Goal: Task Accomplishment & Management: Use online tool/utility

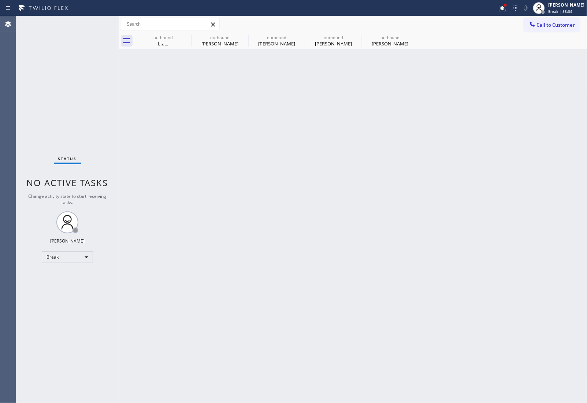
drag, startPoint x: 565, startPoint y: 12, endPoint x: 566, endPoint y: 21, distance: 8.9
click at [565, 12] on span "Break | 58:34" at bounding box center [561, 11] width 24 height 5
click at [546, 49] on button "Unavailable" at bounding box center [550, 49] width 73 height 10
click at [244, 210] on div "Back to Dashboard Change Sender ID Customers Technicians Select a contact Outbo…" at bounding box center [353, 209] width 469 height 387
drag, startPoint x: 555, startPoint y: 29, endPoint x: 351, endPoint y: 68, distance: 207.7
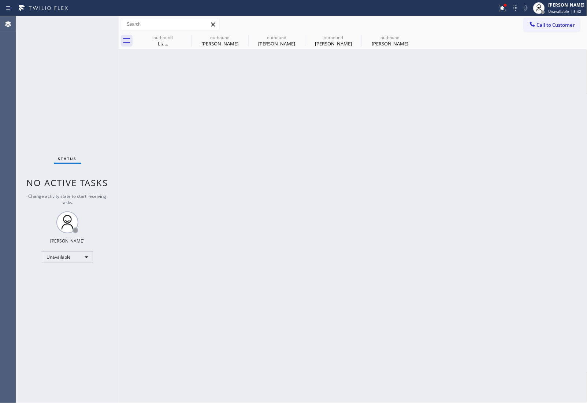
click at [549, 29] on button "Call to Customer" at bounding box center [552, 25] width 56 height 14
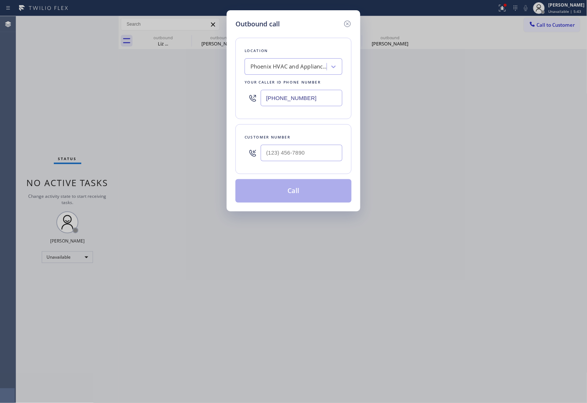
click at [283, 101] on input "(602) 663-9529" at bounding box center [302, 98] width 82 height 16
paste input "773) 917-0590"
type input "(773) 917-0590"
type input "(___) ___-____"
click at [286, 155] on input "(___) ___-____" at bounding box center [302, 153] width 82 height 16
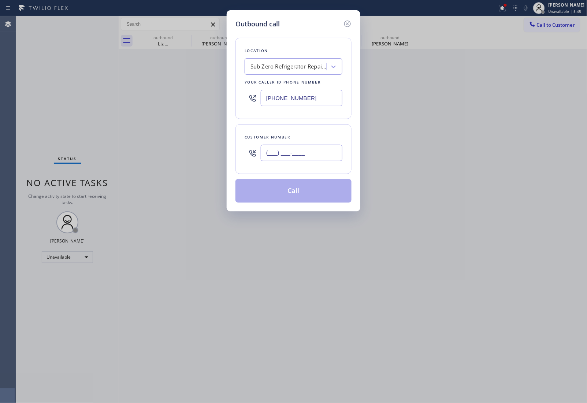
paste input "219) 644-7977"
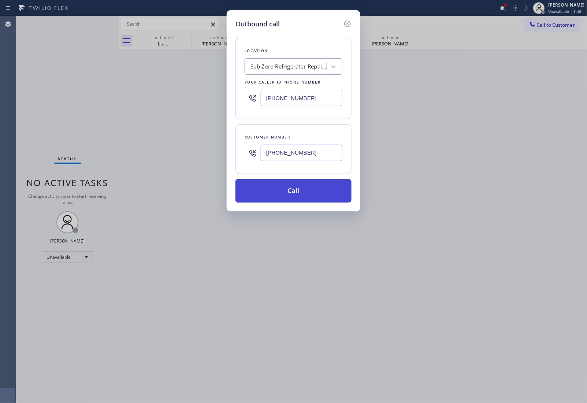
type input "(219) 644-7977"
click at [279, 189] on button "Call" at bounding box center [293, 190] width 116 height 23
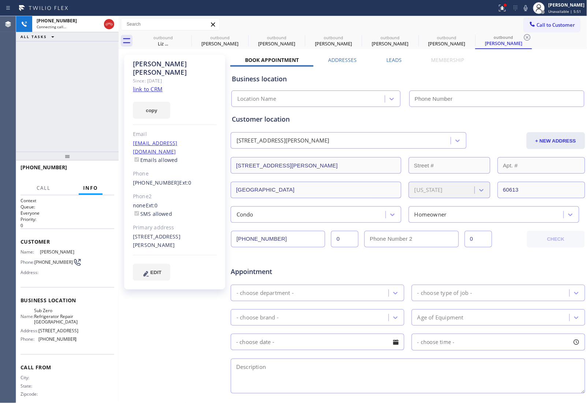
type input "(773) 917-0590"
click at [159, 85] on link "link to CRM" at bounding box center [148, 88] width 30 height 7
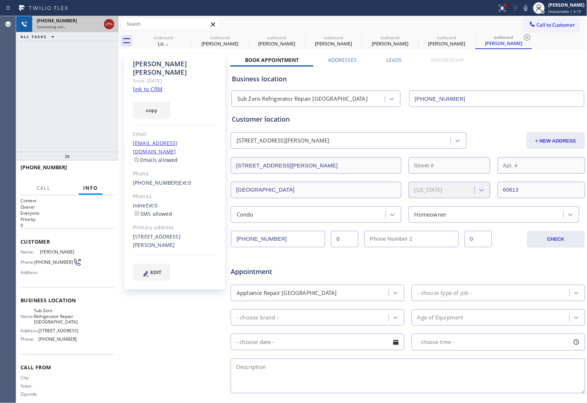
click at [107, 24] on icon at bounding box center [109, 24] width 9 height 9
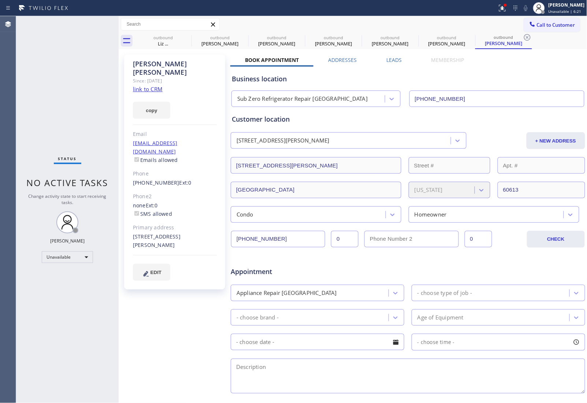
click at [169, 331] on div "Mike Turner Since: 20 may 2020 link to CRM copy Email micsturn@gmail.com Emails…" at bounding box center [175, 288] width 110 height 475
click at [0, 0] on icon at bounding box center [0, 0] width 0 height 0
click at [239, 38] on icon at bounding box center [243, 37] width 9 height 9
click at [0, 0] on icon at bounding box center [0, 0] width 0 height 0
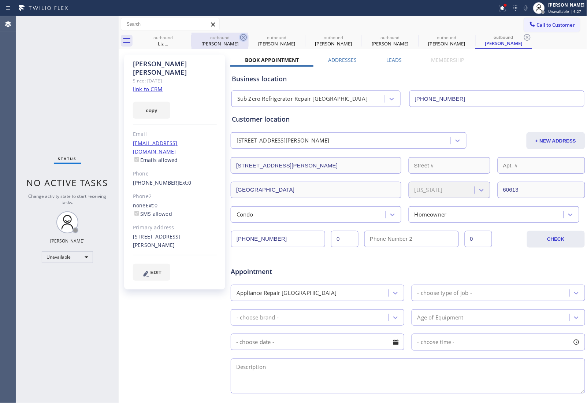
click at [0, 0] on icon at bounding box center [0, 0] width 0 height 0
click at [523, 38] on icon at bounding box center [527, 37] width 9 height 9
click at [187, 38] on div "outbound Liz ... outbound Tim Nguyen outbound Tim Nguyen outbound Brad Mm outbo…" at bounding box center [361, 41] width 453 height 16
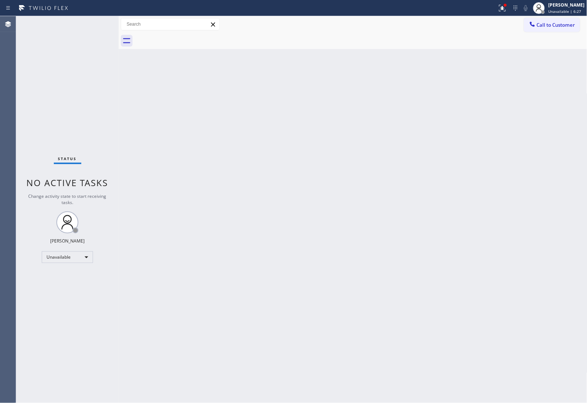
click at [187, 38] on div at bounding box center [361, 41] width 453 height 16
click at [492, 107] on div "Back to Dashboard Change Sender ID Customers Technicians Select a contact Outbo…" at bounding box center [353, 209] width 469 height 387
drag, startPoint x: 571, startPoint y: 19, endPoint x: 466, endPoint y: 57, distance: 111.2
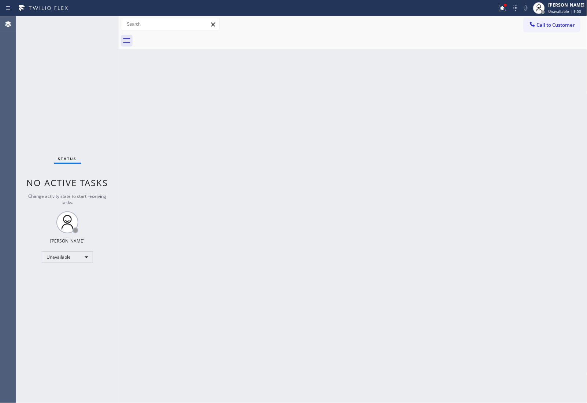
click at [567, 19] on button "Call to Customer" at bounding box center [552, 25] width 56 height 14
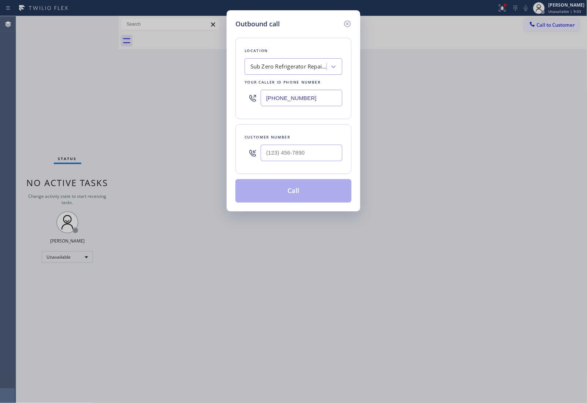
drag, startPoint x: 304, startPoint y: 98, endPoint x: 217, endPoint y: 153, distance: 102.9
click at [304, 98] on input "(773) 917-0590" at bounding box center [302, 98] width 82 height 16
paste input "628) 800-034"
type input "(628) 800-0340"
type input "(___) ___-____"
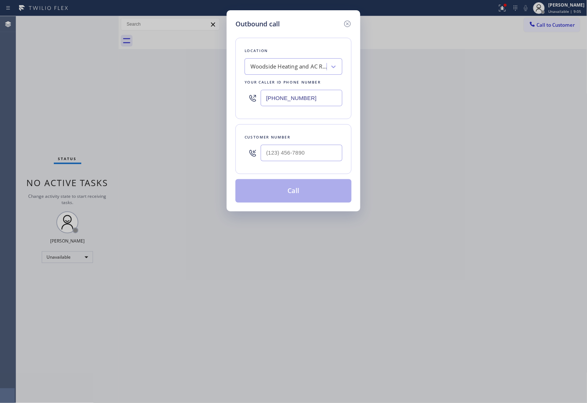
click at [281, 165] on div at bounding box center [302, 153] width 82 height 24
click at [286, 157] on input "(___) ___-____" at bounding box center [302, 153] width 82 height 16
paste input "650) 353-6940"
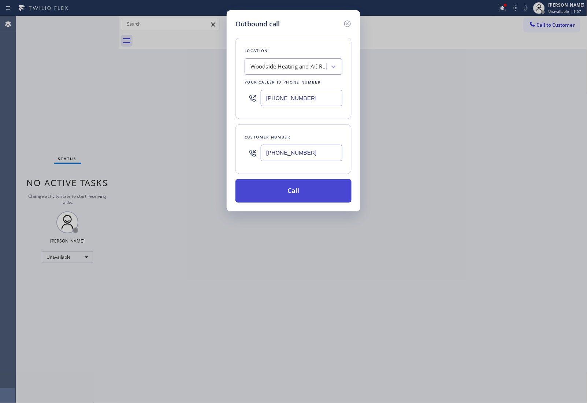
type input "(650) 353-6940"
click at [306, 193] on button "Call" at bounding box center [293, 190] width 116 height 23
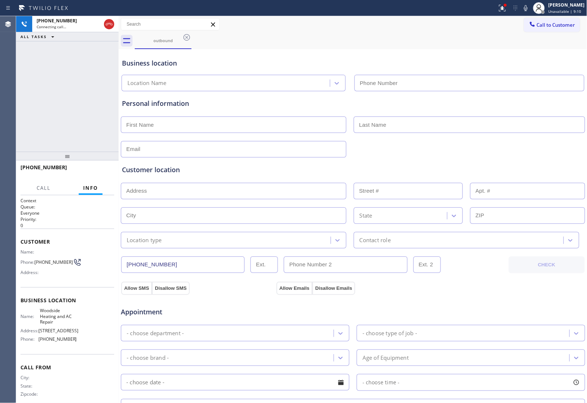
type input "(628) 800-0340"
drag, startPoint x: 501, startPoint y: 41, endPoint x: 481, endPoint y: 6, distance: 40.0
click at [500, 41] on div "outbound" at bounding box center [361, 41] width 453 height 16
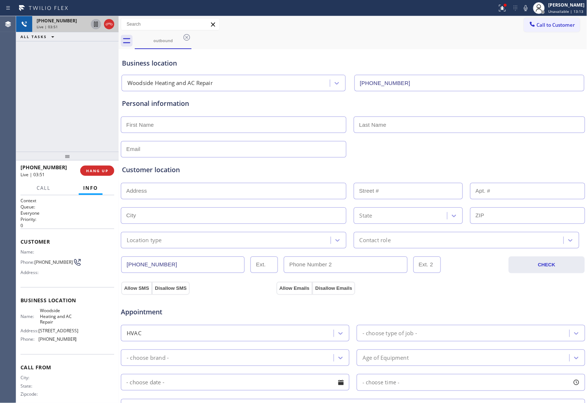
click at [95, 24] on icon at bounding box center [96, 24] width 9 height 9
drag, startPoint x: 525, startPoint y: 8, endPoint x: 531, endPoint y: 17, distance: 11.0
click at [524, 8] on icon at bounding box center [525, 8] width 9 height 9
click at [95, 26] on icon at bounding box center [96, 24] width 9 height 9
click at [521, 1] on div "Status report Issues detected These issues could affect your workflow. Please c…" at bounding box center [540, 8] width 93 height 16
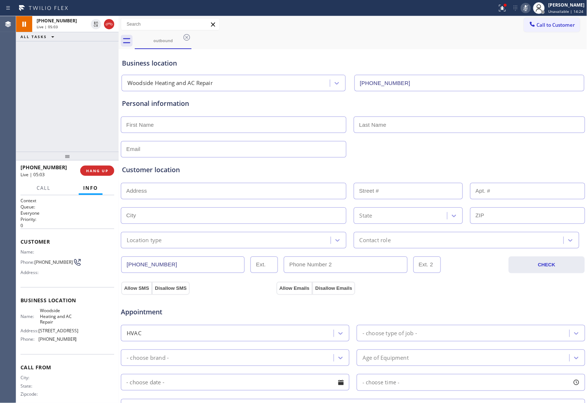
click at [524, 6] on icon at bounding box center [526, 8] width 4 height 6
click at [494, 55] on div "Business location Woodside Heating and AC Repair (628) 800-0340" at bounding box center [352, 71] width 465 height 40
drag, startPoint x: 40, startPoint y: 262, endPoint x: 35, endPoint y: 258, distance: 6.3
click at [35, 259] on span "(650) 353-6940" at bounding box center [53, 261] width 38 height 5
copy span "(650) 353-6940"
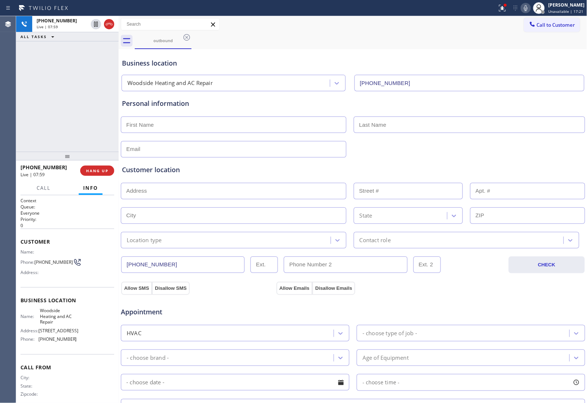
click at [492, 95] on div "Personal information" at bounding box center [352, 124] width 465 height 66
click at [109, 25] on icon at bounding box center [109, 24] width 9 height 9
click at [533, 149] on div at bounding box center [353, 149] width 466 height 18
click at [205, 132] on input "text" at bounding box center [234, 124] width 226 height 16
drag, startPoint x: 209, startPoint y: 126, endPoint x: 213, endPoint y: 126, distance: 4.0
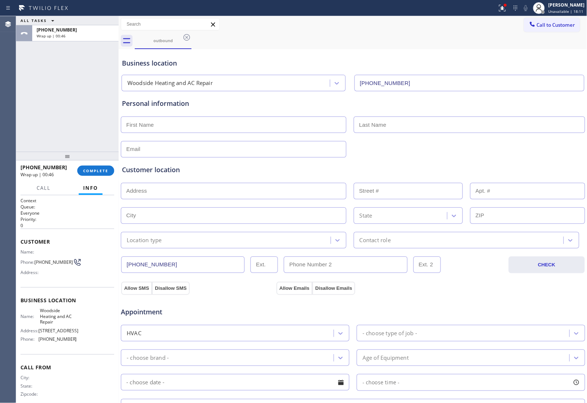
click at [209, 126] on input "text" at bounding box center [234, 124] width 226 height 16
paste input "Robert"
type input "Robert"
click at [387, 127] on input "text" at bounding box center [469, 124] width 231 height 16
paste input "Mustarde"
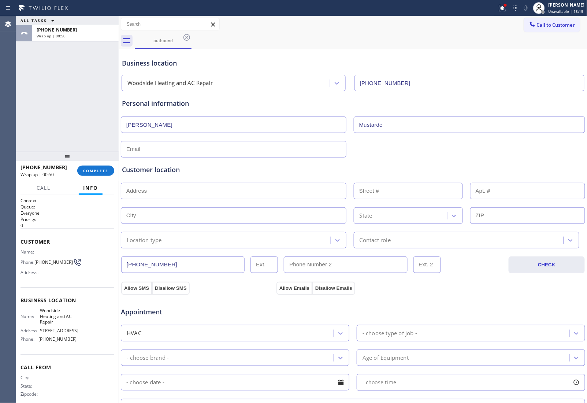
type input "Mustarde"
click at [206, 154] on input "text" at bounding box center [234, 149] width 226 height 16
click at [156, 149] on input "text" at bounding box center [234, 149] width 226 height 16
paste input "rob.mustarde@gmail.com"
type input "rob.mustarde@gmail.com"
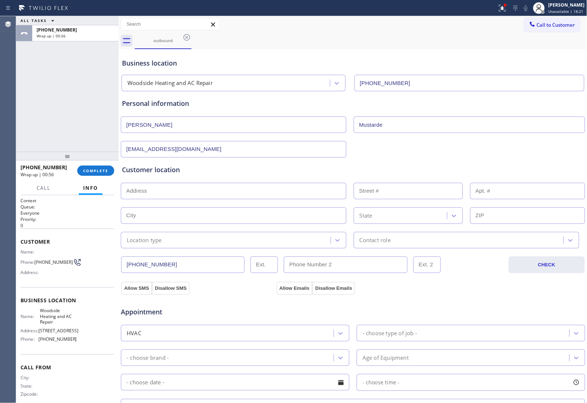
click at [177, 184] on input "text" at bounding box center [234, 191] width 226 height 16
click at [161, 190] on input "text" at bounding box center [234, 191] width 226 height 16
paste input "277 Mapache Dr, Portola Valley, CA 94028"
type input "277 Mapache Dr"
type input "277"
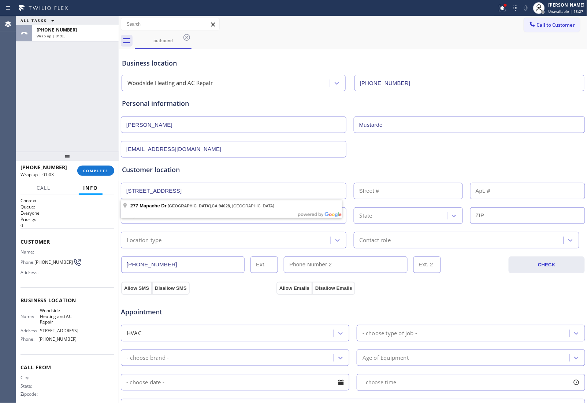
type input "Portola Valley"
type input "94028"
click at [162, 240] on div "Location type" at bounding box center [144, 240] width 35 height 8
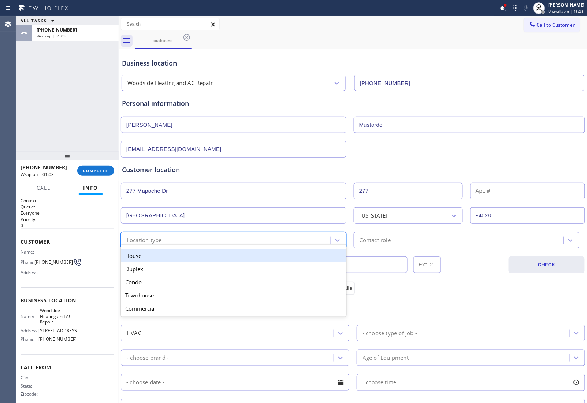
click at [161, 255] on div "House" at bounding box center [234, 255] width 226 height 13
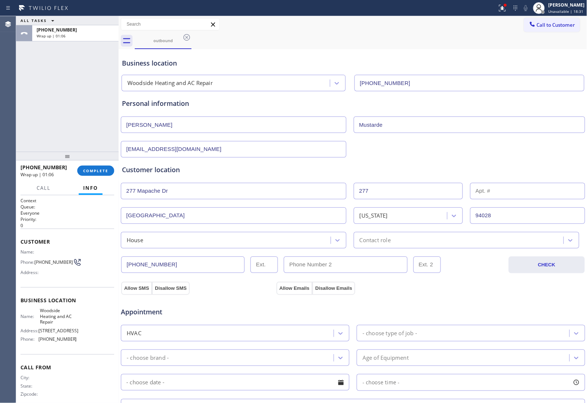
click at [411, 242] on div "Contact role" at bounding box center [460, 240] width 208 height 13
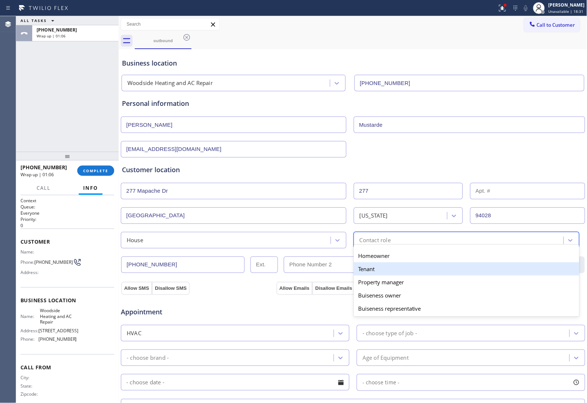
type input "(___) ___-____"
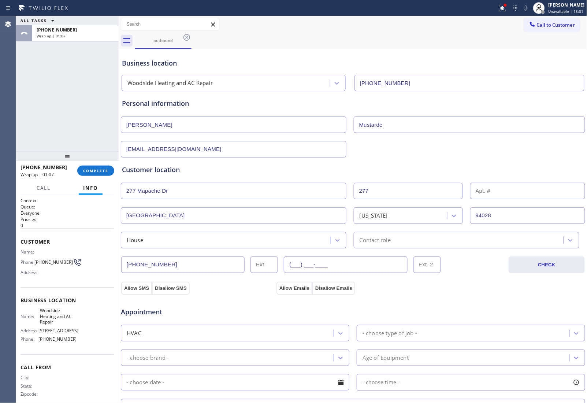
click at [294, 270] on input "(___) ___-____" at bounding box center [345, 264] width 123 height 16
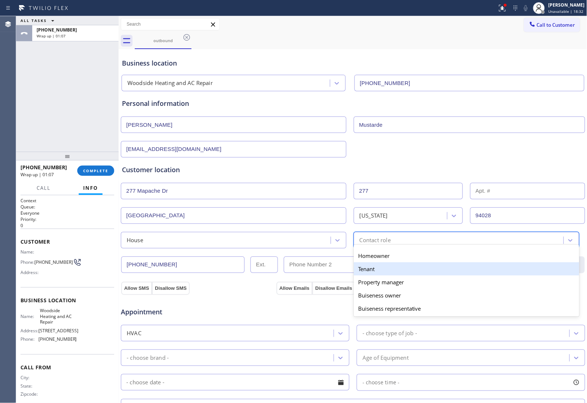
click at [383, 244] on div "Contact role" at bounding box center [375, 240] width 31 height 8
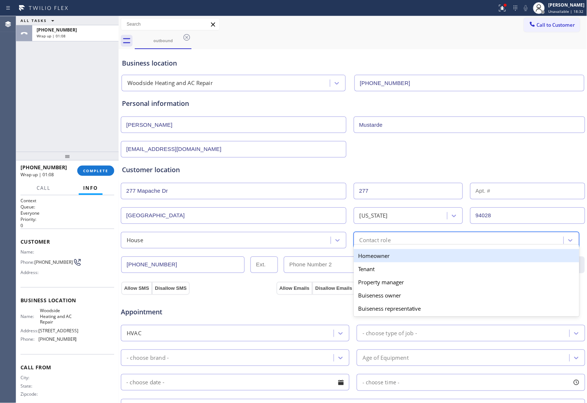
click at [382, 261] on div "Homeowner" at bounding box center [467, 255] width 226 height 13
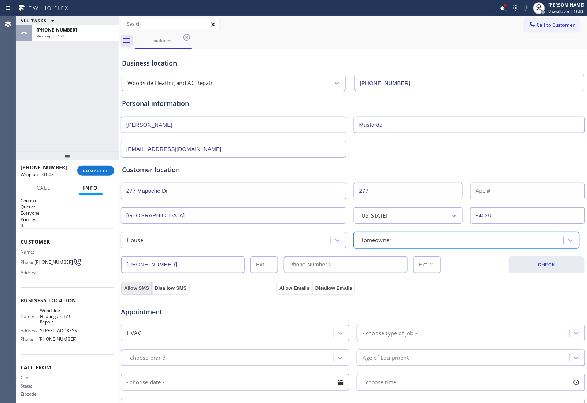
click at [136, 289] on button "Allow SMS" at bounding box center [136, 288] width 31 height 13
click at [298, 288] on button "Allow Emails" at bounding box center [294, 288] width 36 height 13
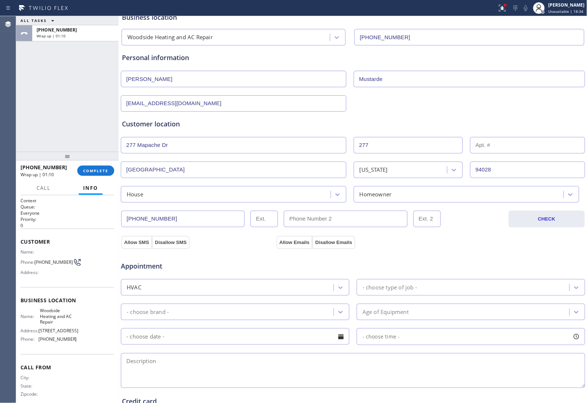
click at [411, 282] on div "- choose type of job -" at bounding box center [464, 287] width 211 height 13
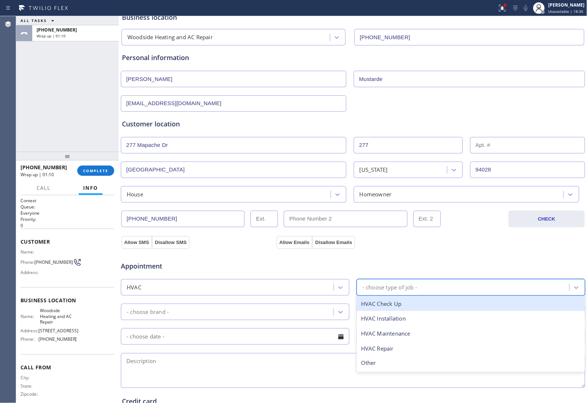
type input "c"
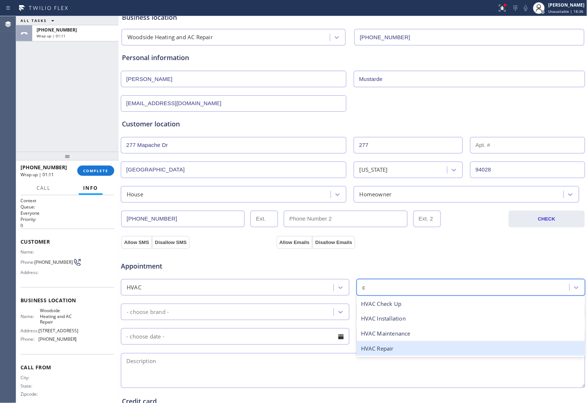
click at [390, 350] on div "HVAC Repair" at bounding box center [471, 348] width 229 height 15
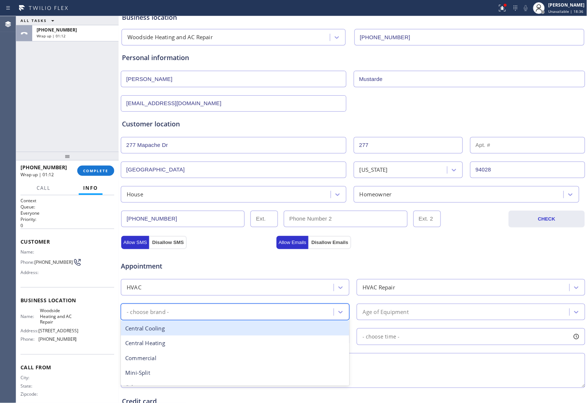
click at [215, 307] on div "- choose brand -" at bounding box center [228, 311] width 211 height 13
click at [185, 334] on div "Central Cooling" at bounding box center [235, 328] width 229 height 15
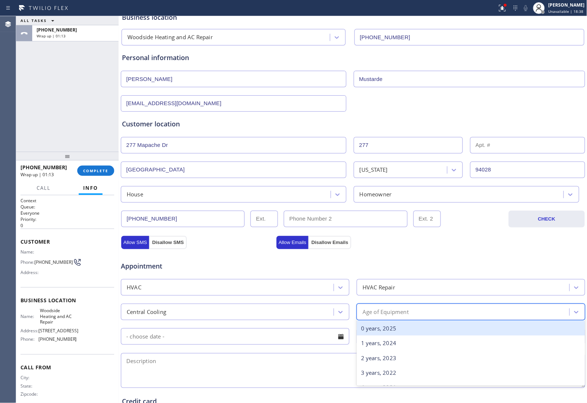
click at [376, 308] on div "Age of Equipment" at bounding box center [386, 312] width 46 height 8
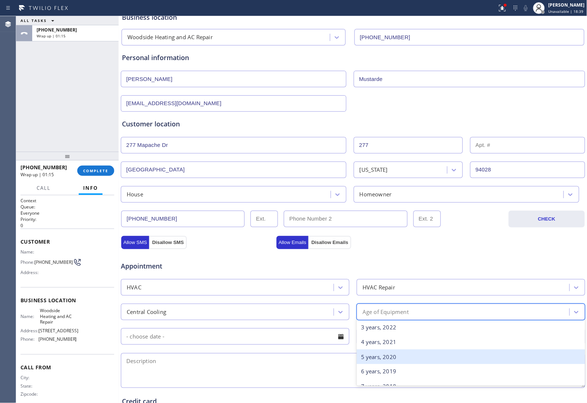
click at [392, 360] on div "5 years, 2020" at bounding box center [471, 356] width 229 height 15
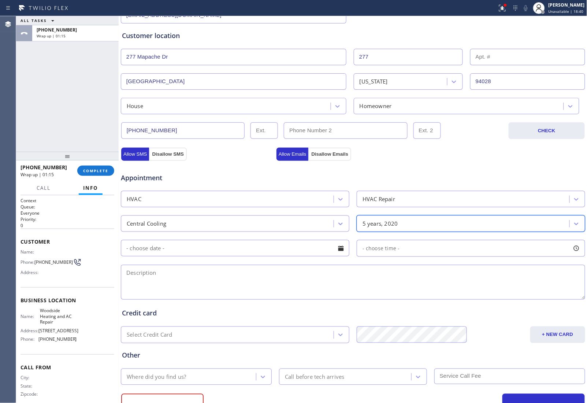
scroll to position [137, 0]
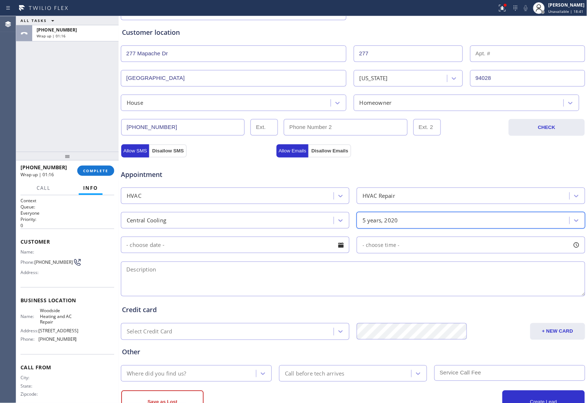
click at [189, 248] on input "text" at bounding box center [235, 245] width 229 height 16
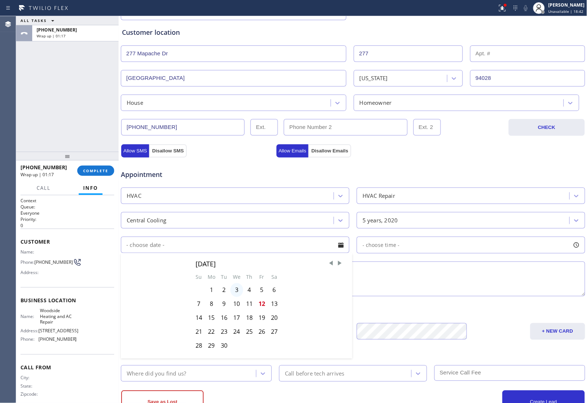
click at [237, 292] on div "3" at bounding box center [236, 290] width 13 height 14
type input "09/03/2025"
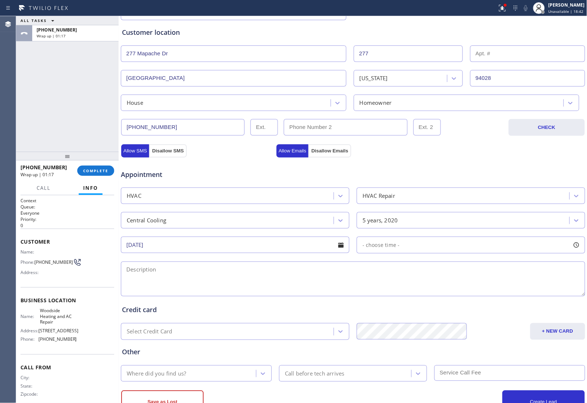
click at [395, 253] on div "- choose time -" at bounding box center [471, 245] width 229 height 17
drag, startPoint x: 361, startPoint y: 290, endPoint x: 517, endPoint y: 300, distance: 156.0
click at [517, 300] on div "FROM TILL 8:00 AM 5:30 PM" at bounding box center [466, 279] width 218 height 53
drag, startPoint x: 519, startPoint y: 292, endPoint x: 525, endPoint y: 295, distance: 7.5
click at [527, 295] on div at bounding box center [531, 289] width 9 height 15
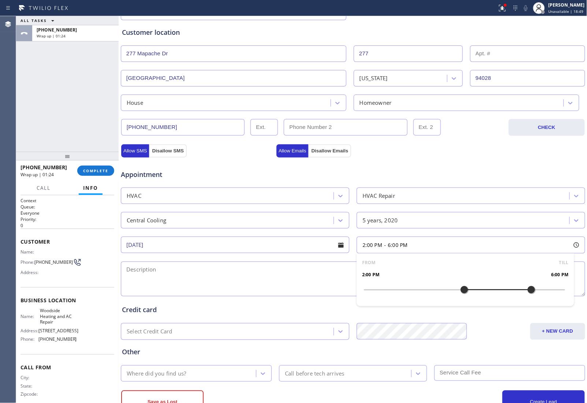
drag, startPoint x: 448, startPoint y: 300, endPoint x: 460, endPoint y: 302, distance: 12.6
click at [460, 302] on div "FROM TILL 2:00 PM 6:00 PM" at bounding box center [466, 279] width 218 height 53
click at [231, 281] on textarea at bounding box center [353, 278] width 464 height 35
click at [239, 286] on textarea "2-6 | $119 |" at bounding box center [353, 278] width 464 height 35
paste textarea "Central AC | Condensnder Outside accesible | 5-10 Yrs bought the house | The fa…"
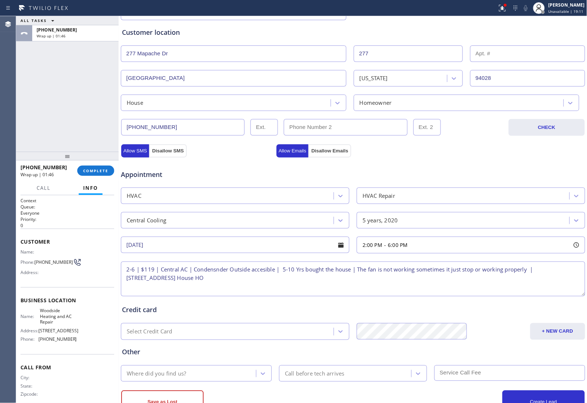
click at [215, 268] on textarea "2-6 | $119 | Central AC | Condensnder Outside accesible | 5-10 Yrs bought the h…" at bounding box center [353, 278] width 464 height 35
click at [253, 273] on textarea "2-6 | $119 | Central AC | Condenser Outside accesible | 5-10 Yrs bought the hou…" at bounding box center [353, 278] width 464 height 35
drag, startPoint x: 56, startPoint y: 323, endPoint x: 39, endPoint y: 313, distance: 19.3
click at [40, 313] on span "Woodside Heating and AC Repair" at bounding box center [58, 316] width 37 height 17
copy span "Woodside Heating and AC Repair"
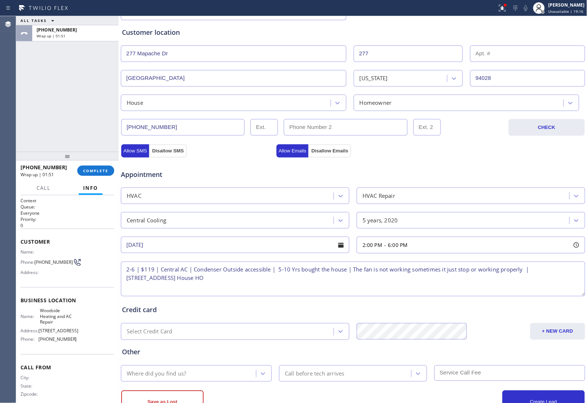
click at [274, 285] on textarea "2-6 | $119 | Central AC | Condenser Outside accessible | 5-10 Yrs bought the ho…" at bounding box center [353, 278] width 464 height 35
paste textarea "Woodside Heating and AC Repair"
click at [350, 283] on textarea "2-6 | $119 | Central AC | Condenser Outside accessible | 5-10 Yrs bought the ho…" at bounding box center [353, 278] width 464 height 35
paste textarea "Please call 30 minutes prior to arrival."
click at [460, 285] on textarea "2-6 | $119 | Central AC | Condenser Outside accessible | 5-10 Yrs bought the ho…" at bounding box center [353, 278] width 464 height 35
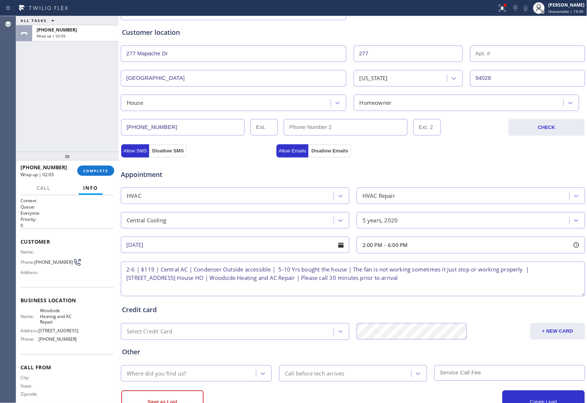
paste textarea "(650) 353-6940 Robert"
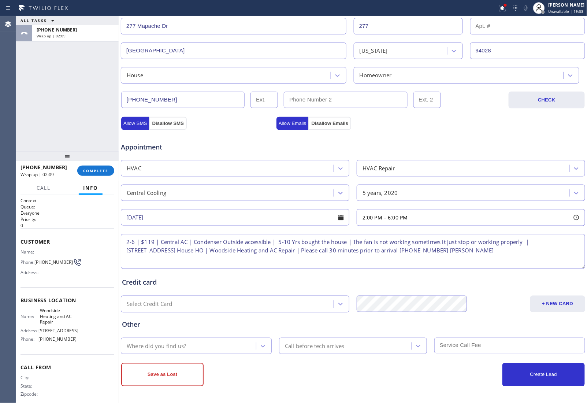
type textarea "2-6 | $119 | Central AC | Condenser Outside accessible | 5-10 Yrs bought the ho…"
click at [515, 286] on div "Credit card" at bounding box center [353, 283] width 462 height 10
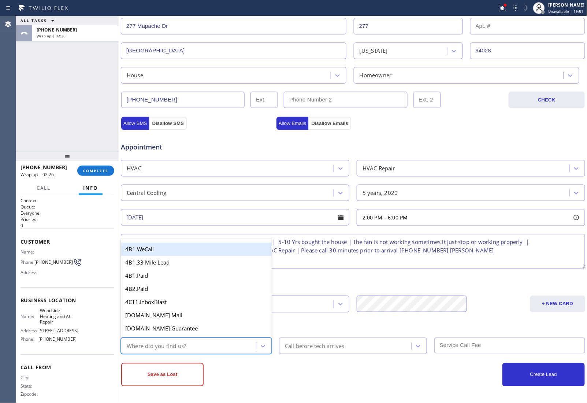
click at [184, 349] on div "Where did you find us?" at bounding box center [156, 346] width 59 height 8
type input "go"
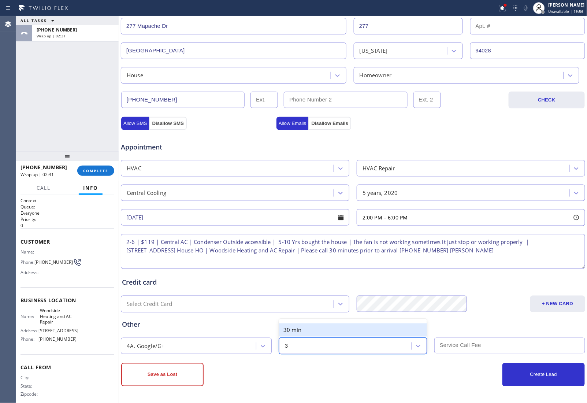
type input "30"
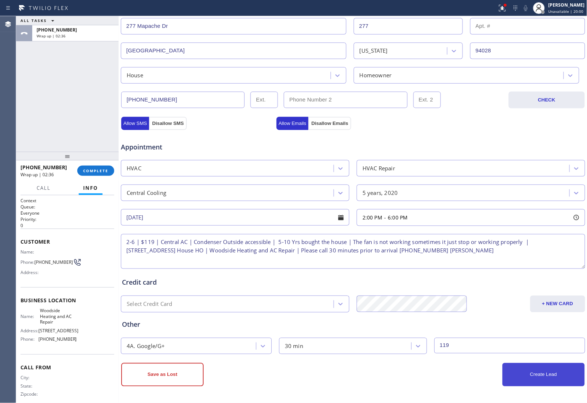
type input "119"
click at [515, 376] on button "Create Lead" at bounding box center [543, 374] width 82 height 23
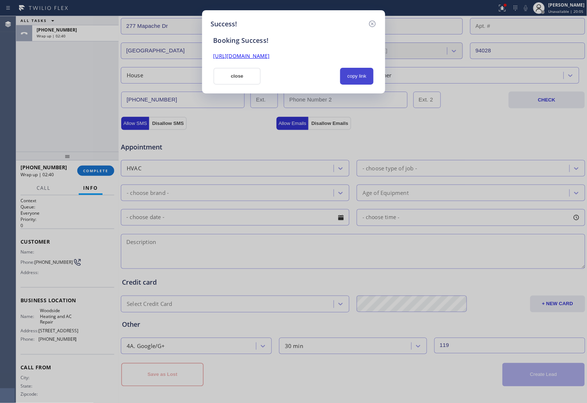
click at [353, 76] on button "copy link" at bounding box center [357, 76] width 34 height 17
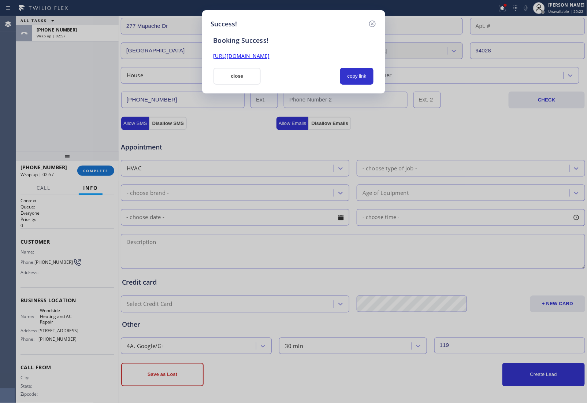
click at [558, 105] on div "Success! Booking Success! https://erp.apollosoft.co/customer/762338#portlet_lea…" at bounding box center [293, 201] width 587 height 403
drag, startPoint x: 242, startPoint y: 76, endPoint x: 201, endPoint y: 96, distance: 45.2
click at [233, 81] on button "close" at bounding box center [237, 76] width 48 height 17
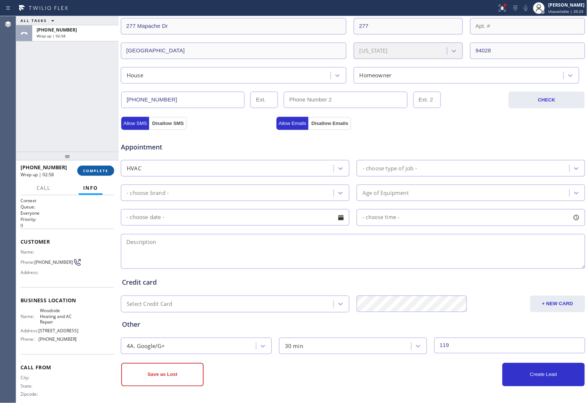
click at [96, 166] on button "COMPLETE" at bounding box center [95, 171] width 37 height 10
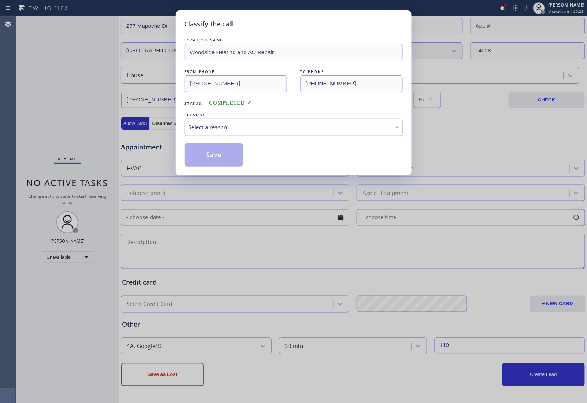
click at [260, 122] on div "Select a reason" at bounding box center [294, 127] width 218 height 17
click at [211, 155] on button "Save" at bounding box center [214, 154] width 59 height 23
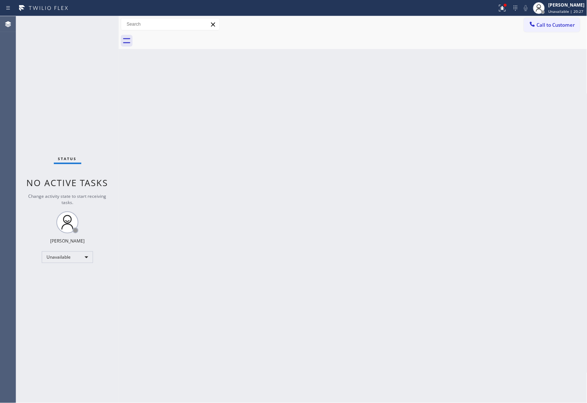
click at [549, 21] on button "Call to Customer" at bounding box center [552, 25] width 56 height 14
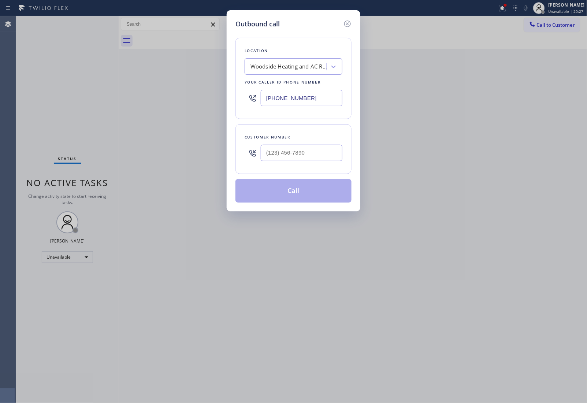
drag, startPoint x: 289, startPoint y: 101, endPoint x: 25, endPoint y: 162, distance: 271.5
click at [289, 101] on input "(628) 800-0340" at bounding box center [302, 98] width 82 height 16
paste input "949) 331-1998"
type input "(949) 331-1998"
click at [287, 153] on input "text" at bounding box center [302, 153] width 82 height 16
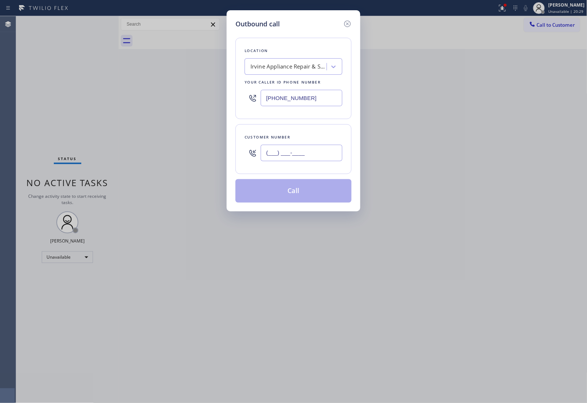
paste input "337) 318-0133"
type input "(337) 318-0133"
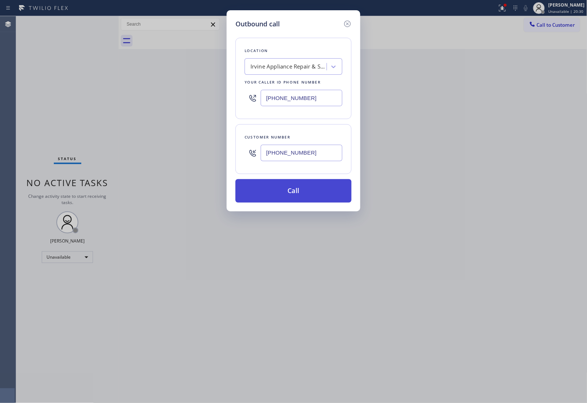
click at [292, 201] on button "Call" at bounding box center [293, 190] width 116 height 23
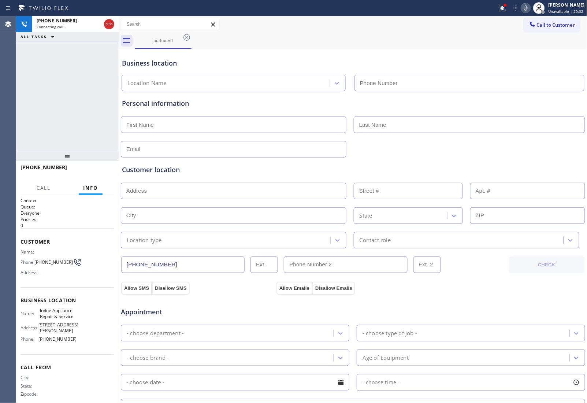
type input "(949) 331-1998"
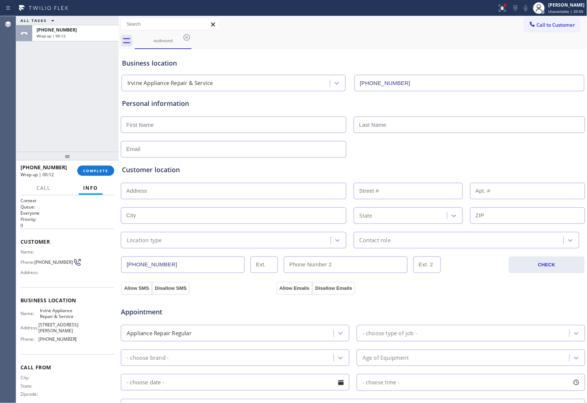
click at [522, 155] on div "Customer location >> ADD NEW ADDRESS << + NEW ADDRESS State Location type Conta…" at bounding box center [352, 202] width 465 height 94
drag, startPoint x: 515, startPoint y: 54, endPoint x: 536, endPoint y: 28, distance: 33.9
click at [521, 48] on div "Business location Irvine Appliance Repair & Service (949) 331-1998" at bounding box center [352, 69] width 465 height 43
click at [539, 24] on span "Call to Customer" at bounding box center [556, 25] width 38 height 7
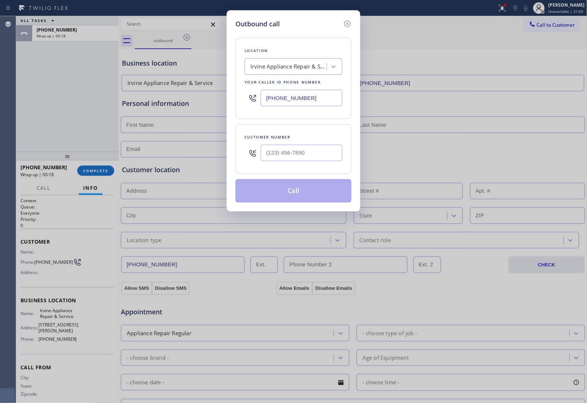
click at [318, 98] on input "(949) 331-1998" at bounding box center [302, 98] width 82 height 16
paste input "text"
type input "(949) 331-1998"
drag, startPoint x: 513, startPoint y: 112, endPoint x: 388, endPoint y: 179, distance: 142.2
click at [508, 114] on div "Outbound call Location Irvine Appliance Repair & Service Your caller id phone n…" at bounding box center [293, 201] width 587 height 403
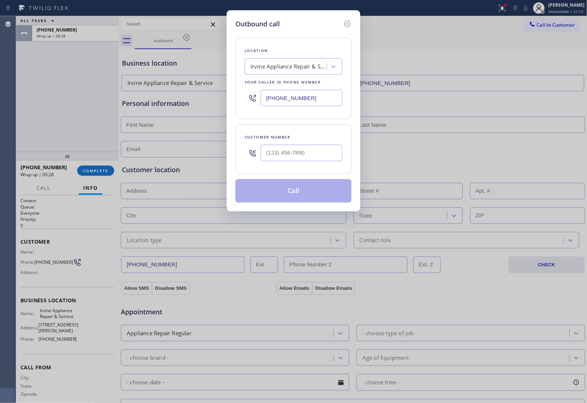
click at [308, 157] on input "text" at bounding box center [302, 153] width 82 height 16
paste input "337) 318-0133"
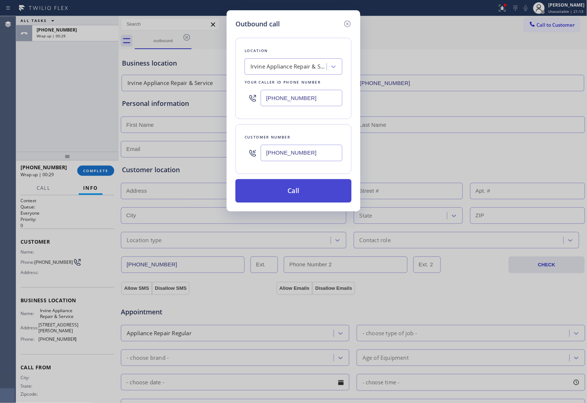
type input "(337) 318-0133"
click at [281, 195] on button "Call" at bounding box center [293, 190] width 116 height 23
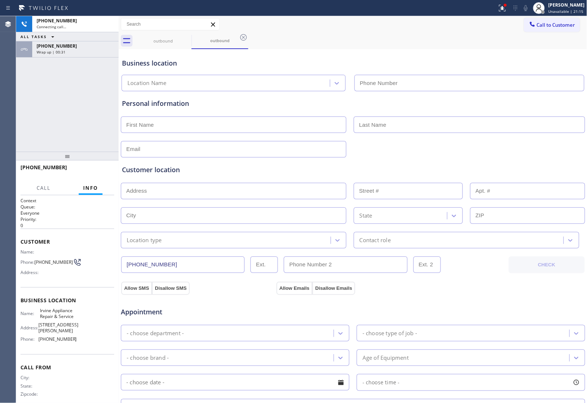
type input "(949) 331-1998"
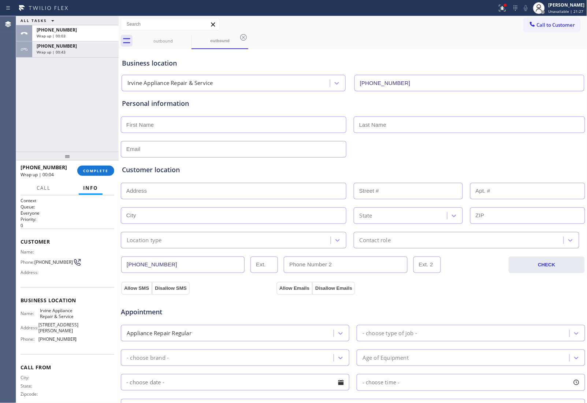
click at [503, 51] on div "Business location Irvine Appliance Repair & Service (949) 331-1998" at bounding box center [352, 71] width 465 height 40
click at [541, 29] on button "Call to Customer" at bounding box center [552, 25] width 56 height 14
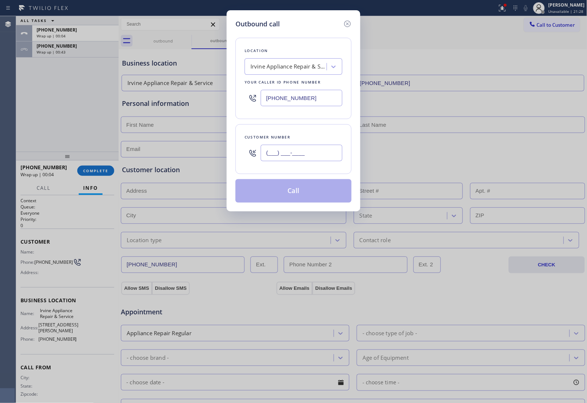
click at [276, 156] on input "(___) ___-____" at bounding box center [302, 153] width 82 height 16
paste input "337) 318-0133"
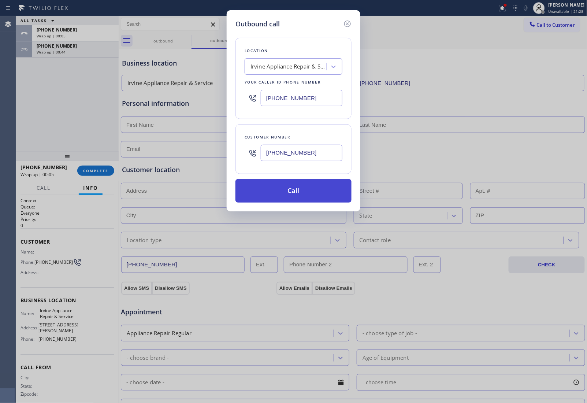
type input "(337) 318-0133"
click at [301, 198] on button "Call" at bounding box center [293, 190] width 116 height 23
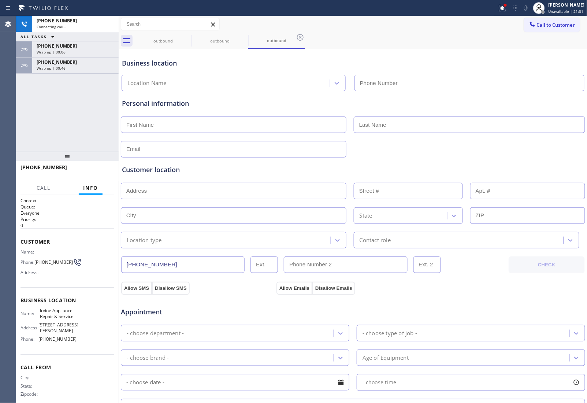
type input "(949) 331-1998"
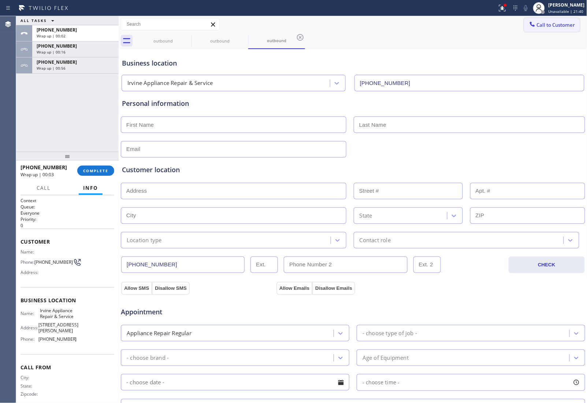
click at [537, 26] on span "Call to Customer" at bounding box center [556, 25] width 38 height 7
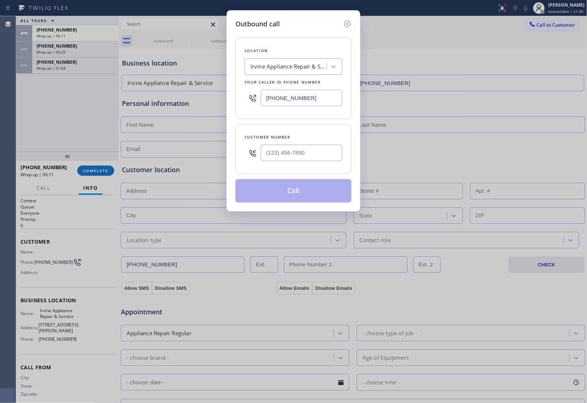
drag, startPoint x: 526, startPoint y: 43, endPoint x: 475, endPoint y: 17, distance: 57.7
click at [526, 43] on div "Outbound call Location Irvine Appliance Repair & Service Your caller id phone n…" at bounding box center [293, 201] width 587 height 403
click at [285, 99] on input "(949) 331-1998" at bounding box center [302, 98] width 82 height 16
paste input "424) 352-8240"
type input "(424) 352-8240"
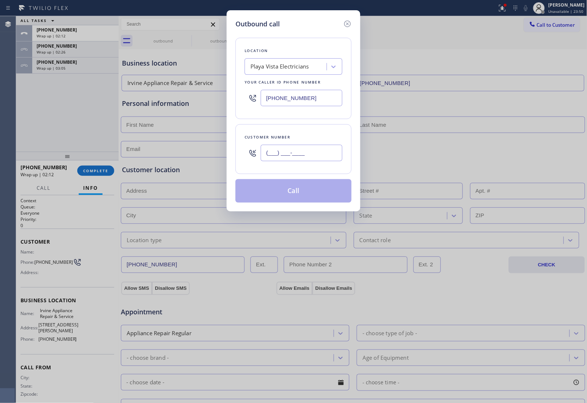
click at [274, 157] on input "(___) ___-____" at bounding box center [302, 153] width 82 height 16
paste input "214) 899-4200"
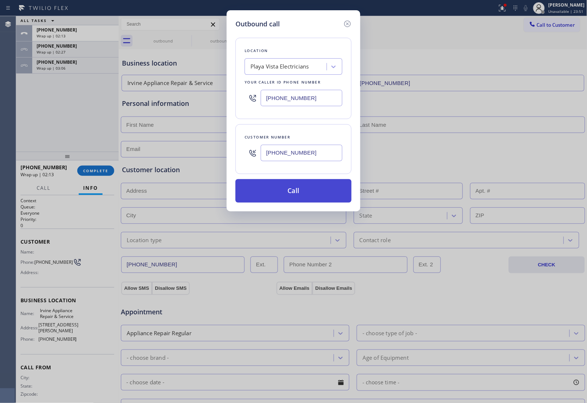
type input "(214) 899-4200"
click at [287, 184] on button "Call" at bounding box center [293, 190] width 116 height 23
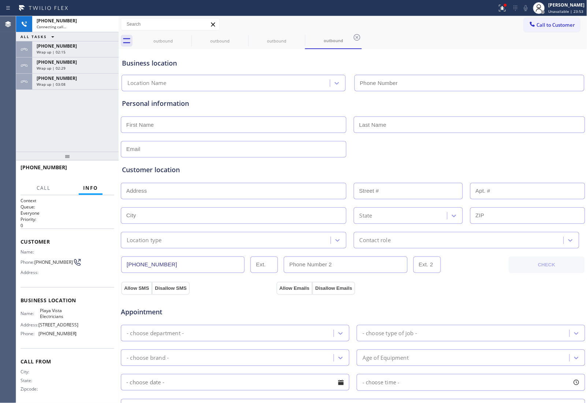
type input "(424) 352-8240"
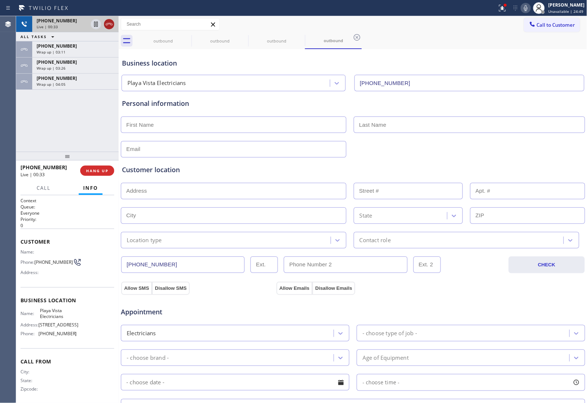
click at [109, 23] on icon at bounding box center [109, 24] width 9 height 9
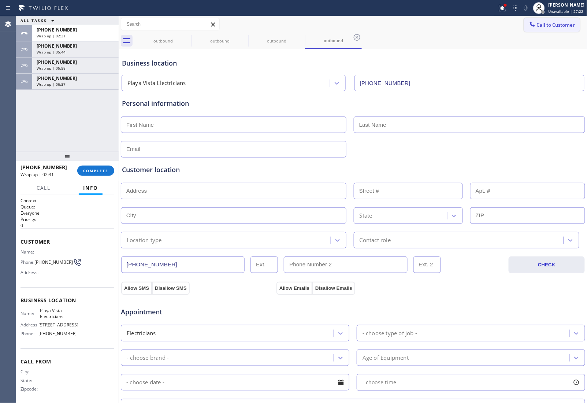
drag, startPoint x: 559, startPoint y: 26, endPoint x: 283, endPoint y: 147, distance: 301.7
click at [558, 26] on span "Call to Customer" at bounding box center [556, 25] width 38 height 7
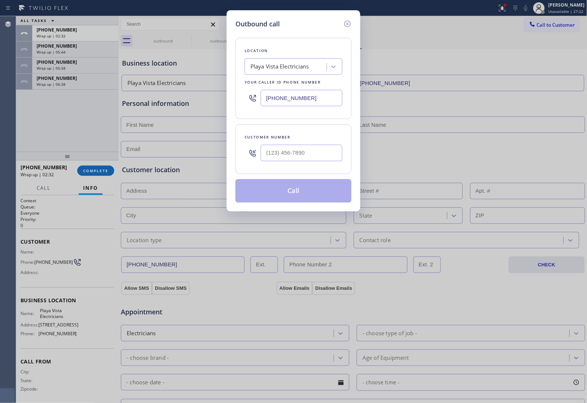
click at [292, 163] on div at bounding box center [302, 153] width 82 height 24
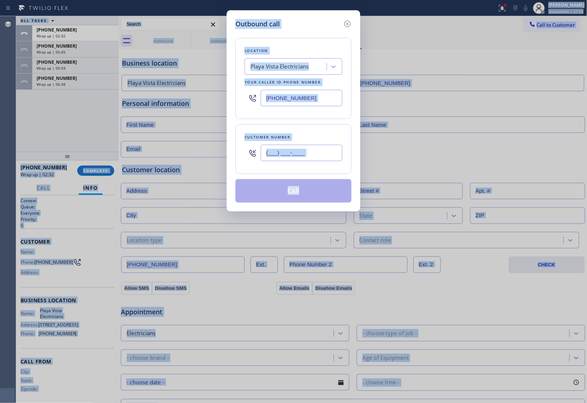
click at [287, 152] on input "(___) ___-____" at bounding box center [302, 153] width 82 height 16
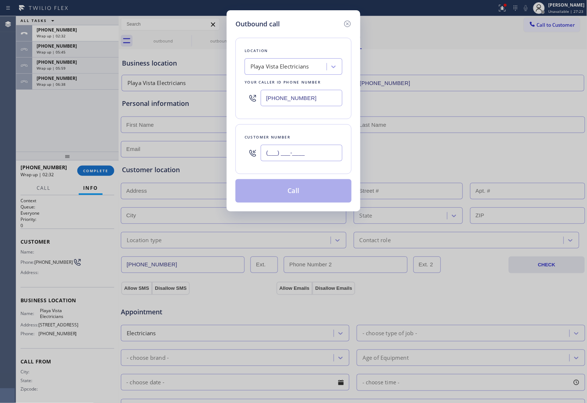
paste input "214) 899-4200"
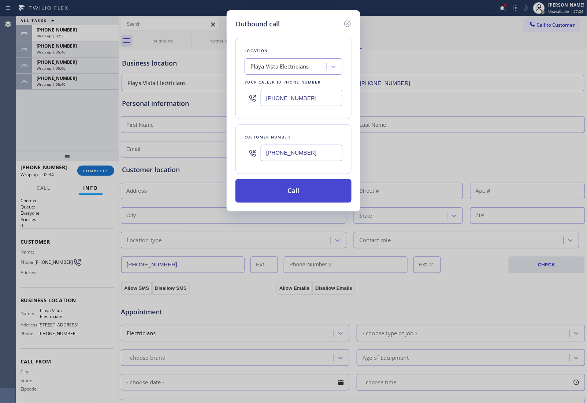
type input "(214) 899-4200"
click at [281, 193] on button "Call" at bounding box center [293, 190] width 116 height 23
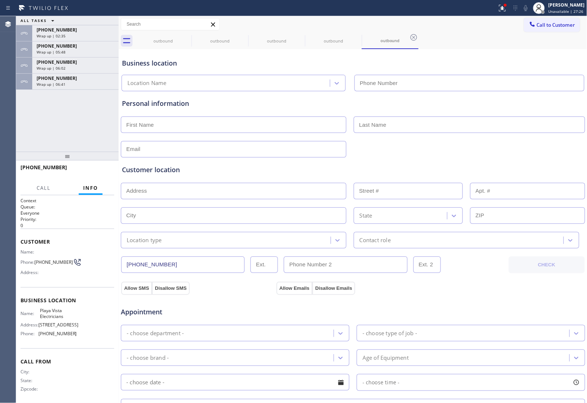
type input "(424) 352-8240"
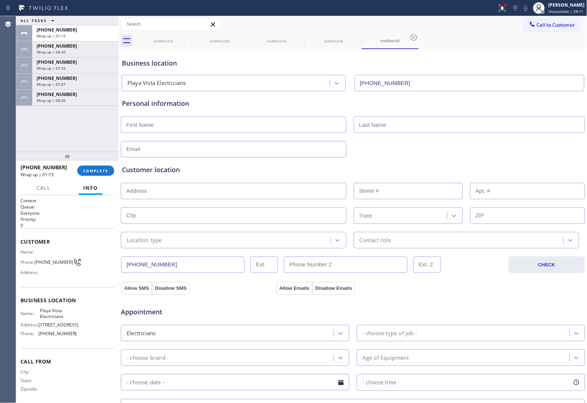
drag, startPoint x: 548, startPoint y: 28, endPoint x: 539, endPoint y: 31, distance: 9.6
click at [545, 29] on button "Call to Customer" at bounding box center [552, 25] width 56 height 14
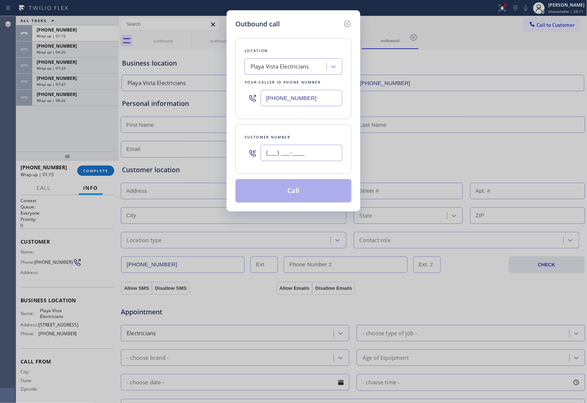
click at [300, 152] on input "(___) ___-____" at bounding box center [302, 153] width 82 height 16
paste input "949) 331-1998"
click at [314, 156] on input "(949) 331-1998" at bounding box center [302, 153] width 82 height 16
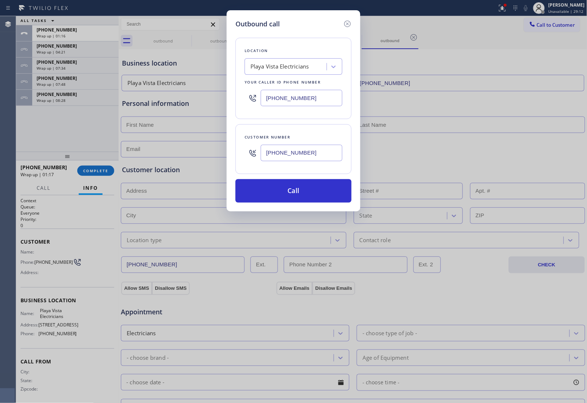
type input "(949) 331-1998"
click at [518, 78] on div "Outbound call Location Playa Vista Electricians Your caller id phone number (42…" at bounding box center [293, 201] width 587 height 403
drag, startPoint x: 309, startPoint y: 94, endPoint x: 15, endPoint y: 150, distance: 299.4
click at [308, 94] on input "(424) 352-8240" at bounding box center [302, 98] width 82 height 16
paste input "805) 222-7751"
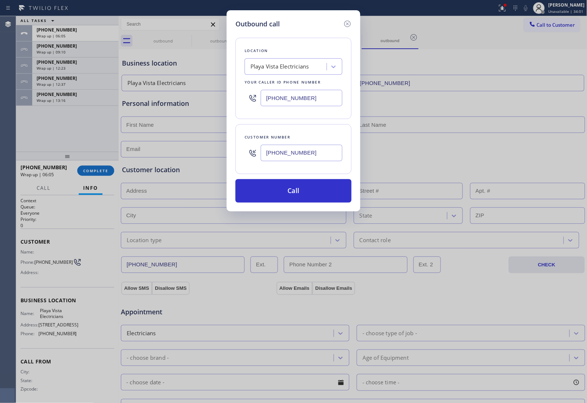
type input "(805) 222-7751"
click at [301, 154] on input "(949) 331-1998" at bounding box center [302, 153] width 82 height 16
paste input "805) 863-9233"
type input "(805) 863-9233"
click at [298, 188] on button "Call" at bounding box center [293, 190] width 116 height 23
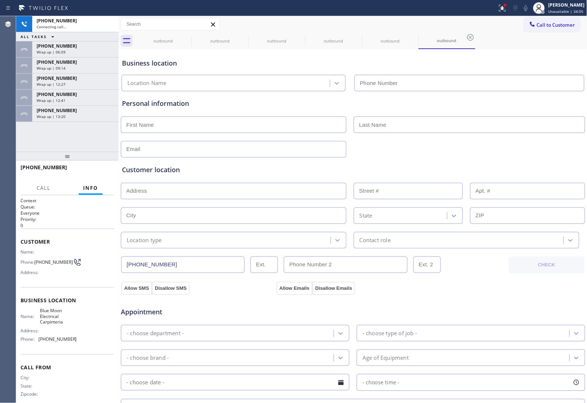
type input "(805) 222-7751"
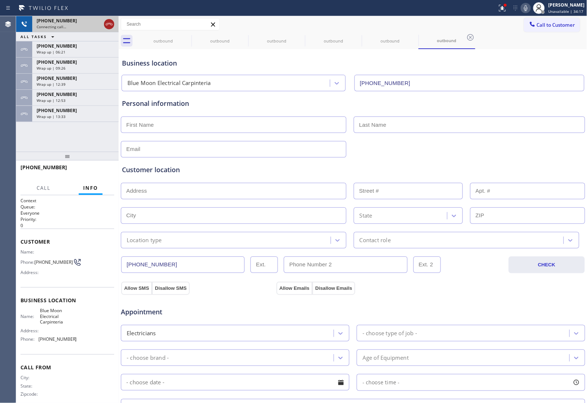
click at [109, 26] on icon at bounding box center [109, 24] width 9 height 9
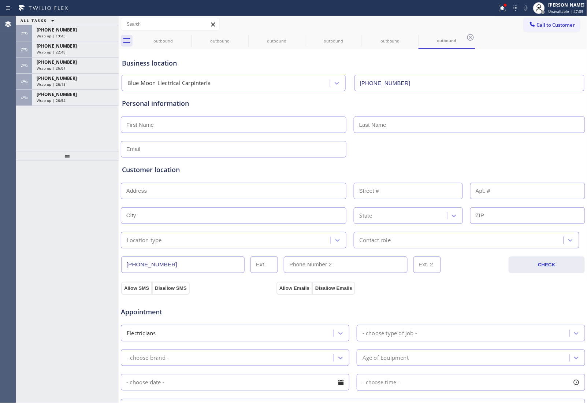
click at [74, 98] on div "Wrap up | 26:54" at bounding box center [76, 100] width 78 height 5
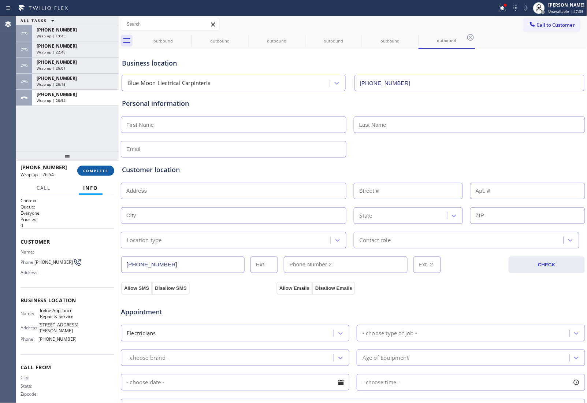
click at [94, 170] on span "COMPLETE" at bounding box center [95, 170] width 25 height 5
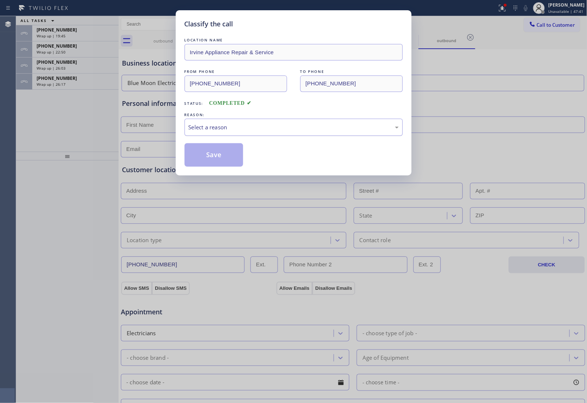
drag, startPoint x: 268, startPoint y: 125, endPoint x: 261, endPoint y: 135, distance: 13.2
click at [268, 126] on div "Select a reason" at bounding box center [294, 127] width 210 height 8
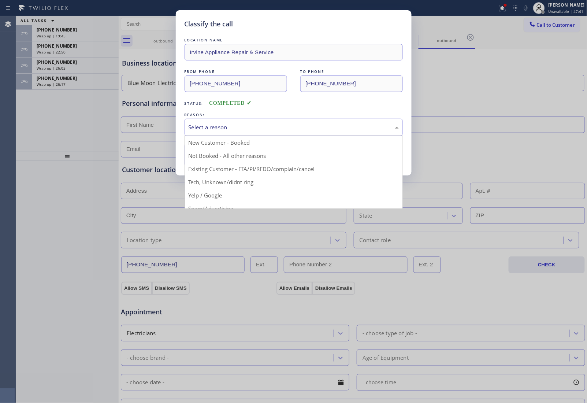
click at [233, 152] on button "Save" at bounding box center [214, 154] width 59 height 23
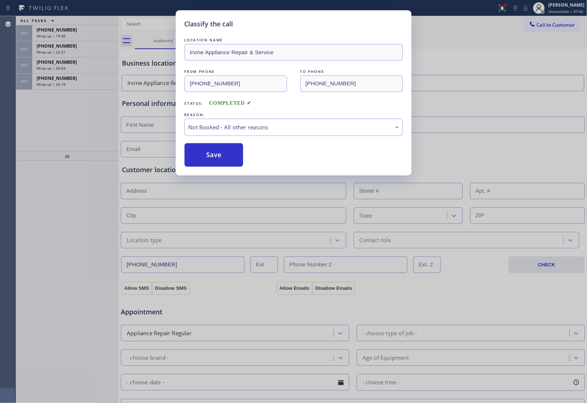
click at [52, 85] on div "Classify the call LOCATION NAME Irvine Appliance Repair & Service FROM PHONE (9…" at bounding box center [293, 201] width 587 height 403
click at [52, 85] on div "Classify the call LOCATION NAME 4C.SMS Campaign AR B2B SMS FROM PHONE (833) 692…" at bounding box center [301, 209] width 571 height 387
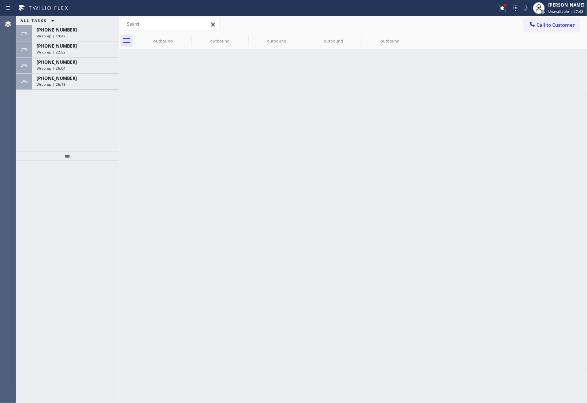
click at [52, 85] on span "Wrap up | 26:19" at bounding box center [51, 84] width 29 height 5
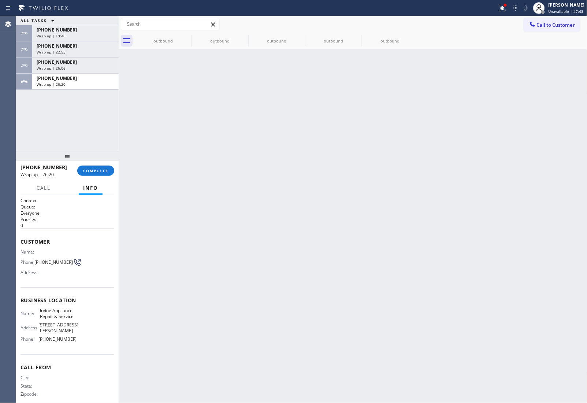
click at [52, 85] on span "Wrap up | 26:20" at bounding box center [51, 84] width 29 height 5
click at [103, 174] on button "COMPLETE" at bounding box center [95, 171] width 37 height 10
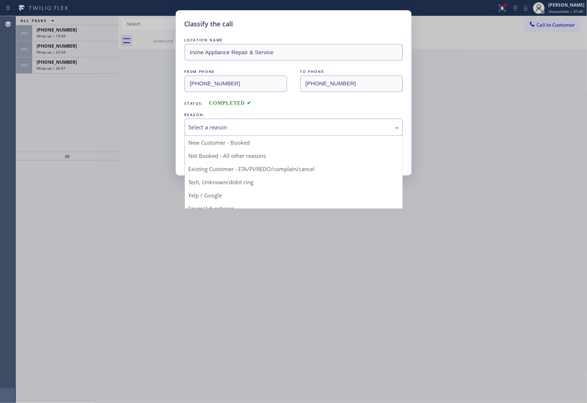
click at [208, 134] on div "Select a reason" at bounding box center [294, 127] width 218 height 17
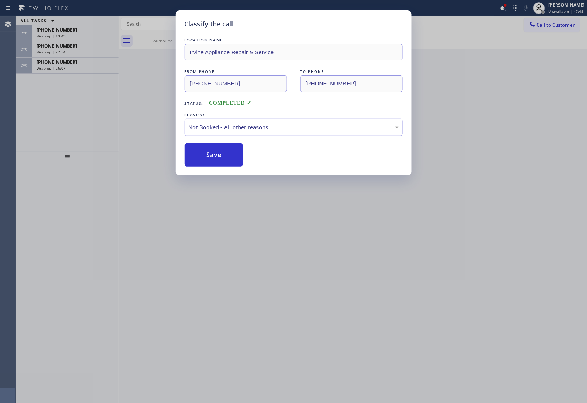
click at [212, 160] on button "Save" at bounding box center [214, 154] width 59 height 23
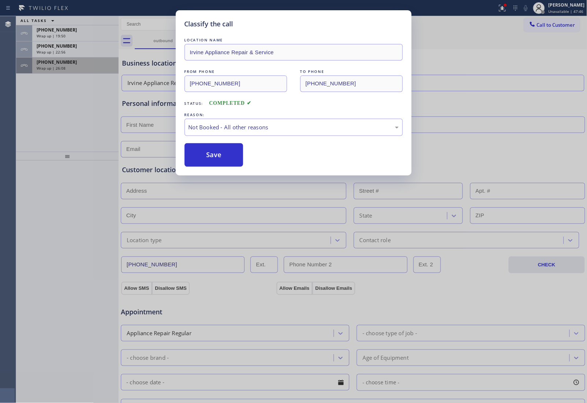
click at [52, 68] on span "Wrap up | 26:08" at bounding box center [51, 68] width 29 height 5
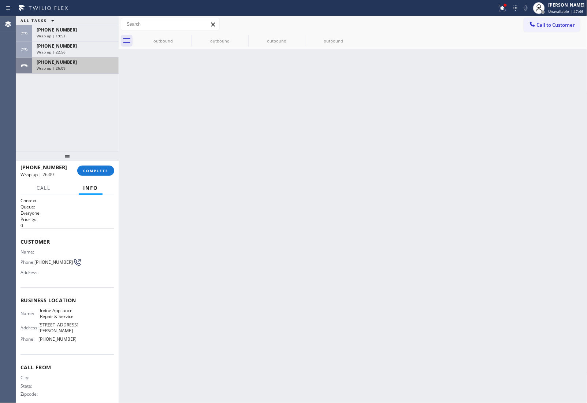
click at [52, 68] on span "Wrap up | 26:09" at bounding box center [51, 68] width 29 height 5
click at [93, 176] on div "+13373180133 Wrap up | 26:09 COMPLETE" at bounding box center [68, 170] width 94 height 19
click at [100, 173] on button "COMPLETE" at bounding box center [95, 171] width 37 height 10
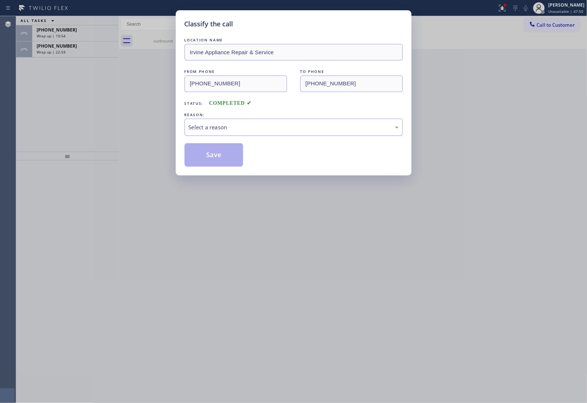
click at [228, 127] on div "Select a reason" at bounding box center [294, 127] width 210 height 8
click at [216, 156] on button "Save" at bounding box center [214, 154] width 59 height 23
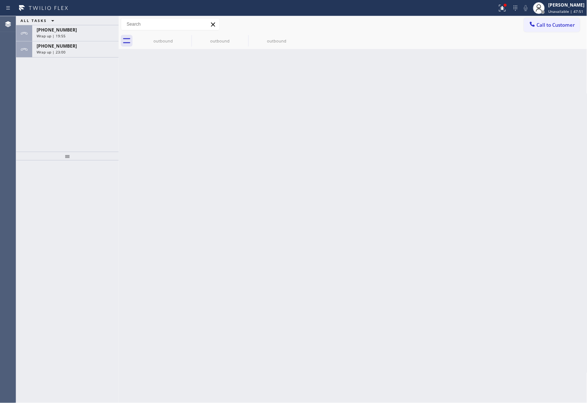
click at [62, 49] on span "Wrap up | 23:00" at bounding box center [51, 51] width 29 height 5
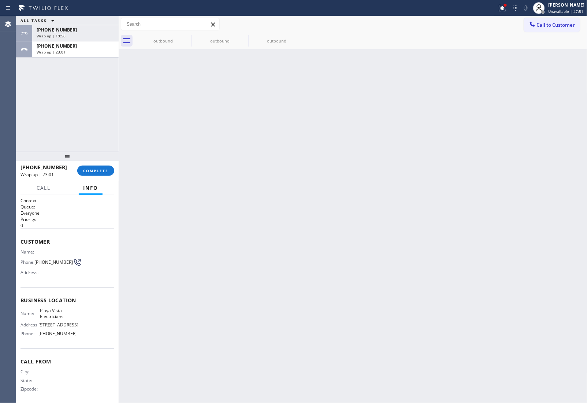
click at [62, 49] on span "Wrap up | 23:01" at bounding box center [51, 51] width 29 height 5
click at [91, 172] on span "COMPLETE" at bounding box center [95, 170] width 25 height 5
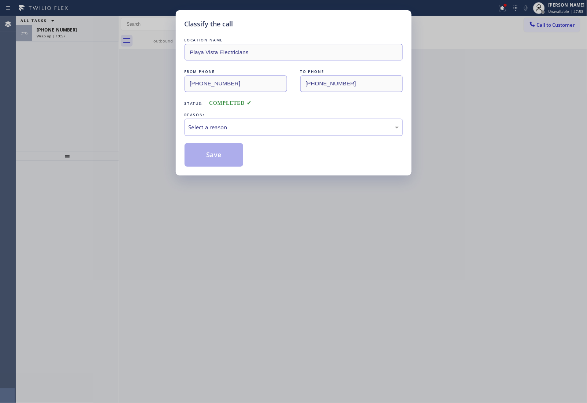
click at [95, 169] on div "Classify the call LOCATION NAME Playa Vista Electricians FROM PHONE (424) 352-8…" at bounding box center [293, 201] width 587 height 403
click at [217, 127] on div "Select a reason" at bounding box center [294, 127] width 210 height 8
click at [207, 152] on button "Save" at bounding box center [214, 154] width 59 height 23
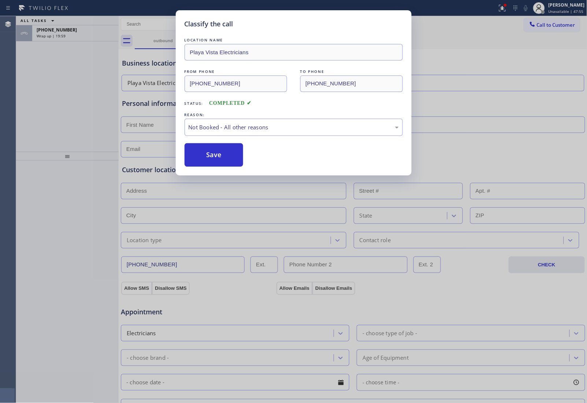
click at [55, 32] on div "Classify the call LOCATION NAME 4C.SMS Campaign AR B2B SMS FROM PHONE (833) 692…" at bounding box center [301, 209] width 571 height 387
click at [56, 32] on span "+12148994200" at bounding box center [57, 30] width 40 height 6
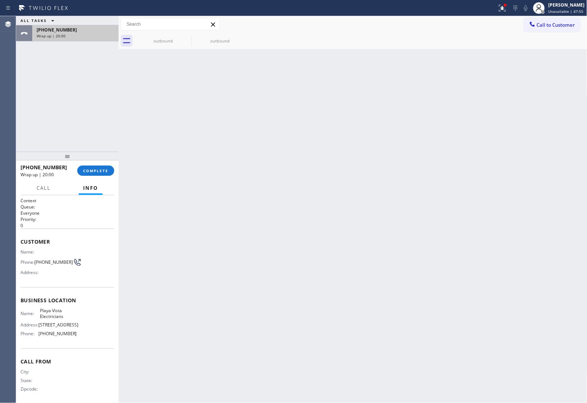
click at [56, 32] on span "+12148994200" at bounding box center [57, 30] width 40 height 6
click at [57, 33] on span "Wrap up | 20:00" at bounding box center [51, 35] width 29 height 5
drag, startPoint x: 57, startPoint y: 33, endPoint x: 75, endPoint y: 47, distance: 22.8
click at [65, 38] on div "+12148994200 Wrap up | 20:00" at bounding box center [73, 33] width 83 height 16
click at [100, 169] on span "COMPLETE" at bounding box center [95, 170] width 25 height 5
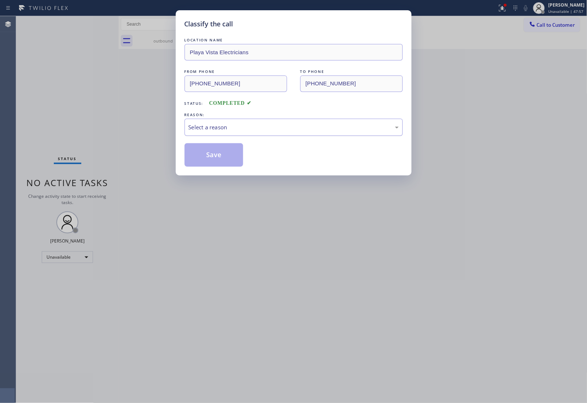
click at [229, 126] on div "Select a reason" at bounding box center [294, 127] width 210 height 8
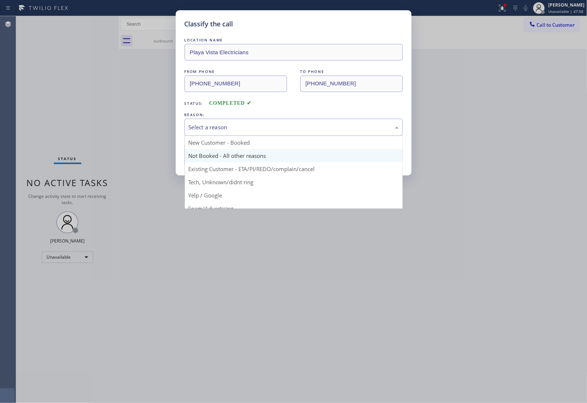
click at [221, 156] on button "Save" at bounding box center [214, 154] width 59 height 23
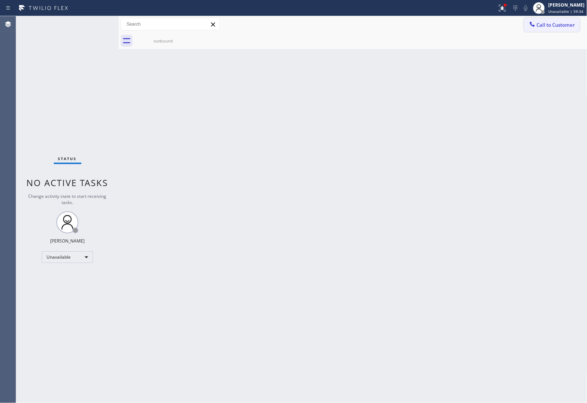
click at [560, 26] on span "Call to Customer" at bounding box center [556, 25] width 38 height 7
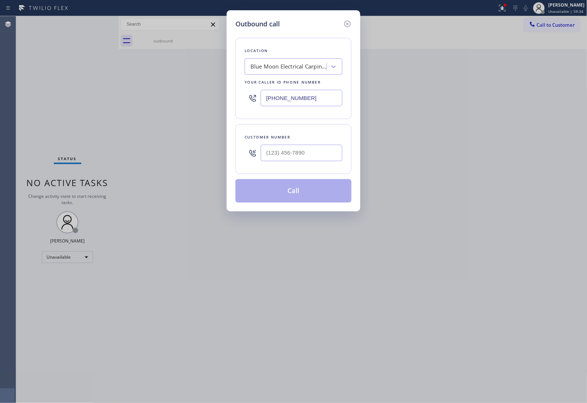
click at [298, 97] on input "(805) 222-7751" at bounding box center [302, 98] width 82 height 16
paste input "866-0699"
type input "(805) 866-0699"
click at [288, 148] on input "text" at bounding box center [302, 153] width 82 height 16
paste input "530) 478-9623"
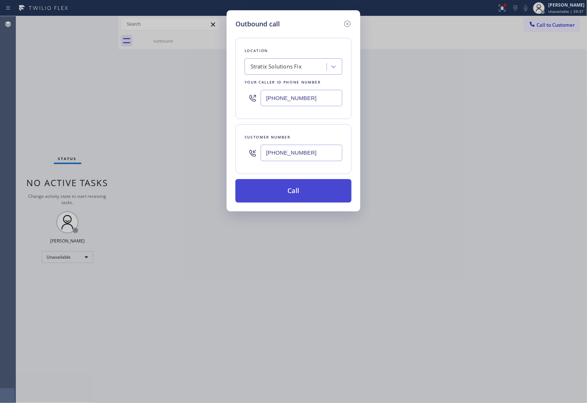
type input "(530) 478-9623"
click at [299, 188] on button "Call" at bounding box center [293, 190] width 116 height 23
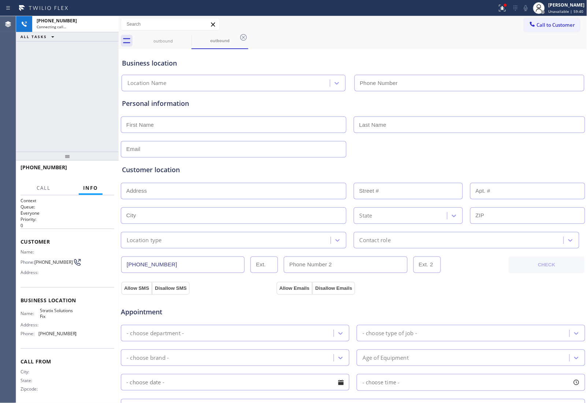
type input "(805) 866-0699"
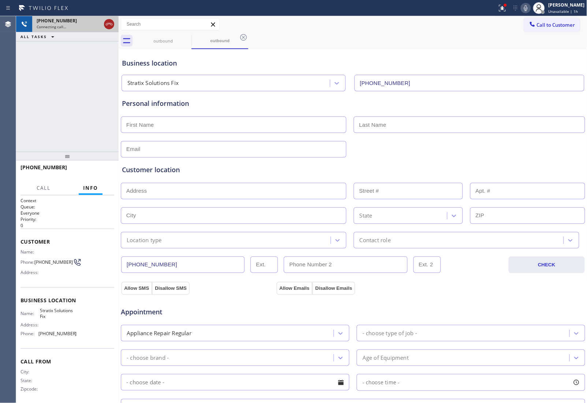
click at [111, 21] on icon at bounding box center [109, 24] width 9 height 9
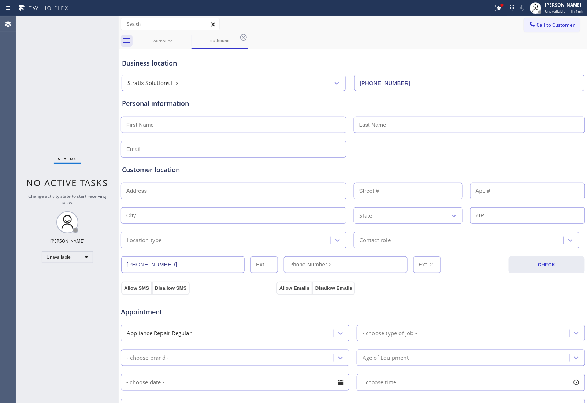
click at [550, 22] on span "Call to Customer" at bounding box center [556, 25] width 38 height 7
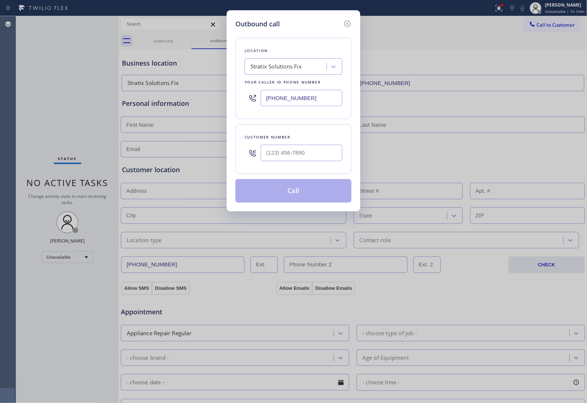
click at [286, 105] on input "(805) 866-0699" at bounding box center [302, 98] width 82 height 16
paste input "626) 376-4990"
type input "[PHONE_NUMBER]"
click at [286, 161] on input "(___) ___-____" at bounding box center [302, 153] width 82 height 16
paste input "626) 552-5965"
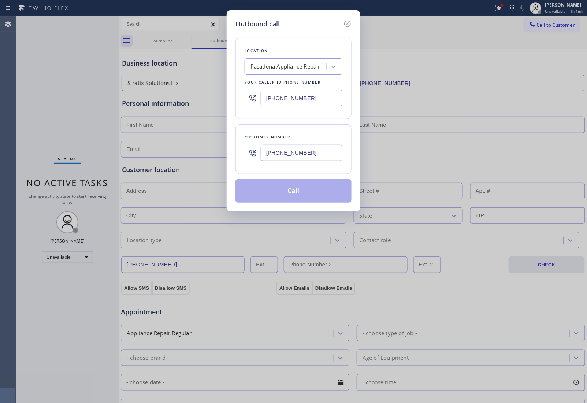
type input "(626) 552-5965"
click at [286, 189] on button "Call" at bounding box center [293, 190] width 116 height 23
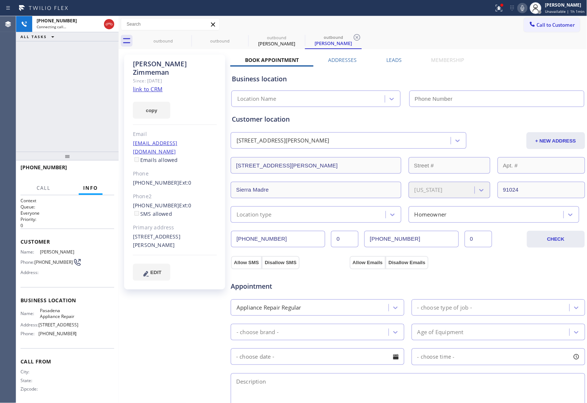
type input "[PHONE_NUMBER]"
click at [110, 24] on icon at bounding box center [109, 24] width 9 height 9
click at [548, 30] on button "Call to Customer" at bounding box center [552, 25] width 56 height 14
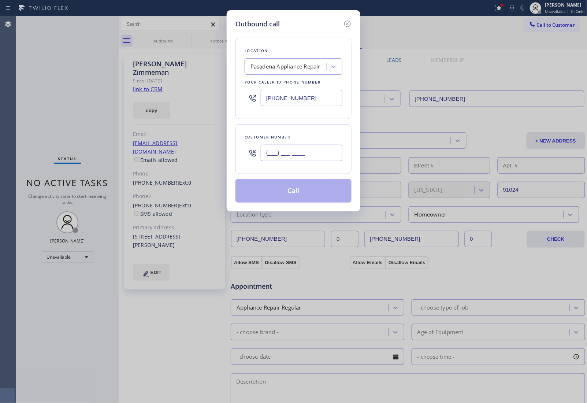
drag, startPoint x: 298, startPoint y: 156, endPoint x: 310, endPoint y: 176, distance: 23.4
click at [298, 156] on input "(___) ___-____" at bounding box center [302, 153] width 82 height 16
paste input "626) 552-5965"
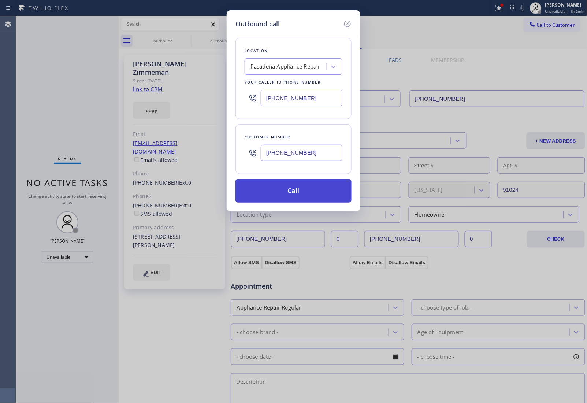
type input "(626) 552-5965"
click at [291, 200] on button "Call" at bounding box center [293, 190] width 116 height 23
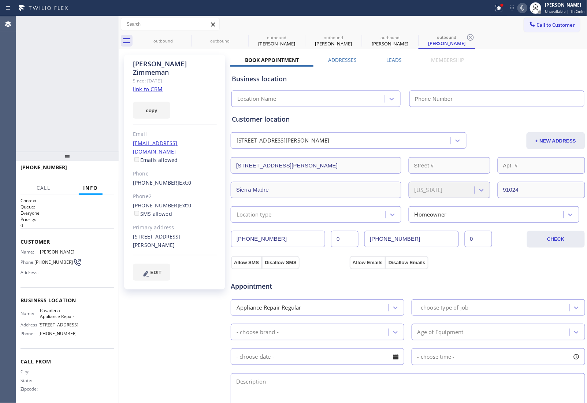
type input "[PHONE_NUMBER]"
click at [104, 168] on span "HANG UP" at bounding box center [97, 170] width 22 height 5
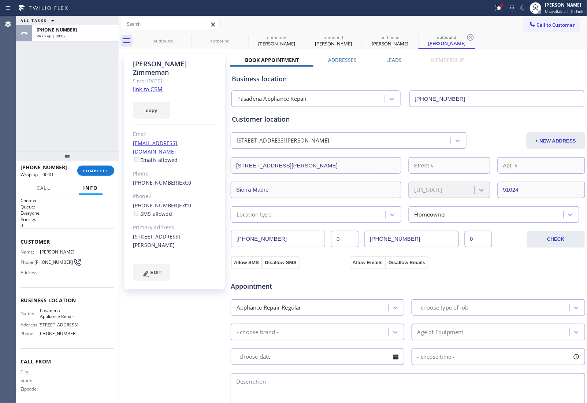
click at [525, 269] on div "Appointment Appliance Repair Regular - choose type of job - - choose brand - Ag…" at bounding box center [407, 339] width 355 height 141
click at [94, 169] on span "COMPLETE" at bounding box center [95, 170] width 25 height 5
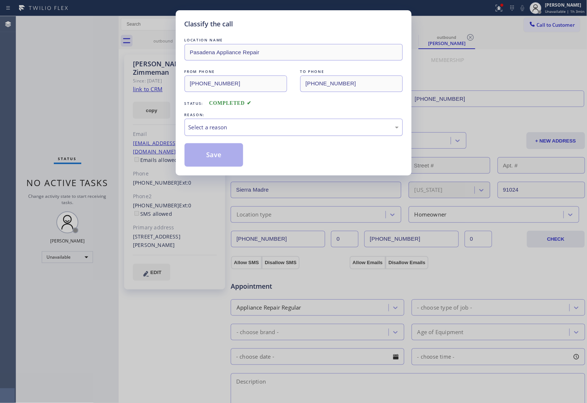
click at [249, 123] on div "Select a reason" at bounding box center [294, 127] width 210 height 8
click at [226, 156] on button "Save" at bounding box center [214, 154] width 59 height 23
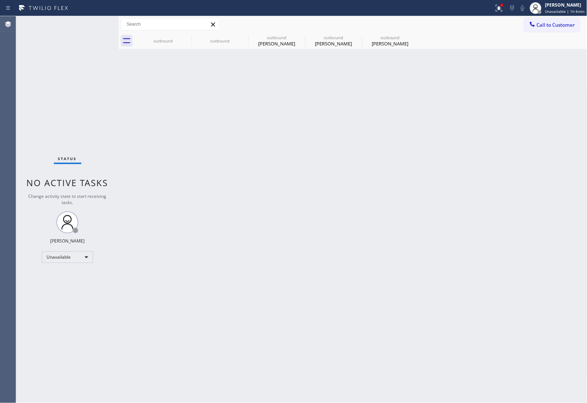
drag, startPoint x: 561, startPoint y: 24, endPoint x: 526, endPoint y: 46, distance: 41.3
click at [560, 24] on span "Call to Customer" at bounding box center [556, 25] width 38 height 7
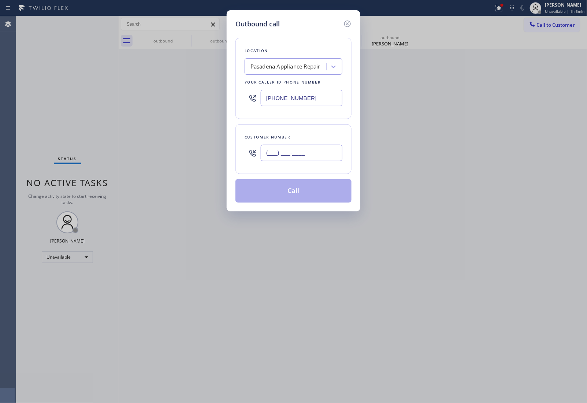
click at [313, 149] on input "(___) ___-____" at bounding box center [302, 153] width 82 height 16
paste input "626) 552-5965"
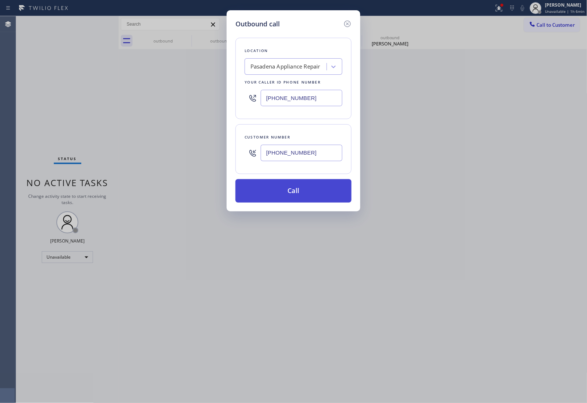
type input "(626) 552-5965"
click at [299, 190] on button "Call" at bounding box center [293, 190] width 116 height 23
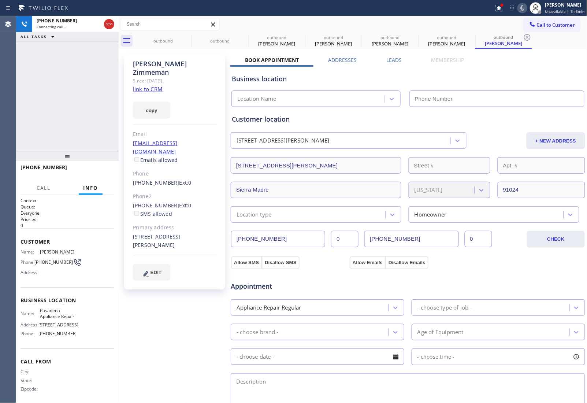
type input "[PHONE_NUMBER]"
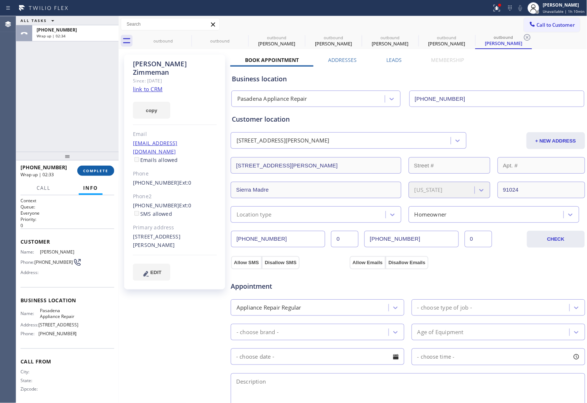
click at [95, 175] on button "COMPLETE" at bounding box center [95, 171] width 37 height 10
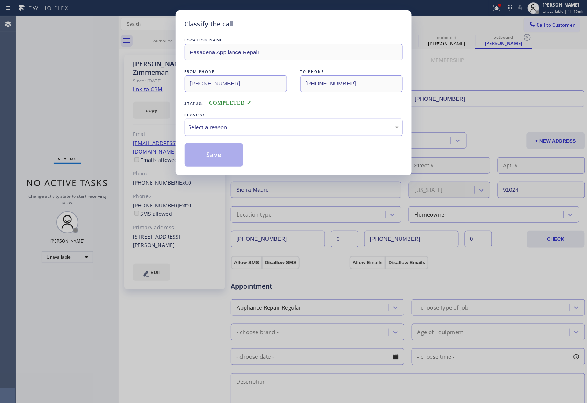
click at [260, 126] on div "Select a reason" at bounding box center [294, 127] width 210 height 8
click at [216, 154] on button "Save" at bounding box center [214, 154] width 59 height 23
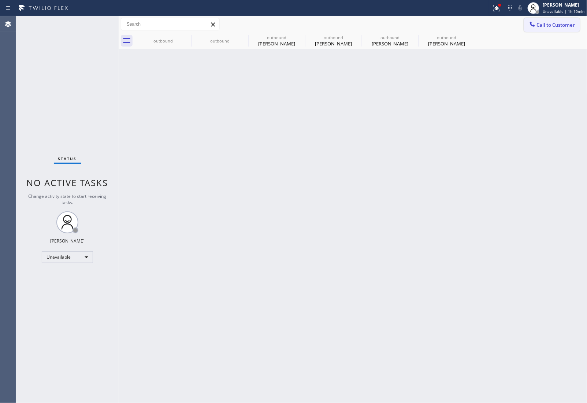
click at [560, 21] on button "Call to Customer" at bounding box center [552, 25] width 56 height 14
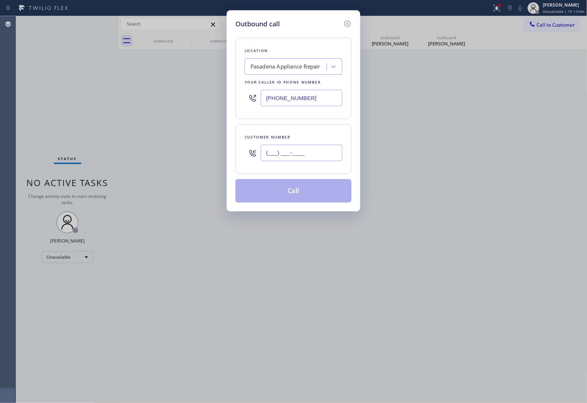
click at [300, 157] on input "(___) ___-____" at bounding box center [302, 153] width 82 height 16
paste input "820) 758-6433"
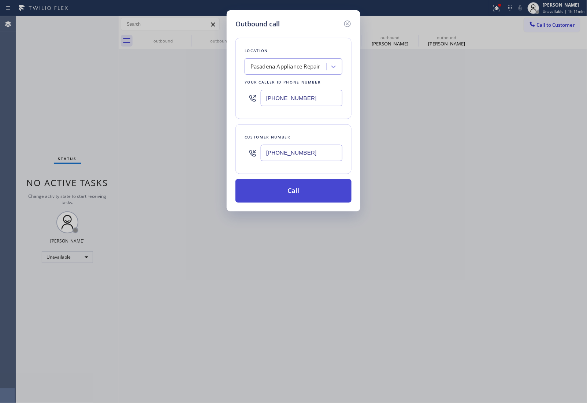
type input "[PHONE_NUMBER]"
click at [305, 195] on button "Call" at bounding box center [293, 190] width 116 height 23
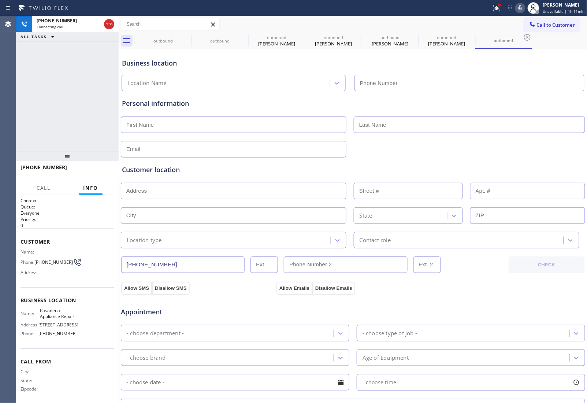
type input "[PHONE_NUMBER]"
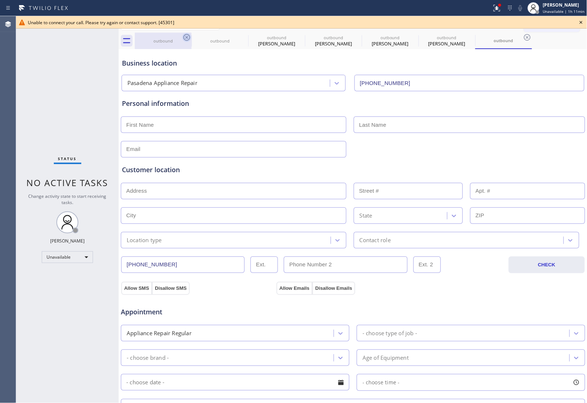
click at [186, 36] on icon at bounding box center [186, 37] width 9 height 9
click at [0, 0] on icon at bounding box center [0, 0] width 0 height 0
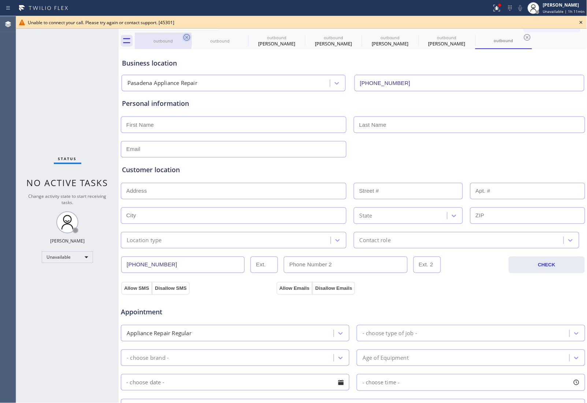
click at [0, 0] on icon at bounding box center [0, 0] width 0 height 0
click at [523, 36] on icon at bounding box center [527, 37] width 9 height 9
click at [186, 36] on div "outbound outbound outbound Kate Zimmeman outbound Kate Zimmeman outbound Kate Z…" at bounding box center [361, 41] width 453 height 16
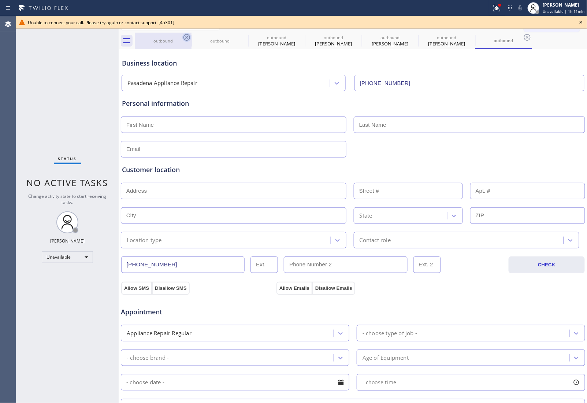
click at [186, 36] on div "outbound outbound outbound Kate Zimmeman outbound Kate Zimmeman outbound Kate Z…" at bounding box center [361, 41] width 453 height 16
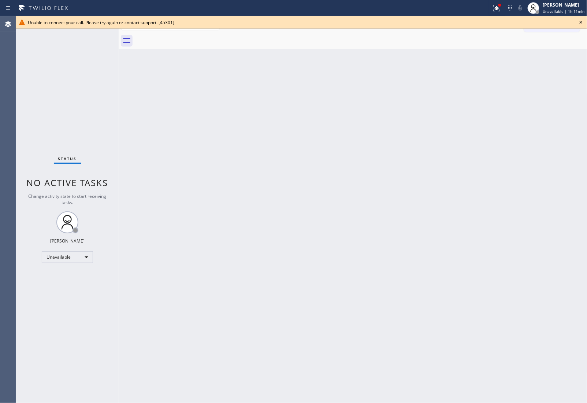
click at [580, 26] on icon at bounding box center [581, 22] width 9 height 9
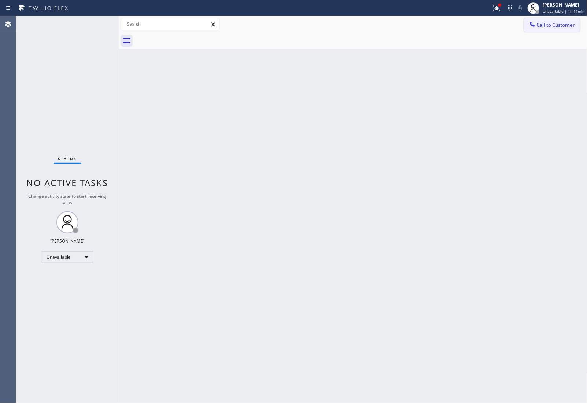
click at [570, 24] on span "Call to Customer" at bounding box center [556, 25] width 38 height 7
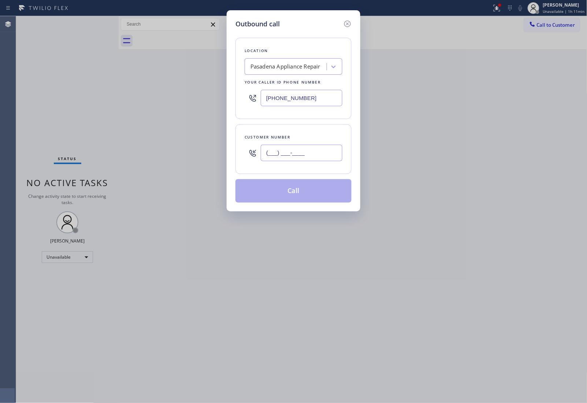
drag, startPoint x: 299, startPoint y: 147, endPoint x: 298, endPoint y: 159, distance: 11.4
click at [299, 147] on input "(___) ___-____" at bounding box center [302, 153] width 82 height 16
paste input "820) 758-6433"
type input "[PHONE_NUMBER]"
click at [295, 190] on button "Call" at bounding box center [293, 190] width 116 height 23
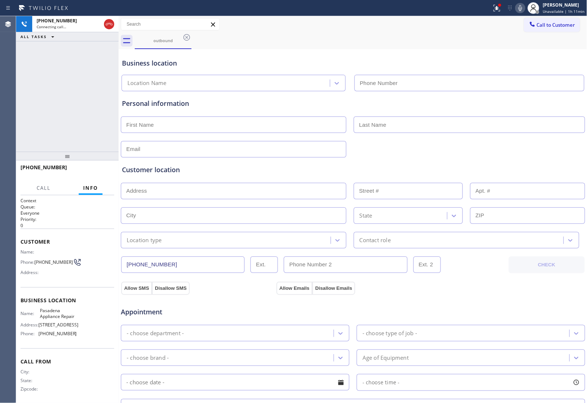
type input "[PHONE_NUMBER]"
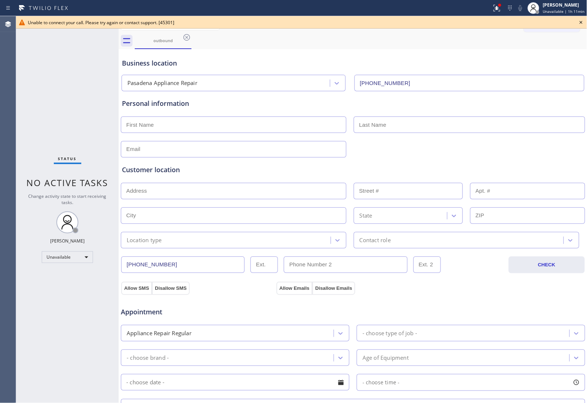
click at [535, 117] on input "text" at bounding box center [469, 124] width 231 height 16
click at [584, 21] on icon at bounding box center [581, 22] width 9 height 9
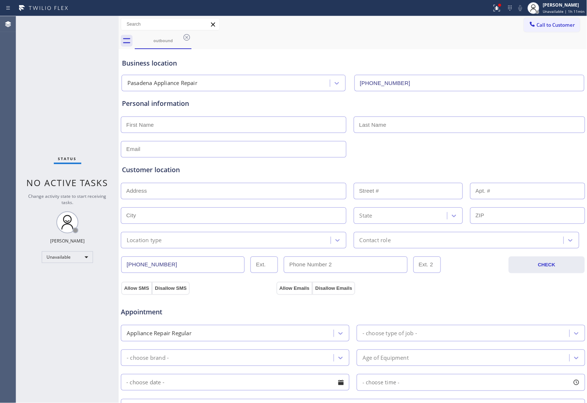
click at [576, 20] on div "Call to Customer Outbound call Location Pasadena Appliance Repair Your caller i…" at bounding box center [555, 24] width 63 height 13
click at [563, 23] on span "Call to Customer" at bounding box center [556, 25] width 38 height 7
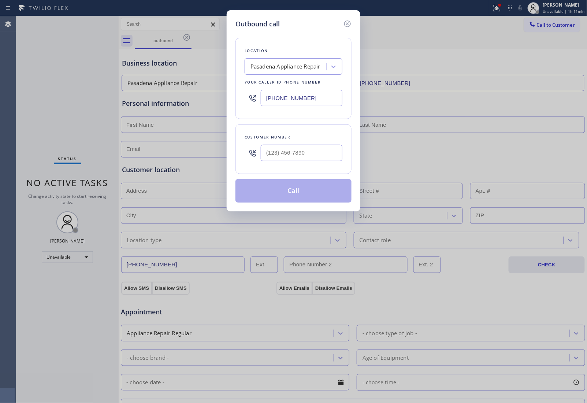
click at [312, 144] on div at bounding box center [302, 153] width 82 height 24
click at [291, 147] on input "(___) ___-____" at bounding box center [302, 153] width 82 height 16
paste input "820) 758-6433"
type input "[PHONE_NUMBER]"
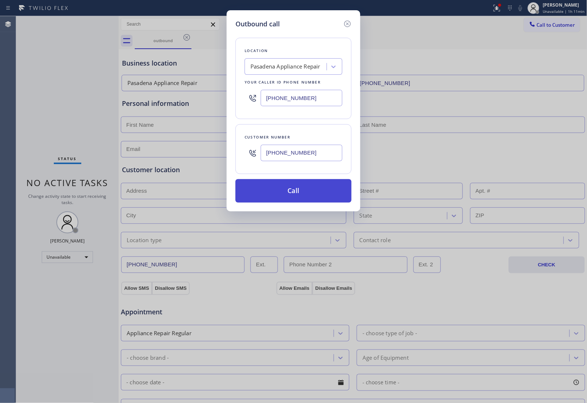
click at [293, 193] on button "Call" at bounding box center [293, 190] width 116 height 23
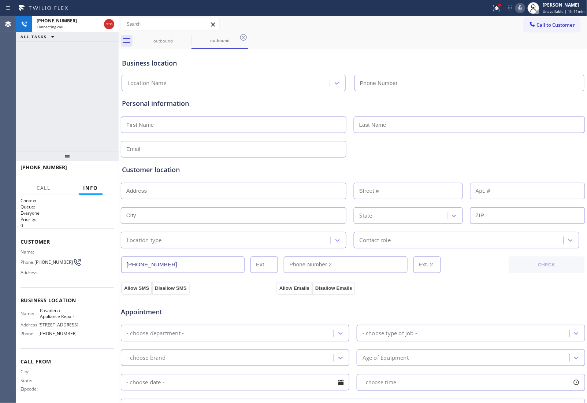
type input "[PHONE_NUMBER]"
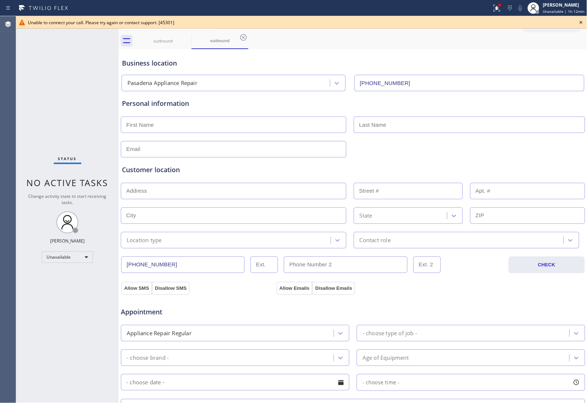
click at [582, 26] on icon at bounding box center [581, 22] width 9 height 9
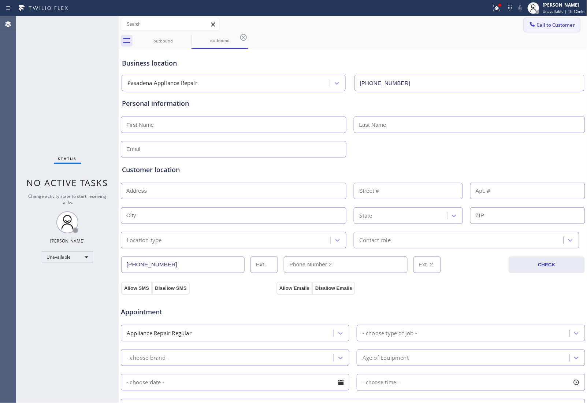
click at [549, 25] on span "Call to Customer" at bounding box center [556, 25] width 38 height 7
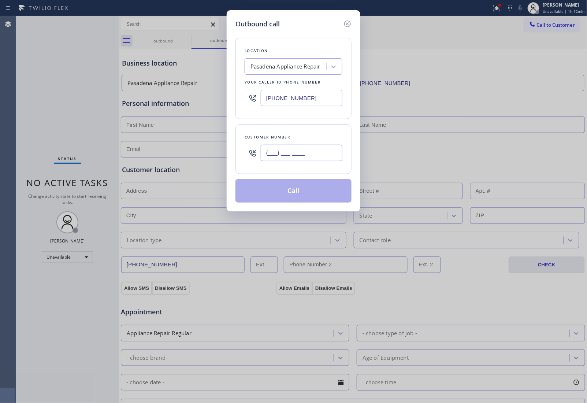
drag, startPoint x: 290, startPoint y: 149, endPoint x: 290, endPoint y: 156, distance: 7.0
click at [291, 149] on input "(___) ___-____" at bounding box center [302, 153] width 82 height 16
paste input "820) 758-6433"
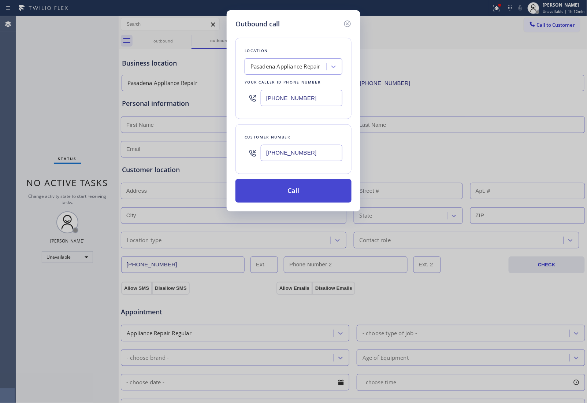
type input "[PHONE_NUMBER]"
click at [290, 197] on button "Call" at bounding box center [293, 190] width 116 height 23
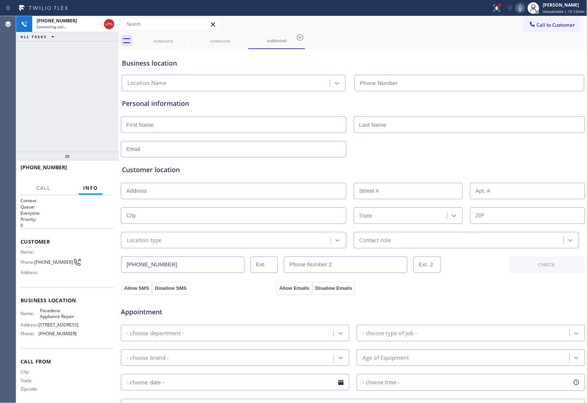
type input "[PHONE_NUMBER]"
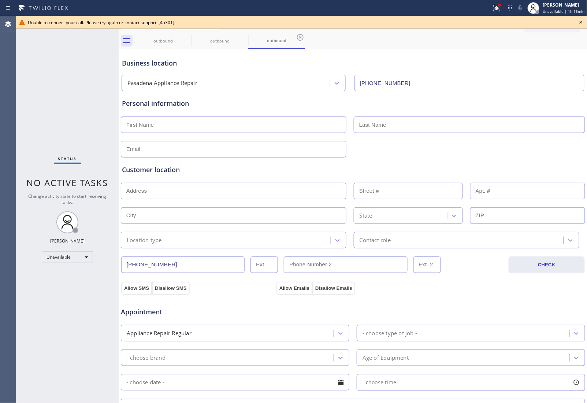
click at [504, 281] on div "Allow SMS Disallow SMS Allow Emails Disallow Emails" at bounding box center [353, 287] width 466 height 15
click at [579, 21] on icon at bounding box center [581, 22] width 9 height 9
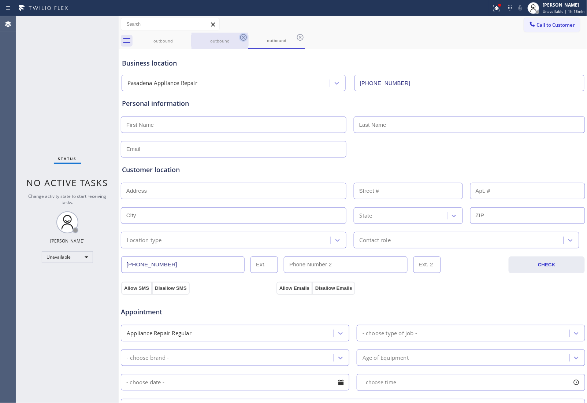
click at [0, 0] on icon at bounding box center [0, 0] width 0 height 0
click at [240, 38] on icon at bounding box center [243, 37] width 7 height 7
click at [185, 38] on icon at bounding box center [186, 37] width 9 height 9
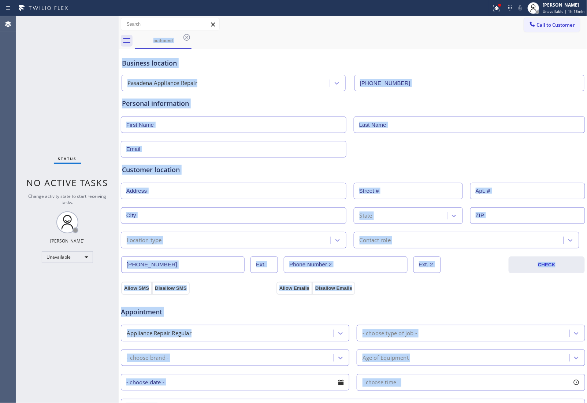
click at [185, 38] on div "outbound" at bounding box center [361, 41] width 453 height 16
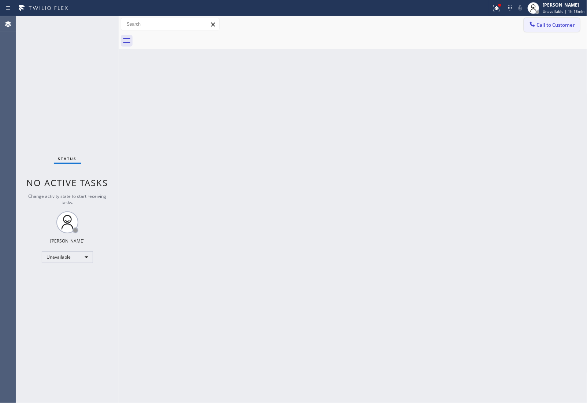
click at [544, 26] on span "Call to Customer" at bounding box center [556, 25] width 38 height 7
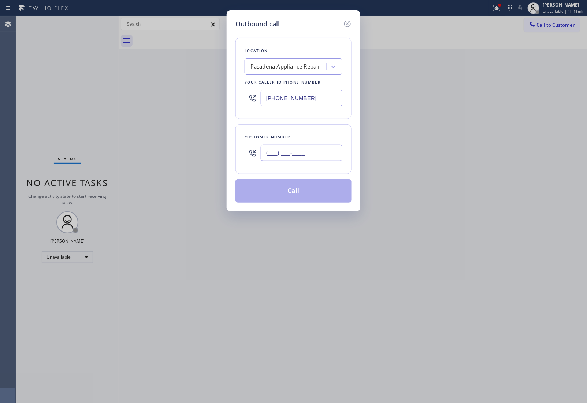
click at [287, 156] on input "(___) ___-____" at bounding box center [302, 153] width 82 height 16
paste input "820) 758-6433"
type input "[PHONE_NUMBER]"
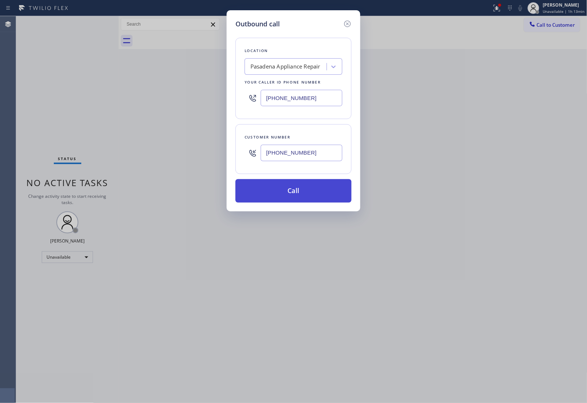
click at [304, 195] on button "Call" at bounding box center [293, 190] width 116 height 23
click at [368, 52] on div "Outbound call Location Pasadena Appliance Repair Your caller id phone number (6…" at bounding box center [293, 201] width 587 height 403
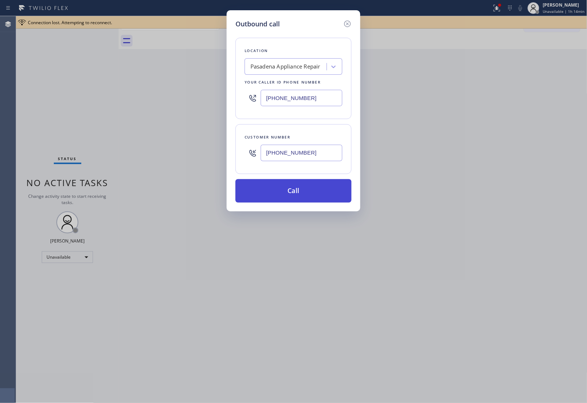
click at [306, 196] on button "Call" at bounding box center [293, 190] width 116 height 23
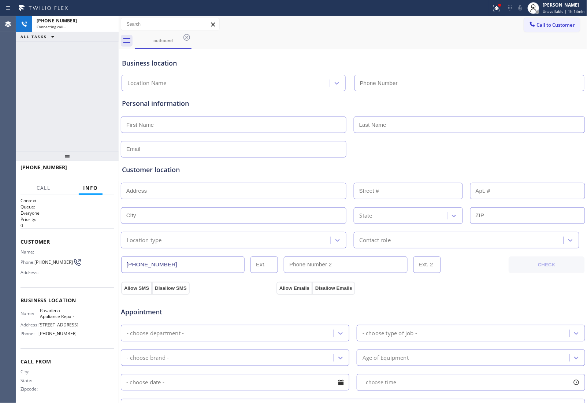
type input "[PHONE_NUMBER]"
click at [513, 144] on div at bounding box center [353, 149] width 466 height 18
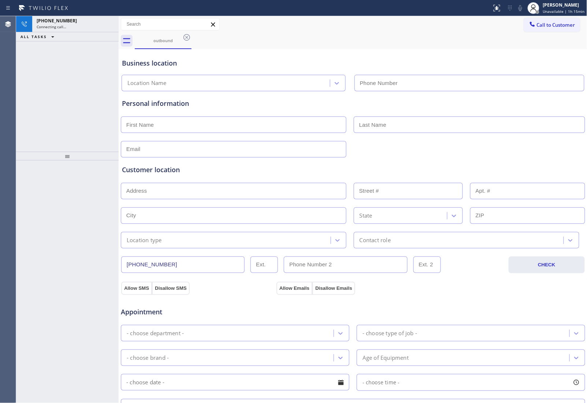
type input "[PHONE_NUMBER]"
drag, startPoint x: 539, startPoint y: 141, endPoint x: 522, endPoint y: 151, distance: 19.5
click at [539, 141] on div at bounding box center [353, 149] width 466 height 18
type input "[PHONE_NUMBER]"
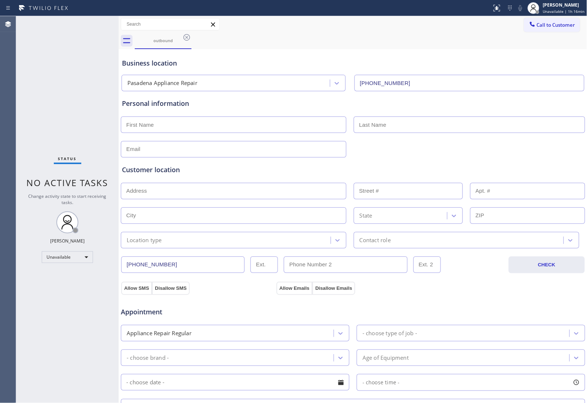
click at [520, 52] on div "Business location Pasadena Appliance Repair (626) 376-4990" at bounding box center [352, 71] width 465 height 40
click at [551, 22] on span "Call to Customer" at bounding box center [556, 25] width 38 height 7
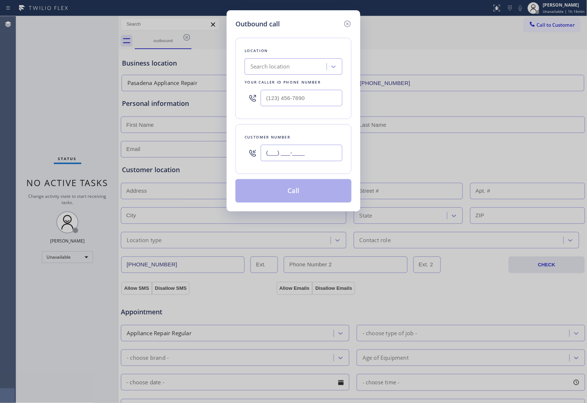
click at [304, 147] on input "(___) ___-____" at bounding box center [302, 153] width 82 height 16
paste input "908) 921-1347"
type input "(908) 921-1347"
click at [285, 73] on div "Search location" at bounding box center [294, 66] width 98 height 16
type input "5 Star Appliance Rep"
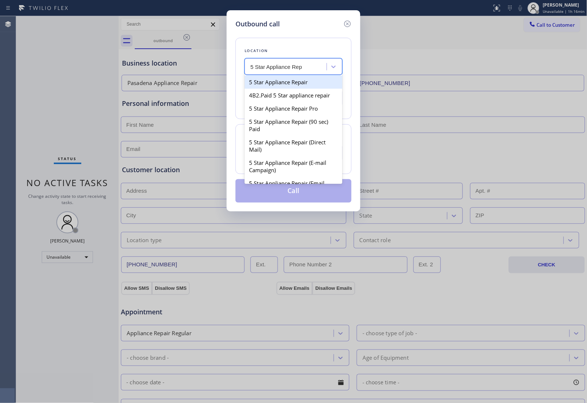
click at [289, 79] on div "5 Star Appliance Repair" at bounding box center [294, 81] width 98 height 13
type input "(855) 731-4952"
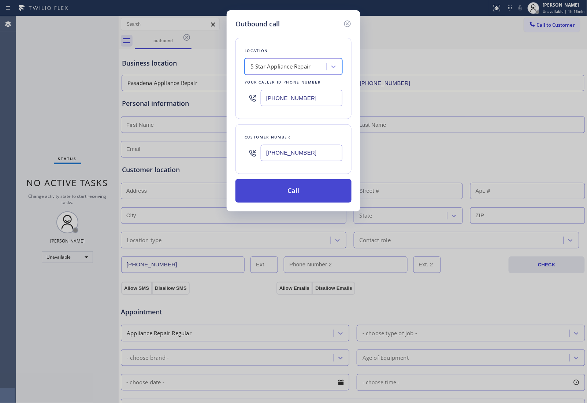
click at [309, 198] on button "Call" at bounding box center [293, 190] width 116 height 23
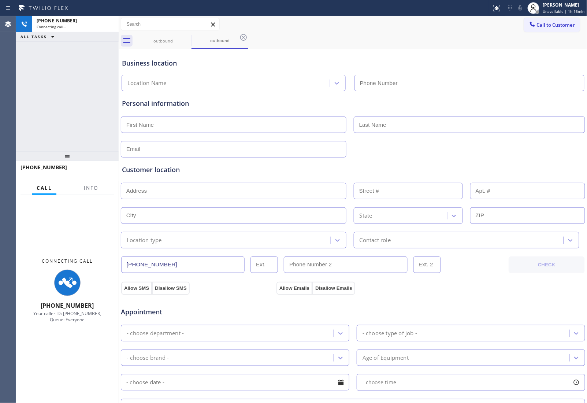
type input "(855) 731-4952"
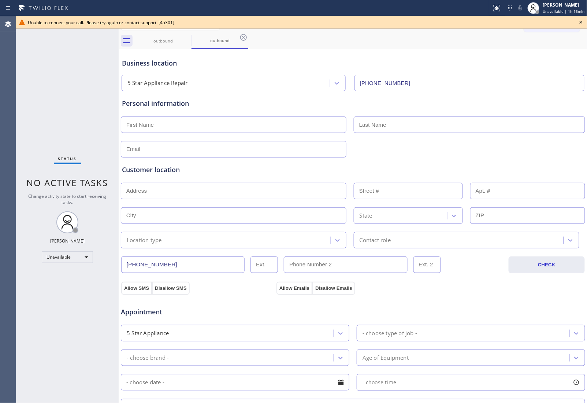
drag, startPoint x: 582, startPoint y: 20, endPoint x: 575, endPoint y: 21, distance: 6.2
click at [581, 21] on icon at bounding box center [581, 22] width 9 height 9
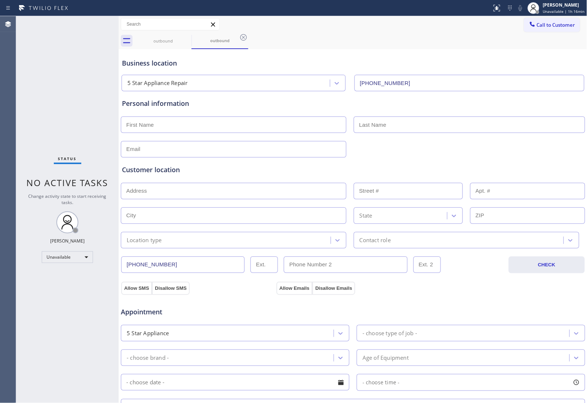
click at [573, 21] on div "Call to Customer Outbound call Location 5 Star Appliance Repair Your caller id …" at bounding box center [555, 24] width 63 height 13
click at [550, 24] on span "Call to Customer" at bounding box center [556, 25] width 38 height 7
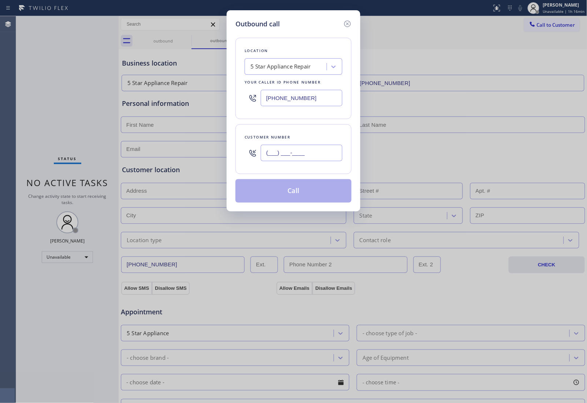
click at [313, 152] on input "(___) ___-____" at bounding box center [302, 153] width 82 height 16
paste input "908) 921-1347"
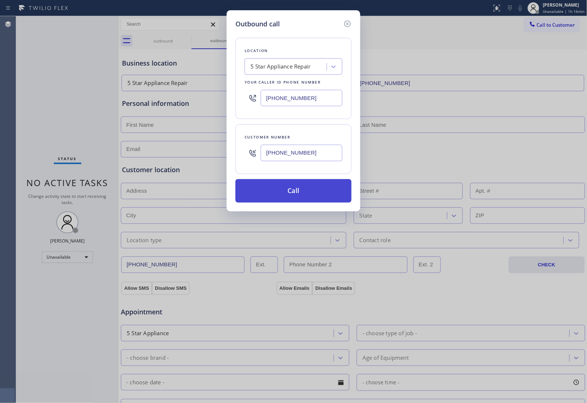
type input "(908) 921-1347"
click at [303, 193] on button "Call" at bounding box center [293, 190] width 116 height 23
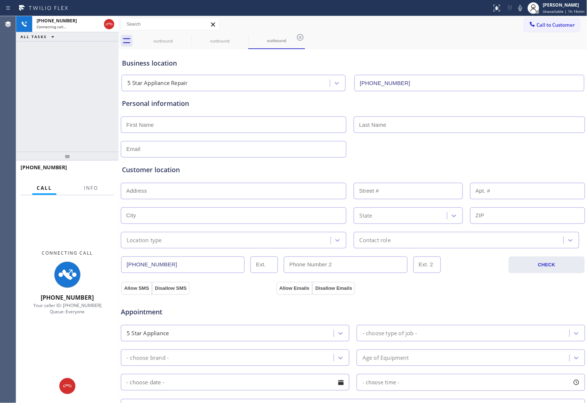
type input "(855) 731-4952"
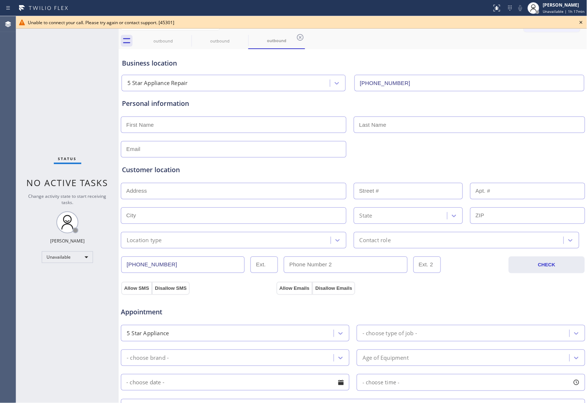
drag, startPoint x: 500, startPoint y: 111, endPoint x: 532, endPoint y: 63, distance: 56.8
click at [501, 111] on div "Personal information" at bounding box center [353, 128] width 462 height 59
click at [583, 21] on icon at bounding box center [581, 22] width 9 height 9
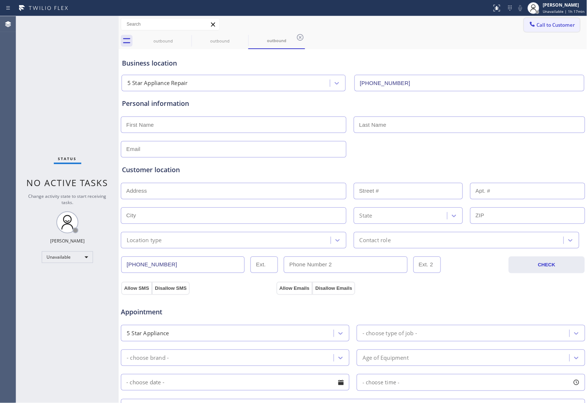
click at [559, 25] on span "Call to Customer" at bounding box center [556, 25] width 38 height 7
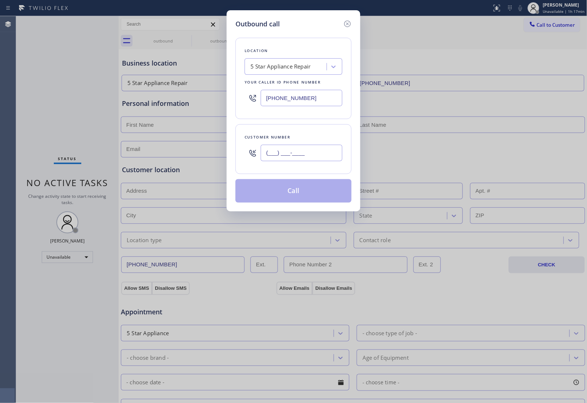
click at [295, 159] on input "(___) ___-____" at bounding box center [302, 153] width 82 height 16
paste input "908) 921-1347"
type input "(908) 921-1347"
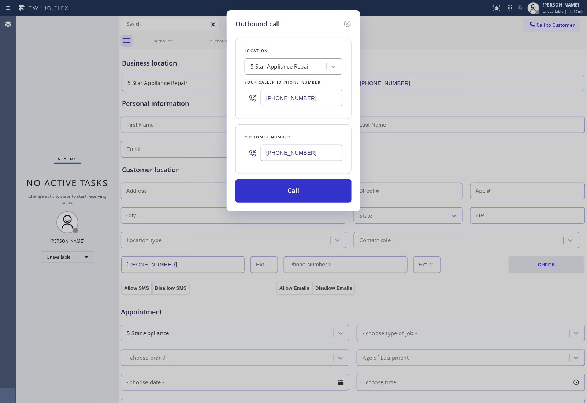
click at [293, 175] on div "Location 5 Star Appliance Repair Your caller id phone number (855) 731-4952 Cus…" at bounding box center [293, 116] width 116 height 174
click at [289, 184] on button "Call" at bounding box center [293, 190] width 116 height 23
click at [301, 196] on button "Call" at bounding box center [293, 190] width 116 height 23
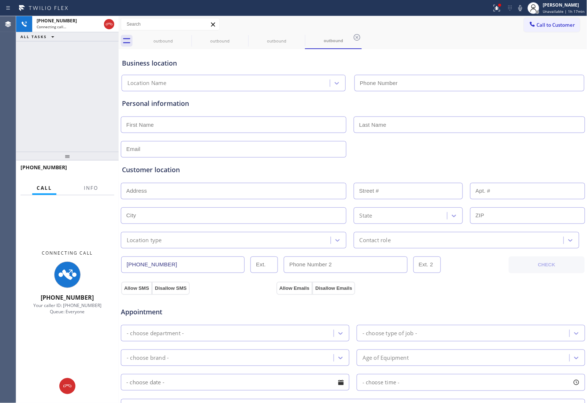
type input "(855) 731-4952"
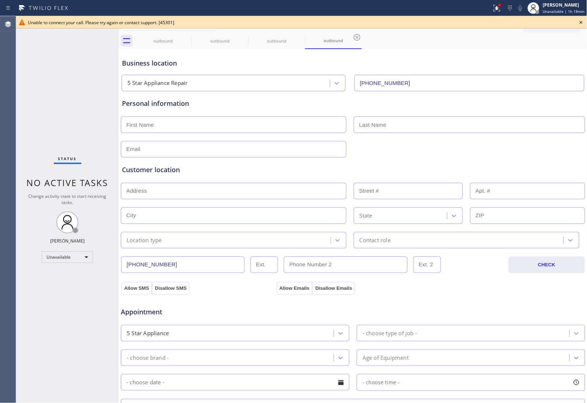
click at [580, 20] on icon at bounding box center [581, 22] width 9 height 9
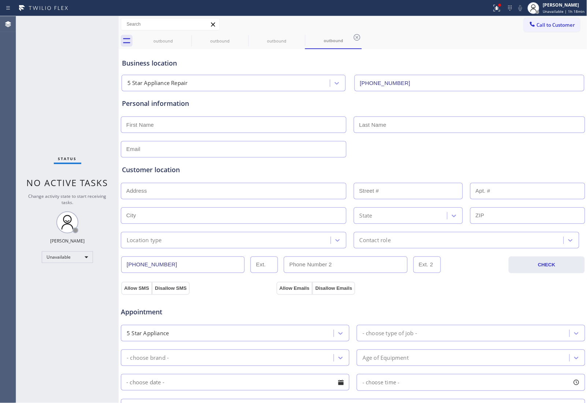
click at [555, 23] on span "Call to Customer" at bounding box center [556, 25] width 38 height 7
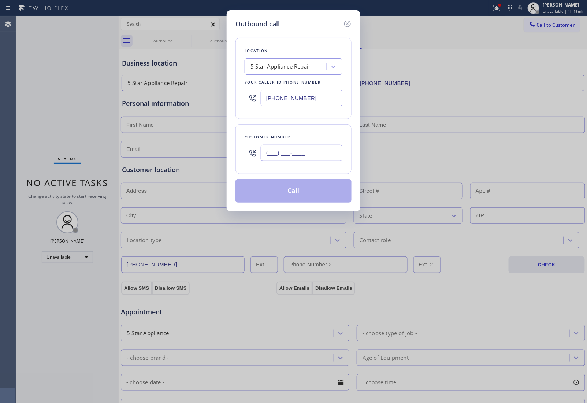
click at [326, 151] on input "(___) ___-____" at bounding box center [302, 153] width 82 height 16
paste input "326) 333-3427"
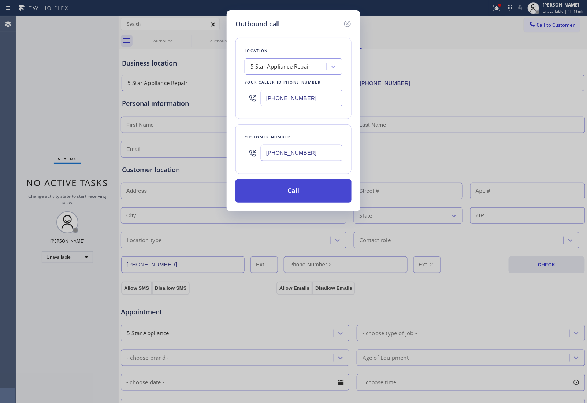
type input "(326) 333-3427"
click at [305, 187] on button "Call" at bounding box center [293, 190] width 116 height 23
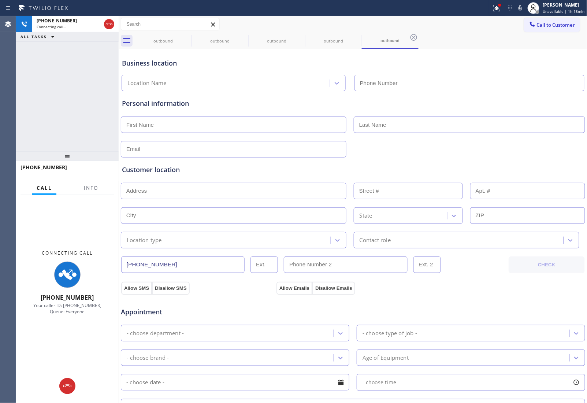
type input "(855) 731-4952"
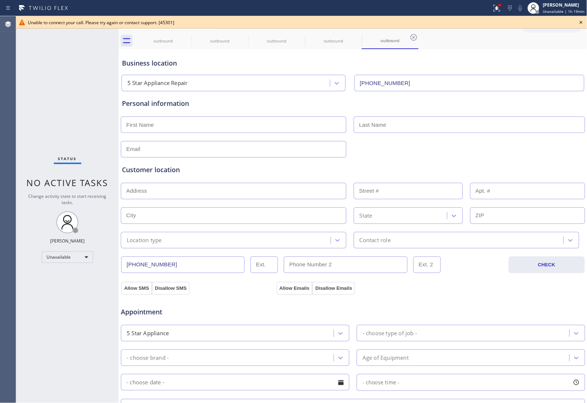
click at [580, 20] on icon at bounding box center [581, 22] width 9 height 9
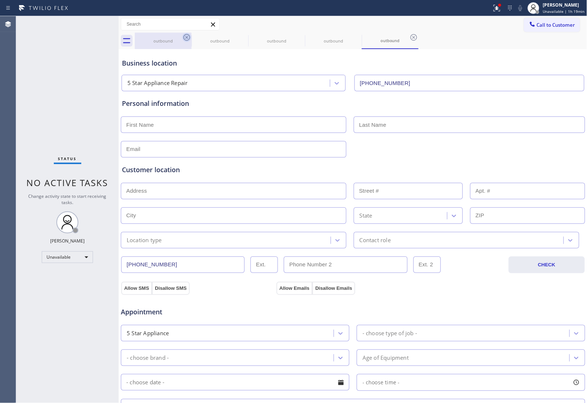
drag, startPoint x: 178, startPoint y: 37, endPoint x: 184, endPoint y: 37, distance: 5.9
click at [180, 37] on div "outbound" at bounding box center [162, 41] width 55 height 16
click at [186, 37] on icon at bounding box center [186, 37] width 9 height 9
click at [0, 0] on icon at bounding box center [0, 0] width 0 height 0
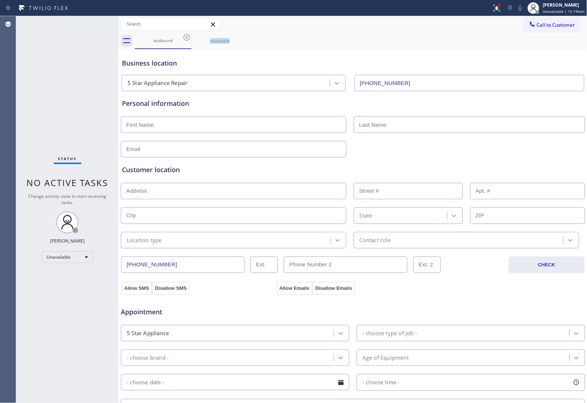
click at [186, 37] on icon at bounding box center [186, 37] width 9 height 9
click at [0, 0] on icon at bounding box center [0, 0] width 0 height 0
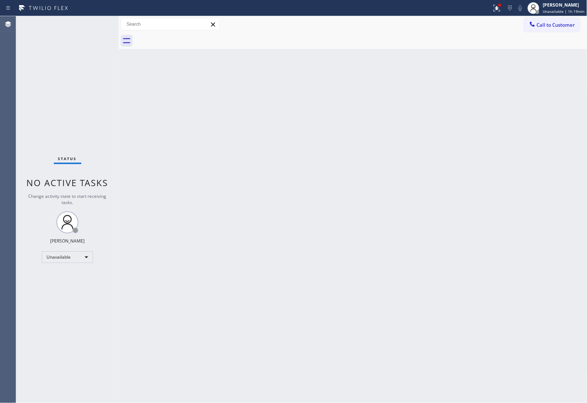
click at [186, 37] on div at bounding box center [361, 41] width 453 height 16
click at [541, 22] on span "Call to Customer" at bounding box center [556, 25] width 38 height 7
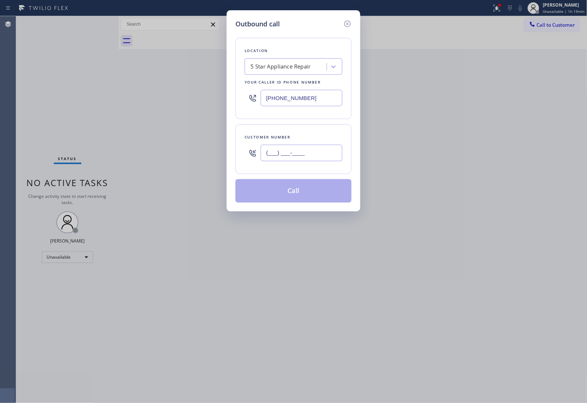
click at [303, 157] on input "(___) ___-____" at bounding box center [302, 153] width 82 height 16
paste input "326) 333-3427"
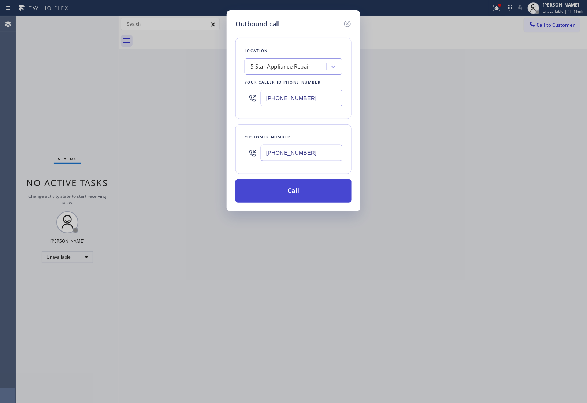
type input "(326) 333-3427"
click at [314, 198] on button "Call" at bounding box center [293, 190] width 116 height 23
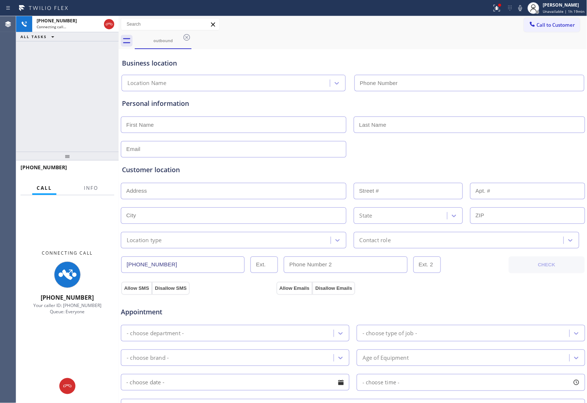
type input "(855) 731-4952"
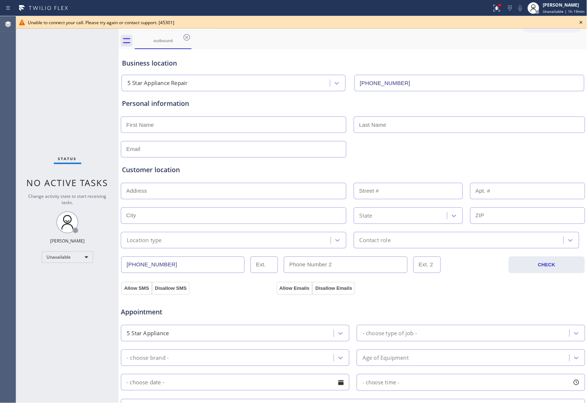
drag, startPoint x: 515, startPoint y: 57, endPoint x: 531, endPoint y: 50, distance: 18.0
click at [522, 54] on div "Business location 5 Star Appliance Repair (855) 731-4952" at bounding box center [352, 71] width 465 height 40
click at [586, 19] on div "Unable to connect your call. Please try again or contact support. [45301]" at bounding box center [301, 22] width 571 height 12
click at [572, 19] on div "Unable to connect your call. Please try again or contact support. [45301]" at bounding box center [301, 22] width 571 height 12
drag, startPoint x: 580, startPoint y: 23, endPoint x: 566, endPoint y: 21, distance: 14.8
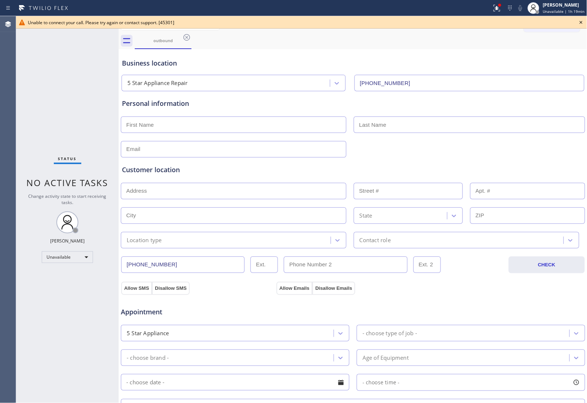
click at [581, 22] on icon at bounding box center [581, 22] width 9 height 9
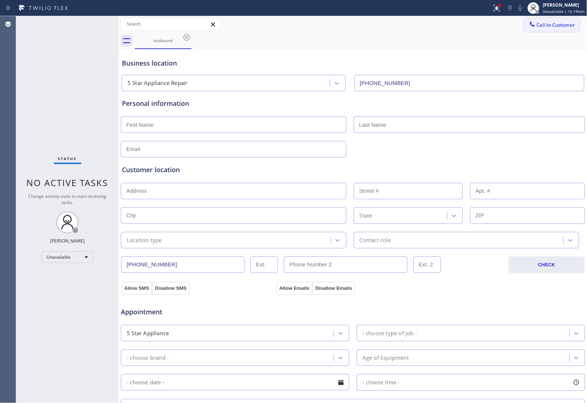
click at [566, 21] on button "Call to Customer" at bounding box center [552, 25] width 56 height 14
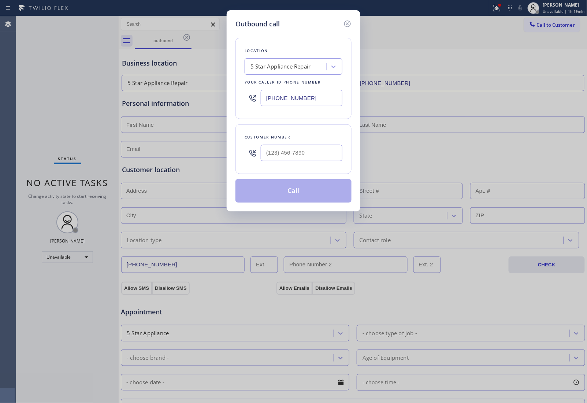
click at [300, 164] on div at bounding box center [302, 153] width 82 height 24
click at [299, 157] on input "(___) ___-____" at bounding box center [302, 153] width 82 height 16
paste input "326) 333-3427"
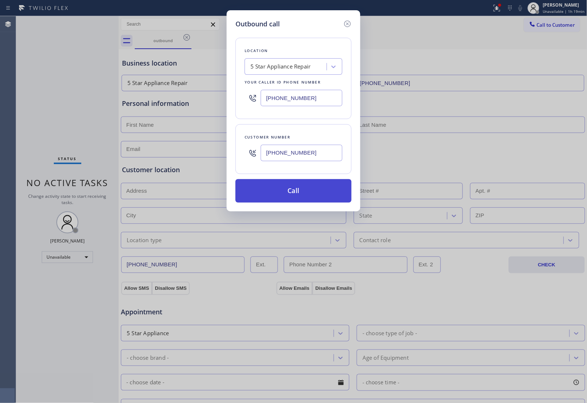
type input "(326) 333-3427"
click at [301, 198] on button "Call" at bounding box center [293, 190] width 116 height 23
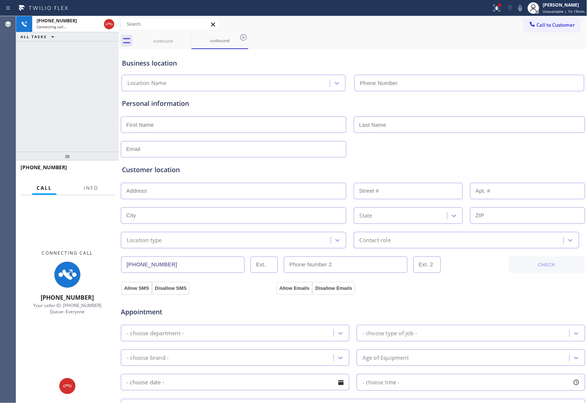
type input "(855) 731-4952"
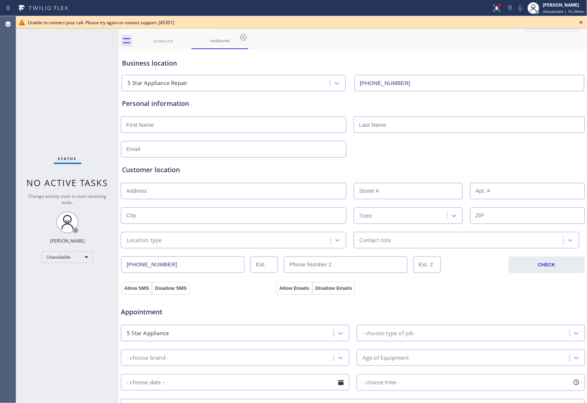
click at [506, 145] on div at bounding box center [353, 149] width 466 height 18
click at [583, 24] on icon at bounding box center [581, 22] width 9 height 9
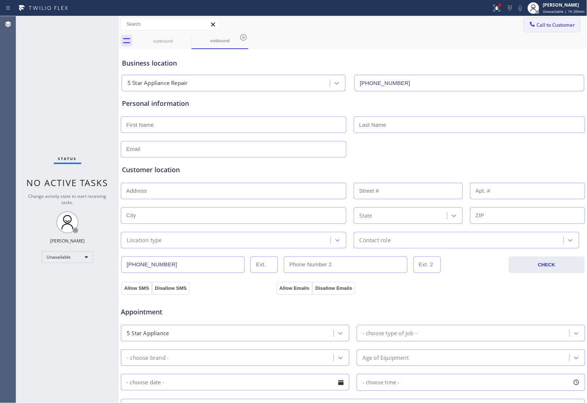
click at [567, 22] on span "Call to Customer" at bounding box center [556, 25] width 38 height 7
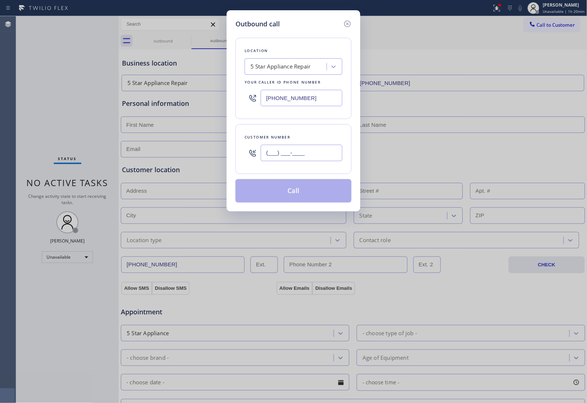
drag, startPoint x: 319, startPoint y: 153, endPoint x: 309, endPoint y: 168, distance: 18.6
click at [318, 153] on input "(___) ___-____" at bounding box center [302, 153] width 82 height 16
paste input "326) 333-3427"
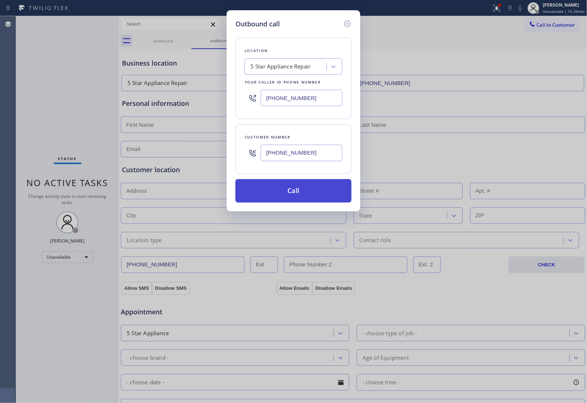
type input "(326) 333-3427"
click at [294, 189] on button "Call" at bounding box center [293, 190] width 116 height 23
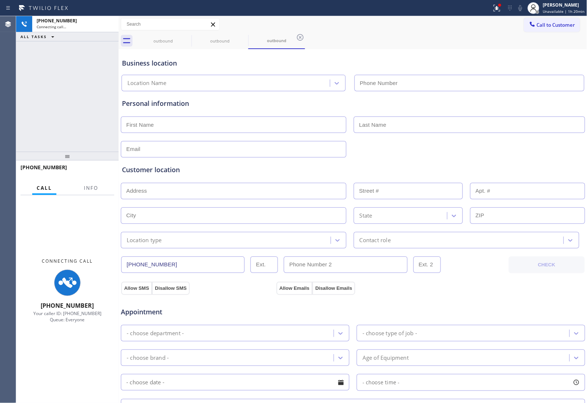
type input "(855) 731-4952"
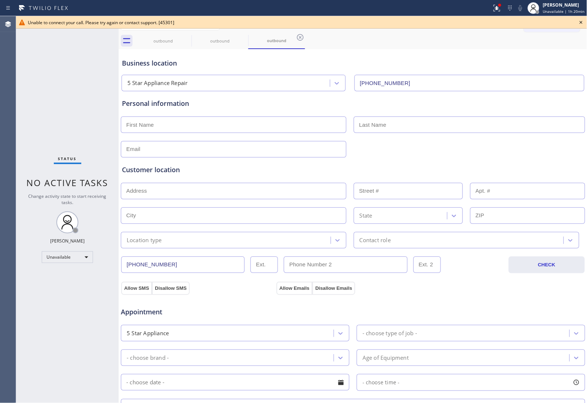
click at [579, 21] on icon at bounding box center [581, 22] width 9 height 9
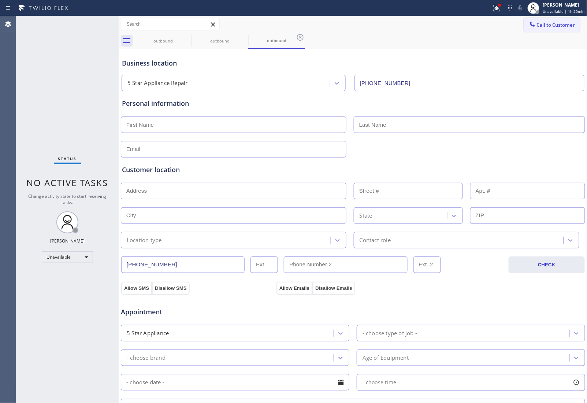
click at [558, 26] on span "Call to Customer" at bounding box center [556, 25] width 38 height 7
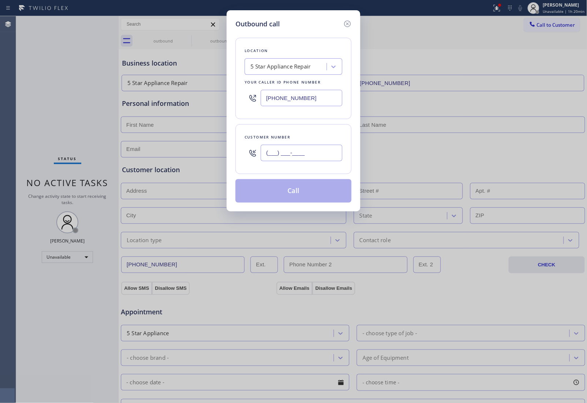
click at [311, 150] on input "(___) ___-____" at bounding box center [302, 153] width 82 height 16
paste input "326) 333-3427"
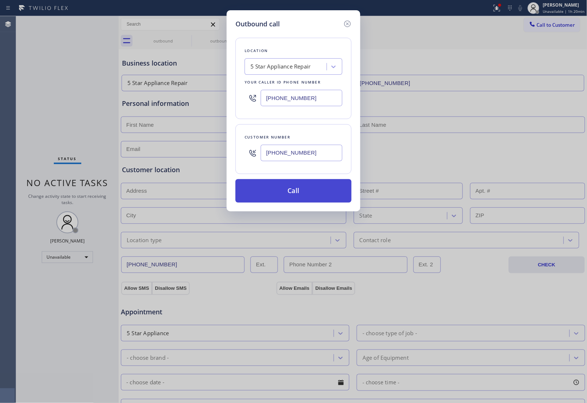
type input "(326) 333-3427"
click at [289, 200] on button "Call" at bounding box center [293, 190] width 116 height 23
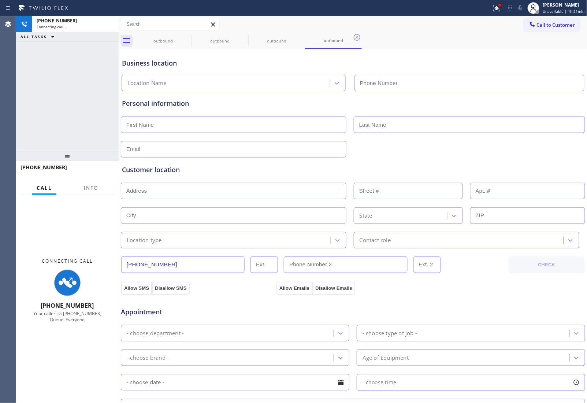
type input "(855) 731-4952"
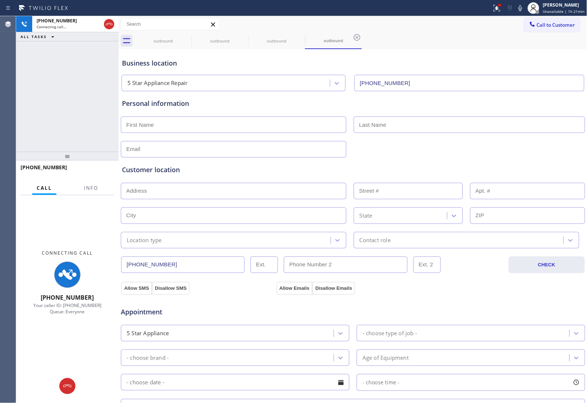
click at [522, 152] on div at bounding box center [353, 149] width 466 height 18
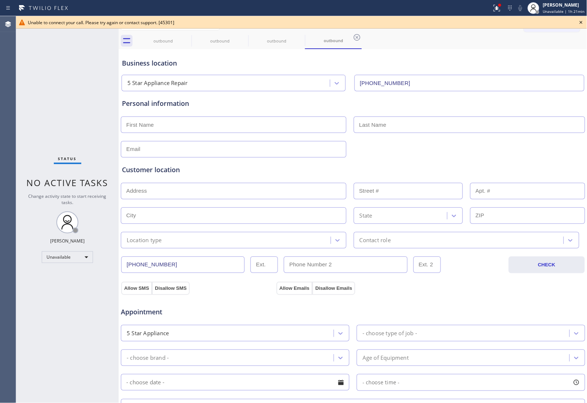
drag, startPoint x: 499, startPoint y: 94, endPoint x: 502, endPoint y: 90, distance: 5.2
click at [502, 90] on div "Personal information" at bounding box center [352, 122] width 465 height 69
click at [180, 35] on div "outbound" at bounding box center [162, 41] width 55 height 16
click at [187, 40] on icon at bounding box center [186, 37] width 9 height 9
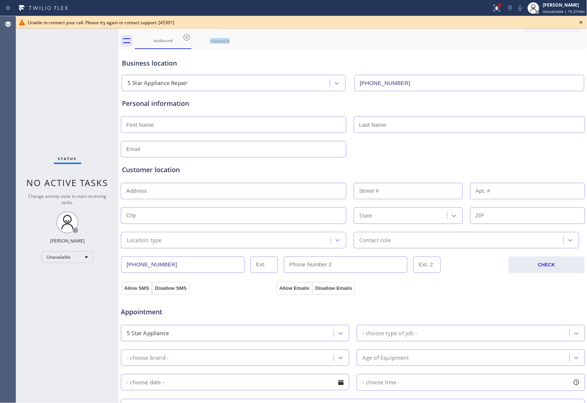
click at [187, 40] on icon at bounding box center [186, 37] width 9 height 9
click at [0, 0] on icon at bounding box center [0, 0] width 0 height 0
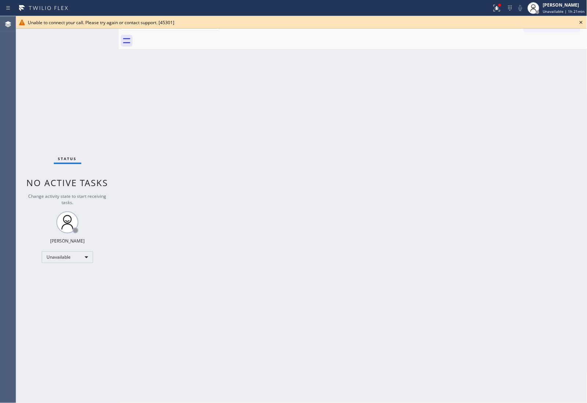
click at [187, 40] on div at bounding box center [361, 41] width 453 height 16
click at [583, 22] on icon at bounding box center [581, 22] width 9 height 9
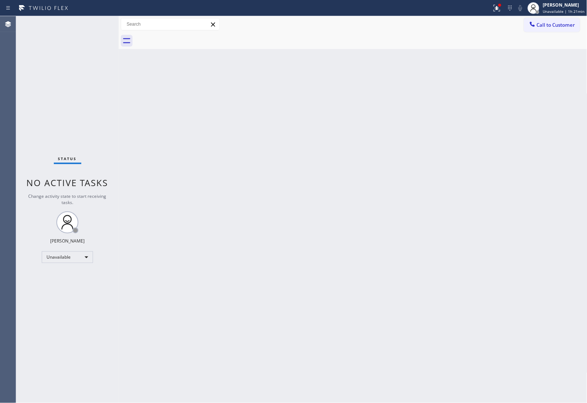
drag, startPoint x: 574, startPoint y: 21, endPoint x: 532, endPoint y: 46, distance: 49.2
click at [574, 21] on button "Call to Customer" at bounding box center [552, 25] width 56 height 14
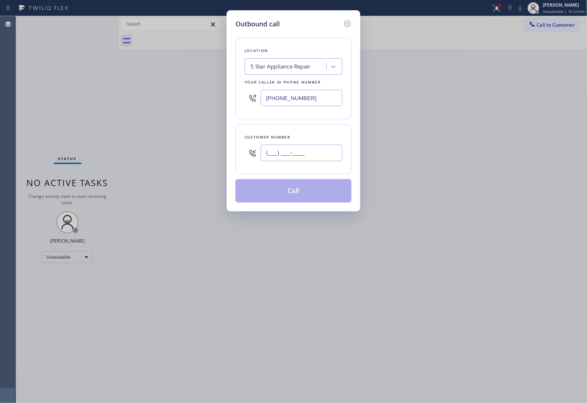
drag, startPoint x: 321, startPoint y: 145, endPoint x: 314, endPoint y: 151, distance: 8.8
click at [319, 146] on input "(___) ___-____" at bounding box center [302, 153] width 82 height 16
click at [314, 151] on input "(___) ___-____" at bounding box center [302, 153] width 82 height 16
paste input "326) 333-3427"
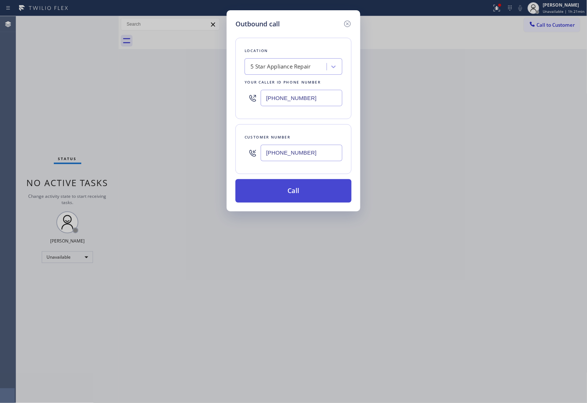
type input "(326) 333-3427"
click at [309, 193] on button "Call" at bounding box center [293, 190] width 116 height 23
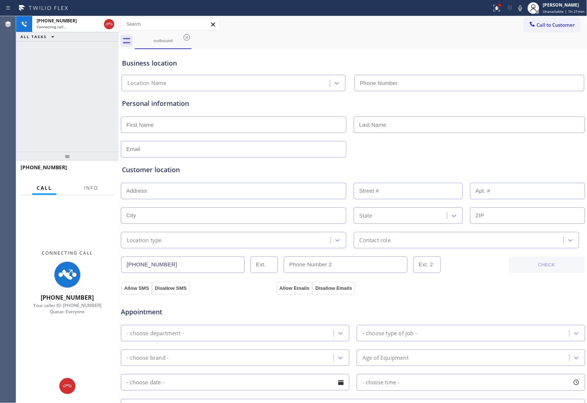
type input "(855) 731-4952"
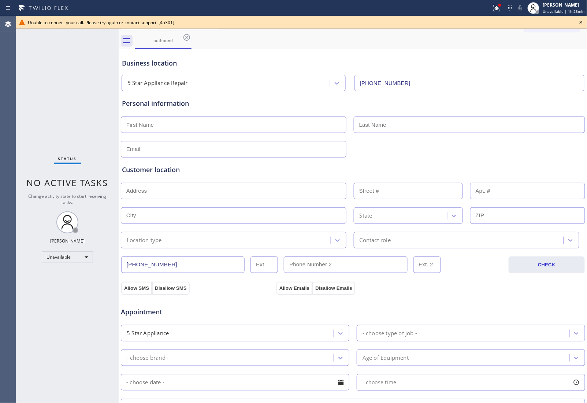
click at [511, 83] on input "(855) 731-4952" at bounding box center [469, 83] width 230 height 16
click at [581, 21] on icon at bounding box center [581, 22] width 3 height 3
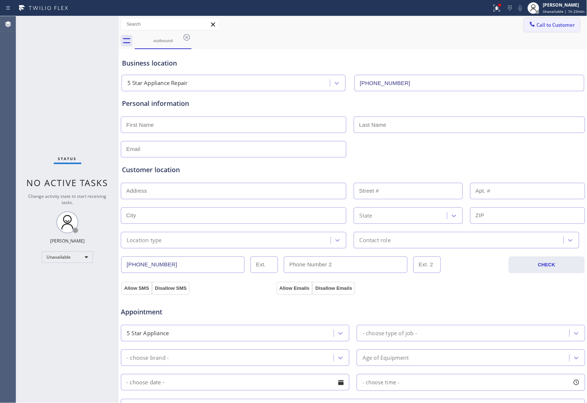
click at [566, 22] on span "Call to Customer" at bounding box center [556, 25] width 38 height 7
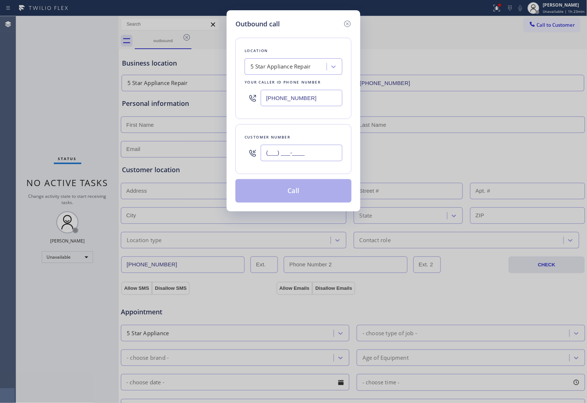
click at [316, 149] on input "(___) ___-____" at bounding box center [302, 153] width 82 height 16
paste input "326) 333-3427"
type input "(326) 333-3427"
click at [304, 185] on button "Call" at bounding box center [293, 190] width 116 height 23
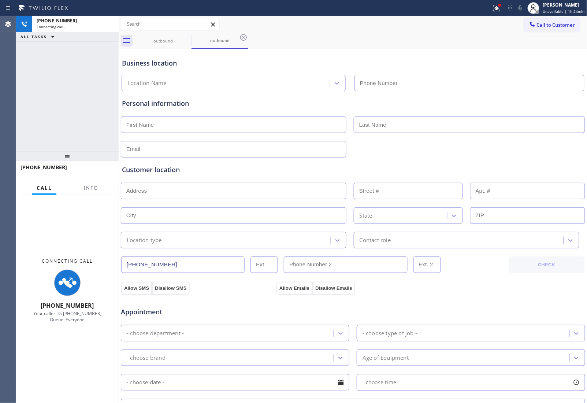
type input "(855) 731-4952"
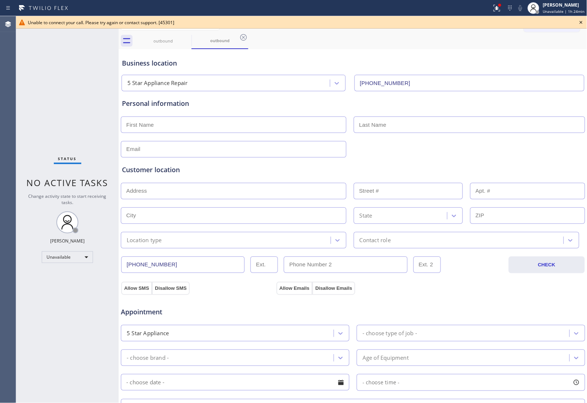
click at [580, 22] on icon at bounding box center [581, 22] width 9 height 9
click at [557, 25] on span "Call to Customer" at bounding box center [556, 25] width 38 height 7
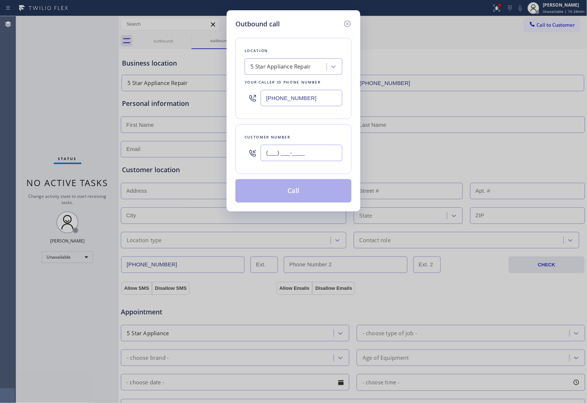
click at [289, 153] on input "(___) ___-____" at bounding box center [302, 153] width 82 height 16
paste input "326) 333-3427"
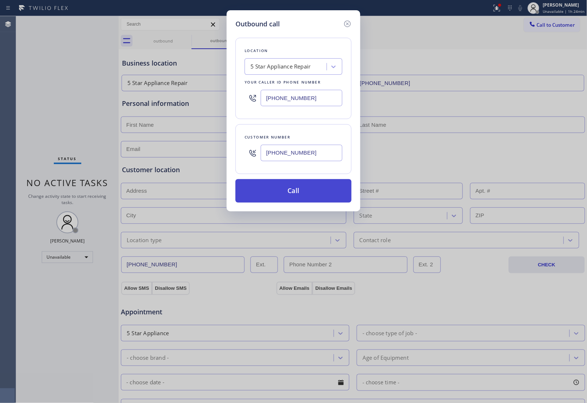
type input "(326) 333-3427"
click at [295, 197] on button "Call" at bounding box center [293, 190] width 116 height 23
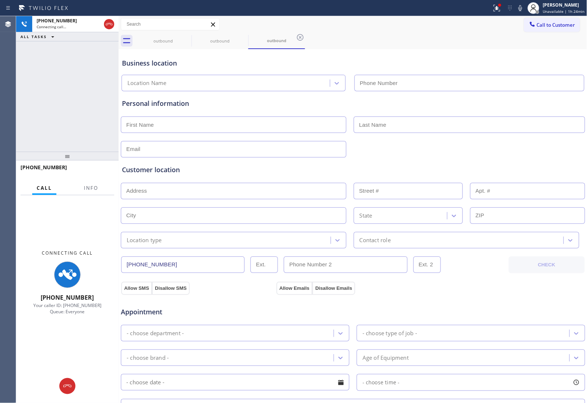
type input "(855) 731-4952"
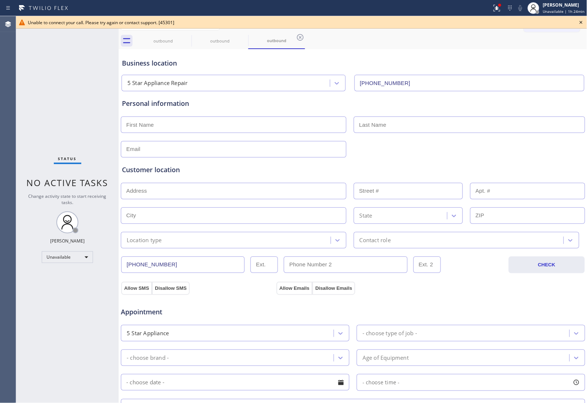
click at [581, 22] on icon at bounding box center [581, 22] width 3 height 3
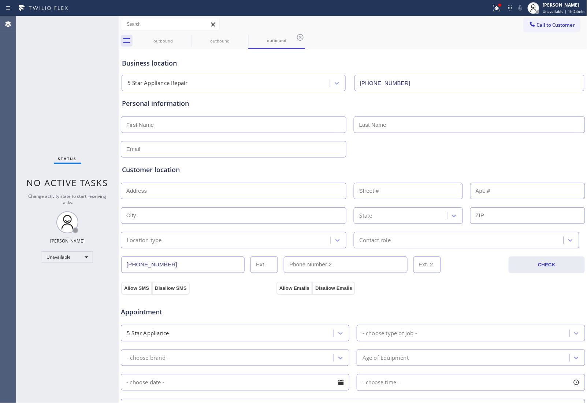
drag, startPoint x: 568, startPoint y: 22, endPoint x: 521, endPoint y: 30, distance: 47.5
click at [567, 22] on span "Call to Customer" at bounding box center [556, 25] width 38 height 7
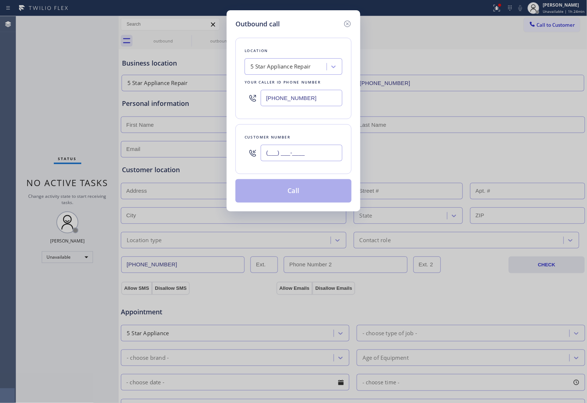
click at [308, 155] on input "(___) ___-____" at bounding box center [302, 153] width 82 height 16
paste input "326) 333-3427"
type input "(326) 333-3427"
click at [302, 190] on button "Call" at bounding box center [293, 190] width 116 height 23
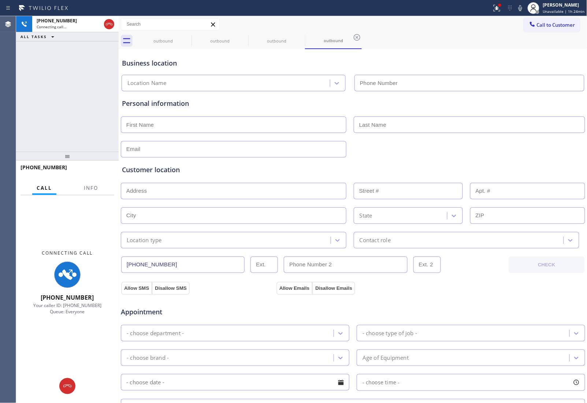
type input "(855) 731-4952"
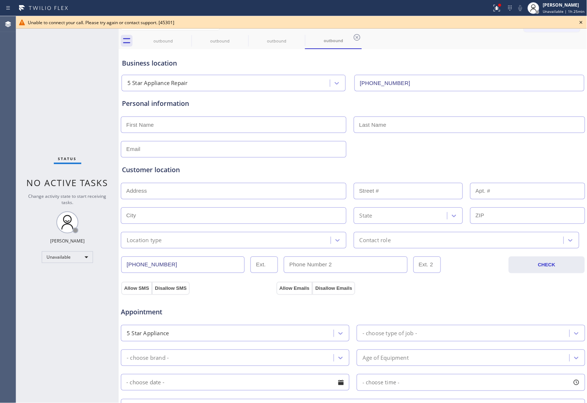
click at [517, 118] on input "text" at bounding box center [469, 124] width 231 height 16
click at [580, 19] on icon at bounding box center [581, 22] width 9 height 9
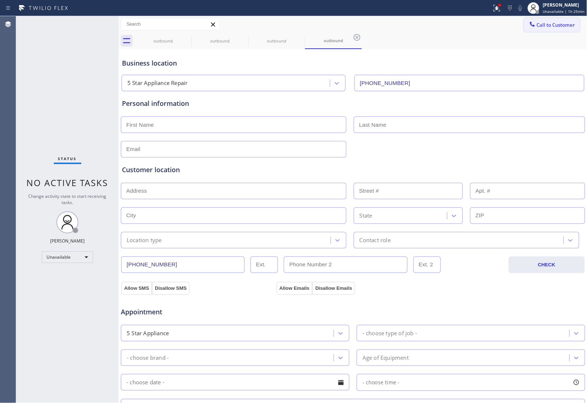
click at [561, 23] on span "Call to Customer" at bounding box center [556, 25] width 38 height 7
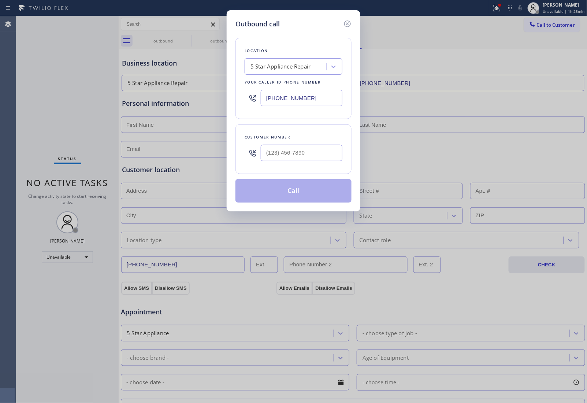
click at [297, 164] on div at bounding box center [302, 153] width 82 height 24
click at [295, 153] on input "(___) ___-____" at bounding box center [302, 153] width 82 height 16
paste input "326) 333-3427"
type input "(326) 333-3427"
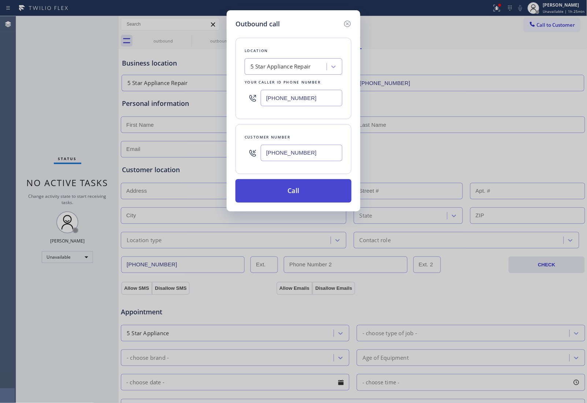
click at [301, 198] on button "Call" at bounding box center [293, 190] width 116 height 23
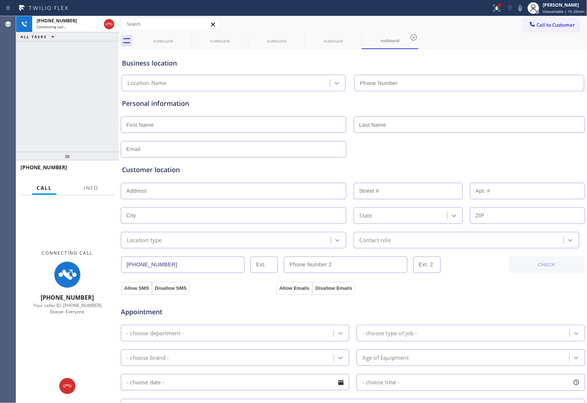
type input "(855) 731-4952"
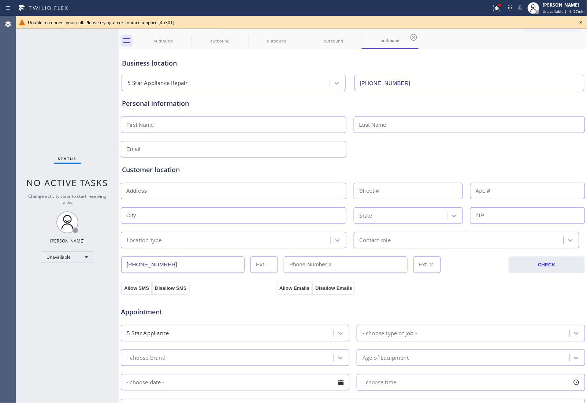
click at [580, 19] on icon at bounding box center [581, 22] width 9 height 9
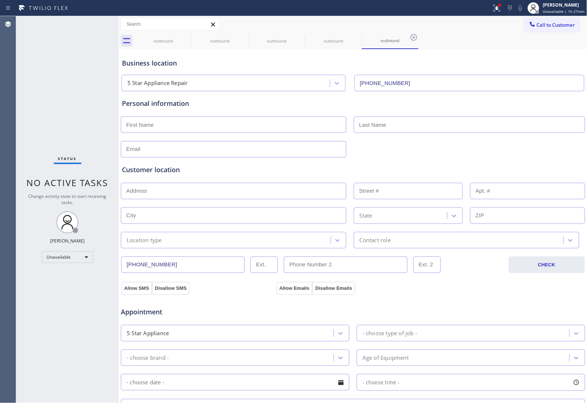
click at [571, 22] on button "Call to Customer" at bounding box center [552, 25] width 56 height 14
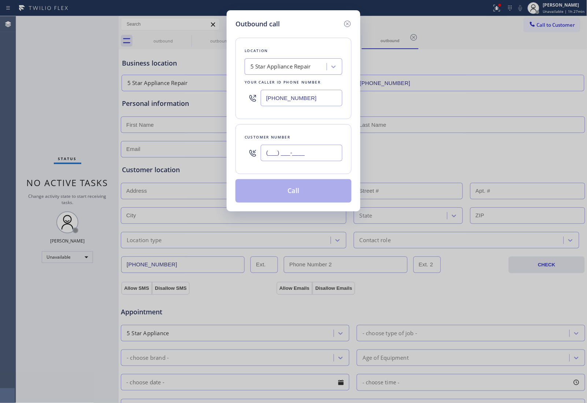
click at [313, 155] on input "(___) ___-____" at bounding box center [302, 153] width 82 height 16
paste input "326) 333-3427"
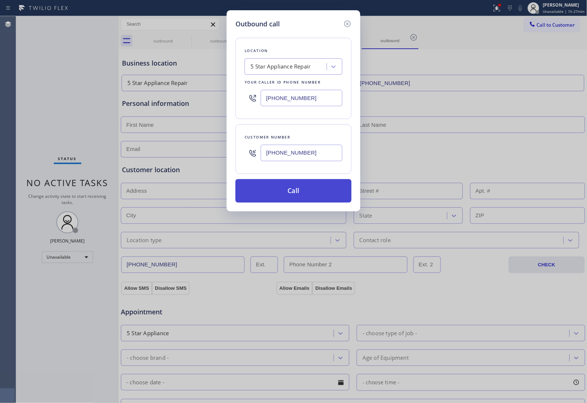
type input "(326) 333-3427"
click at [299, 191] on button "Call" at bounding box center [293, 190] width 116 height 23
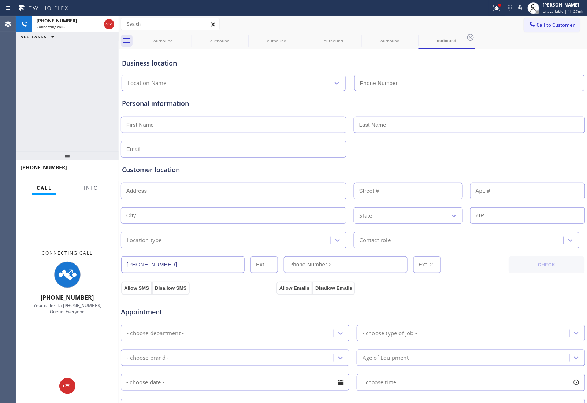
type input "(855) 731-4952"
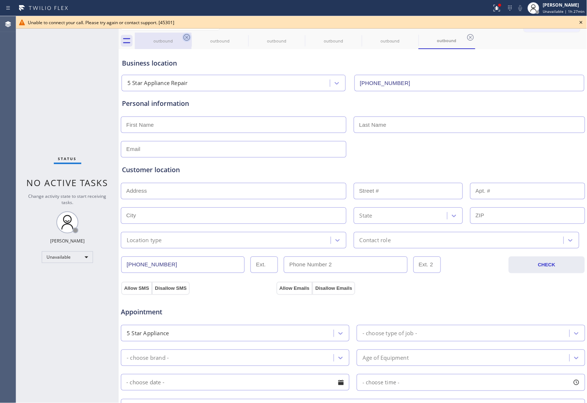
click at [187, 33] on icon at bounding box center [186, 37] width 9 height 9
click at [0, 0] on icon at bounding box center [0, 0] width 0 height 0
click at [187, 33] on icon at bounding box center [186, 37] width 9 height 9
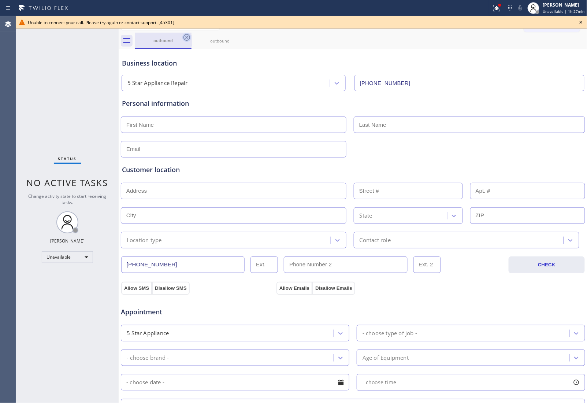
click at [0, 0] on icon at bounding box center [0, 0] width 0 height 0
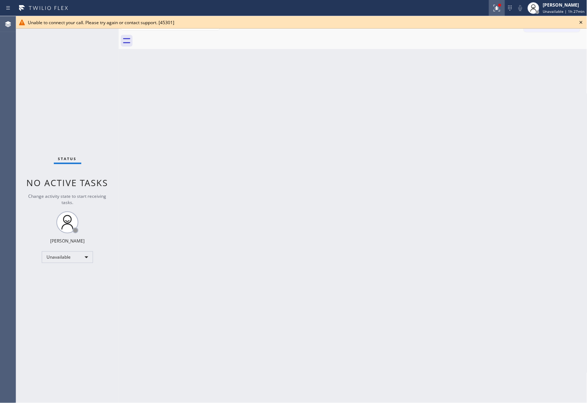
click at [497, 8] on icon at bounding box center [497, 8] width 9 height 9
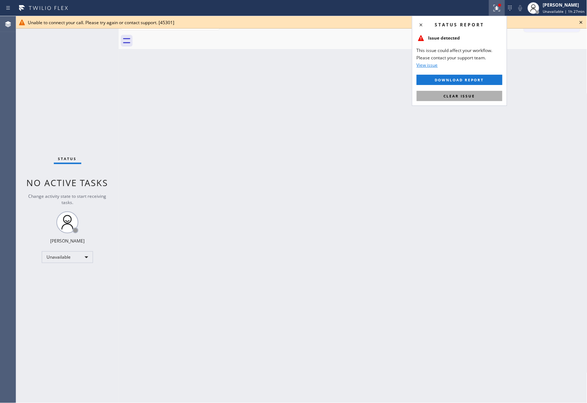
drag, startPoint x: 478, startPoint y: 96, endPoint x: 586, endPoint y: 36, distance: 123.1
click at [479, 96] on button "Clear issue" at bounding box center [460, 96] width 86 height 10
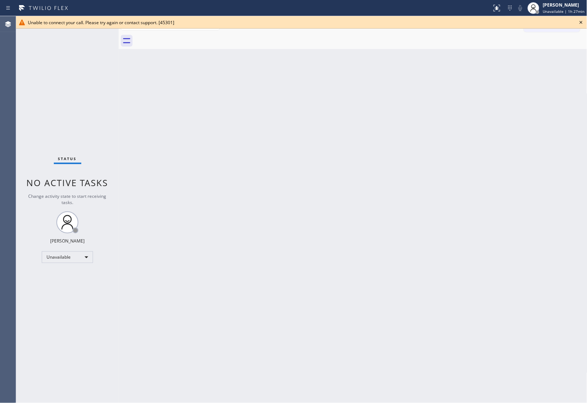
click at [583, 19] on icon at bounding box center [581, 22] width 9 height 9
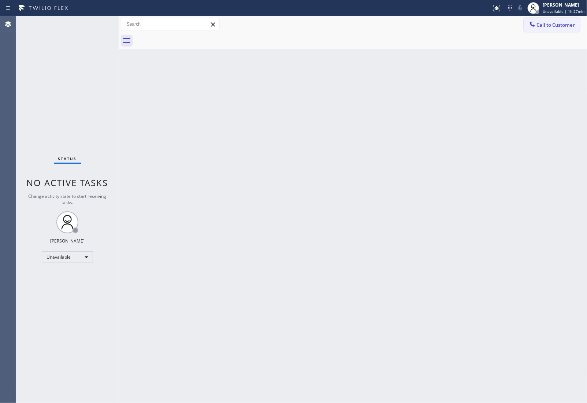
click at [572, 21] on button "Call to Customer" at bounding box center [552, 25] width 56 height 14
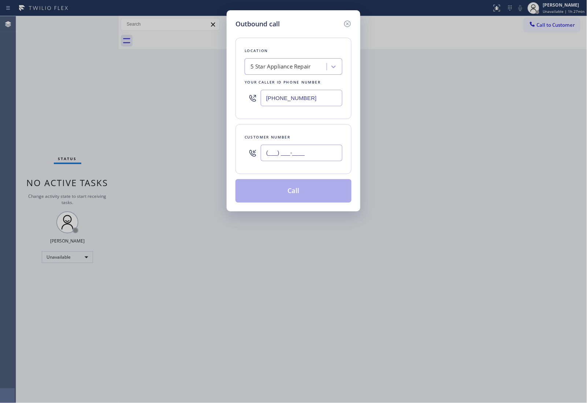
click at [296, 151] on input "(___) ___-____" at bounding box center [302, 153] width 82 height 16
paste input "326) 333-3427"
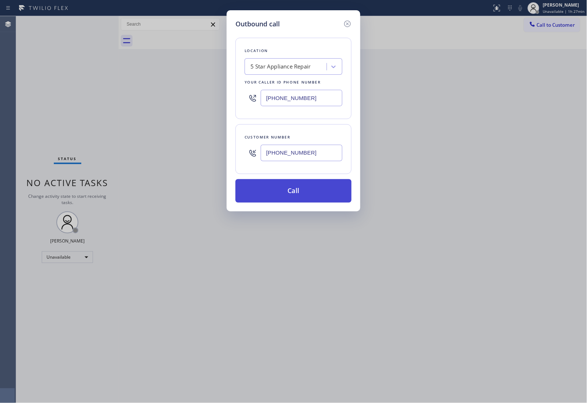
type input "(326) 333-3427"
click at [280, 197] on button "Call" at bounding box center [293, 190] width 116 height 23
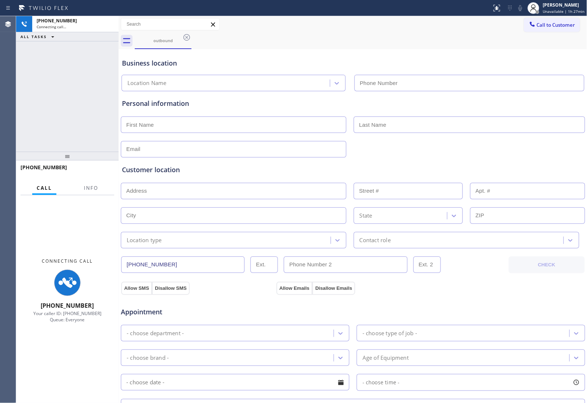
type input "(855) 731-4952"
click at [537, 70] on div "Business location 5 Star Appliance Repair (855) 731-4952" at bounding box center [352, 71] width 465 height 40
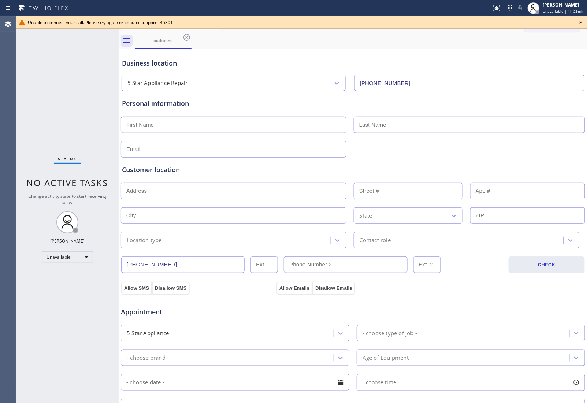
drag, startPoint x: 585, startPoint y: 19, endPoint x: 579, endPoint y: 21, distance: 6.0
click at [584, 19] on icon at bounding box center [581, 22] width 9 height 9
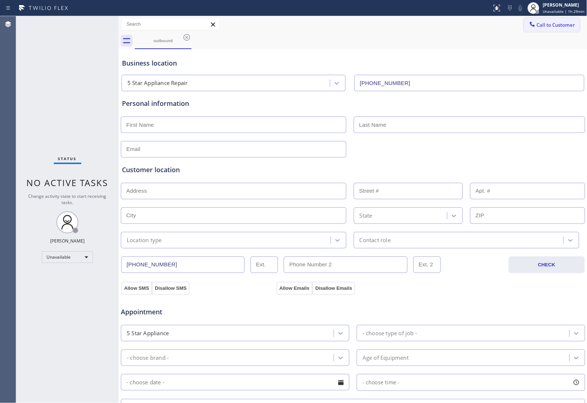
click at [565, 22] on span "Call to Customer" at bounding box center [556, 25] width 38 height 7
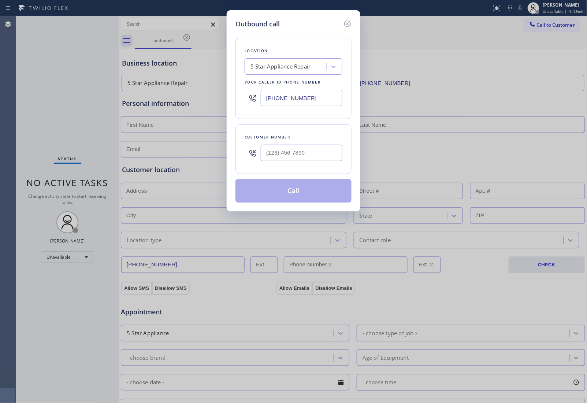
drag, startPoint x: 269, startPoint y: 169, endPoint x: 273, endPoint y: 167, distance: 4.3
click at [273, 167] on div "Customer number" at bounding box center [293, 149] width 116 height 50
click at [285, 146] on input "(___) ___-____" at bounding box center [302, 153] width 82 height 16
paste input "326) 333-3427"
type input "(326) 333-3427"
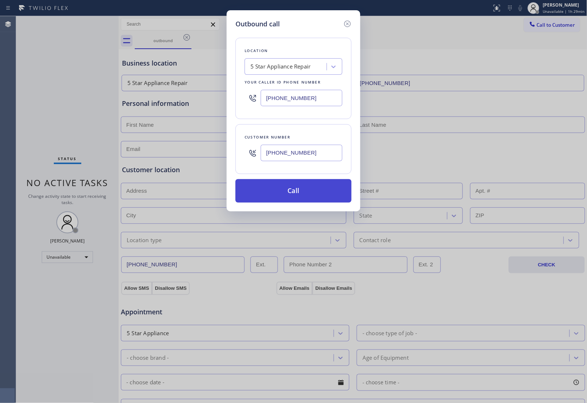
click at [289, 193] on button "Call" at bounding box center [293, 190] width 116 height 23
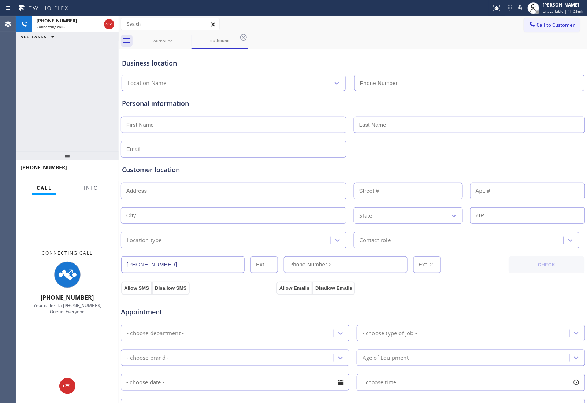
type input "(855) 731-4952"
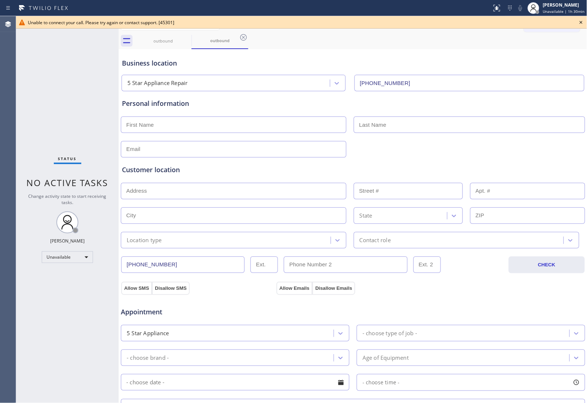
click at [442, 67] on div "Business location" at bounding box center [353, 63] width 462 height 10
click at [190, 37] on icon at bounding box center [186, 37] width 9 height 9
click at [0, 0] on icon at bounding box center [0, 0] width 0 height 0
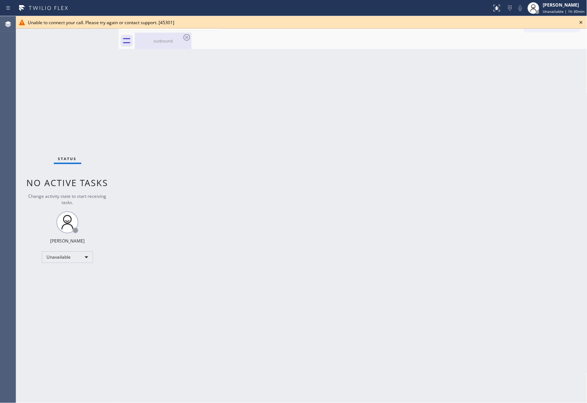
click at [187, 36] on icon at bounding box center [186, 37] width 9 height 9
click at [580, 21] on icon at bounding box center [581, 22] width 3 height 3
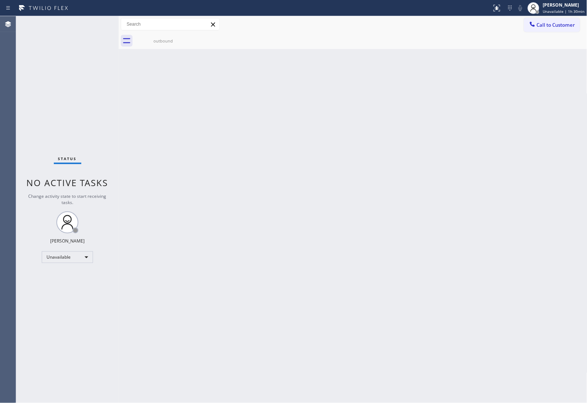
click at [556, 29] on button "Call to Customer" at bounding box center [552, 25] width 56 height 14
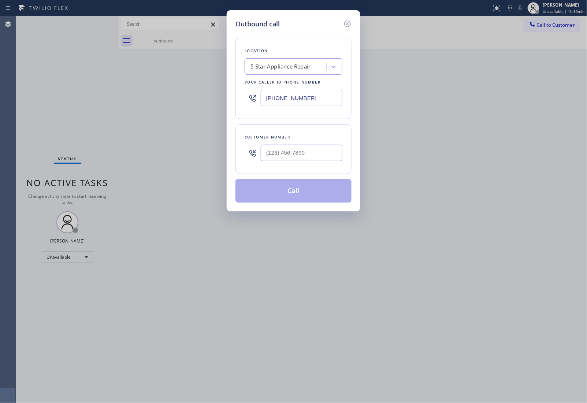
click at [295, 164] on div at bounding box center [302, 153] width 82 height 24
click at [297, 154] on input "(___) ___-____" at bounding box center [302, 153] width 82 height 16
paste input "820) 758-6433"
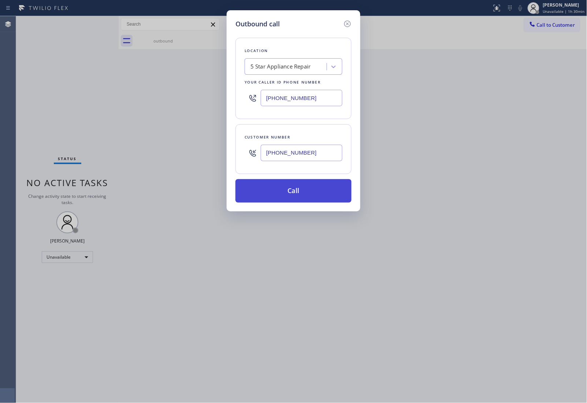
type input "[PHONE_NUMBER]"
click at [288, 189] on button "Call" at bounding box center [293, 190] width 116 height 23
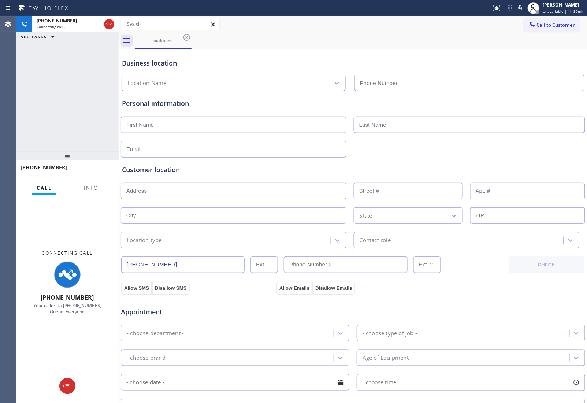
type input "(855) 731-4952"
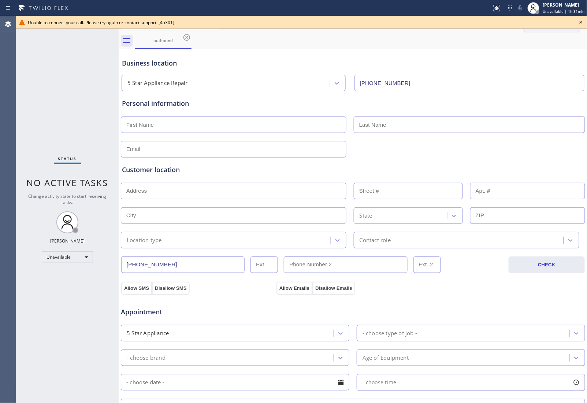
click at [581, 21] on icon at bounding box center [581, 22] width 9 height 9
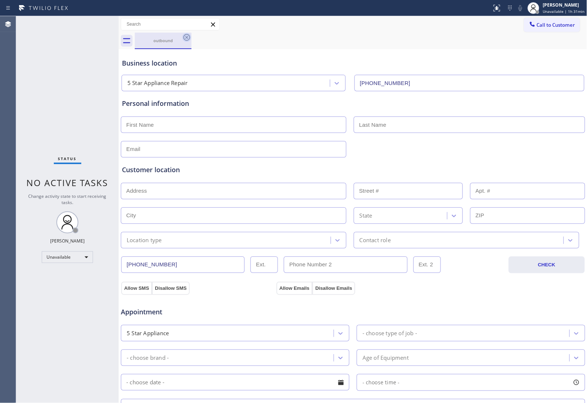
click at [186, 37] on icon at bounding box center [186, 37] width 7 height 7
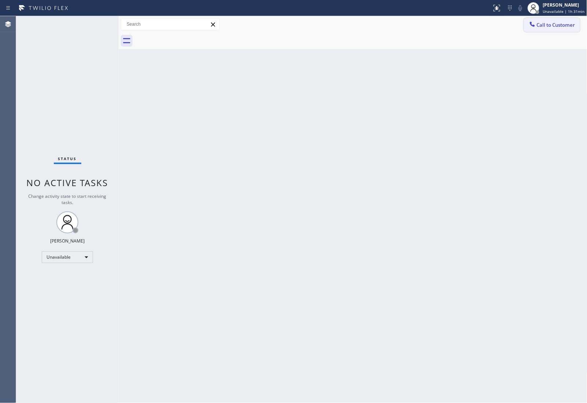
click at [552, 19] on button "Call to Customer" at bounding box center [552, 25] width 56 height 14
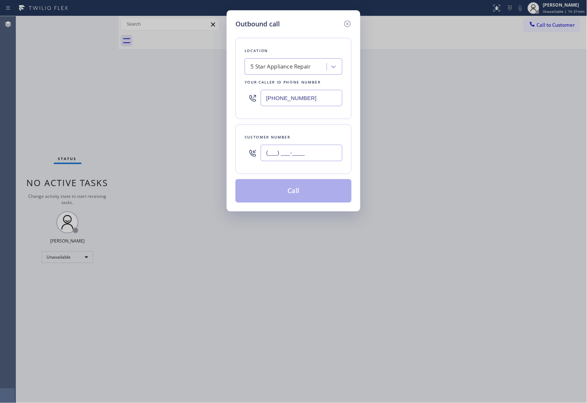
click at [306, 156] on input "(___) ___-____" at bounding box center [302, 153] width 82 height 16
paste input "820) 758-6433"
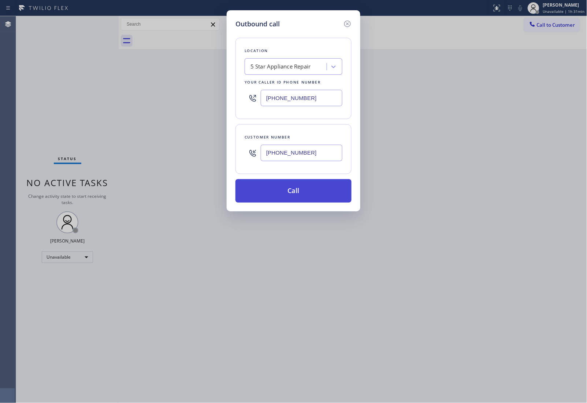
type input "[PHONE_NUMBER]"
click at [310, 189] on button "Call" at bounding box center [293, 190] width 116 height 23
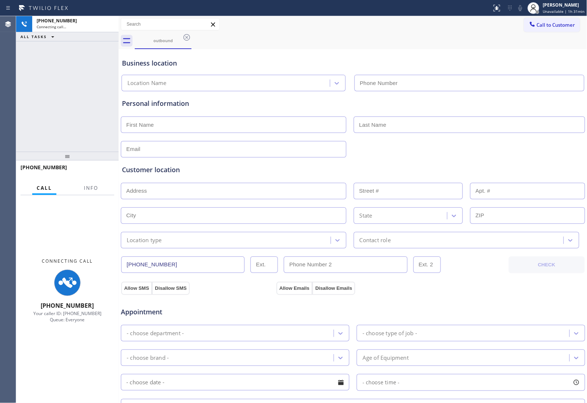
type input "(855) 731-4952"
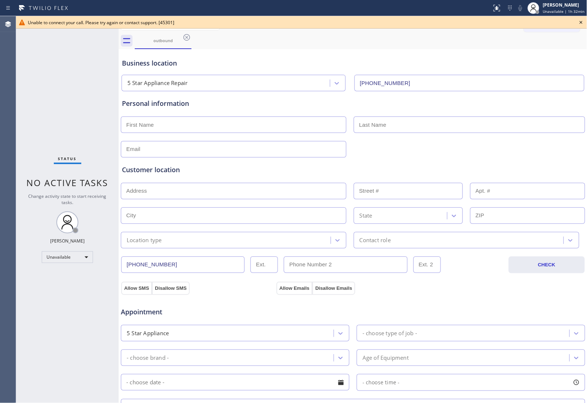
drag, startPoint x: 584, startPoint y: 21, endPoint x: 580, endPoint y: 21, distance: 4.0
click at [582, 21] on icon at bounding box center [581, 22] width 9 height 9
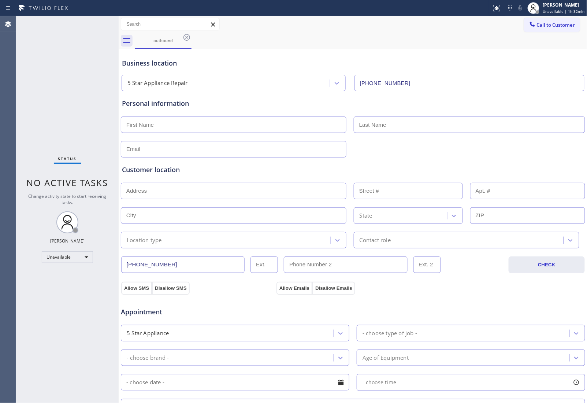
click at [579, 20] on div "Call to Customer Outbound call Location 5 Star Appliance Repair Your caller id …" at bounding box center [555, 24] width 63 height 13
click at [555, 23] on span "Call to Customer" at bounding box center [556, 25] width 38 height 7
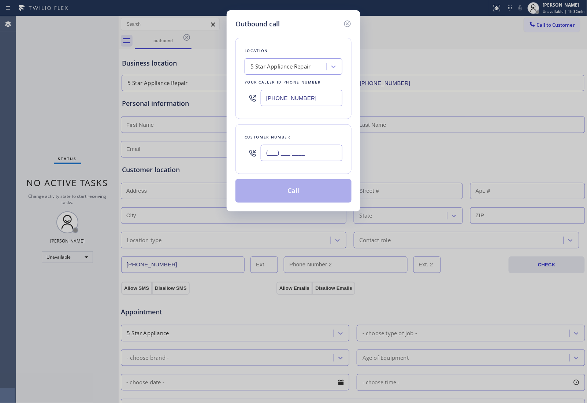
click at [328, 155] on input "(___) ___-____" at bounding box center [302, 153] width 82 height 16
paste input "820) 758-6433"
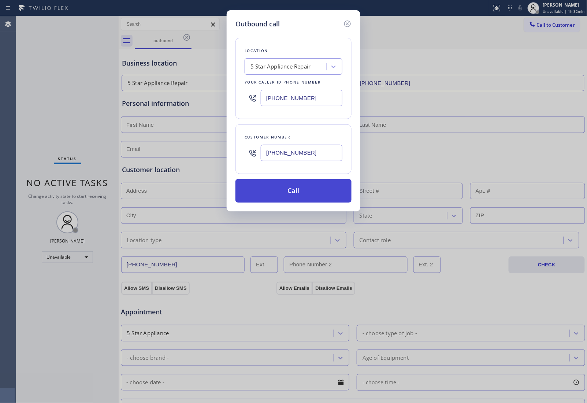
type input "[PHONE_NUMBER]"
click at [306, 193] on button "Call" at bounding box center [293, 190] width 116 height 23
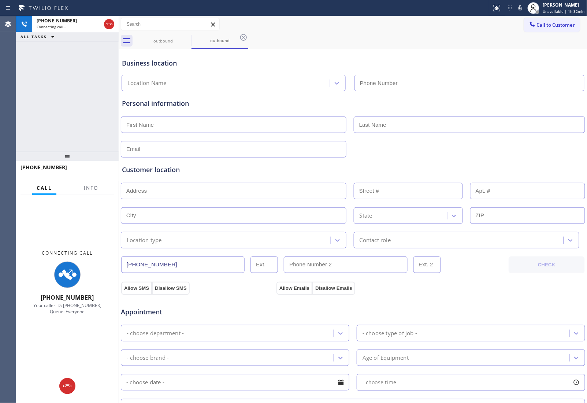
type input "(855) 731-4952"
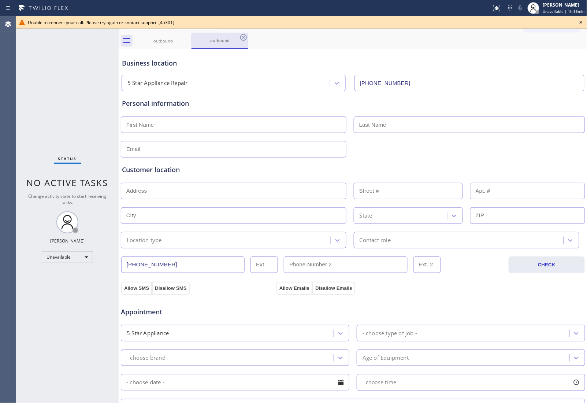
drag, startPoint x: 204, startPoint y: 42, endPoint x: 197, endPoint y: 38, distance: 8.2
click at [203, 41] on div "outbound" at bounding box center [219, 40] width 55 height 5
drag, startPoint x: 195, startPoint y: 37, endPoint x: 187, endPoint y: 37, distance: 8.1
click at [191, 37] on div "outbound outbound" at bounding box center [361, 41] width 453 height 16
click at [187, 37] on icon at bounding box center [186, 37] width 9 height 9
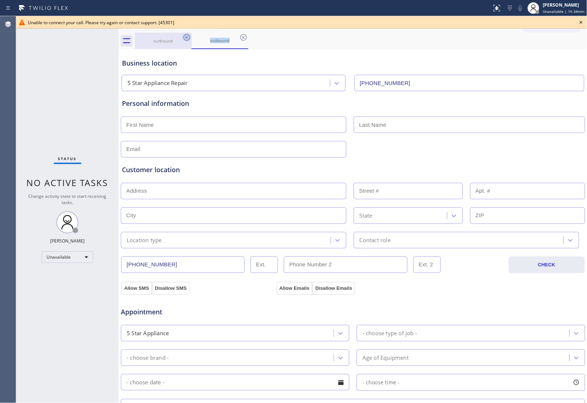
click at [187, 37] on icon at bounding box center [186, 37] width 9 height 9
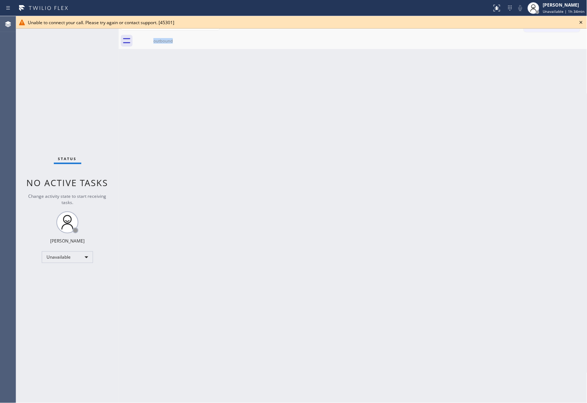
click at [187, 37] on div "outbound" at bounding box center [163, 41] width 57 height 16
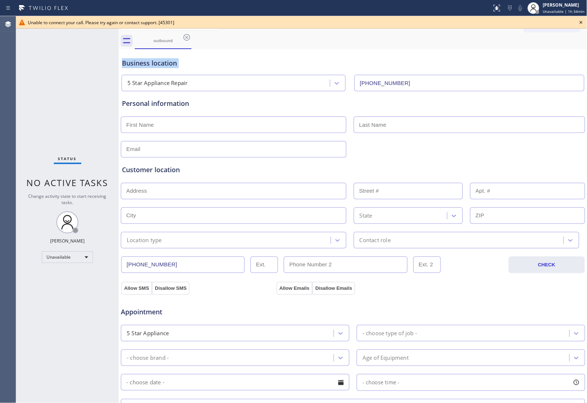
click at [187, 37] on icon at bounding box center [186, 37] width 9 height 9
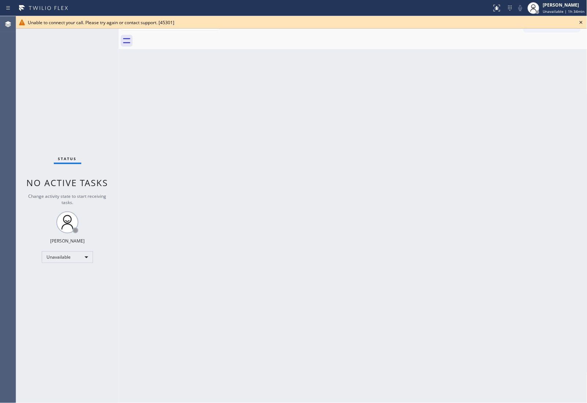
click at [584, 24] on icon at bounding box center [581, 22] width 9 height 9
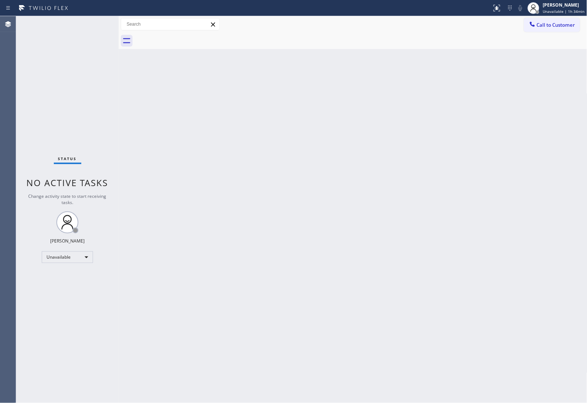
click at [561, 26] on span "Call to Customer" at bounding box center [556, 25] width 38 height 7
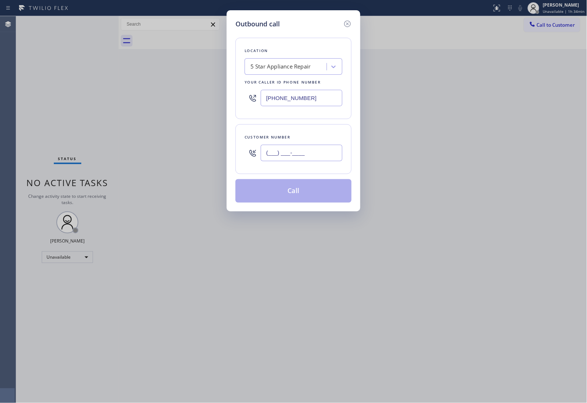
click at [297, 150] on input "(___) ___-____" at bounding box center [302, 153] width 82 height 16
paste input "820) 758-6433"
type input "[PHONE_NUMBER]"
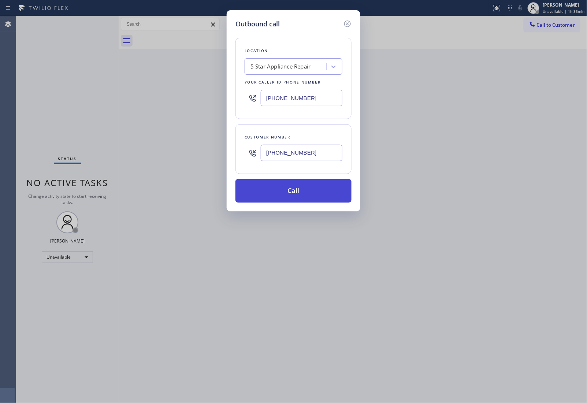
click at [322, 191] on button "Call" at bounding box center [293, 190] width 116 height 23
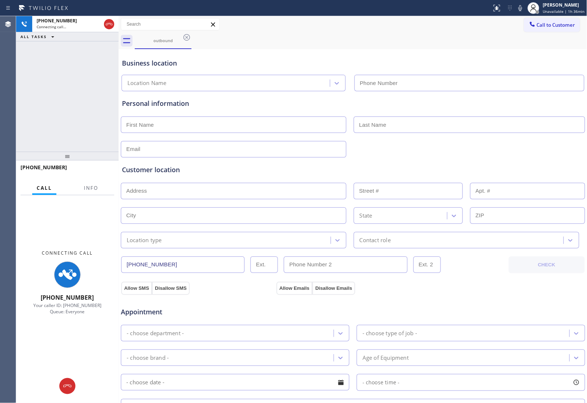
type input "(855) 731-4952"
click at [546, 145] on div at bounding box center [353, 149] width 466 height 18
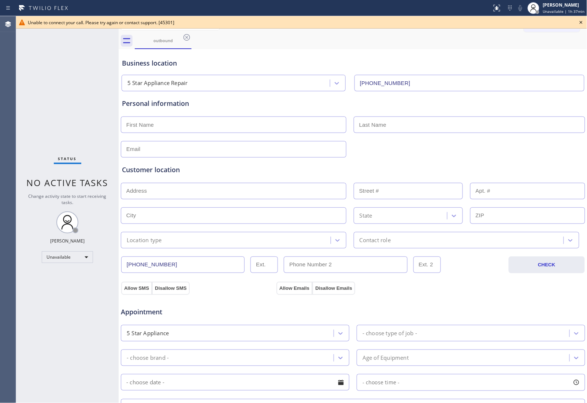
click at [579, 24] on icon at bounding box center [581, 22] width 9 height 9
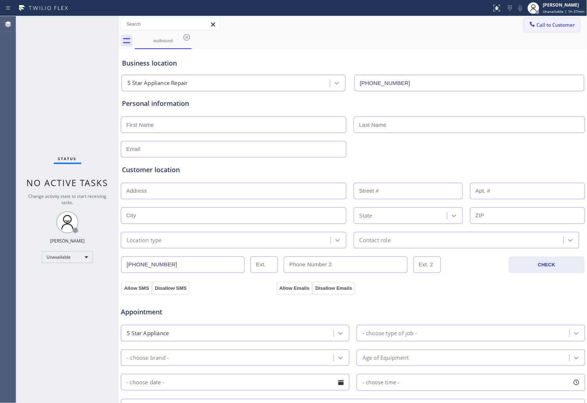
click at [568, 22] on span "Call to Customer" at bounding box center [556, 25] width 38 height 7
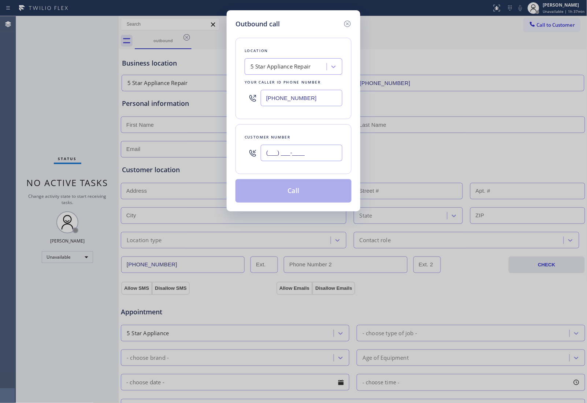
click at [333, 149] on input "(___) ___-____" at bounding box center [302, 153] width 82 height 16
paste input "820) 758-6433"
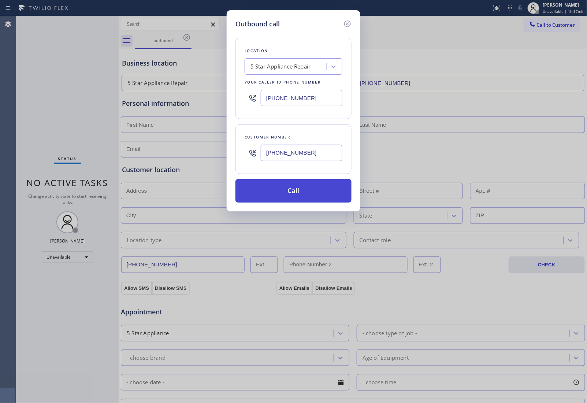
type input "[PHONE_NUMBER]"
click at [310, 194] on button "Call" at bounding box center [293, 190] width 116 height 23
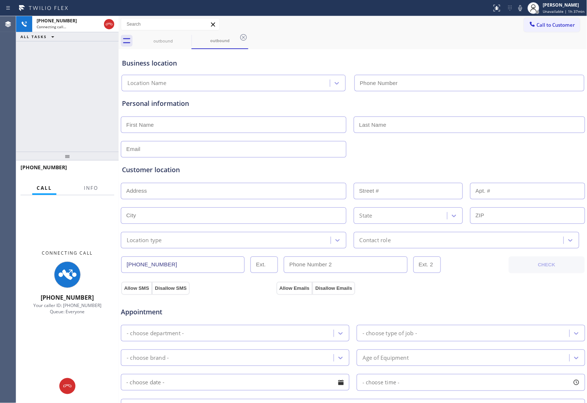
type input "(855) 731-4952"
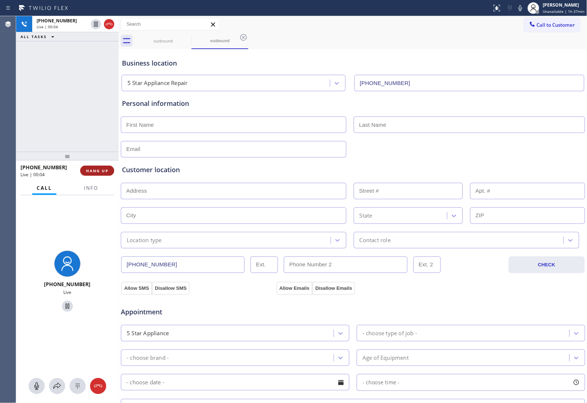
click at [102, 169] on span "HANG UP" at bounding box center [97, 170] width 22 height 5
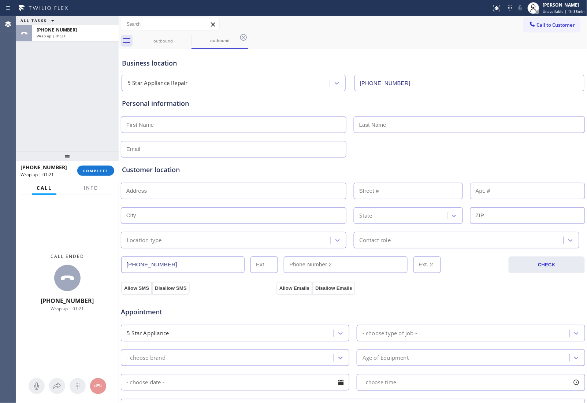
drag, startPoint x: 544, startPoint y: 22, endPoint x: 332, endPoint y: 153, distance: 249.4
click at [544, 22] on span "Call to Customer" at bounding box center [556, 25] width 38 height 7
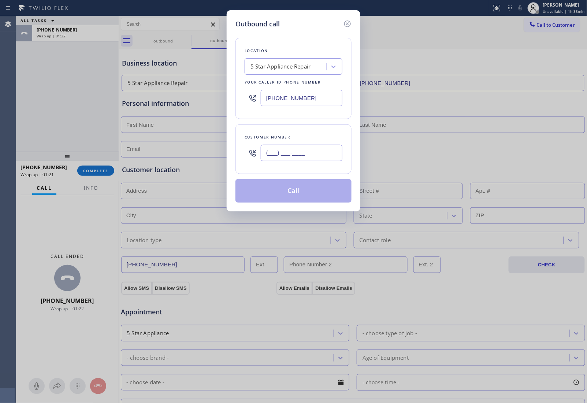
click at [306, 155] on input "(___) ___-____" at bounding box center [302, 153] width 82 height 16
paste input "820) 758-6433"
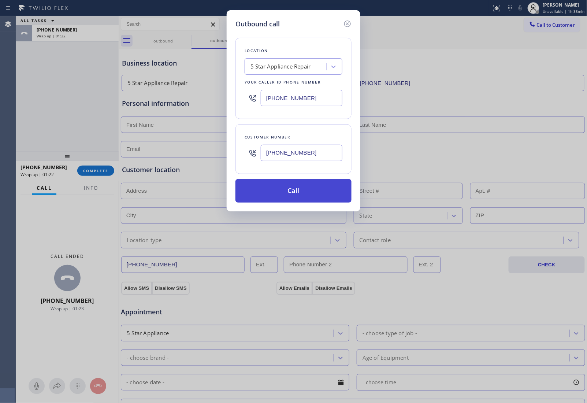
type input "[PHONE_NUMBER]"
click at [307, 189] on button "Call" at bounding box center [293, 190] width 116 height 23
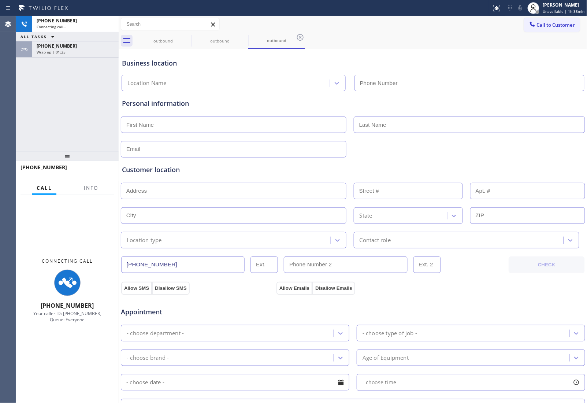
type input "(855) 731-4952"
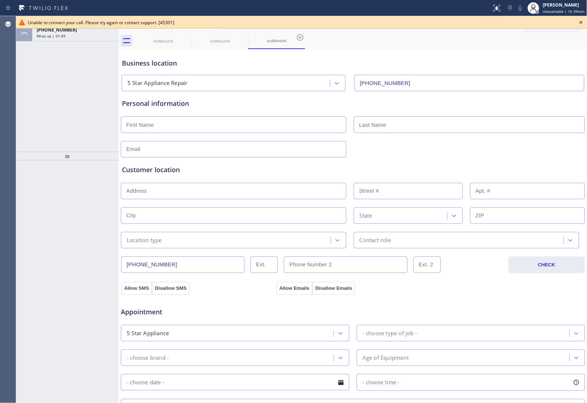
drag, startPoint x: 579, startPoint y: 22, endPoint x: 573, endPoint y: 23, distance: 6.0
click at [579, 22] on icon at bounding box center [581, 22] width 9 height 9
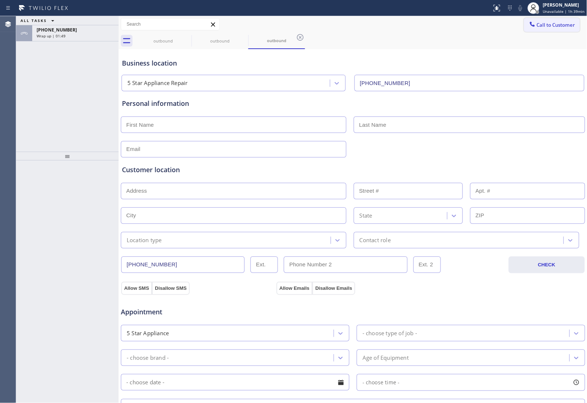
click at [556, 24] on span "Call to Customer" at bounding box center [556, 25] width 38 height 7
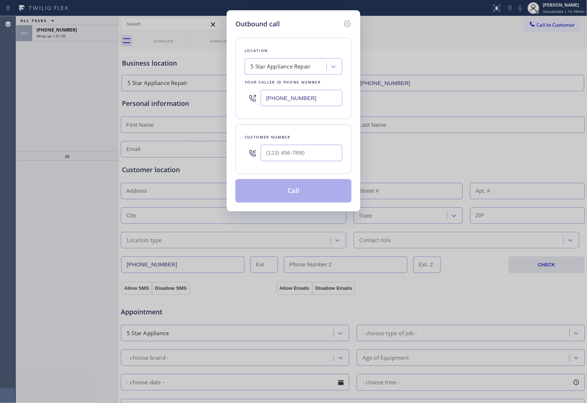
click at [312, 145] on div at bounding box center [302, 153] width 82 height 24
click at [312, 155] on input "(___) ___-____" at bounding box center [302, 153] width 82 height 16
paste input "820) 758-6433"
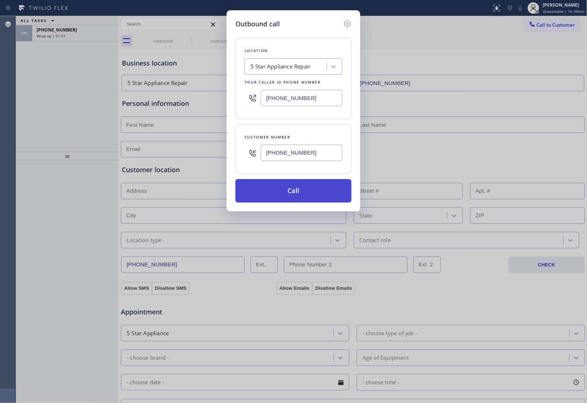
type input "[PHONE_NUMBER]"
click at [306, 191] on button "Call" at bounding box center [293, 190] width 116 height 23
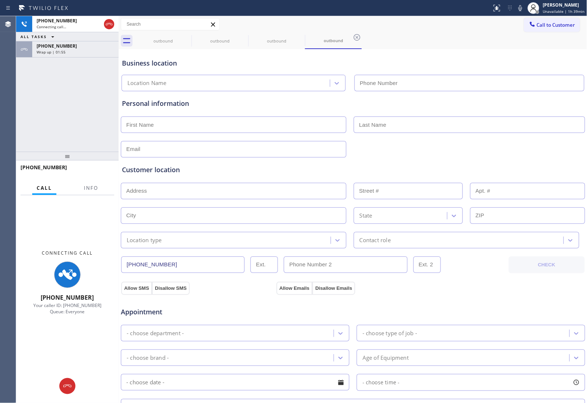
type input "(855) 731-4952"
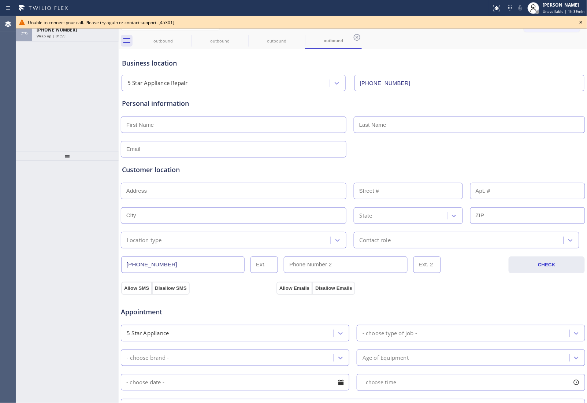
click at [579, 22] on icon at bounding box center [581, 22] width 9 height 9
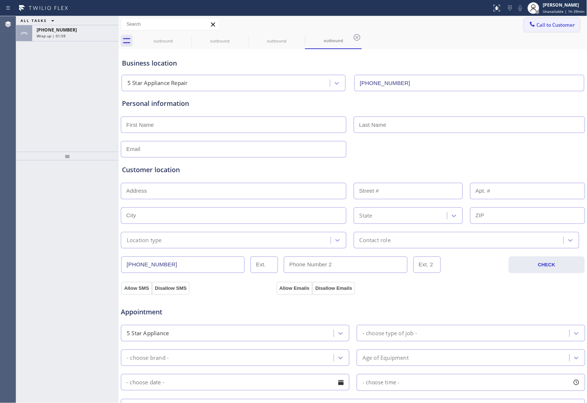
click at [561, 22] on span "Call to Customer" at bounding box center [556, 25] width 38 height 7
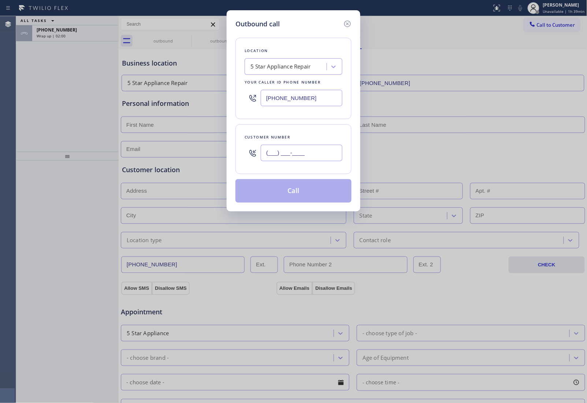
click at [280, 155] on input "(___) ___-____" at bounding box center [302, 153] width 82 height 16
paste input "820) 758-6433"
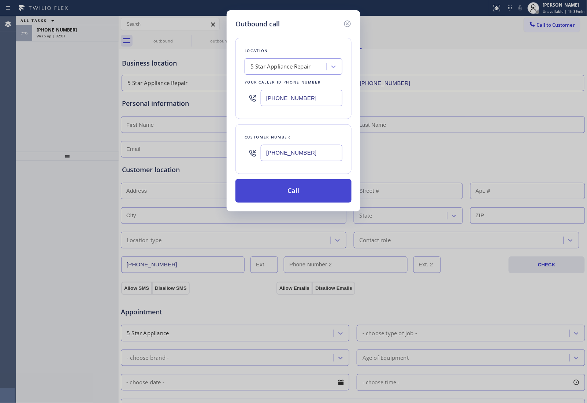
type input "[PHONE_NUMBER]"
click at [301, 189] on button "Call" at bounding box center [293, 190] width 116 height 23
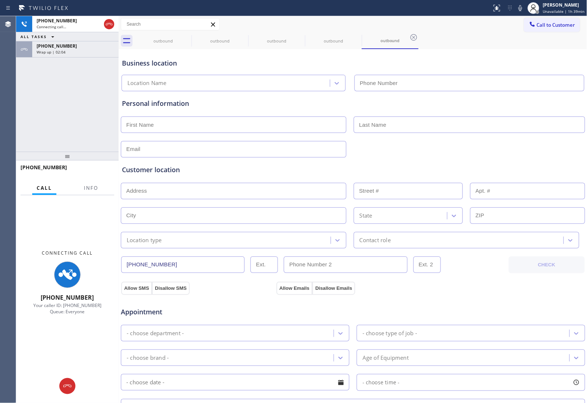
type input "(855) 731-4952"
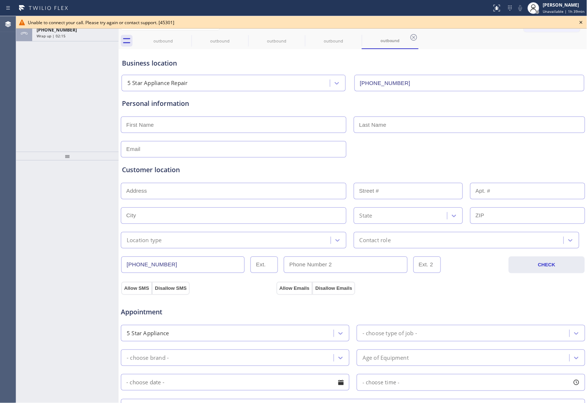
click at [586, 22] on div "Unable to connect your call. Please try again or contact support. [45301]" at bounding box center [301, 22] width 571 height 12
click at [580, 22] on icon at bounding box center [581, 22] width 9 height 9
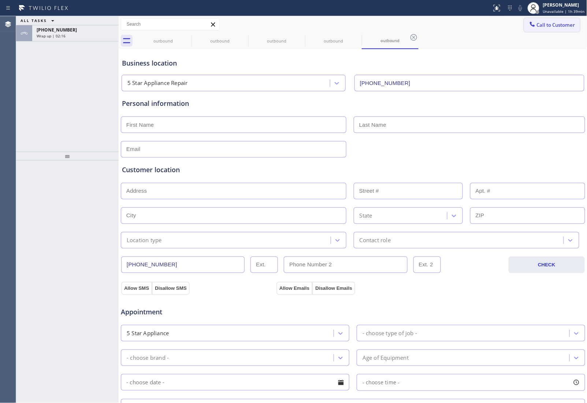
click at [550, 24] on span "Call to Customer" at bounding box center [556, 25] width 38 height 7
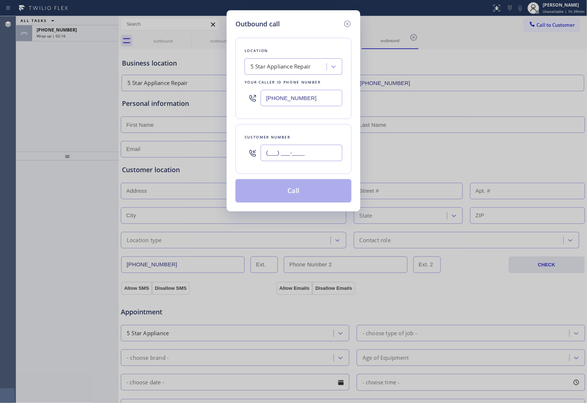
click at [304, 156] on input "(___) ___-____" at bounding box center [302, 153] width 82 height 16
paste input "820) 758-6433"
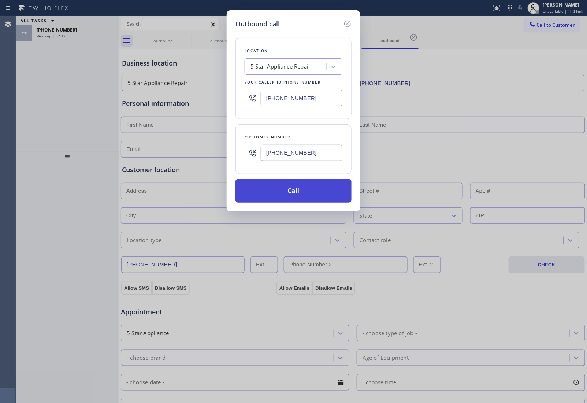
type input "[PHONE_NUMBER]"
click at [288, 193] on button "Call" at bounding box center [293, 190] width 116 height 23
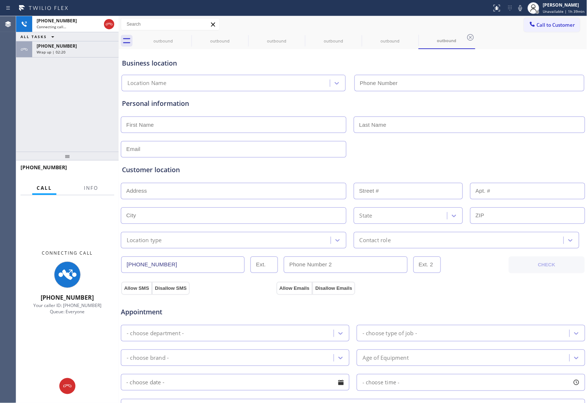
type input "(855) 731-4952"
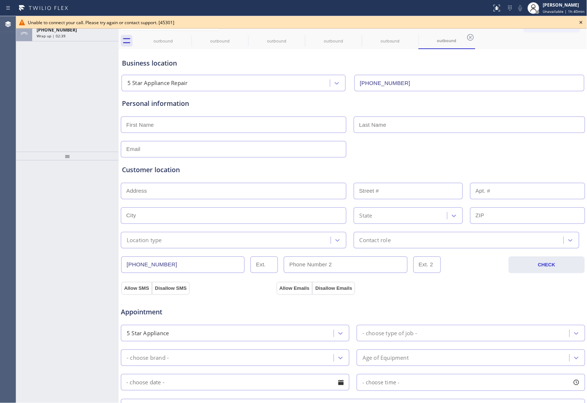
click at [582, 19] on icon at bounding box center [581, 22] width 9 height 9
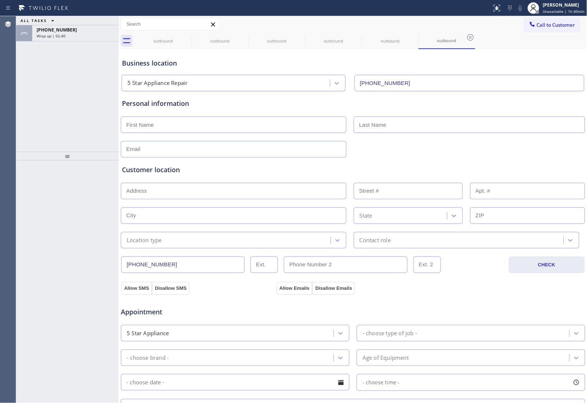
drag, startPoint x: 555, startPoint y: 24, endPoint x: 364, endPoint y: 103, distance: 207.4
click at [555, 24] on span "Call to Customer" at bounding box center [556, 25] width 38 height 7
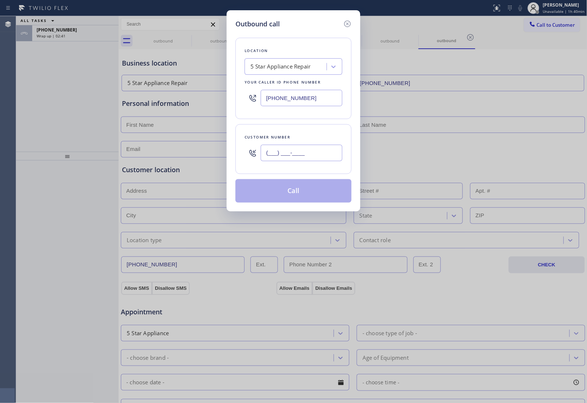
click at [310, 149] on input "(___) ___-____" at bounding box center [302, 153] width 82 height 16
paste input "820) 758-6433"
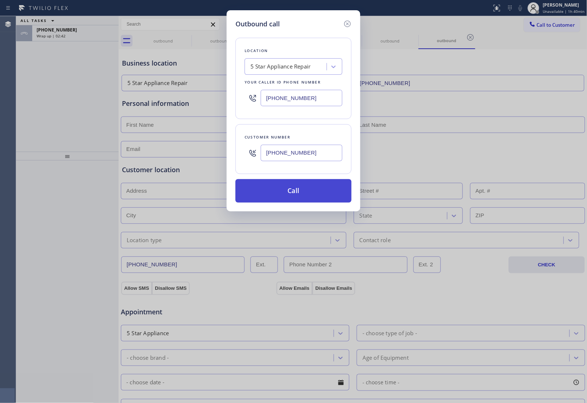
type input "[PHONE_NUMBER]"
click at [300, 191] on button "Call" at bounding box center [293, 190] width 116 height 23
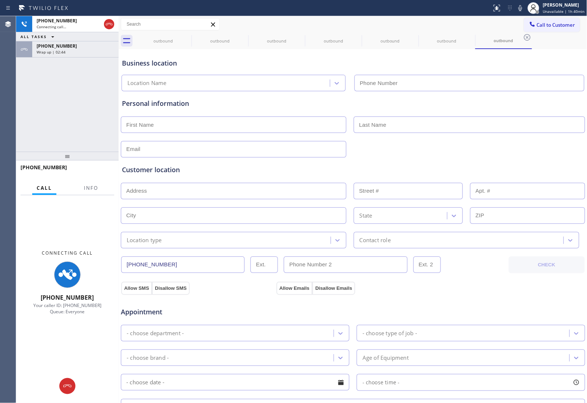
type input "(855) 731-4952"
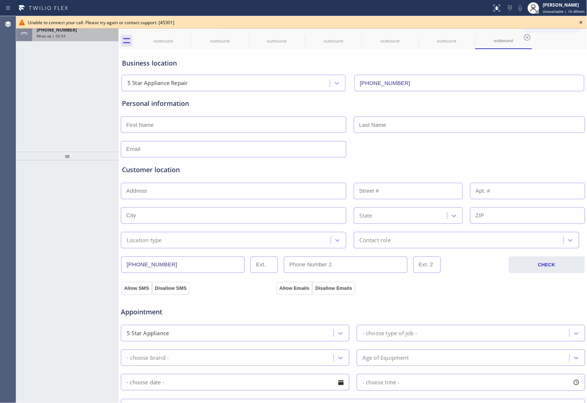
click at [72, 34] on div "Wrap up | 02:53" at bounding box center [76, 35] width 78 height 5
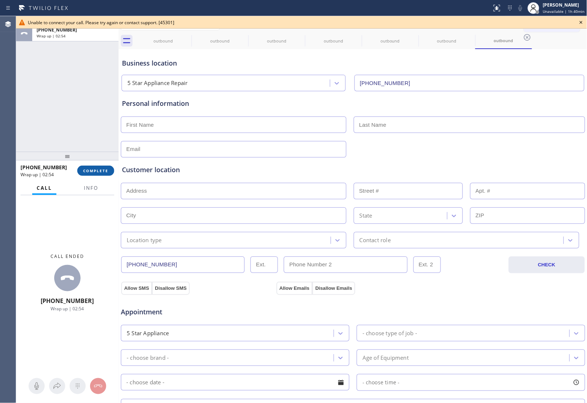
click at [101, 171] on span "COMPLETE" at bounding box center [95, 170] width 25 height 5
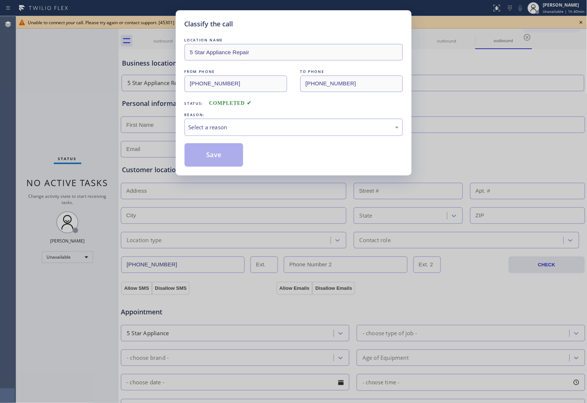
click at [238, 137] on div "LOCATION NAME 5 Star Appliance Repair FROM PHONE (855) 731-4952 TO PHONE (820) …" at bounding box center [294, 101] width 218 height 130
click at [229, 129] on div "Select a reason" at bounding box center [294, 127] width 210 height 8
click at [221, 153] on button "Save" at bounding box center [214, 154] width 59 height 23
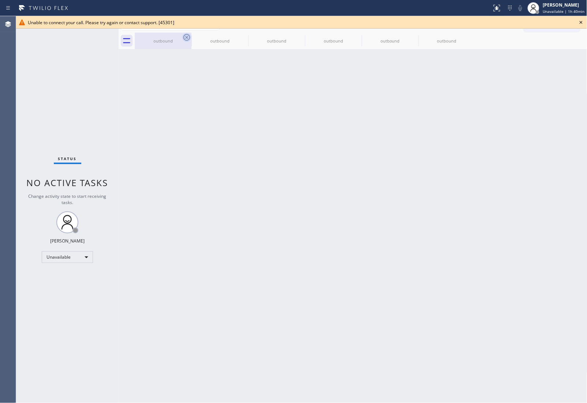
click at [187, 34] on icon at bounding box center [186, 37] width 9 height 9
click at [0, 0] on icon at bounding box center [0, 0] width 0 height 0
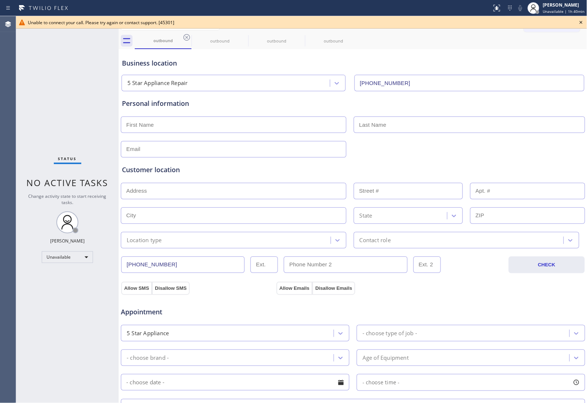
click at [187, 34] on icon at bounding box center [186, 37] width 9 height 9
click at [0, 0] on icon at bounding box center [0, 0] width 0 height 0
click at [187, 34] on icon at bounding box center [186, 37] width 9 height 9
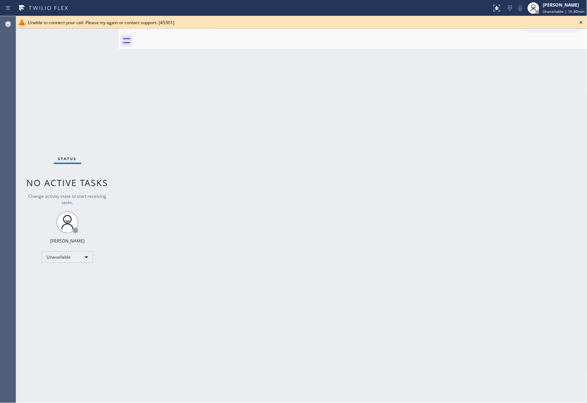
click at [187, 34] on div at bounding box center [361, 41] width 453 height 16
click at [579, 19] on icon at bounding box center [581, 22] width 9 height 9
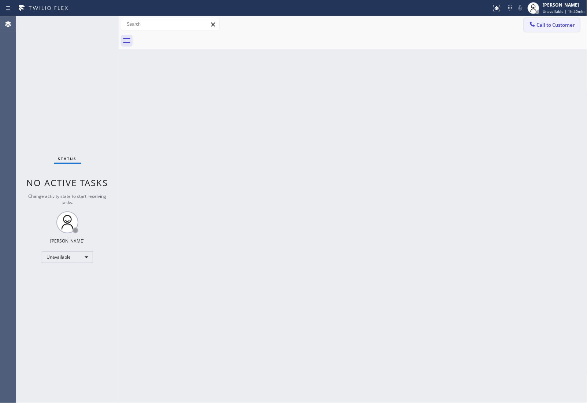
click at [568, 25] on span "Call to Customer" at bounding box center [556, 25] width 38 height 7
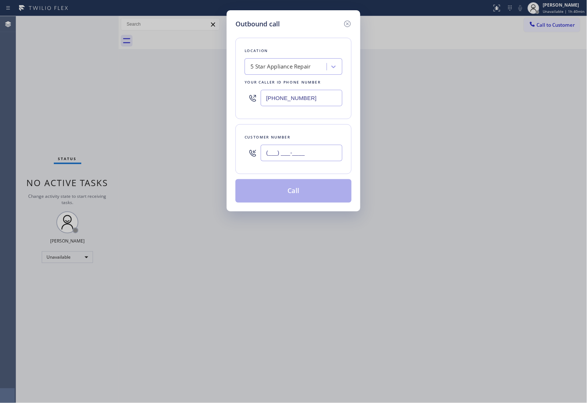
click at [303, 145] on input "(___) ___-____" at bounding box center [302, 153] width 82 height 16
paste input "820) 758-6433"
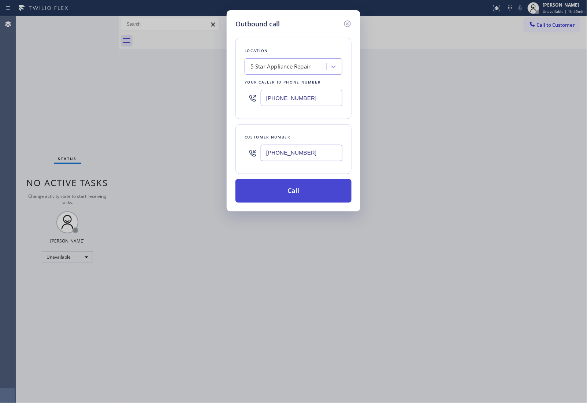
type input "[PHONE_NUMBER]"
click at [306, 193] on button "Call" at bounding box center [293, 190] width 116 height 23
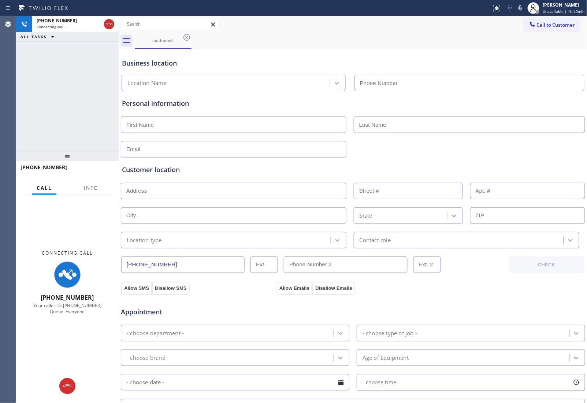
type input "(855) 731-4952"
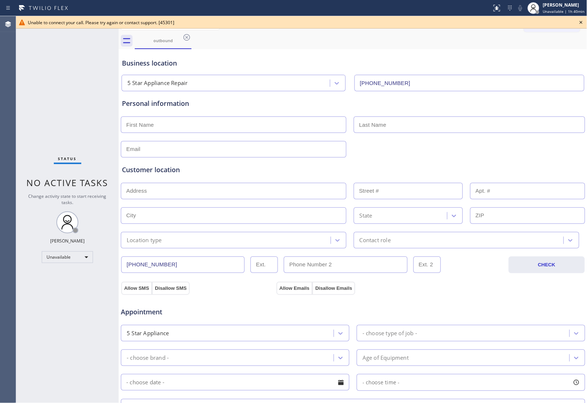
click at [579, 22] on icon at bounding box center [581, 22] width 9 height 9
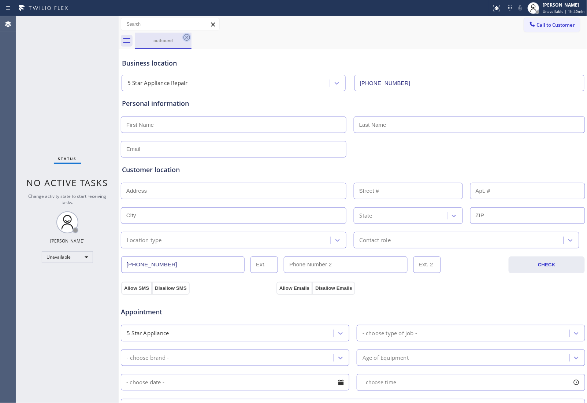
click at [189, 35] on icon at bounding box center [186, 37] width 7 height 7
click at [187, 35] on div "outbound" at bounding box center [361, 41] width 453 height 16
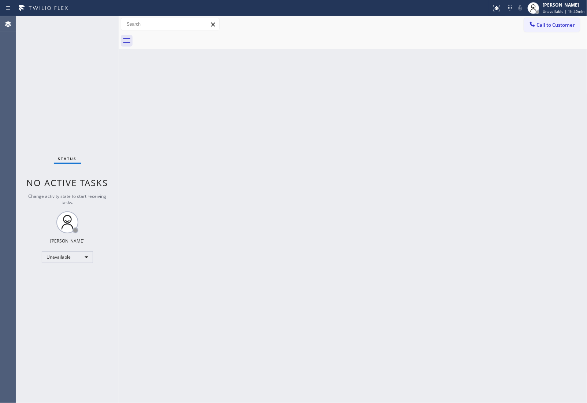
click at [187, 35] on div at bounding box center [361, 41] width 453 height 16
drag, startPoint x: 542, startPoint y: 21, endPoint x: 428, endPoint y: 92, distance: 134.9
click at [539, 22] on span "Call to Customer" at bounding box center [556, 25] width 38 height 7
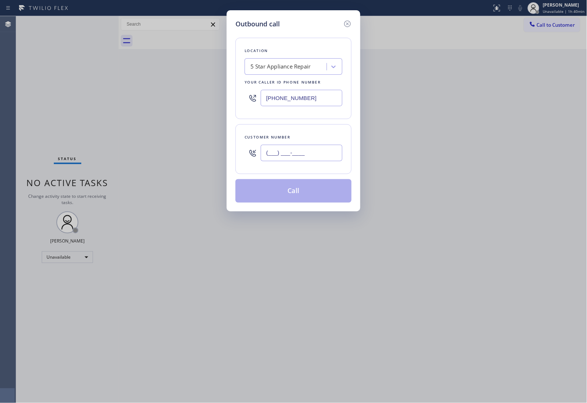
click at [315, 155] on input "(___) ___-____" at bounding box center [302, 153] width 82 height 16
paste input "820) 758-6433"
type input "[PHONE_NUMBER]"
click at [312, 193] on button "Call" at bounding box center [293, 190] width 116 height 23
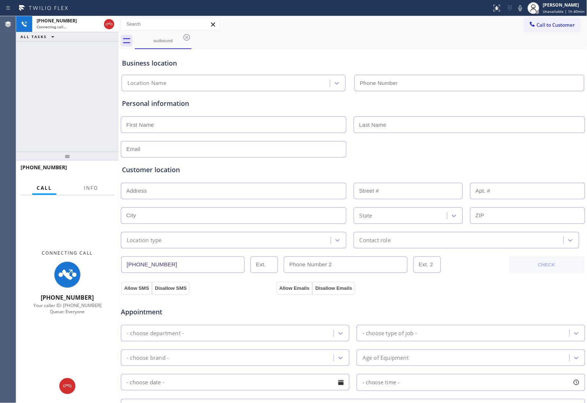
type input "(855) 731-4952"
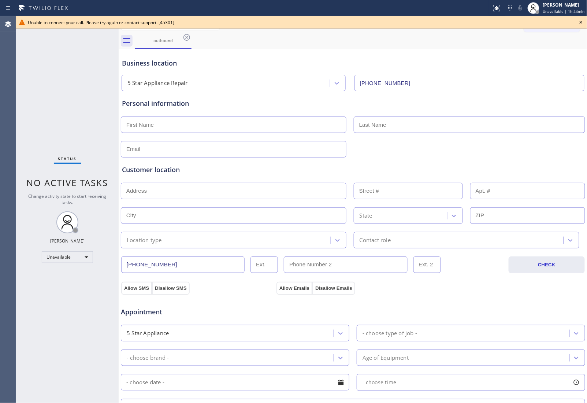
drag, startPoint x: 523, startPoint y: 74, endPoint x: 524, endPoint y: 70, distance: 4.6
click at [523, 72] on div "5 Star Appliance Repair (855) 731-4952" at bounding box center [353, 81] width 466 height 19
click at [578, 21] on icon at bounding box center [581, 22] width 9 height 9
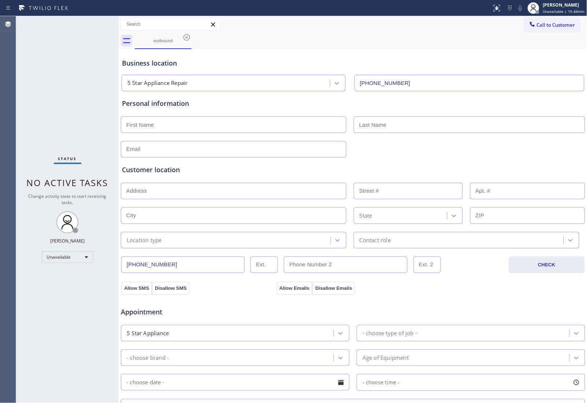
click at [577, 23] on div "Call to Customer Outbound call Location 5 Star Appliance Repair Your caller id …" at bounding box center [555, 24] width 63 height 13
click at [562, 24] on span "Call to Customer" at bounding box center [556, 25] width 38 height 7
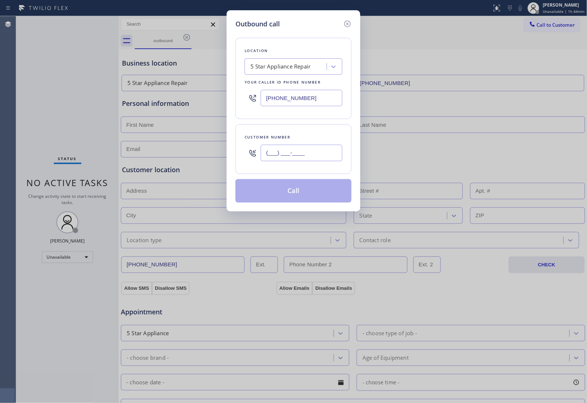
click at [324, 156] on input "(___) ___-____" at bounding box center [302, 153] width 82 height 16
paste input "820) 758-6433"
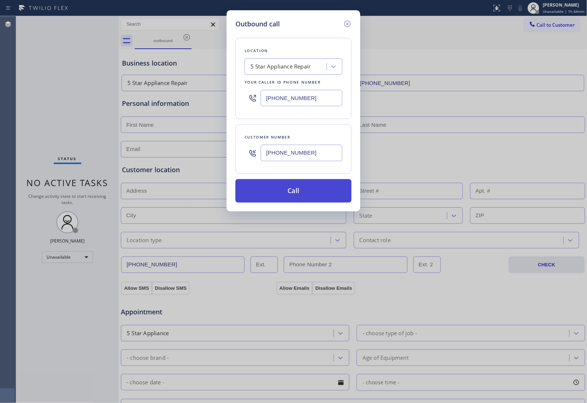
type input "[PHONE_NUMBER]"
click at [319, 192] on button "Call" at bounding box center [293, 190] width 116 height 23
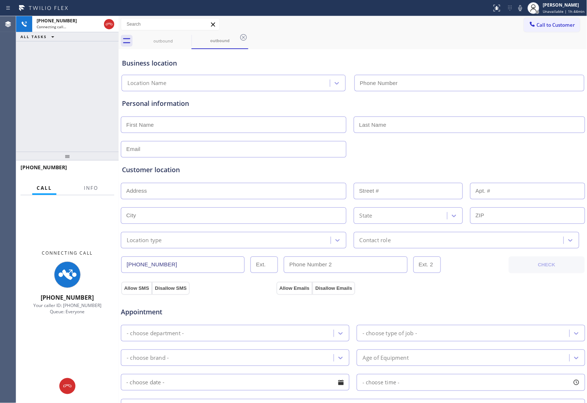
type input "(855) 731-4952"
click at [519, 132] on input "text" at bounding box center [469, 124] width 231 height 16
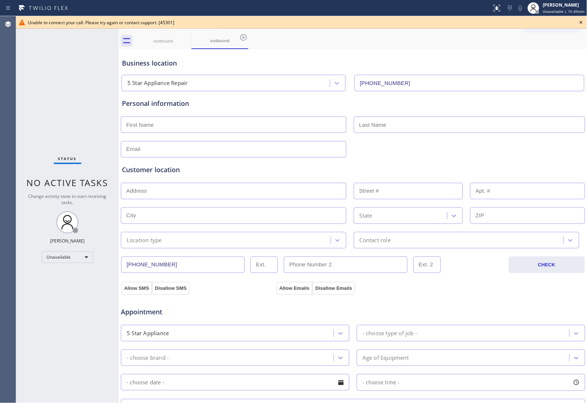
click at [577, 23] on icon at bounding box center [581, 22] width 9 height 9
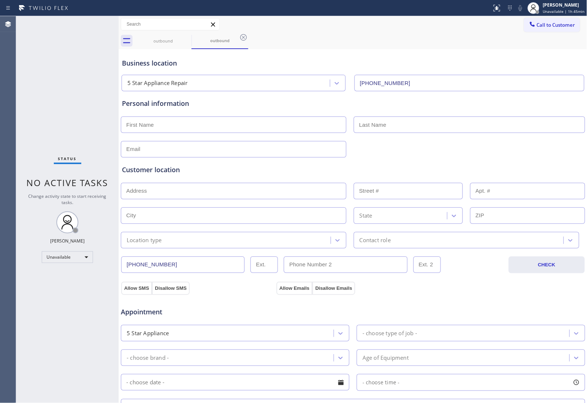
click at [575, 23] on div "Call to Customer Outbound call Location 5 Star Appliance Repair Your caller id …" at bounding box center [555, 24] width 63 height 13
click at [563, 23] on span "Call to Customer" at bounding box center [556, 25] width 38 height 7
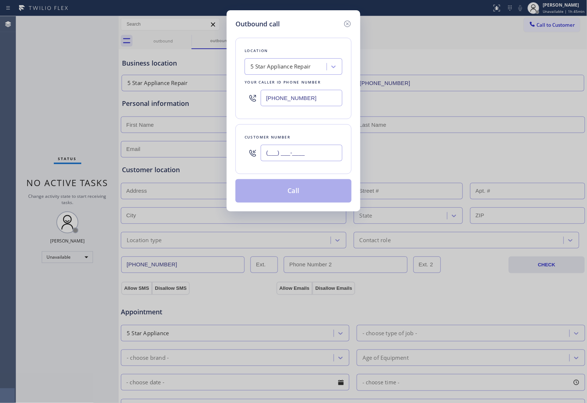
click at [301, 149] on input "(___) ___-____" at bounding box center [302, 153] width 82 height 16
paste input "820) 758-6433"
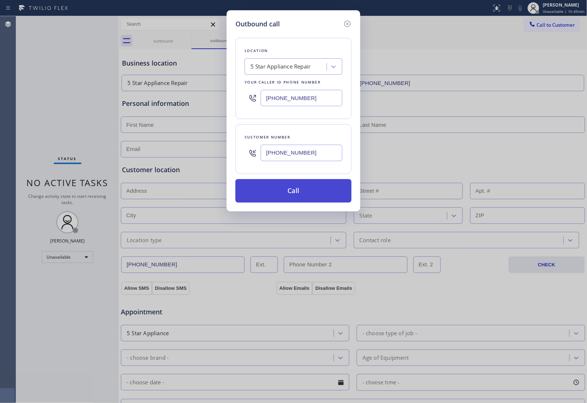
type input "[PHONE_NUMBER]"
click at [302, 201] on button "Call" at bounding box center [293, 190] width 116 height 23
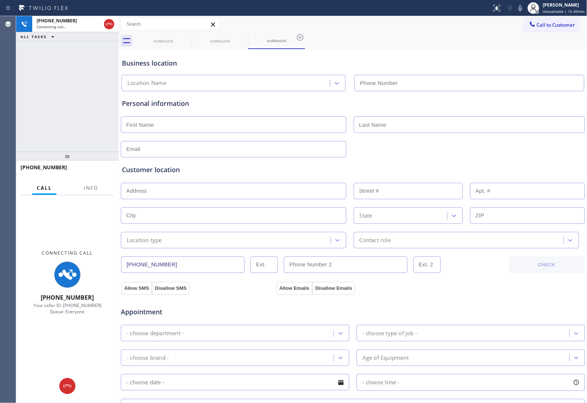
type input "(855) 731-4952"
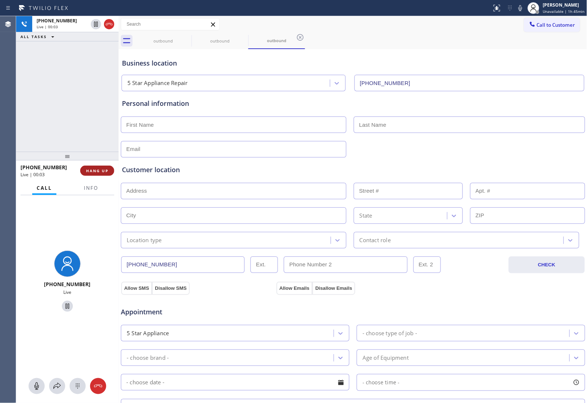
click at [97, 168] on span "HANG UP" at bounding box center [97, 170] width 22 height 5
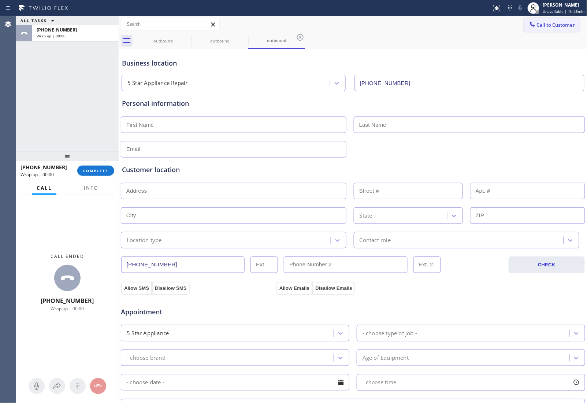
click at [557, 26] on span "Call to Customer" at bounding box center [556, 25] width 38 height 7
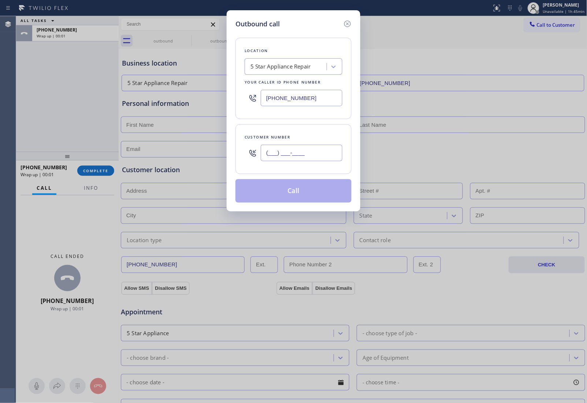
click at [327, 153] on input "(___) ___-____" at bounding box center [302, 153] width 82 height 16
paste input "820) 758-6433"
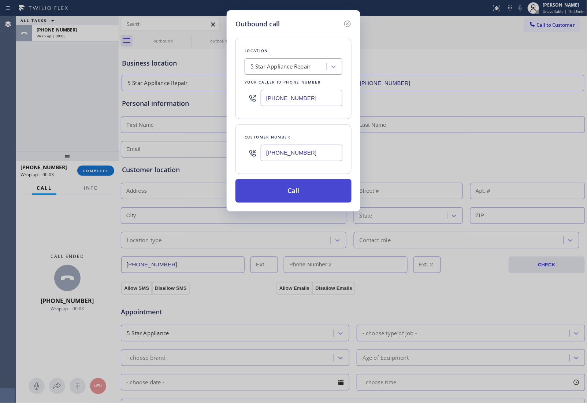
type input "[PHONE_NUMBER]"
click at [320, 191] on button "Call" at bounding box center [293, 190] width 116 height 23
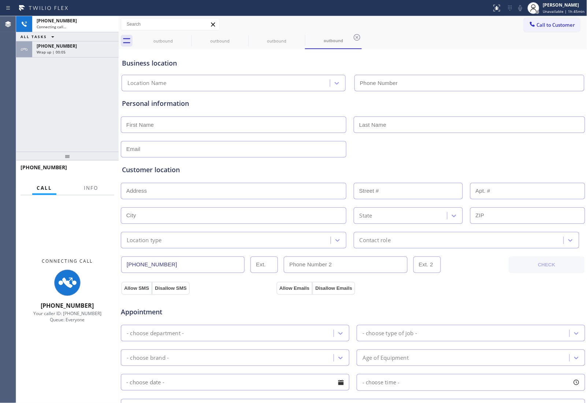
type input "(855) 731-4952"
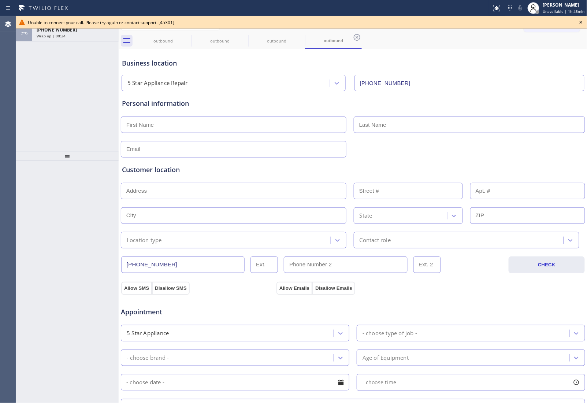
drag, startPoint x: 581, startPoint y: 23, endPoint x: 571, endPoint y: 22, distance: 9.5
click at [580, 23] on icon at bounding box center [581, 22] width 9 height 9
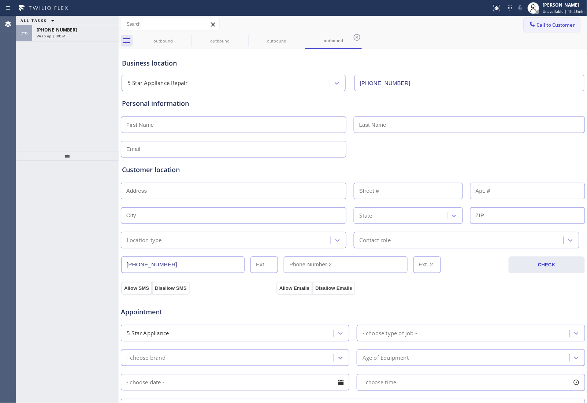
click at [537, 27] on span "Call to Customer" at bounding box center [556, 25] width 38 height 7
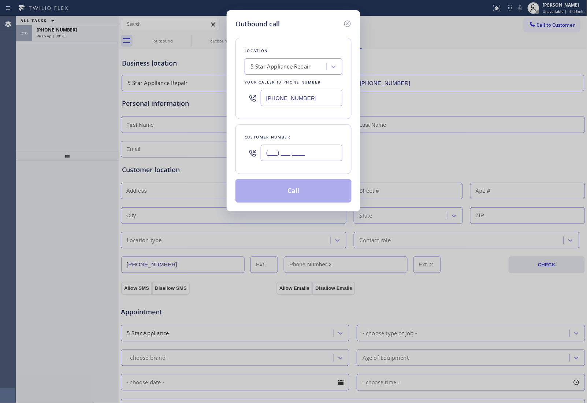
click at [301, 149] on input "(___) ___-____" at bounding box center [302, 153] width 82 height 16
paste input "820) 758-6433"
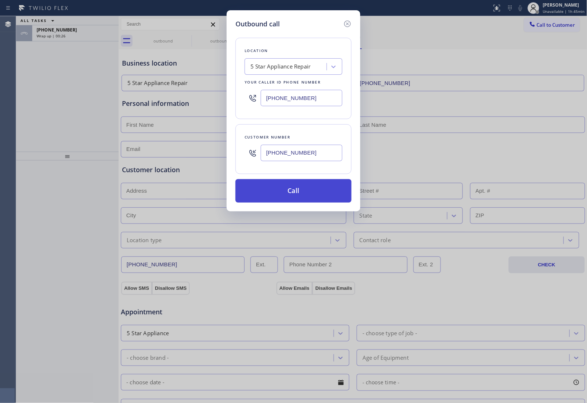
type input "[PHONE_NUMBER]"
click at [291, 190] on button "Call" at bounding box center [293, 190] width 116 height 23
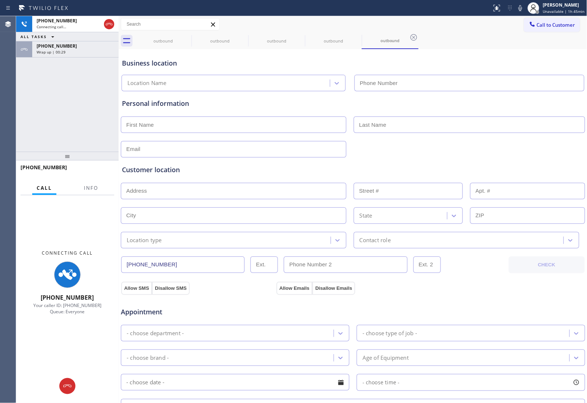
type input "(855) 731-4952"
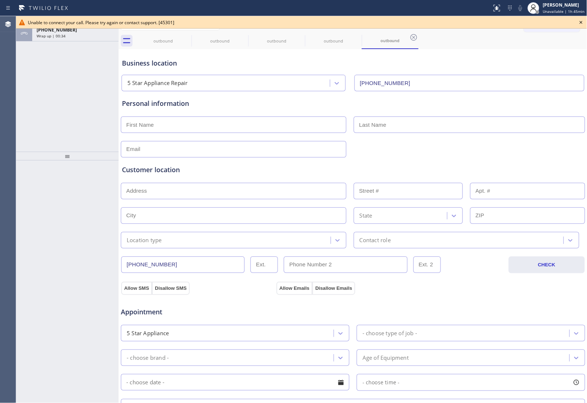
click at [579, 24] on icon at bounding box center [581, 22] width 9 height 9
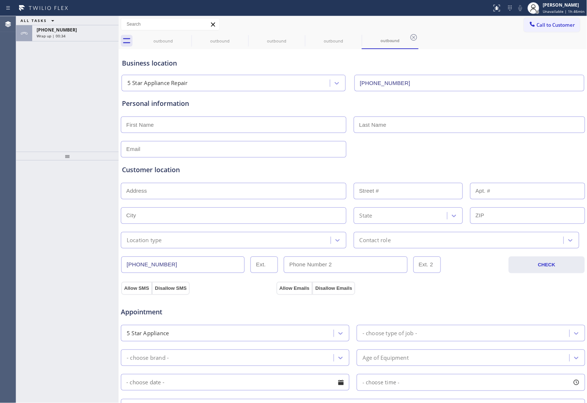
click at [559, 26] on span "Call to Customer" at bounding box center [556, 25] width 38 height 7
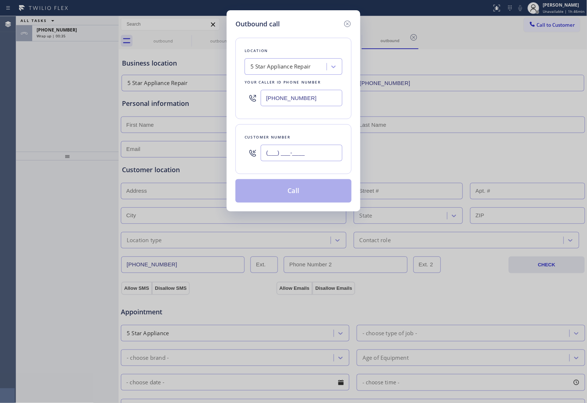
click at [308, 152] on input "(___) ___-____" at bounding box center [302, 153] width 82 height 16
paste input "820) 758-6433"
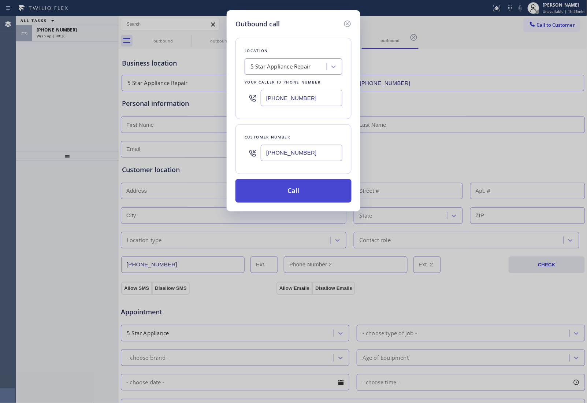
type input "[PHONE_NUMBER]"
click at [302, 190] on button "Call" at bounding box center [293, 190] width 116 height 23
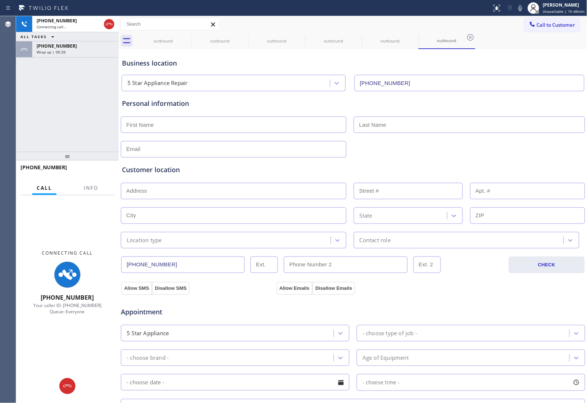
type input "(855) 731-4952"
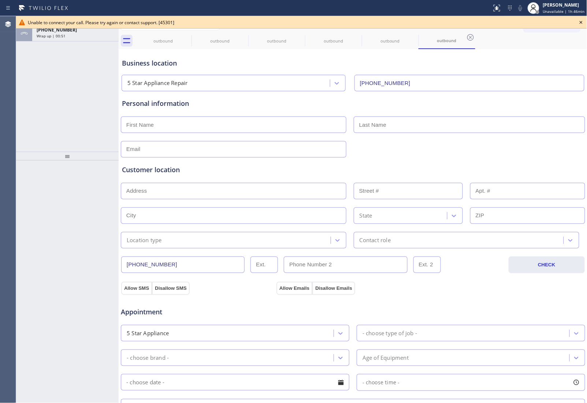
click at [499, 159] on div "Customer location >> ADD NEW ADDRESS << + NEW ADDRESS State Location type Conta…" at bounding box center [352, 202] width 465 height 91
click at [535, 50] on div "Business location 5 Star Appliance Repair (855) 731-4952" at bounding box center [352, 69] width 465 height 43
click at [581, 23] on icon at bounding box center [581, 22] width 9 height 9
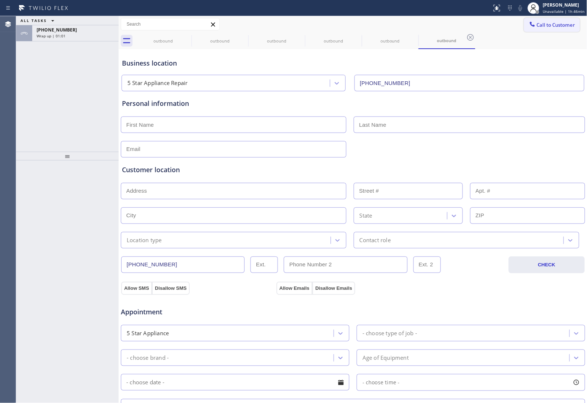
click at [570, 24] on button "Call to Customer" at bounding box center [552, 25] width 56 height 14
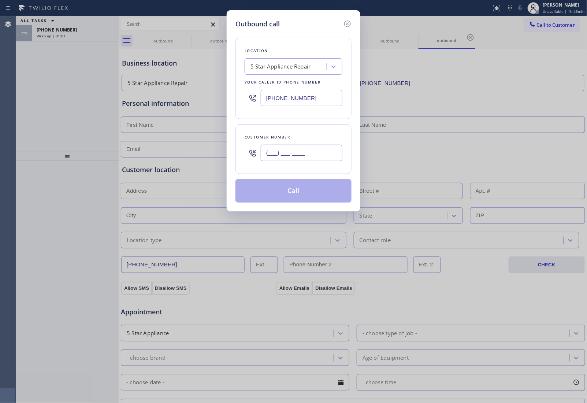
drag, startPoint x: 305, startPoint y: 155, endPoint x: 301, endPoint y: 168, distance: 13.8
click at [304, 155] on input "(___) ___-____" at bounding box center [302, 153] width 82 height 16
paste input "820) 758-6433"
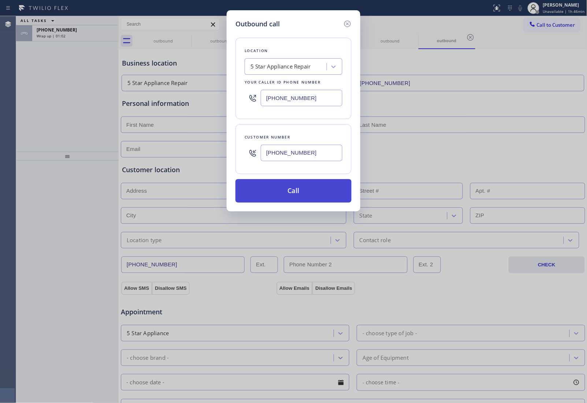
type input "[PHONE_NUMBER]"
click at [290, 197] on button "Call" at bounding box center [293, 190] width 116 height 23
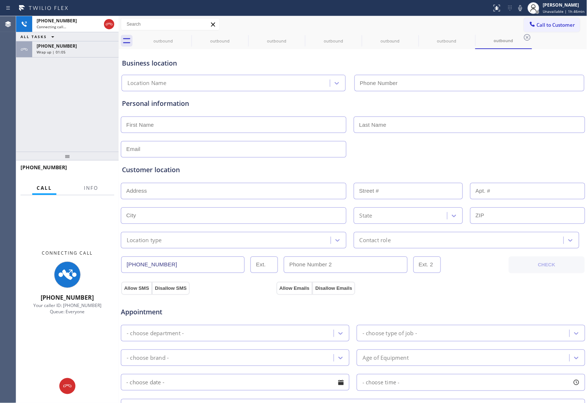
type input "(855) 731-4952"
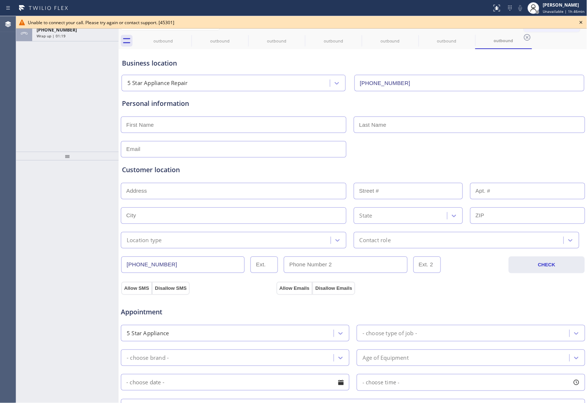
drag, startPoint x: 546, startPoint y: 63, endPoint x: 579, endPoint y: 36, distance: 43.2
click at [549, 63] on div "Business location" at bounding box center [353, 63] width 462 height 10
click at [582, 22] on icon at bounding box center [581, 22] width 3 height 3
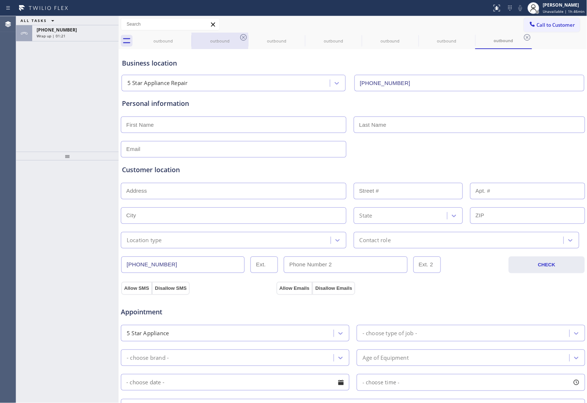
click at [192, 35] on div at bounding box center [192, 41] width 0 height 12
click at [190, 36] on div "outbound outbound outbound outbound outbound outbound outbound" at bounding box center [361, 41] width 453 height 16
click at [188, 37] on icon at bounding box center [186, 37] width 9 height 9
click at [187, 37] on icon at bounding box center [186, 37] width 7 height 7
click at [192, 37] on div "outbound" at bounding box center [220, 41] width 57 height 16
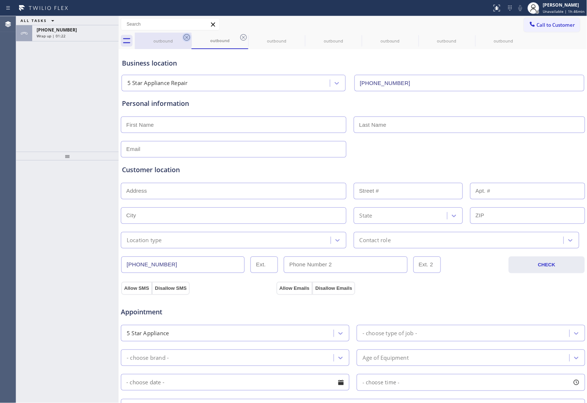
click at [240, 37] on icon at bounding box center [243, 37] width 7 height 7
click at [0, 0] on icon at bounding box center [0, 0] width 0 height 0
click at [187, 37] on icon at bounding box center [186, 37] width 7 height 7
click at [0, 0] on icon at bounding box center [0, 0] width 0 height 0
click at [187, 37] on icon at bounding box center [186, 37] width 7 height 7
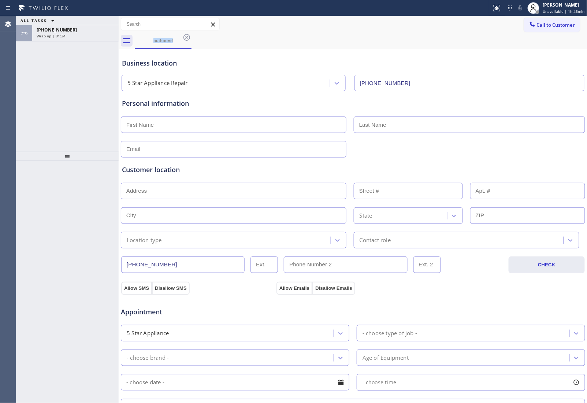
click at [538, 21] on button "Call to Customer" at bounding box center [552, 25] width 56 height 14
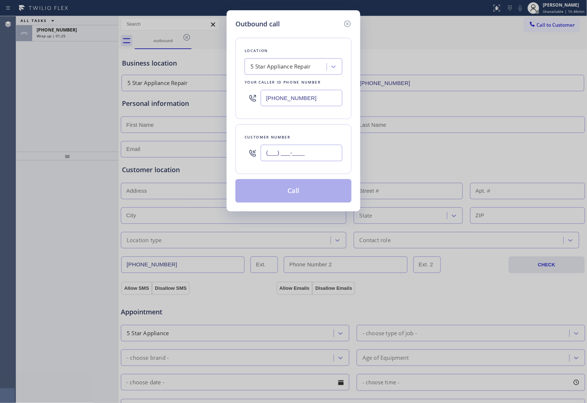
click at [308, 152] on input "(___) ___-____" at bounding box center [302, 153] width 82 height 16
paste input "820) 758-6433"
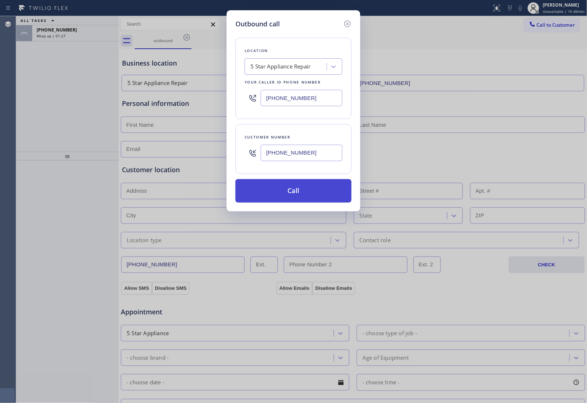
type input "[PHONE_NUMBER]"
click at [302, 196] on button "Call" at bounding box center [293, 190] width 116 height 23
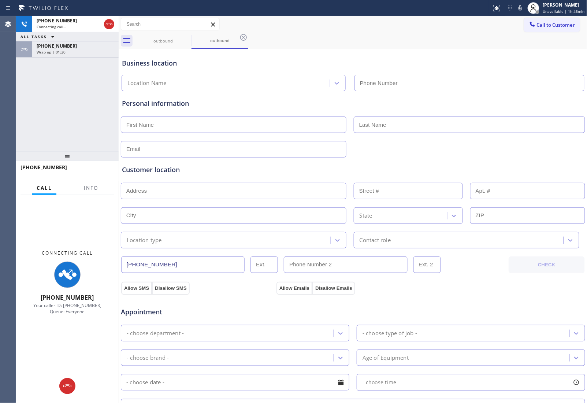
type input "(855) 731-4952"
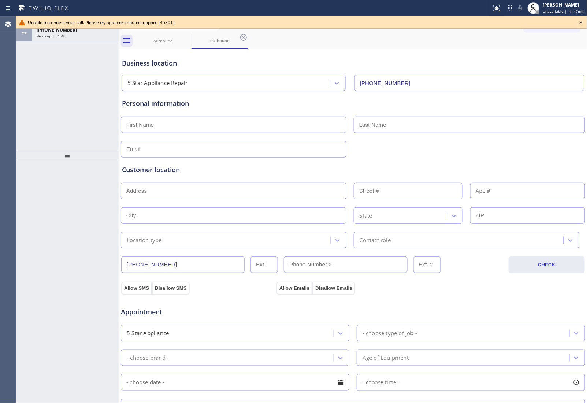
click at [583, 18] on icon at bounding box center [581, 22] width 9 height 9
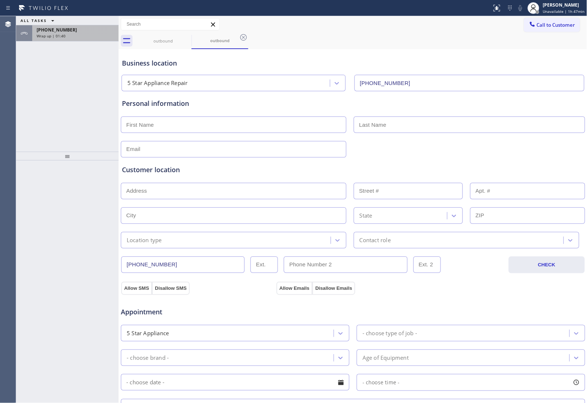
click at [109, 31] on div "[PHONE_NUMBER]" at bounding box center [76, 30] width 78 height 6
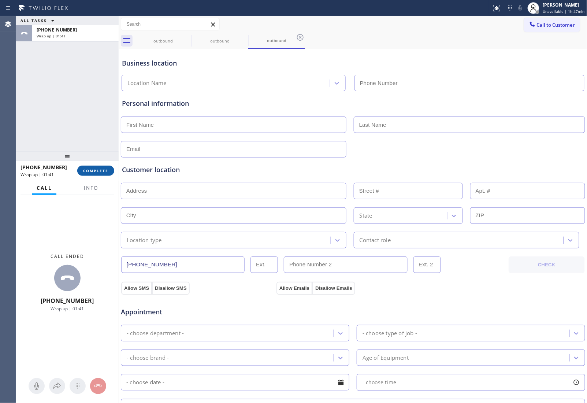
click at [103, 168] on span "COMPLETE" at bounding box center [95, 170] width 25 height 5
type input "(855) 731-4952"
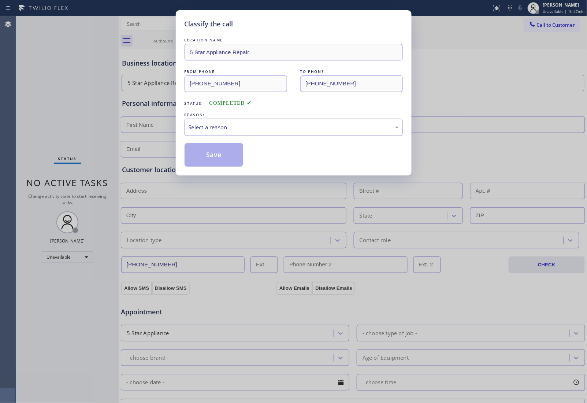
click at [246, 120] on div "Select a reason" at bounding box center [294, 127] width 218 height 17
click at [218, 154] on button "Save" at bounding box center [214, 154] width 59 height 23
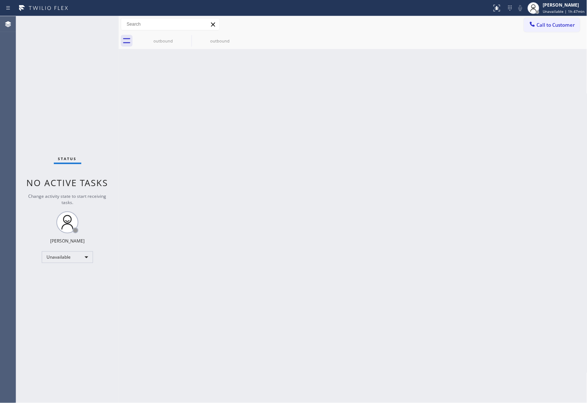
click at [558, 19] on button "Call to Customer" at bounding box center [552, 25] width 56 height 14
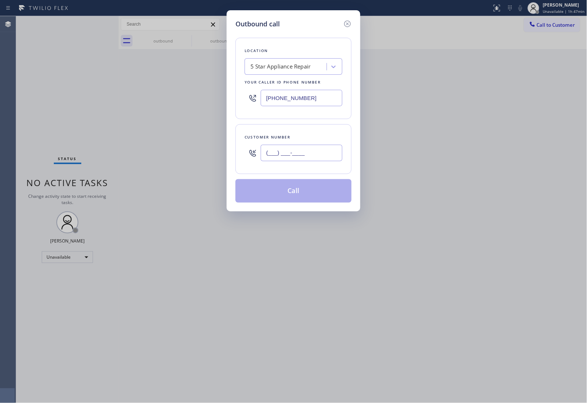
click at [285, 153] on input "(___) ___-____" at bounding box center [302, 153] width 82 height 16
paste input "820) 758-6433"
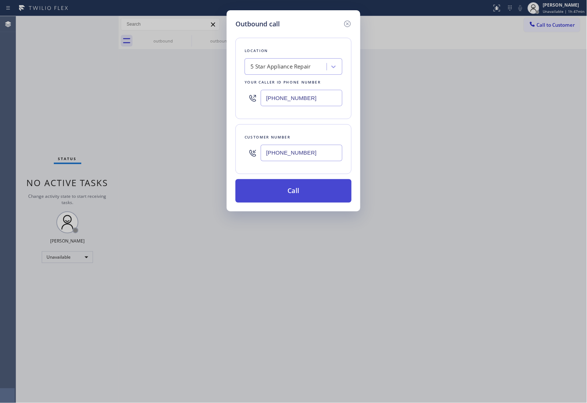
type input "[PHONE_NUMBER]"
click at [301, 195] on button "Call" at bounding box center [293, 190] width 116 height 23
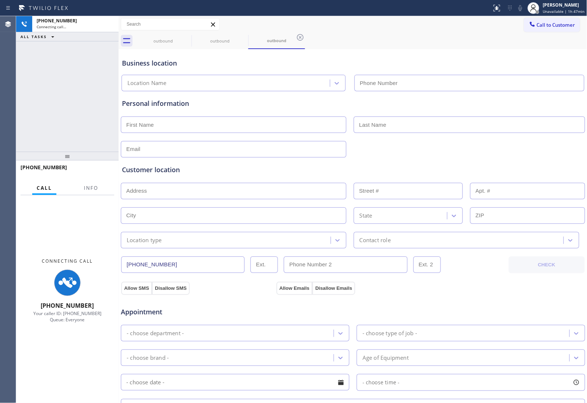
type input "(855) 731-4952"
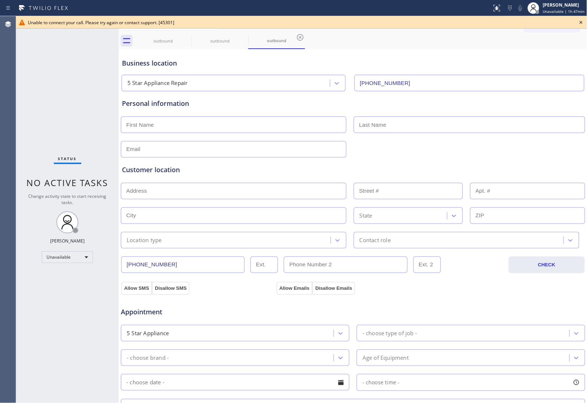
click at [582, 23] on icon at bounding box center [581, 22] width 9 height 9
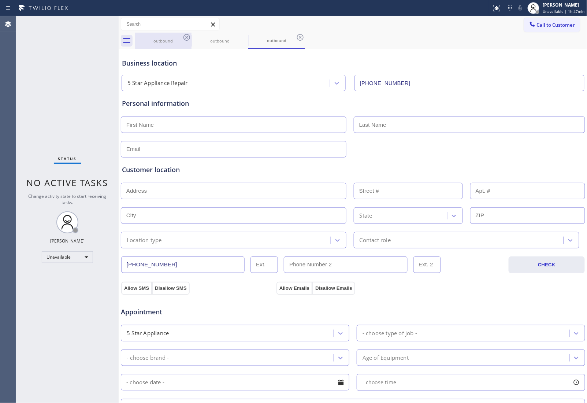
click at [179, 36] on div "outbound" at bounding box center [162, 41] width 55 height 16
click at [185, 39] on icon at bounding box center [186, 37] width 9 height 9
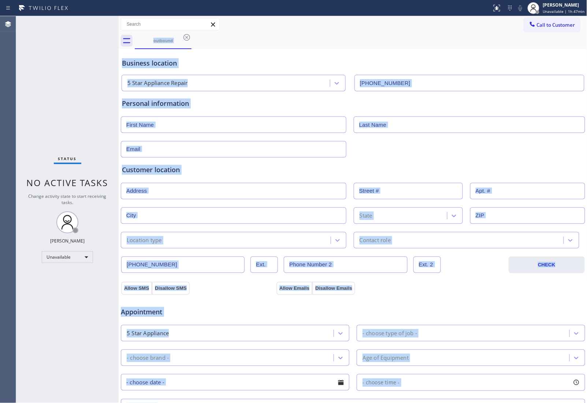
click at [184, 39] on div "outbound" at bounding box center [361, 41] width 453 height 16
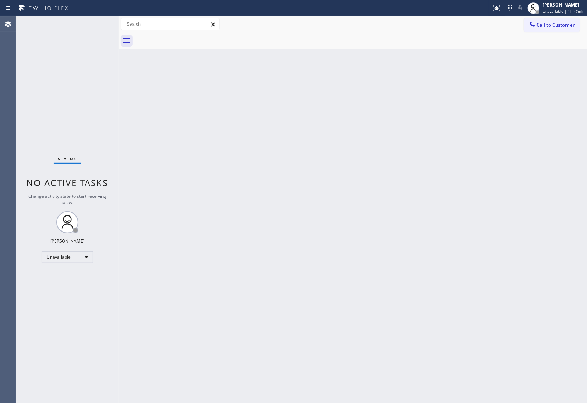
click at [555, 26] on span "Call to Customer" at bounding box center [556, 25] width 38 height 7
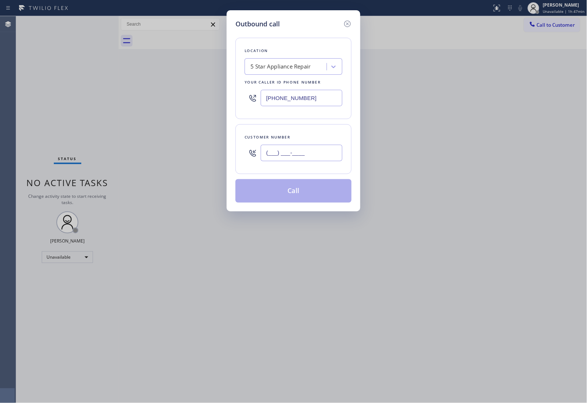
drag, startPoint x: 303, startPoint y: 158, endPoint x: 304, endPoint y: 170, distance: 11.4
click at [302, 157] on input "(___) ___-____" at bounding box center [302, 153] width 82 height 16
paste input "820) 758-6433"
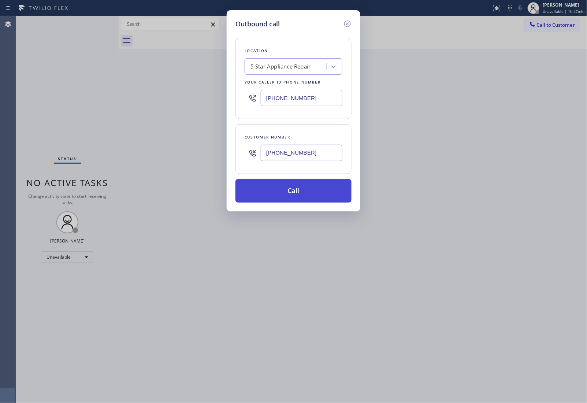
type input "[PHONE_NUMBER]"
click at [290, 197] on button "Call" at bounding box center [293, 190] width 116 height 23
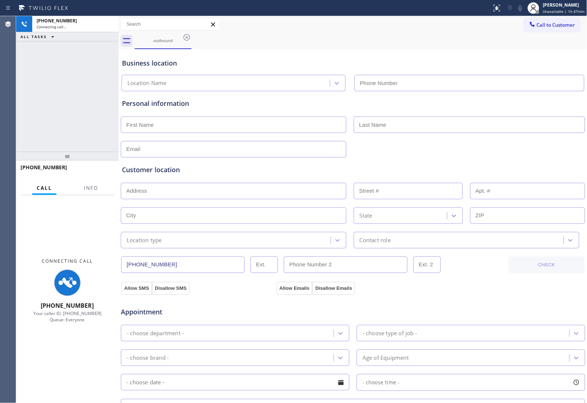
type input "(855) 731-4952"
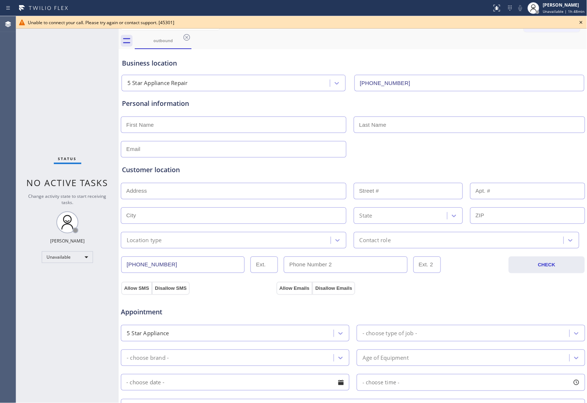
click at [583, 21] on icon at bounding box center [581, 22] width 3 height 3
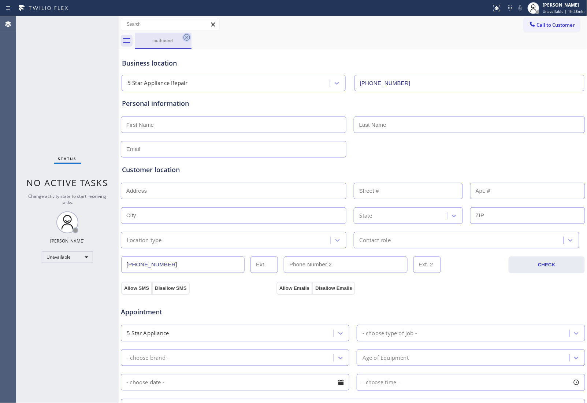
click at [189, 36] on div "outbound" at bounding box center [163, 41] width 57 height 16
click at [187, 36] on icon at bounding box center [186, 37] width 9 height 9
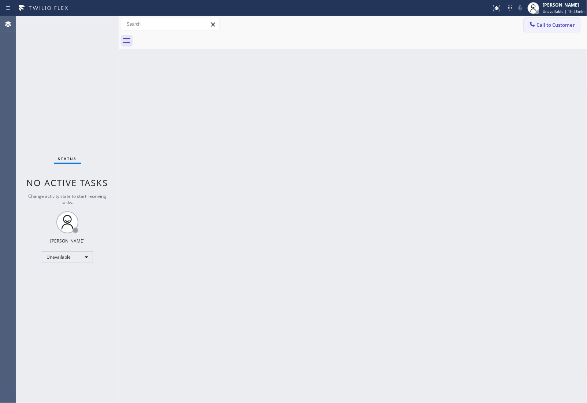
click at [574, 23] on span "Call to Customer" at bounding box center [556, 25] width 38 height 7
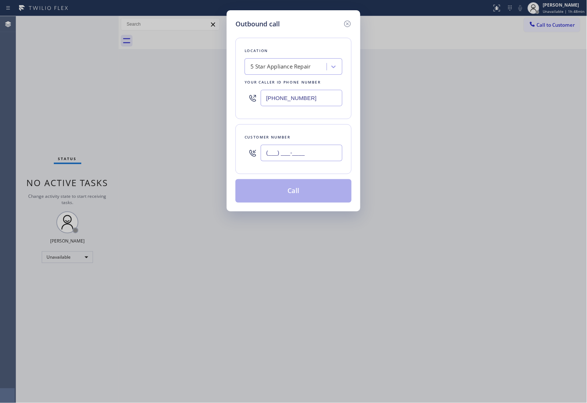
click at [302, 155] on input "(___) ___-____" at bounding box center [302, 153] width 82 height 16
paste input "820) 758-6433"
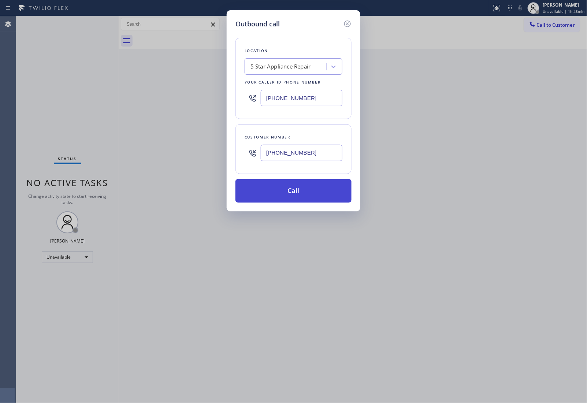
type input "[PHONE_NUMBER]"
click at [306, 194] on button "Call" at bounding box center [293, 190] width 116 height 23
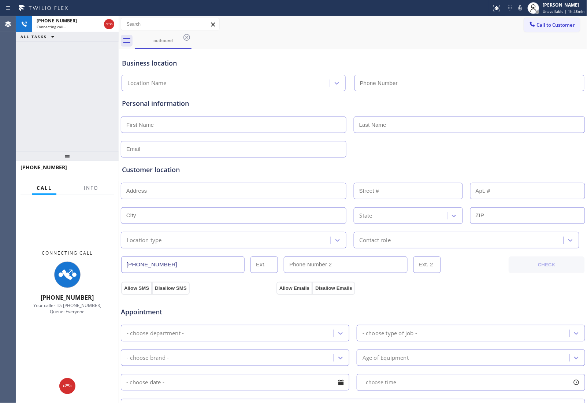
type input "(855) 731-4952"
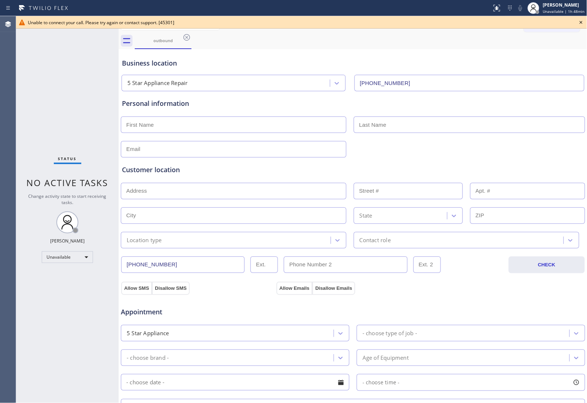
click at [581, 23] on icon at bounding box center [581, 22] width 9 height 9
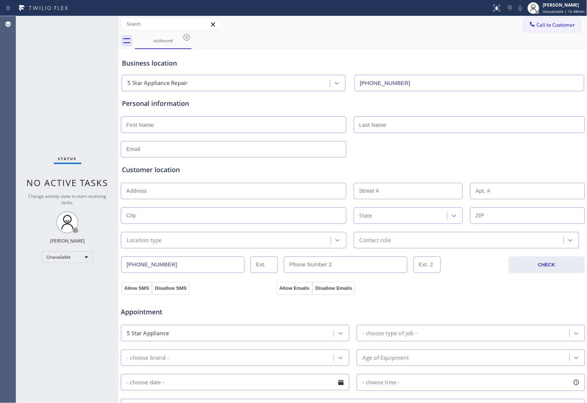
click at [550, 22] on span "Call to Customer" at bounding box center [556, 25] width 38 height 7
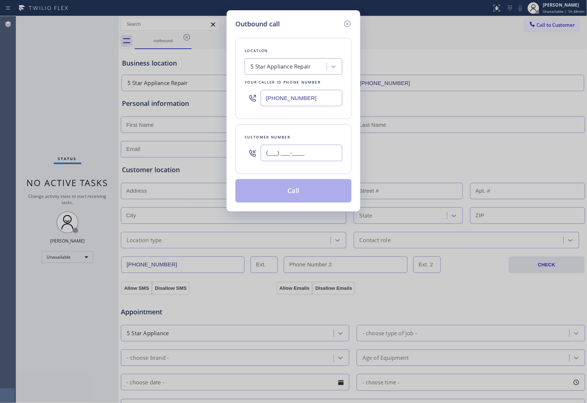
click at [275, 153] on input "(___) ___-____" at bounding box center [302, 153] width 82 height 16
paste input "820) 758-6433"
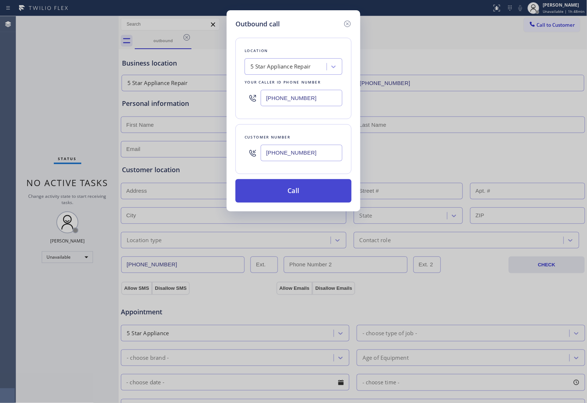
type input "[PHONE_NUMBER]"
click at [303, 189] on button "Call" at bounding box center [293, 190] width 116 height 23
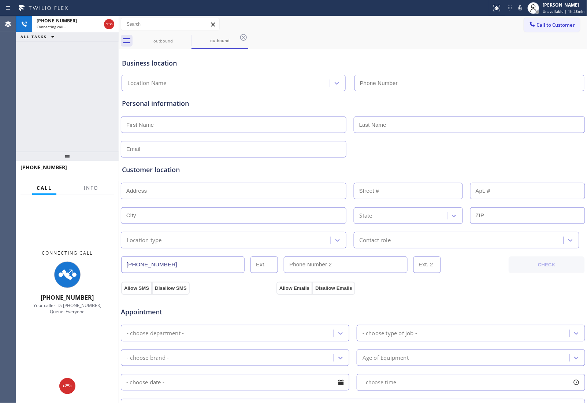
type input "(855) 731-4952"
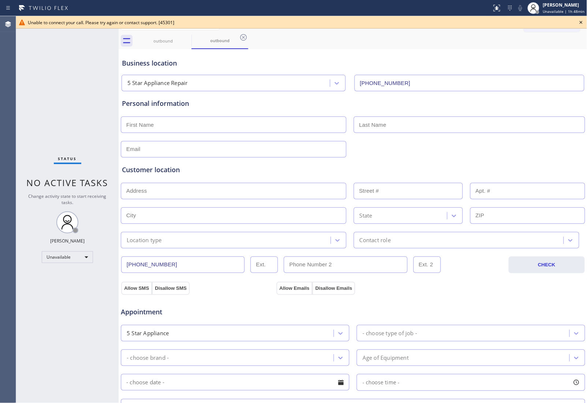
drag, startPoint x: 501, startPoint y: 72, endPoint x: 555, endPoint y: 37, distance: 64.3
click at [501, 72] on div "5 Star Appliance Repair (855) 731-4952" at bounding box center [353, 81] width 466 height 19
click at [579, 21] on icon at bounding box center [581, 22] width 9 height 9
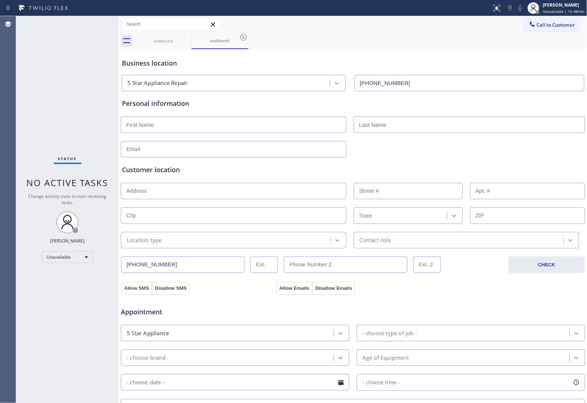
drag, startPoint x: 560, startPoint y: 21, endPoint x: 552, endPoint y: 26, distance: 9.4
click at [559, 21] on button "Call to Customer" at bounding box center [552, 25] width 56 height 14
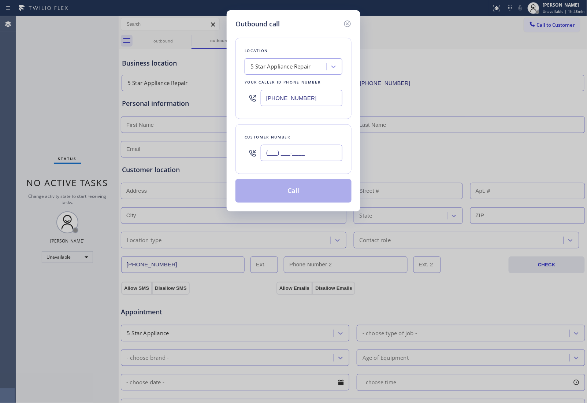
click at [323, 160] on input "(___) ___-____" at bounding box center [302, 153] width 82 height 16
paste input "820) 758-6433"
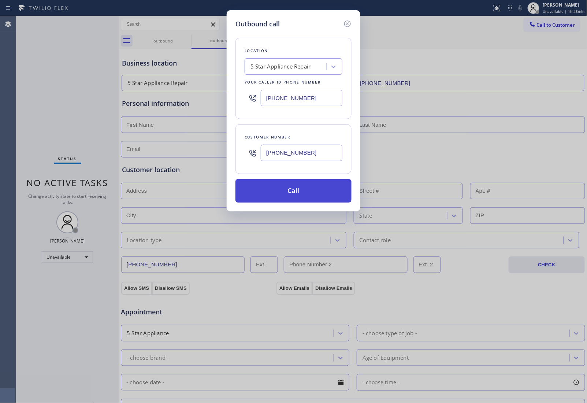
type input "[PHONE_NUMBER]"
click at [300, 193] on button "Call" at bounding box center [293, 190] width 116 height 23
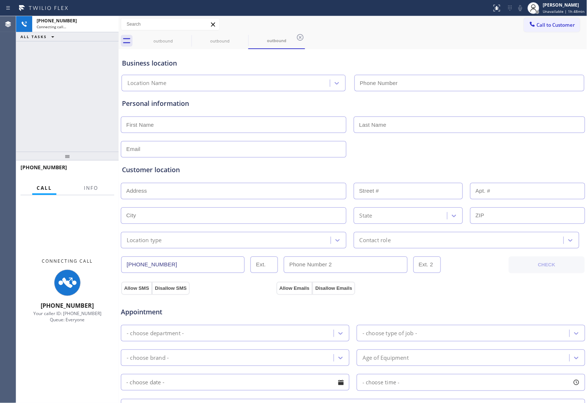
type input "(855) 731-4952"
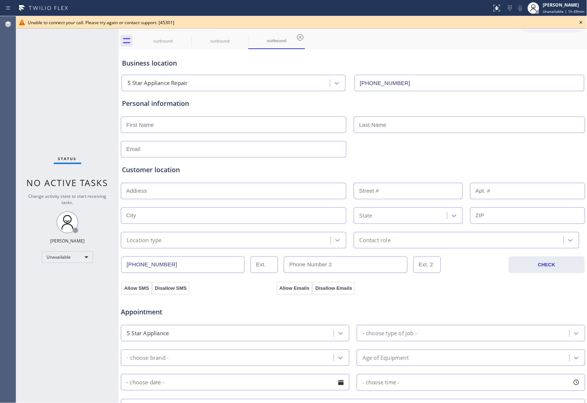
click at [579, 23] on icon at bounding box center [581, 22] width 9 height 9
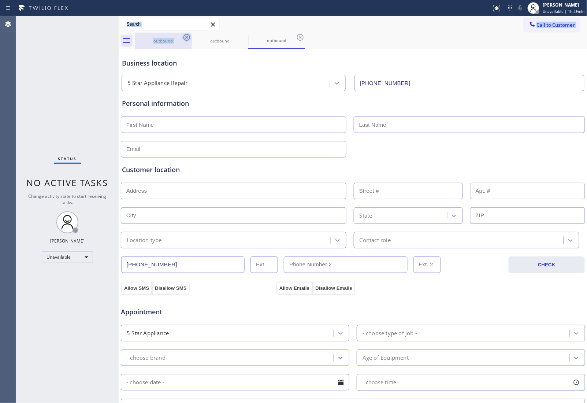
click at [190, 34] on div "Call to Customer Outbound call Location 5 Star Appliance Repair Your caller id …" at bounding box center [353, 32] width 469 height 33
click at [190, 34] on icon at bounding box center [186, 37] width 9 height 9
click at [0, 0] on icon at bounding box center [0, 0] width 0 height 0
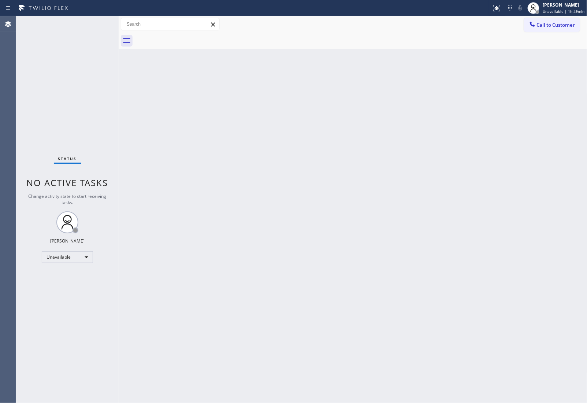
click at [190, 34] on div at bounding box center [361, 41] width 453 height 16
click at [530, 28] on div at bounding box center [532, 25] width 9 height 9
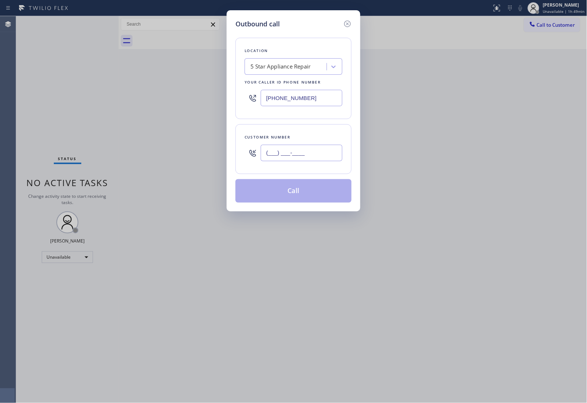
click at [301, 158] on input "(___) ___-____" at bounding box center [302, 153] width 82 height 16
paste input "820) 758-6433"
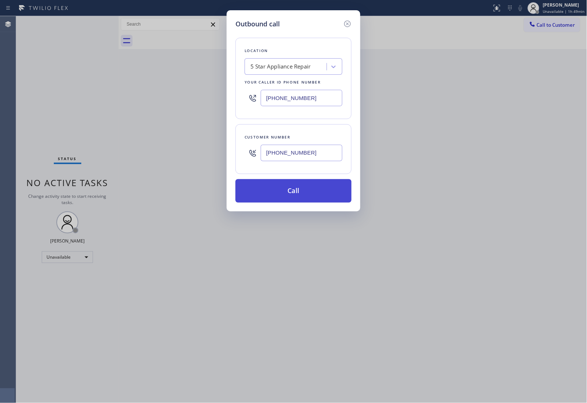
type input "[PHONE_NUMBER]"
click at [294, 195] on button "Call" at bounding box center [293, 190] width 116 height 23
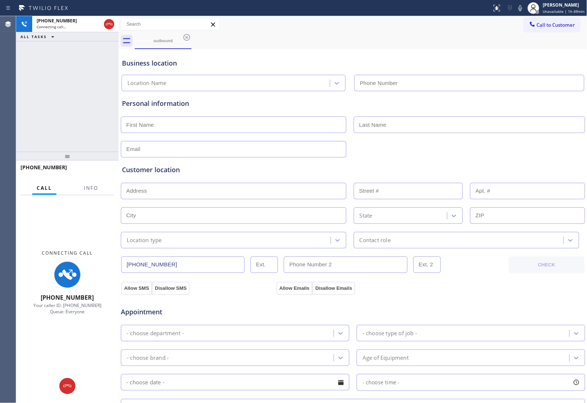
type input "(855) 731-4952"
click at [508, 148] on div at bounding box center [353, 149] width 466 height 18
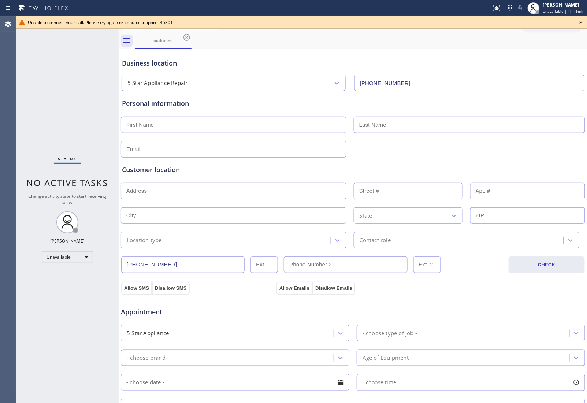
click at [580, 24] on icon at bounding box center [581, 22] width 9 height 9
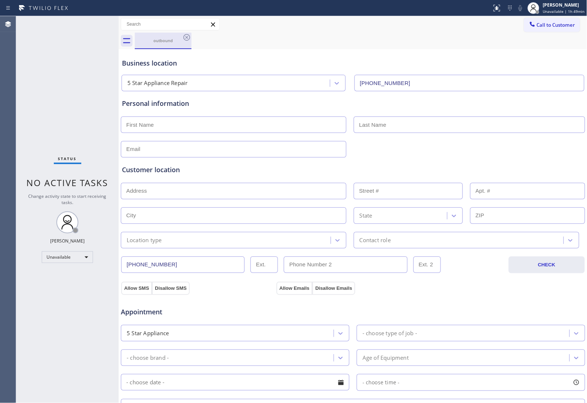
click at [180, 38] on div "outbound" at bounding box center [162, 40] width 55 height 5
click at [186, 39] on icon at bounding box center [186, 37] width 9 height 9
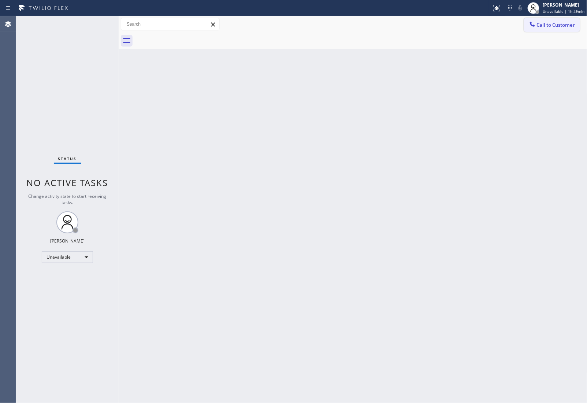
click at [541, 18] on div "Call to Customer Outbound call Location 5 Star Appliance Repair Your caller id …" at bounding box center [353, 24] width 469 height 16
click at [541, 28] on span "Call to Customer" at bounding box center [556, 25] width 38 height 7
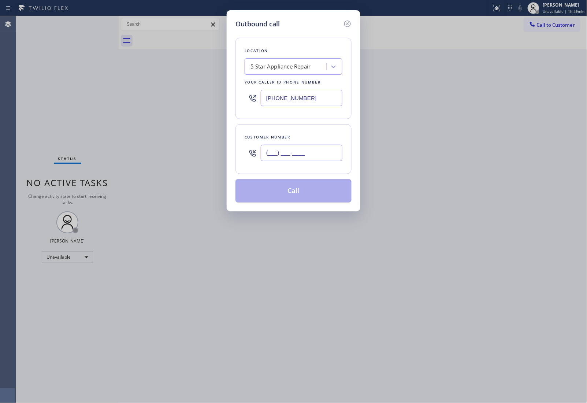
click at [312, 153] on input "(___) ___-____" at bounding box center [302, 153] width 82 height 16
paste input "820) 758-6433"
type input "[PHONE_NUMBER]"
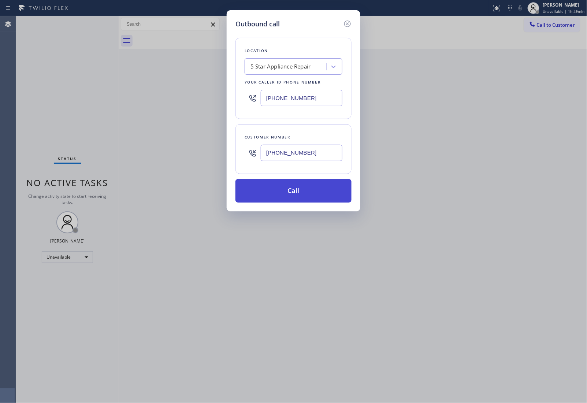
click at [297, 193] on button "Call" at bounding box center [293, 190] width 116 height 23
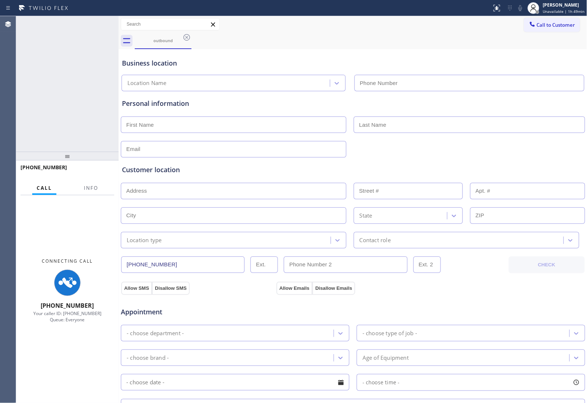
type input "(855) 731-4952"
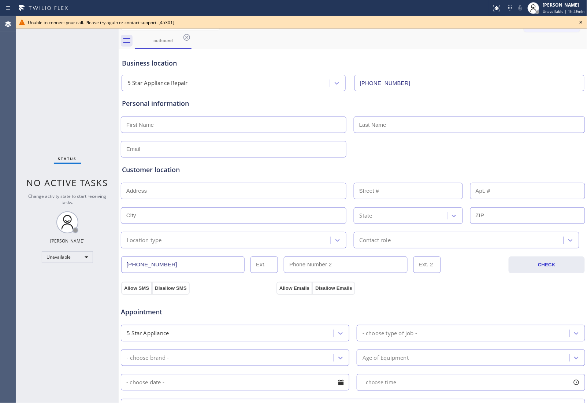
click at [579, 22] on icon at bounding box center [581, 22] width 9 height 9
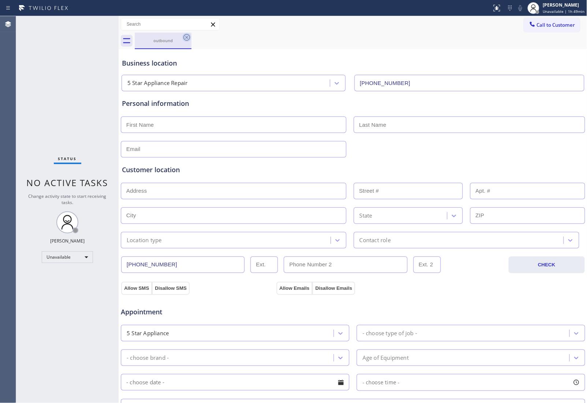
click at [187, 37] on icon at bounding box center [186, 37] width 9 height 9
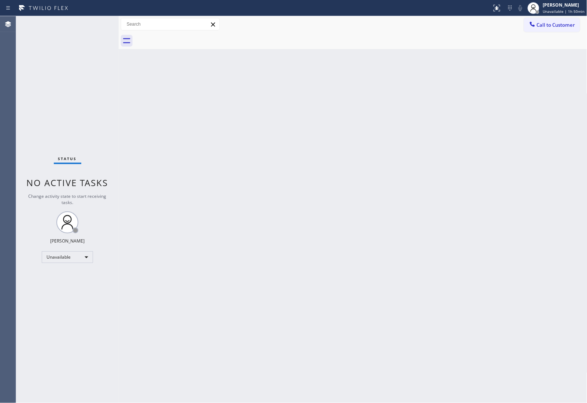
drag, startPoint x: 551, startPoint y: 21, endPoint x: 354, endPoint y: 117, distance: 219.8
click at [550, 22] on button "Call to Customer" at bounding box center [552, 25] width 56 height 14
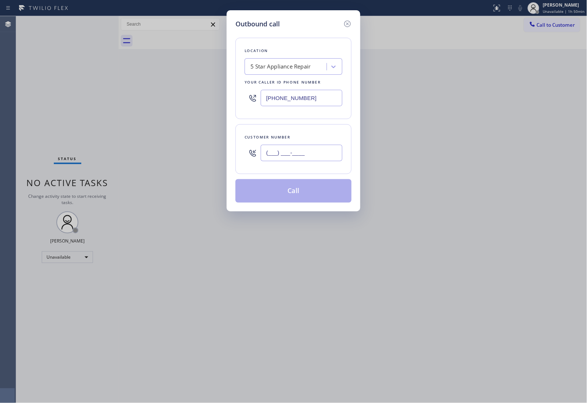
click at [286, 156] on input "(___) ___-____" at bounding box center [302, 153] width 82 height 16
paste input "626) 552-5965"
type input "(626) 552-5965"
click at [276, 70] on div "5 Star Appliance Repair" at bounding box center [280, 67] width 60 height 8
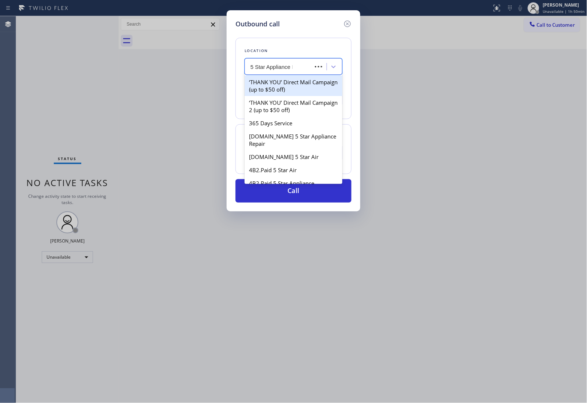
type input "5 Star Appliance Re"
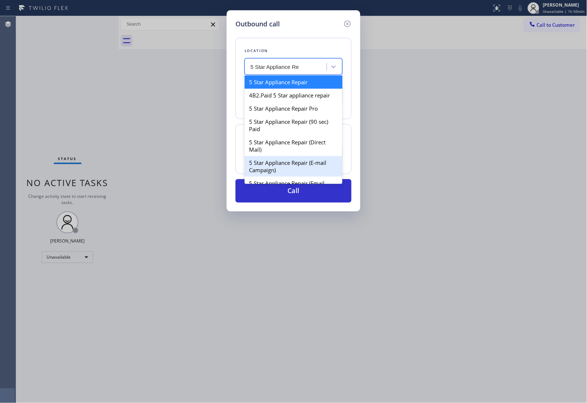
click at [279, 167] on div "5 Star Appliance Repair (E-mail Campaign)" at bounding box center [294, 166] width 98 height 21
type input "(855) 908-1519"
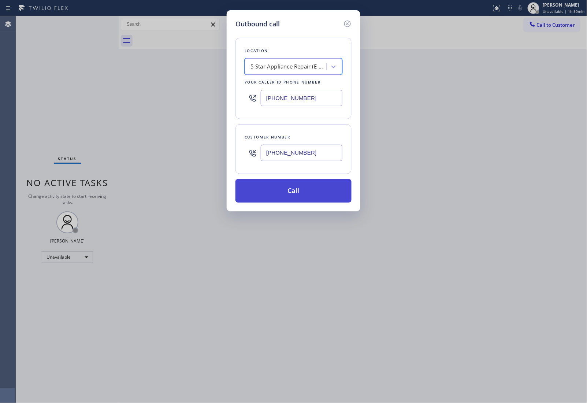
click at [289, 189] on button "Call" at bounding box center [293, 190] width 116 height 23
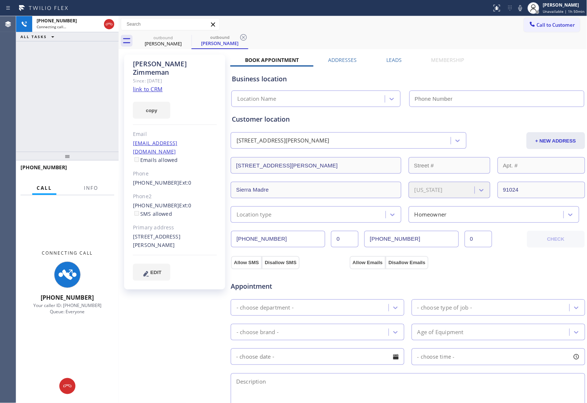
type input "(855) 908-1519"
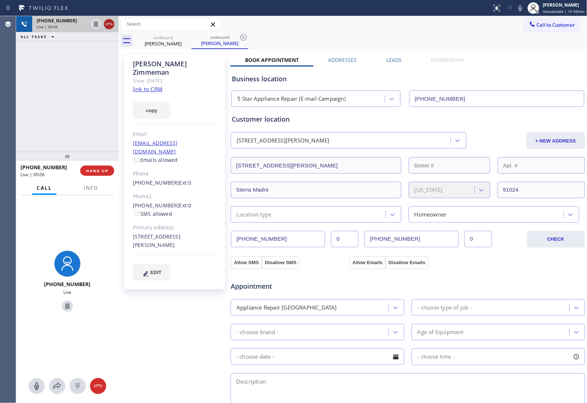
click at [112, 23] on icon at bounding box center [109, 24] width 7 height 2
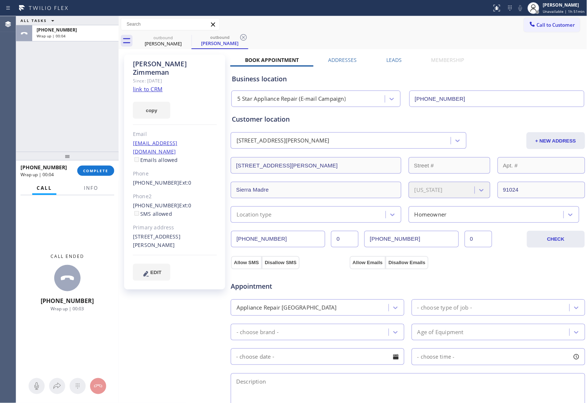
click at [59, 114] on div "ALL TASKS ALL TASKS ACTIVE TASKS TASKS IN WRAP UP +16265525965 Wrap up | 00:04" at bounding box center [67, 83] width 103 height 135
click at [549, 22] on span "Call to Customer" at bounding box center [556, 25] width 38 height 7
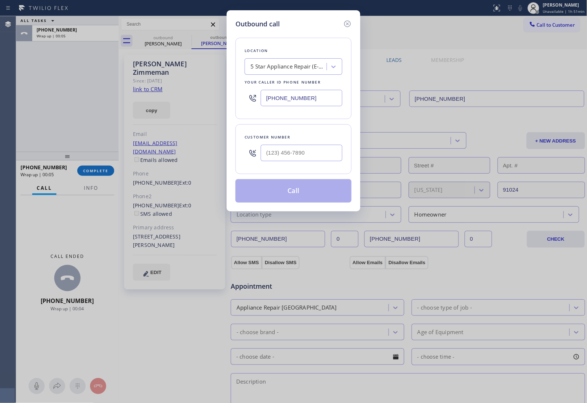
click at [284, 142] on div at bounding box center [302, 153] width 82 height 24
click at [299, 160] on input "(___) ___-____" at bounding box center [302, 153] width 82 height 16
paste input "326) 333-3427"
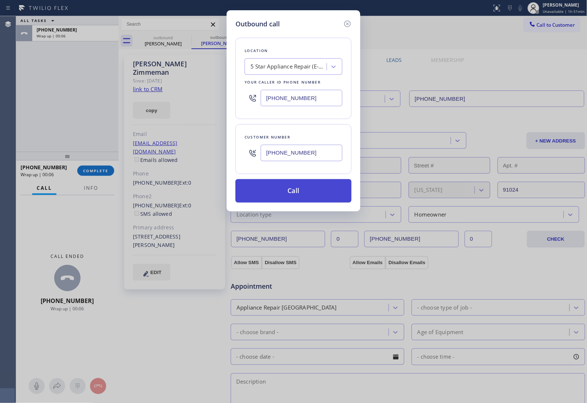
type input "(326) 333-3427"
click at [308, 193] on button "Call" at bounding box center [293, 190] width 116 height 23
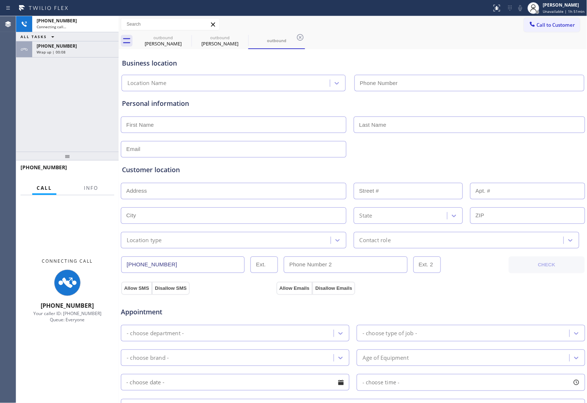
type input "(855) 908-1519"
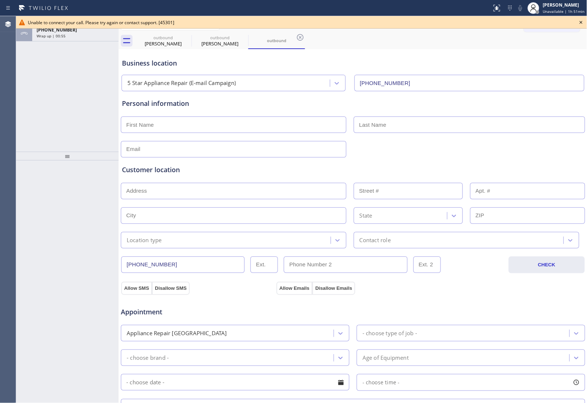
drag, startPoint x: 101, startPoint y: 94, endPoint x: 108, endPoint y: 93, distance: 7.5
click at [101, 94] on div "ALL TASKS ALL TASKS ACTIVE TASKS TASKS IN WRAP UP +16265525965 Wrap up | 00:55" at bounding box center [67, 83] width 103 height 135
click at [581, 21] on icon at bounding box center [581, 22] width 9 height 9
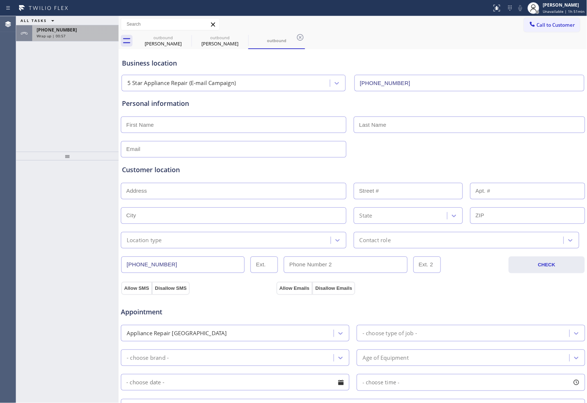
click at [85, 36] on div "Wrap up | 00:57" at bounding box center [76, 35] width 78 height 5
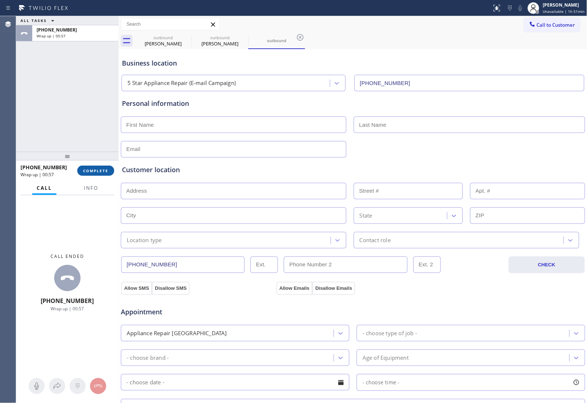
click at [87, 172] on span "COMPLETE" at bounding box center [95, 170] width 25 height 5
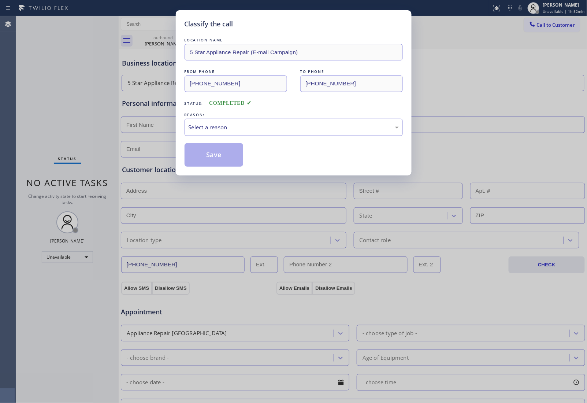
click at [273, 134] on div "Select a reason" at bounding box center [294, 127] width 218 height 17
click at [212, 161] on button "Save" at bounding box center [214, 154] width 59 height 23
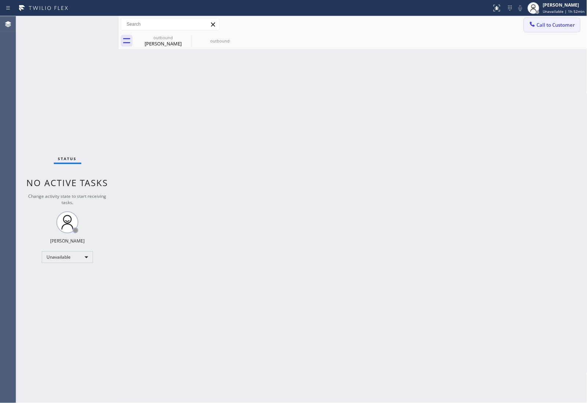
click at [537, 27] on span "Call to Customer" at bounding box center [556, 25] width 38 height 7
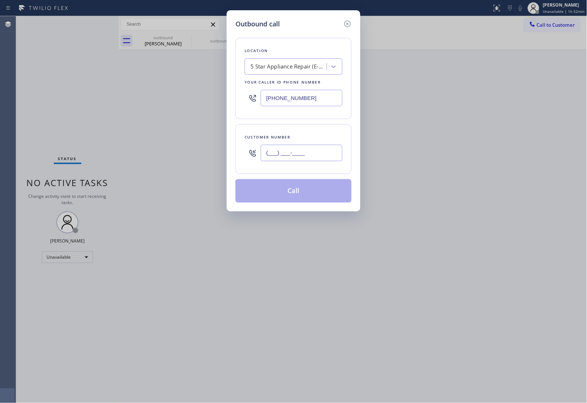
click at [289, 148] on input "(___) ___-____" at bounding box center [302, 153] width 82 height 16
paste input "820) 758-6433"
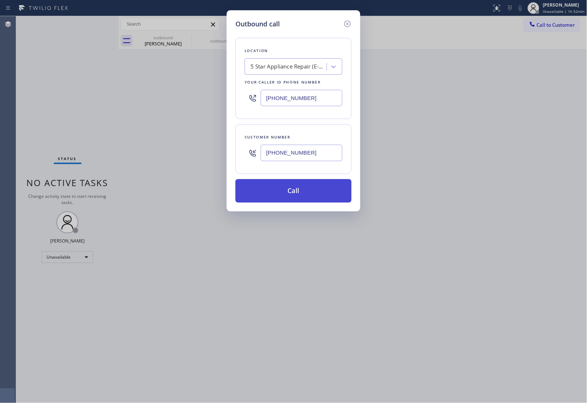
type input "[PHONE_NUMBER]"
click at [310, 191] on button "Call" at bounding box center [293, 190] width 116 height 23
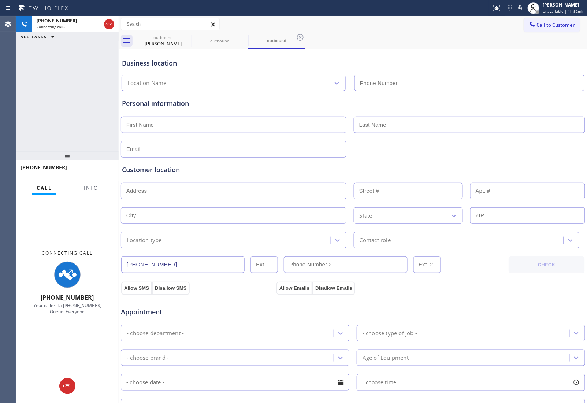
type input "(855) 908-1519"
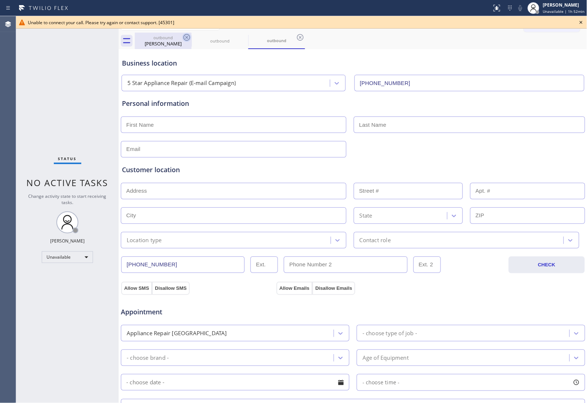
click at [187, 37] on icon at bounding box center [186, 37] width 7 height 7
click at [240, 37] on icon at bounding box center [243, 37] width 7 height 7
click at [186, 37] on icon at bounding box center [186, 37] width 7 height 7
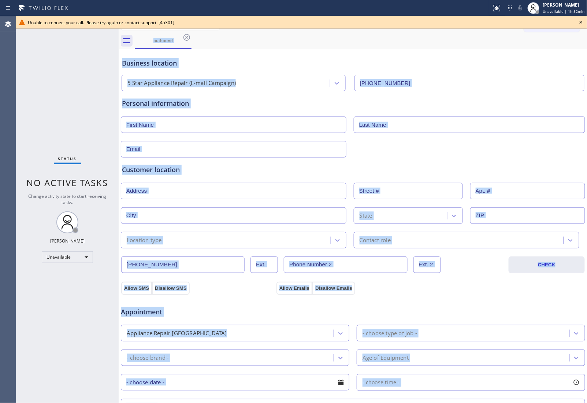
click at [186, 37] on div "outbound" at bounding box center [361, 41] width 453 height 16
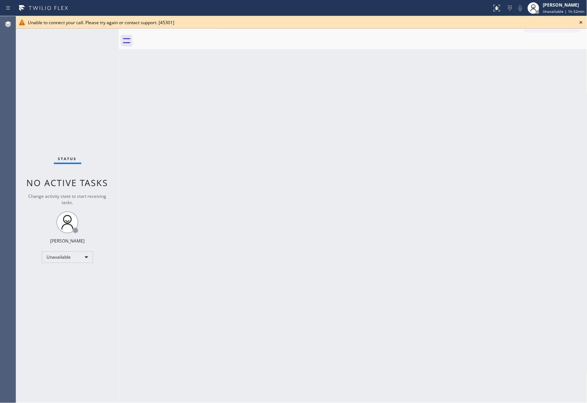
click at [583, 20] on icon at bounding box center [581, 22] width 9 height 9
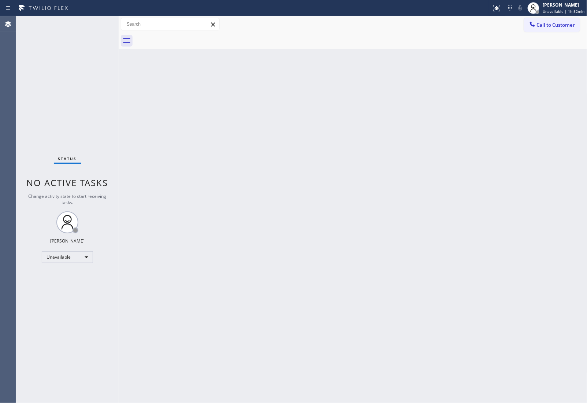
drag, startPoint x: 575, startPoint y: 23, endPoint x: 502, endPoint y: 56, distance: 80.8
click at [575, 23] on span "Call to Customer" at bounding box center [556, 25] width 38 height 7
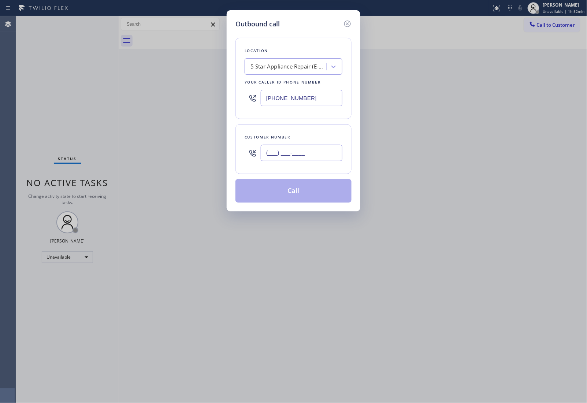
click at [286, 151] on input "(___) ___-____" at bounding box center [302, 153] width 82 height 16
paste input "820) 758-6433"
type input "[PHONE_NUMBER]"
click at [302, 202] on button "Call" at bounding box center [293, 190] width 116 height 23
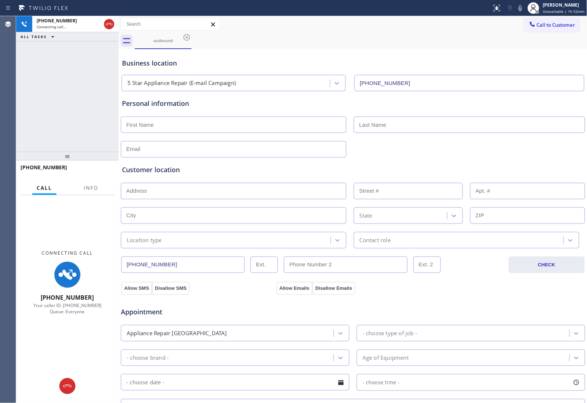
type input "(855) 908-1519"
click at [520, 70] on div "Business location 5 Star Appliance Repair (E-mail Campaign) (855) 908-1519" at bounding box center [352, 71] width 465 height 40
click at [110, 24] on icon at bounding box center [109, 24] width 9 height 9
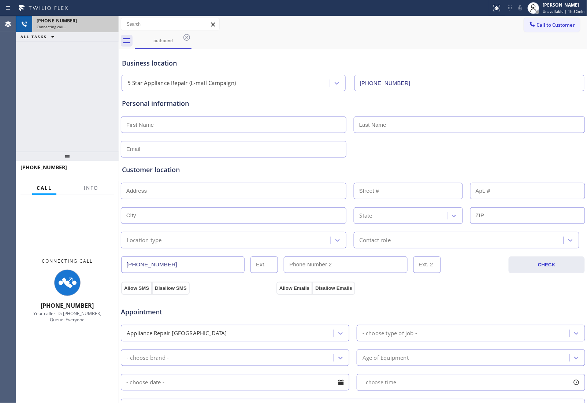
click at [565, 27] on span "Call to Customer" at bounding box center [556, 25] width 38 height 7
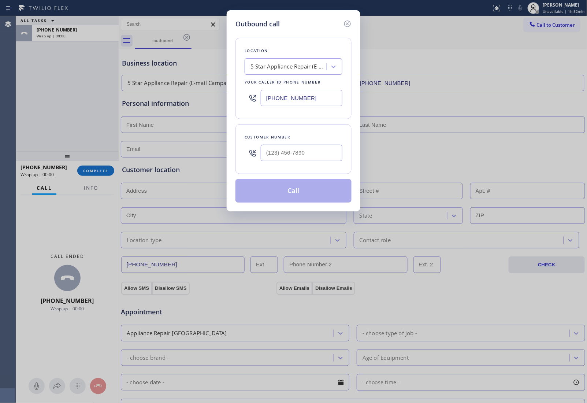
click at [290, 101] on input "(855) 908-1519" at bounding box center [302, 98] width 82 height 16
paste input "213) 814-2483"
type input "(213) 814-2483"
click at [310, 159] on input "text" at bounding box center [302, 153] width 82 height 16
paste input "310) 880-4620"
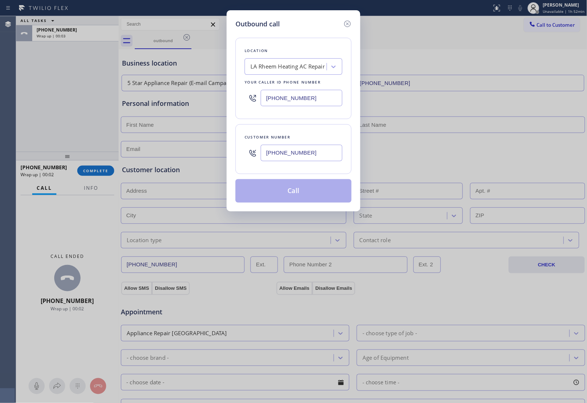
type input "(310) 880-4620"
click at [298, 185] on button "Call" at bounding box center [293, 190] width 116 height 23
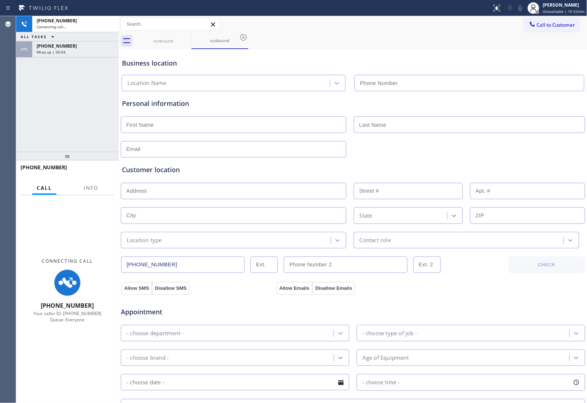
type input "(213) 814-2483"
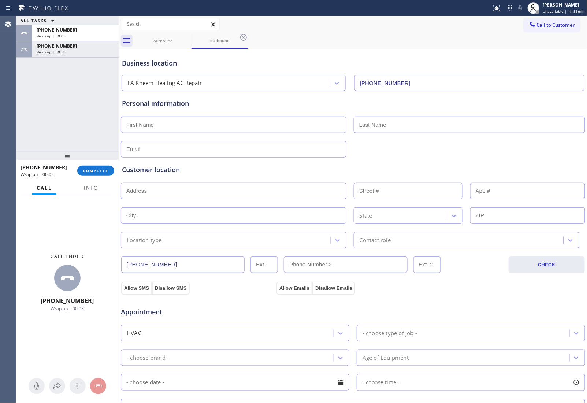
click at [493, 144] on div at bounding box center [353, 149] width 466 height 18
drag, startPoint x: 500, startPoint y: 151, endPoint x: 469, endPoint y: 104, distance: 56.9
click at [500, 151] on div at bounding box center [353, 149] width 466 height 18
drag, startPoint x: 559, startPoint y: 23, endPoint x: 398, endPoint y: 114, distance: 185.0
click at [559, 23] on span "Call to Customer" at bounding box center [556, 25] width 38 height 7
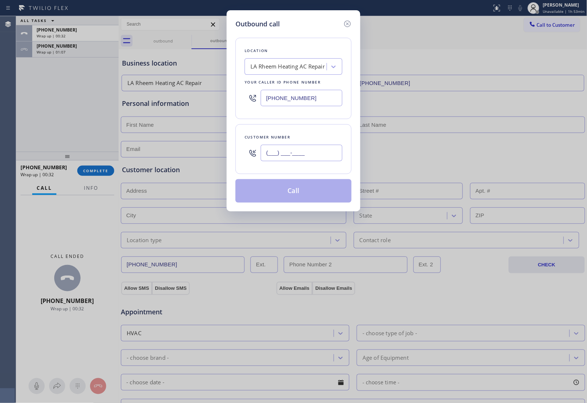
click at [314, 149] on input "(___) ___-____" at bounding box center [302, 153] width 82 height 16
paste input "820) 758-6433"
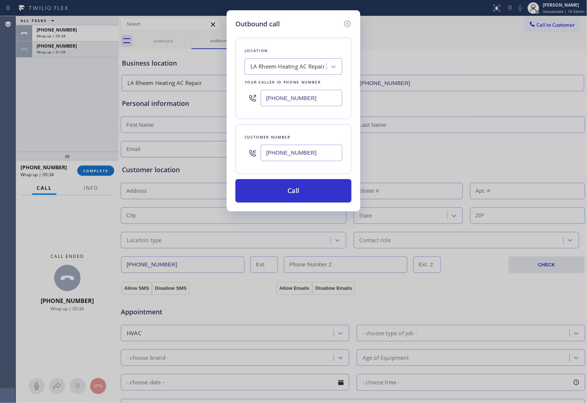
type input "[PHONE_NUMBER]"
click at [271, 67] on div "LA Rheem Heating AC Repair" at bounding box center [287, 67] width 74 height 8
type input "5 Star A"
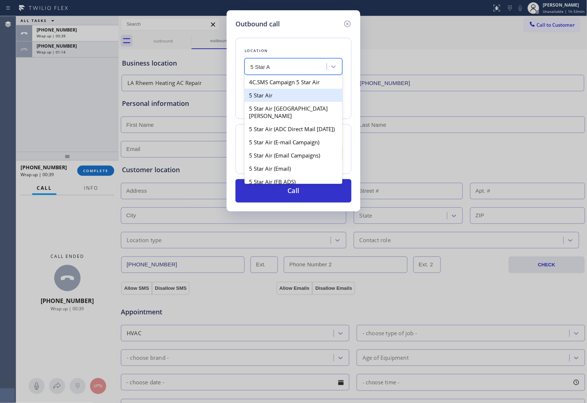
drag, startPoint x: 279, startPoint y: 94, endPoint x: 283, endPoint y: 97, distance: 4.9
click at [283, 97] on div "5 Star Air" at bounding box center [294, 95] width 98 height 13
type input "(800) 686-5038"
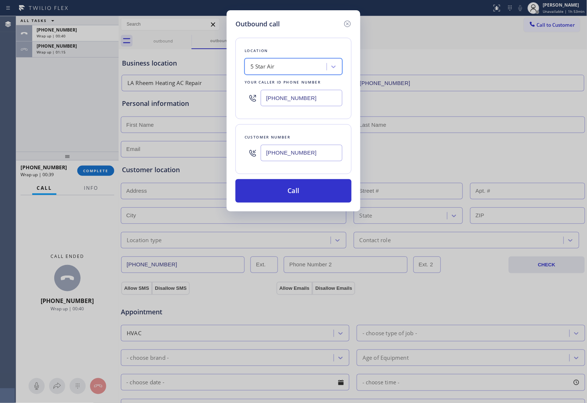
click at [299, 204] on div "Outbound call Location option 5 Star Air, selected. 100 results available. Sele…" at bounding box center [294, 110] width 134 height 201
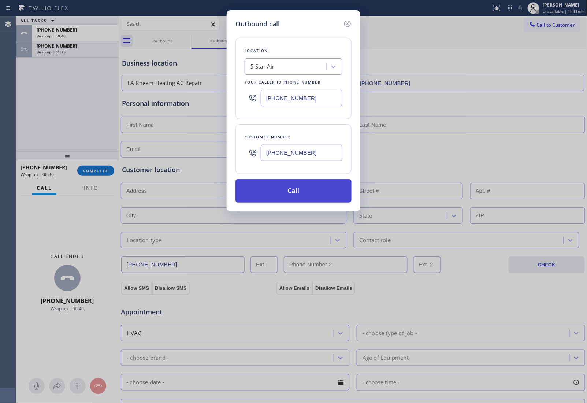
click at [292, 198] on button "Call" at bounding box center [293, 190] width 116 height 23
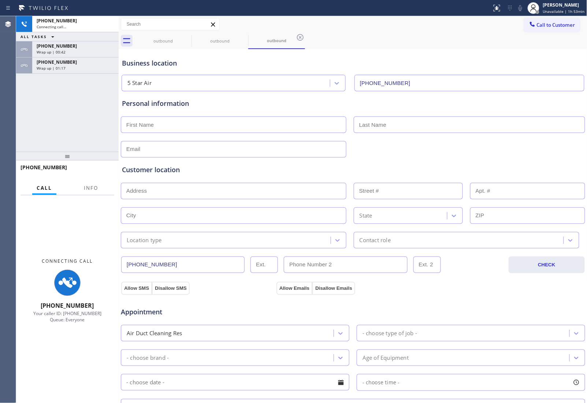
type input "(800) 686-5038"
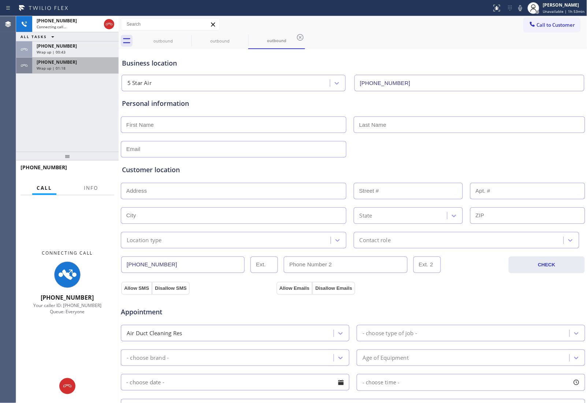
click at [60, 66] on span "Wrap up | 01:18" at bounding box center [51, 68] width 29 height 5
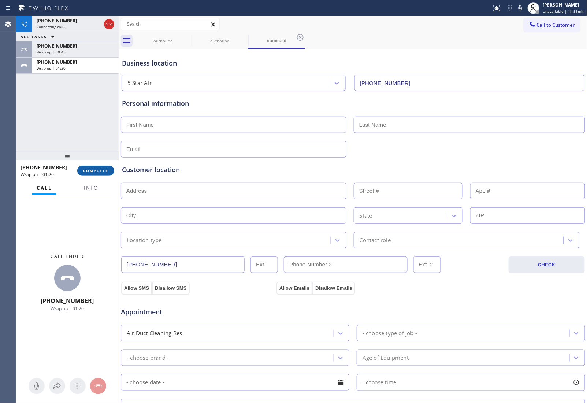
click at [91, 167] on div "+18207586433 Wrap up | 01:20 COMPLETE" at bounding box center [68, 170] width 94 height 19
click at [96, 170] on span "COMPLETE" at bounding box center [95, 170] width 25 height 5
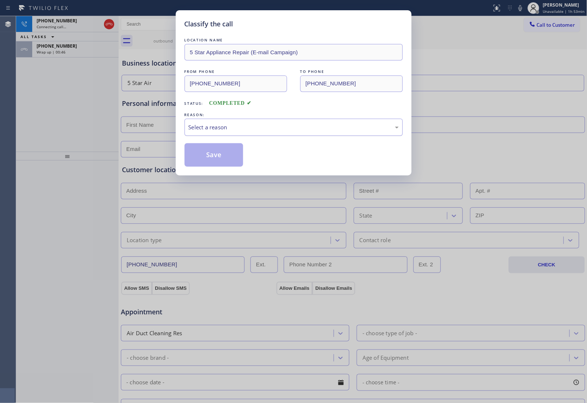
click at [246, 125] on div "Select a reason" at bounding box center [294, 127] width 218 height 17
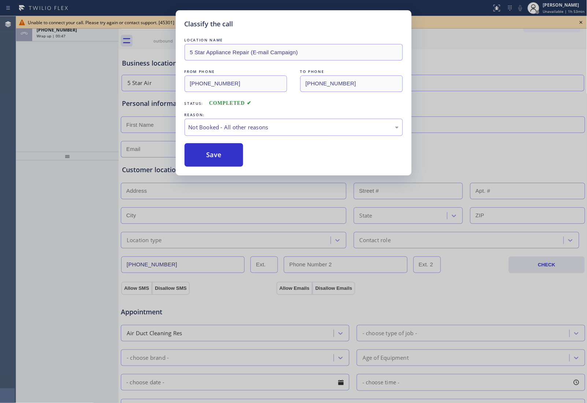
click at [223, 155] on button "Save" at bounding box center [214, 154] width 59 height 23
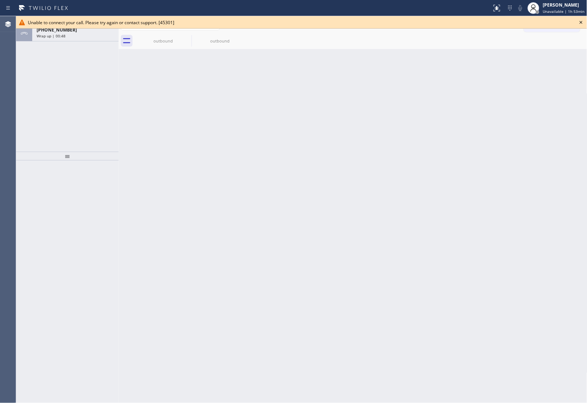
click at [580, 19] on icon at bounding box center [581, 22] width 9 height 9
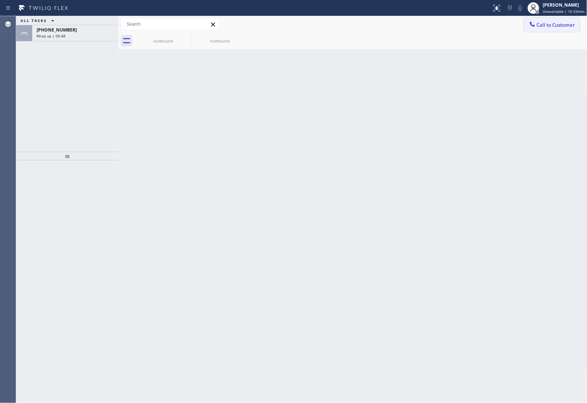
click at [557, 22] on span "Call to Customer" at bounding box center [556, 25] width 38 height 7
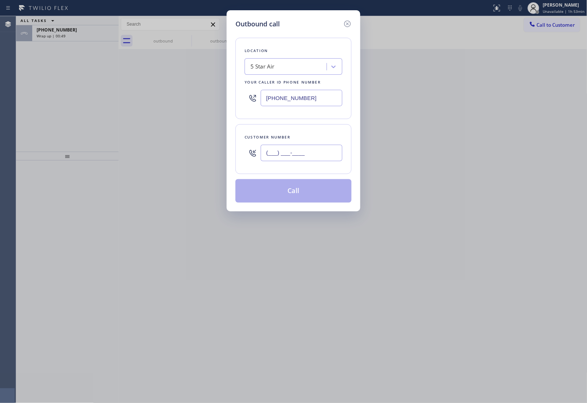
click at [304, 156] on input "(___) ___-____" at bounding box center [302, 153] width 82 height 16
paste input "820) 758-6433"
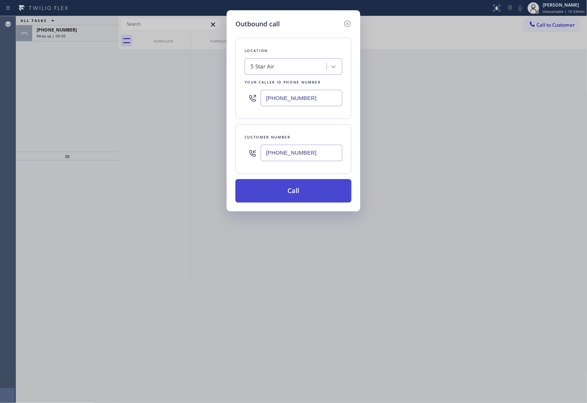
type input "[PHONE_NUMBER]"
click at [307, 198] on button "Call" at bounding box center [293, 190] width 116 height 23
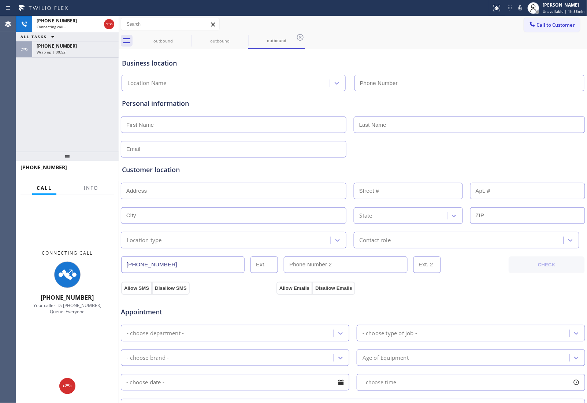
type input "(800) 686-5038"
click at [515, 144] on div at bounding box center [353, 149] width 466 height 18
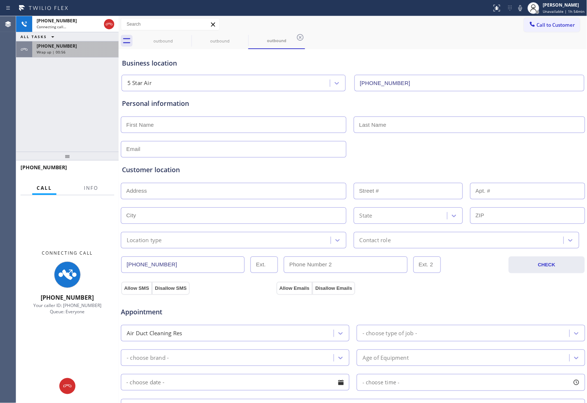
click at [63, 56] on div "+13108804620 Wrap up | 00:56" at bounding box center [73, 49] width 83 height 16
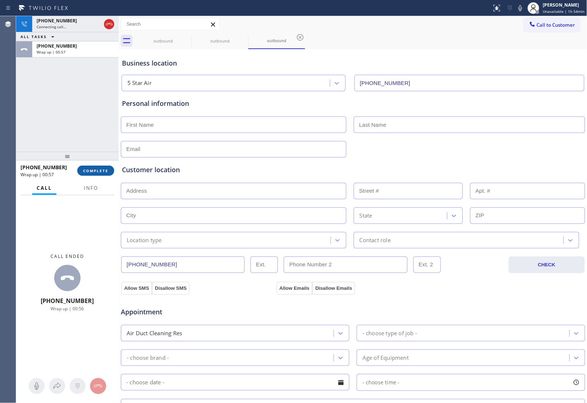
click at [98, 173] on button "COMPLETE" at bounding box center [95, 171] width 37 height 10
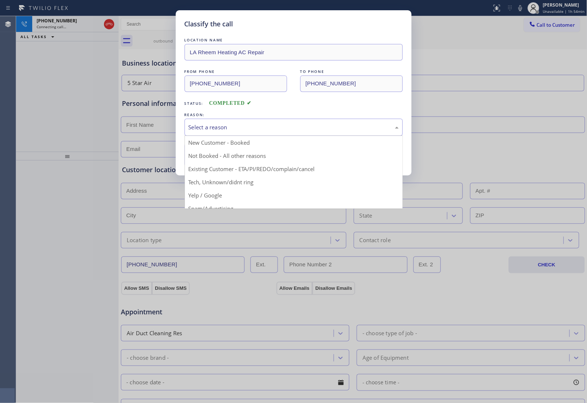
click at [211, 123] on div "Select a reason" at bounding box center [294, 127] width 210 height 8
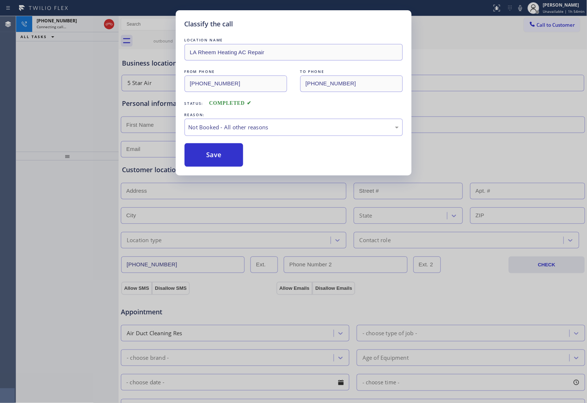
click at [216, 155] on button "Save" at bounding box center [214, 154] width 59 height 23
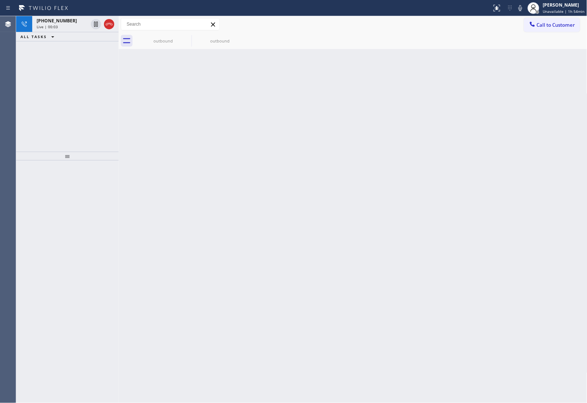
click at [62, 105] on div "+18207586433 Live | 00:03 ALL TASKS ALL TASKS ACTIVE TASKS TASKS IN WRAP UP" at bounding box center [67, 83] width 103 height 135
click at [110, 23] on icon at bounding box center [109, 24] width 9 height 9
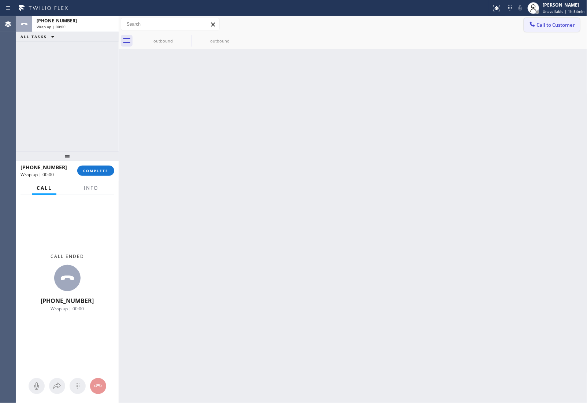
click at [551, 29] on button "Call to Customer" at bounding box center [552, 25] width 56 height 14
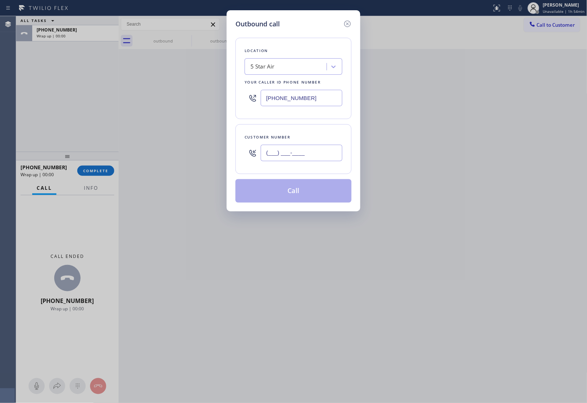
drag, startPoint x: 281, startPoint y: 155, endPoint x: 294, endPoint y: 162, distance: 14.6
click at [281, 155] on input "(___) ___-____" at bounding box center [302, 153] width 82 height 16
paste input "820) 758-6433"
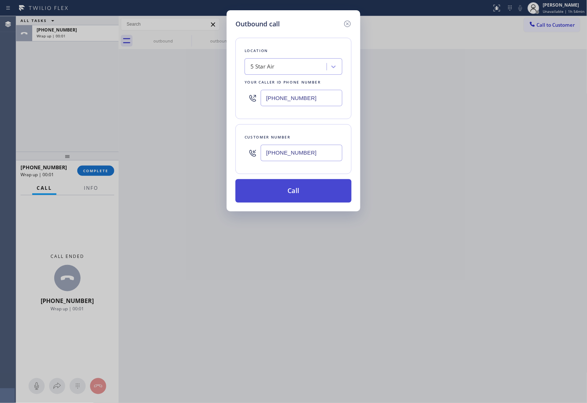
type input "[PHONE_NUMBER]"
click at [305, 193] on button "Call" at bounding box center [293, 190] width 116 height 23
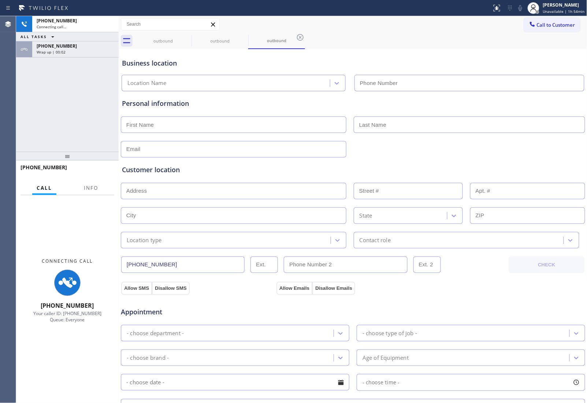
type input "(800) 686-5038"
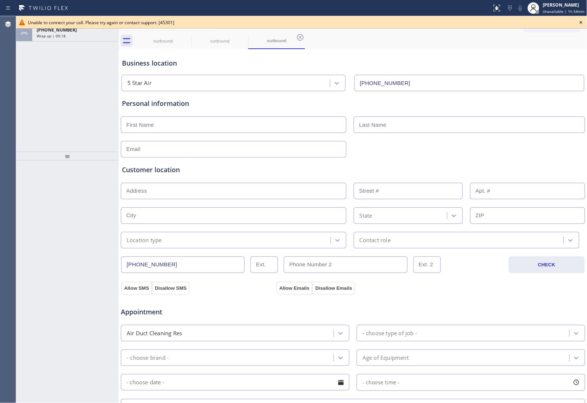
click at [92, 39] on div "+18207586433 Wrap up | 00:18" at bounding box center [73, 33] width 83 height 16
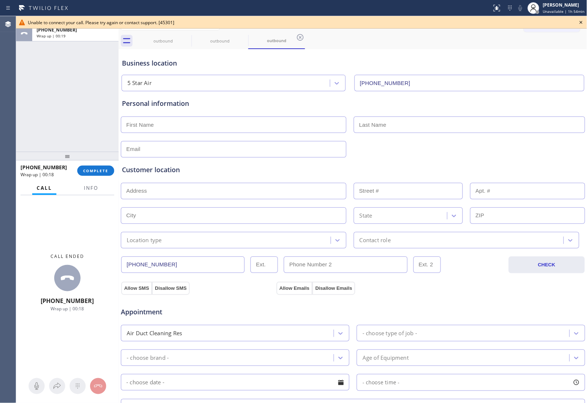
click at [105, 165] on div "+18207586433 Wrap up | 00:18 COMPLETE" at bounding box center [68, 170] width 94 height 19
click at [100, 168] on span "COMPLETE" at bounding box center [95, 170] width 25 height 5
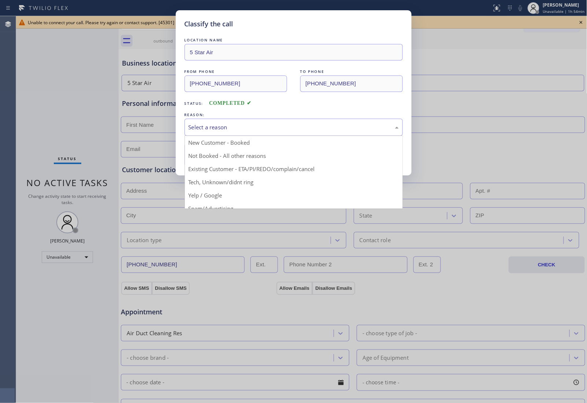
click at [216, 127] on div "Select a reason" at bounding box center [294, 127] width 210 height 8
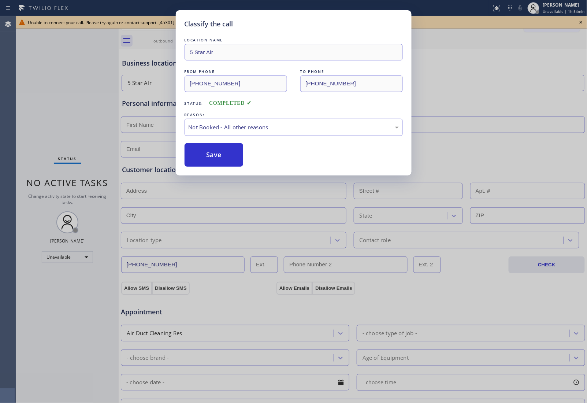
click at [214, 154] on button "Save" at bounding box center [214, 154] width 59 height 23
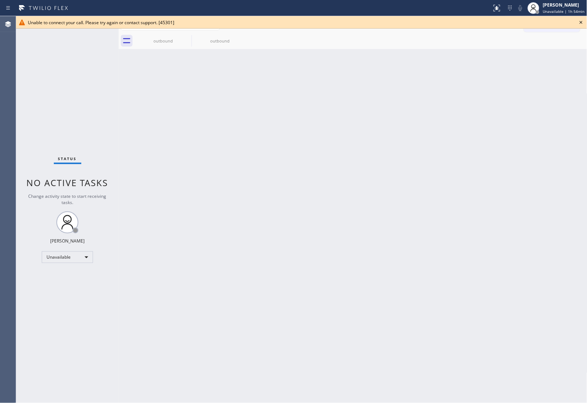
click at [579, 23] on icon at bounding box center [581, 22] width 9 height 9
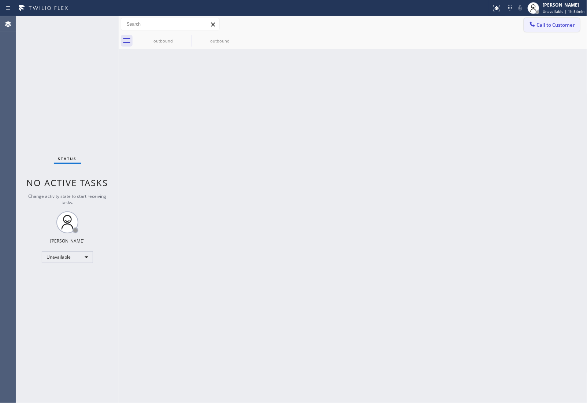
click at [546, 28] on span "Call to Customer" at bounding box center [556, 25] width 38 height 7
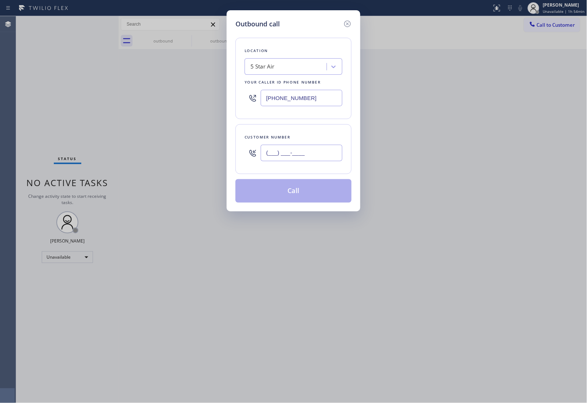
click at [288, 157] on input "(___) ___-____" at bounding box center [302, 153] width 82 height 16
paste input "820) 758-6433"
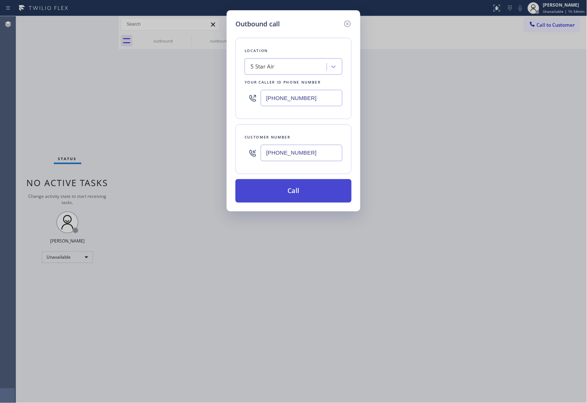
type input "[PHONE_NUMBER]"
click at [295, 188] on button "Call" at bounding box center [293, 190] width 116 height 23
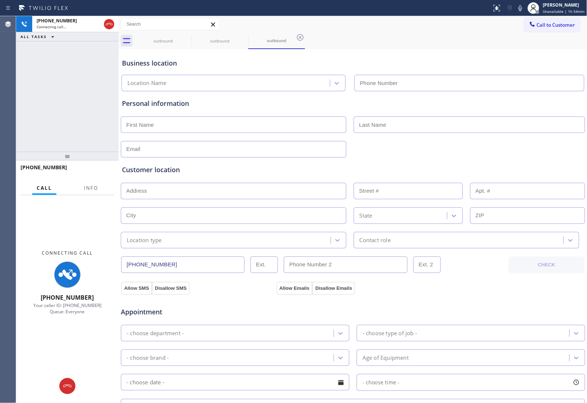
type input "(800) 686-5038"
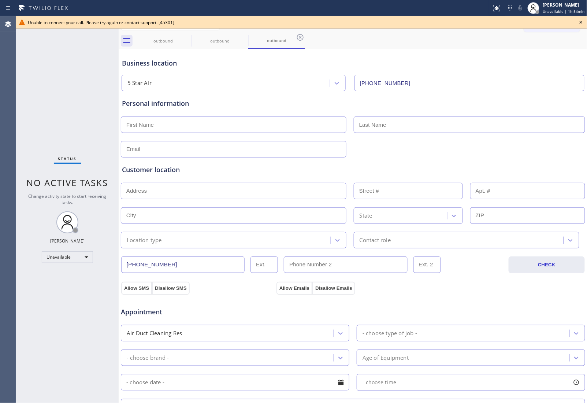
click at [577, 22] on icon at bounding box center [581, 22] width 9 height 9
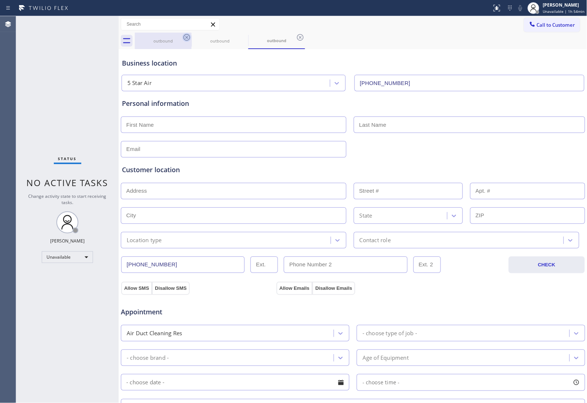
click at [187, 37] on icon at bounding box center [186, 37] width 7 height 7
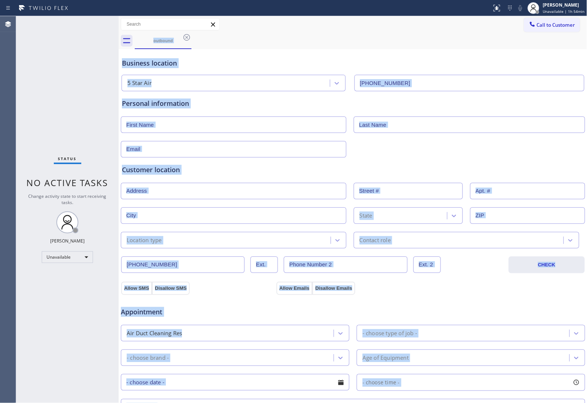
click at [187, 37] on div "outbound" at bounding box center [361, 41] width 453 height 16
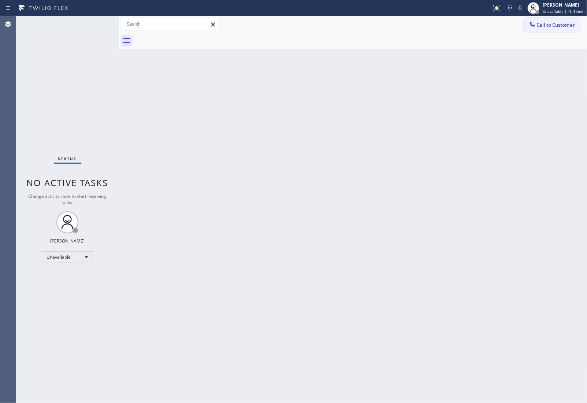
click at [557, 19] on button "Call to Customer" at bounding box center [552, 25] width 56 height 14
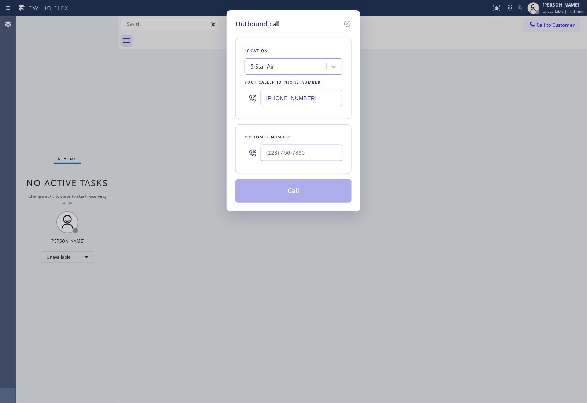
click at [318, 145] on div at bounding box center [302, 153] width 82 height 24
click at [319, 152] on input "(___) ___-____" at bounding box center [302, 153] width 82 height 16
paste input "820) 758-6433"
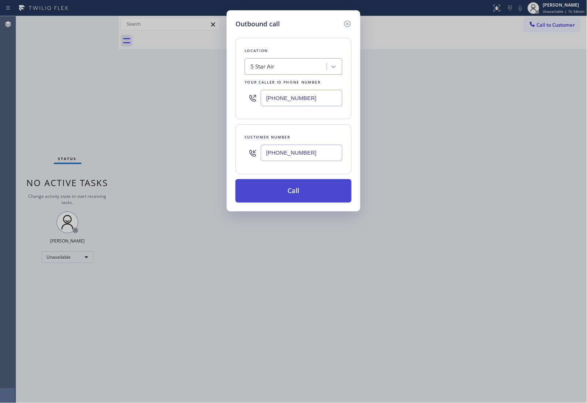
type input "[PHONE_NUMBER]"
click at [317, 189] on button "Call" at bounding box center [293, 190] width 116 height 23
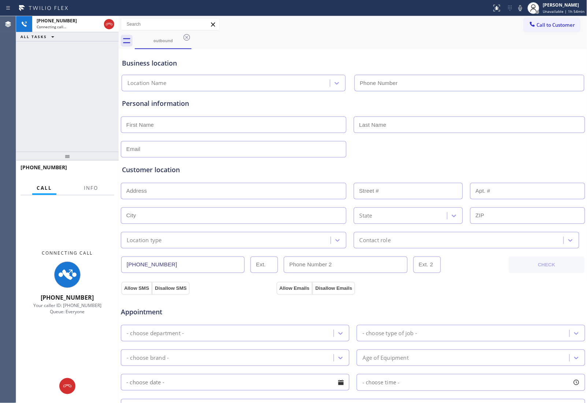
type input "(800) 686-5038"
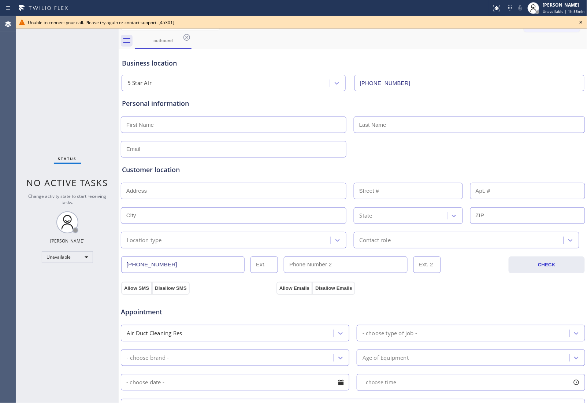
click at [497, 290] on div "Allow SMS Disallow SMS Allow Emails Disallow Emails" at bounding box center [353, 287] width 466 height 15
click at [187, 36] on icon at bounding box center [186, 37] width 9 height 9
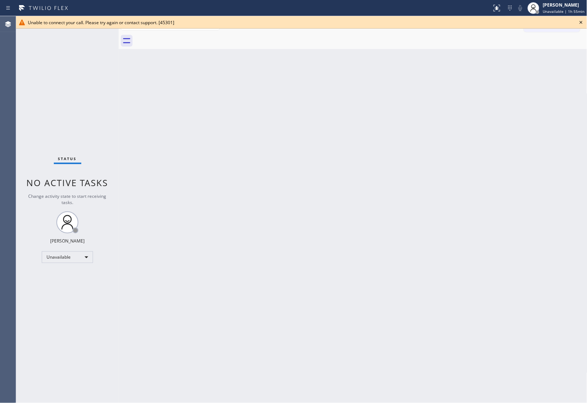
click at [581, 24] on icon at bounding box center [581, 22] width 9 height 9
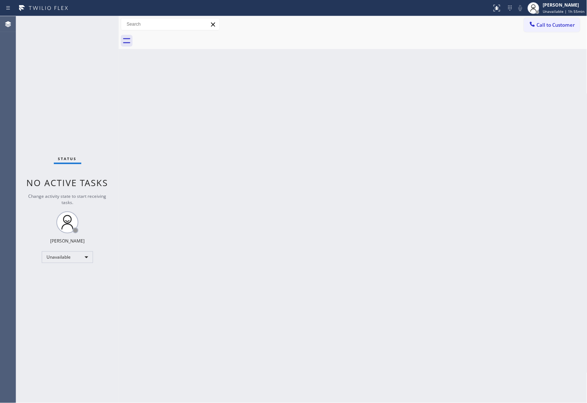
click at [522, 109] on div "Back to Dashboard Change Sender ID Customers Technicians Select a contact Outbo…" at bounding box center [353, 209] width 469 height 387
click at [545, 27] on span "Call to Customer" at bounding box center [556, 25] width 38 height 7
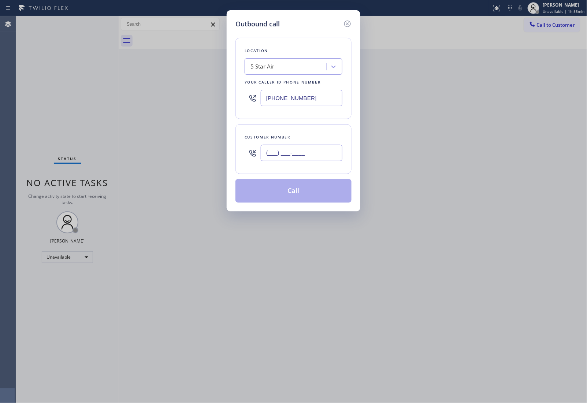
click at [325, 154] on input "(___) ___-____" at bounding box center [302, 153] width 82 height 16
paste input "820) 758-6433"
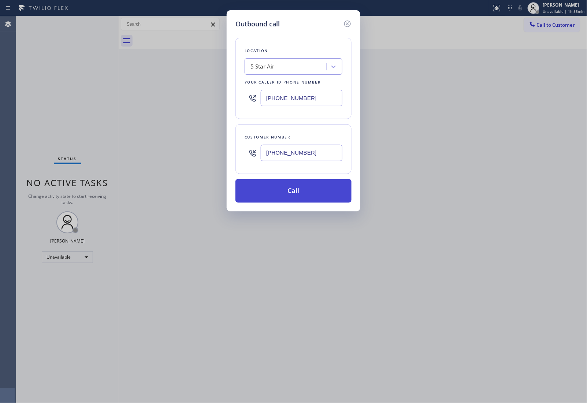
type input "[PHONE_NUMBER]"
click at [286, 189] on button "Call" at bounding box center [293, 190] width 116 height 23
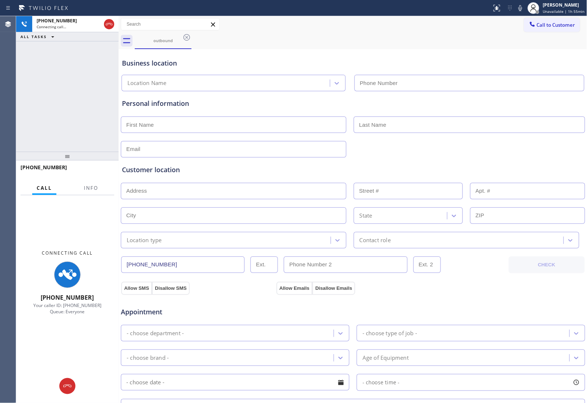
type input "(800) 686-5038"
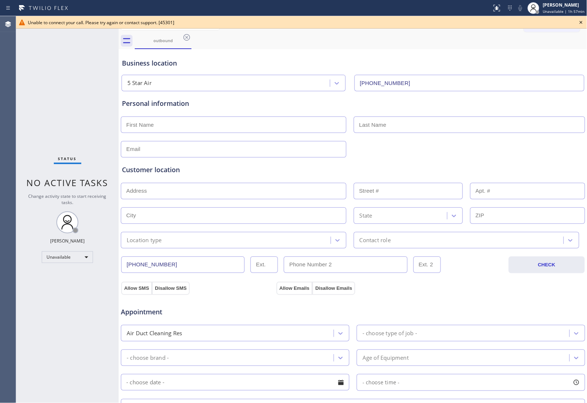
drag, startPoint x: 519, startPoint y: 74, endPoint x: 519, endPoint y: 69, distance: 4.8
click at [519, 74] on div "5 Star Air (800) 686-5038" at bounding box center [353, 81] width 466 height 19
click at [584, 19] on icon at bounding box center [581, 22] width 9 height 9
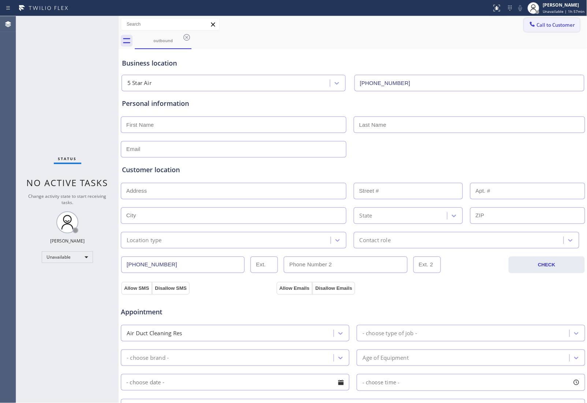
click at [571, 22] on button "Call to Customer" at bounding box center [552, 25] width 56 height 14
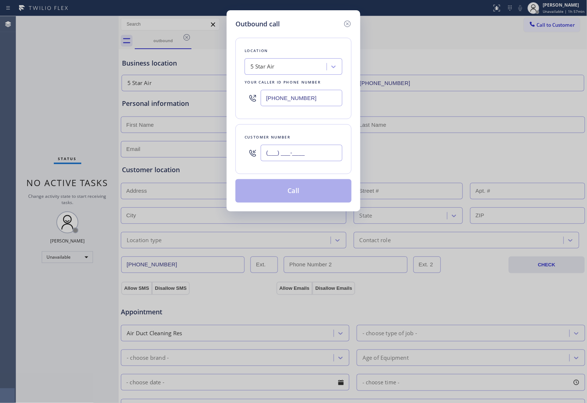
click at [307, 157] on input "(___) ___-____" at bounding box center [302, 153] width 82 height 16
paste input "820) 758-6433"
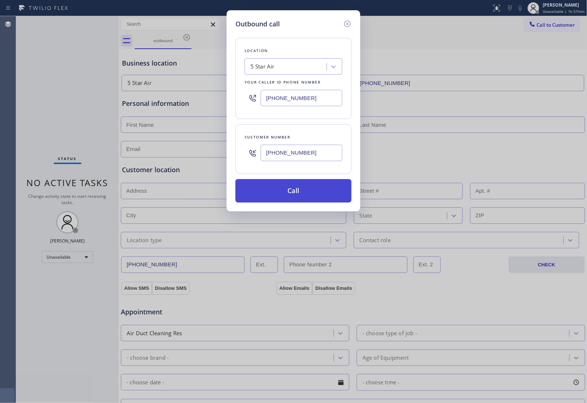
type input "[PHONE_NUMBER]"
click at [297, 189] on button "Call" at bounding box center [293, 190] width 116 height 23
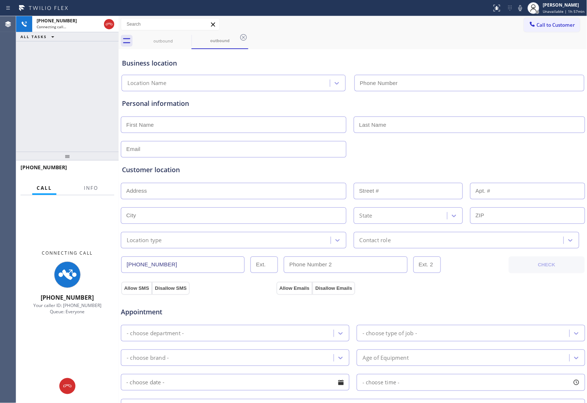
type input "(800) 686-5038"
click at [535, 166] on div "Customer location" at bounding box center [353, 170] width 462 height 10
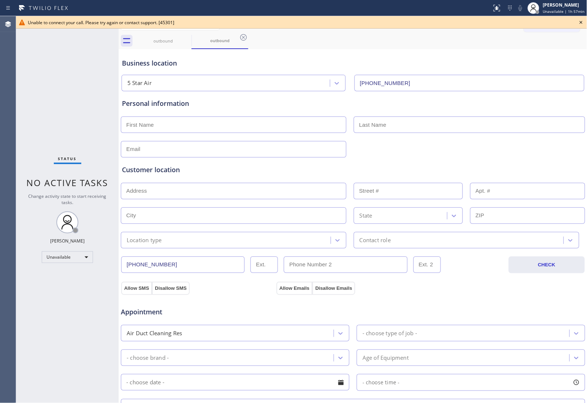
click at [580, 21] on icon at bounding box center [581, 22] width 9 height 9
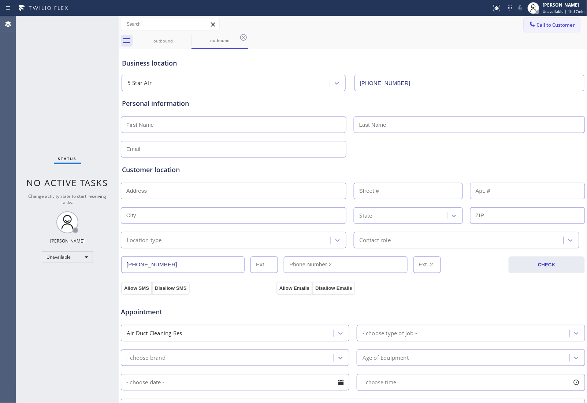
click at [572, 21] on button "Call to Customer" at bounding box center [552, 25] width 56 height 14
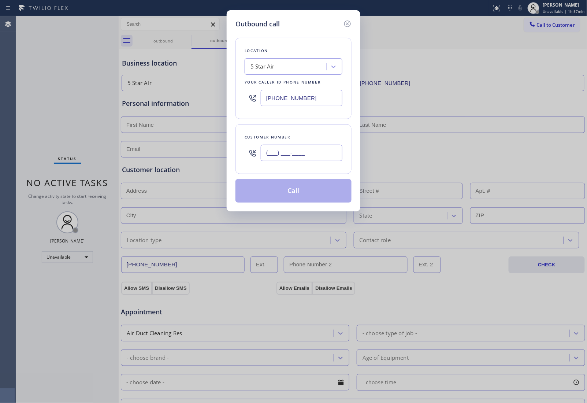
click at [317, 152] on input "(___) ___-____" at bounding box center [302, 153] width 82 height 16
paste input "820) 758-6433"
type input "[PHONE_NUMBER]"
click at [305, 191] on button "Call" at bounding box center [293, 190] width 116 height 23
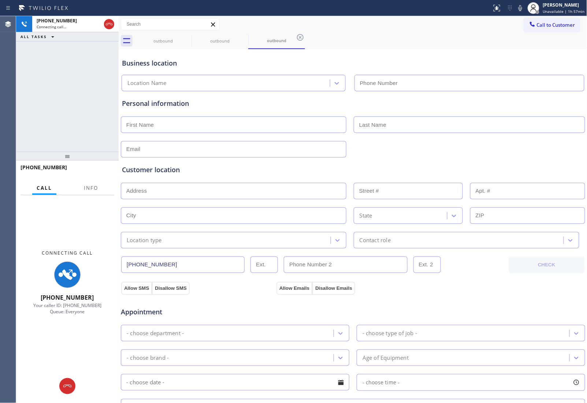
type input "(800) 686-5038"
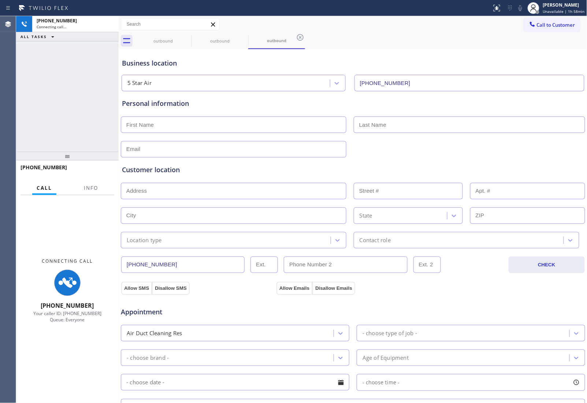
click at [506, 114] on div "Personal information" at bounding box center [353, 128] width 462 height 59
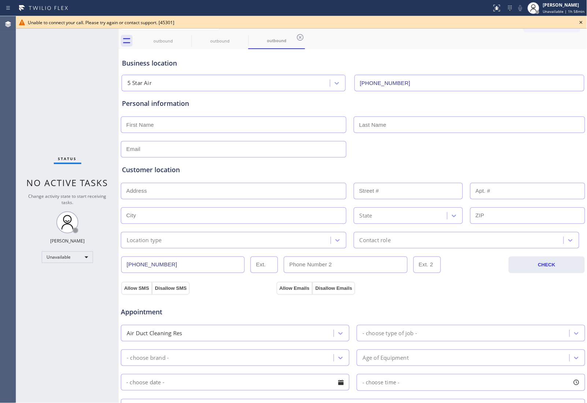
click at [581, 24] on icon at bounding box center [581, 22] width 9 height 9
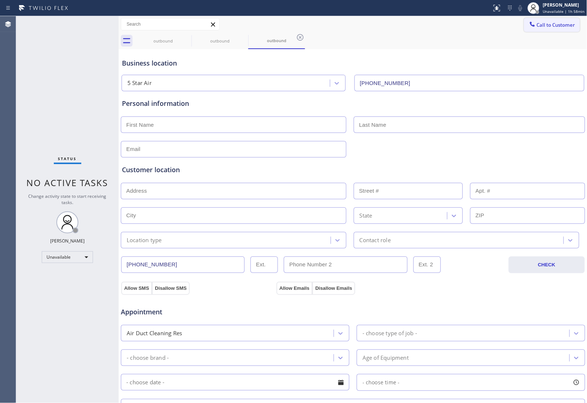
click at [557, 23] on span "Call to Customer" at bounding box center [556, 25] width 38 height 7
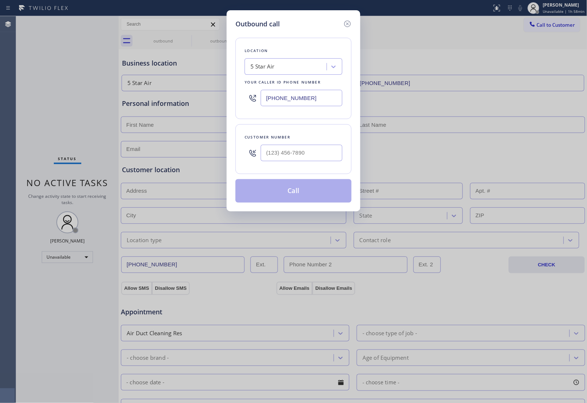
click at [284, 169] on div "Customer number" at bounding box center [293, 149] width 116 height 50
click at [287, 156] on input "(___) ___-____" at bounding box center [302, 153] width 82 height 16
paste input "820) 758-6433"
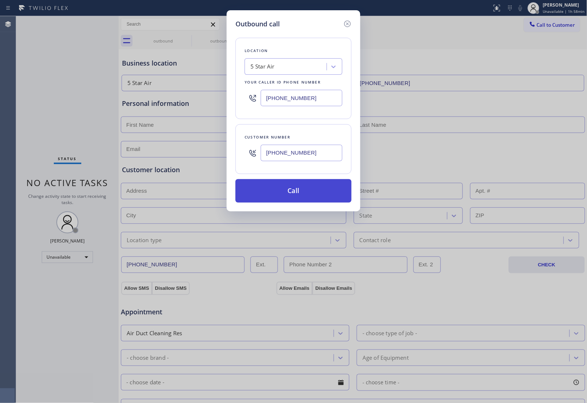
type input "[PHONE_NUMBER]"
click at [296, 196] on button "Call" at bounding box center [293, 190] width 116 height 23
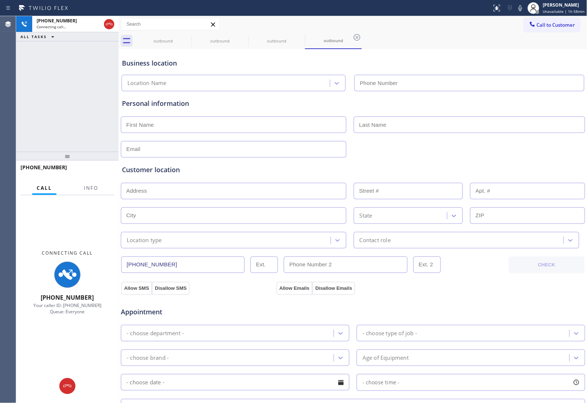
type input "(800) 686-5038"
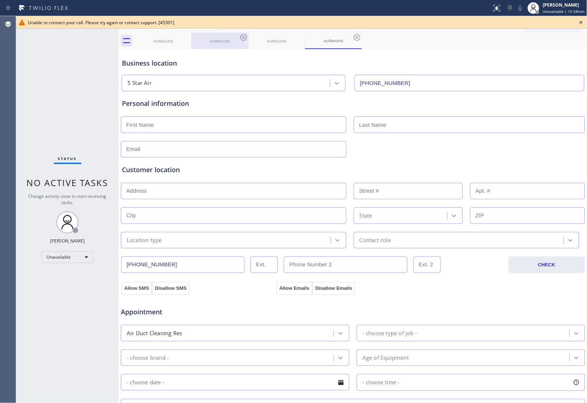
click at [192, 33] on div "outbound" at bounding box center [220, 41] width 57 height 16
click at [189, 34] on icon at bounding box center [186, 37] width 9 height 9
click at [188, 35] on icon at bounding box center [186, 37] width 7 height 7
click at [192, 35] on div "outbound" at bounding box center [220, 41] width 57 height 16
click at [188, 35] on icon at bounding box center [186, 37] width 7 height 7
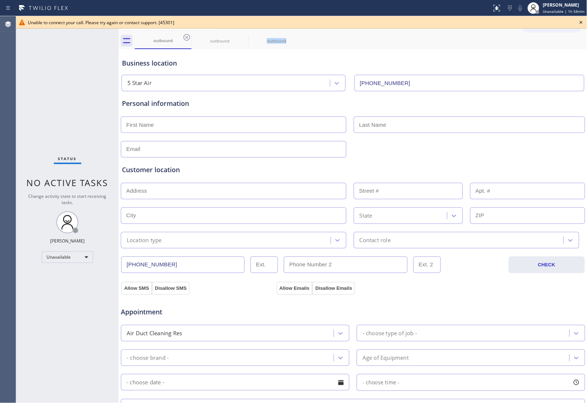
click at [0, 0] on icon at bounding box center [0, 0] width 0 height 0
click at [188, 35] on icon at bounding box center [186, 37] width 7 height 7
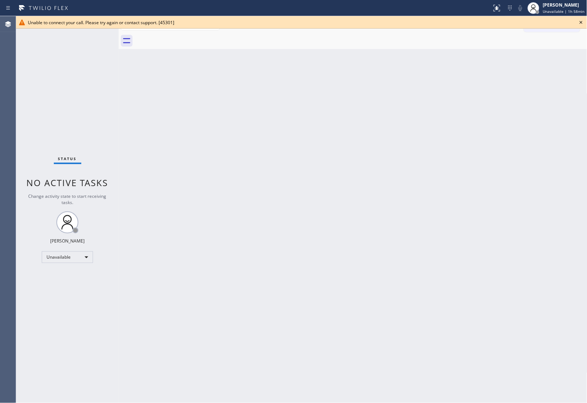
click at [188, 35] on div at bounding box center [361, 41] width 453 height 16
click at [581, 23] on icon at bounding box center [581, 22] width 9 height 9
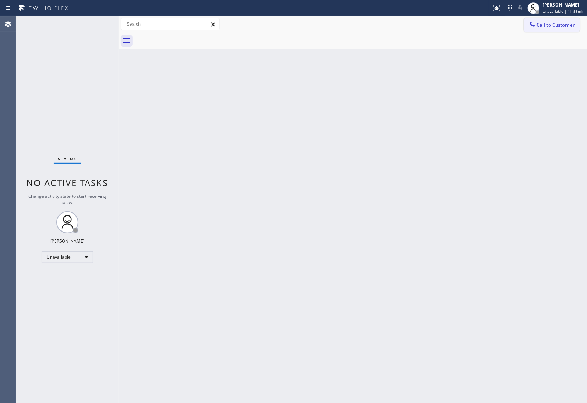
click at [559, 24] on span "Call to Customer" at bounding box center [556, 25] width 38 height 7
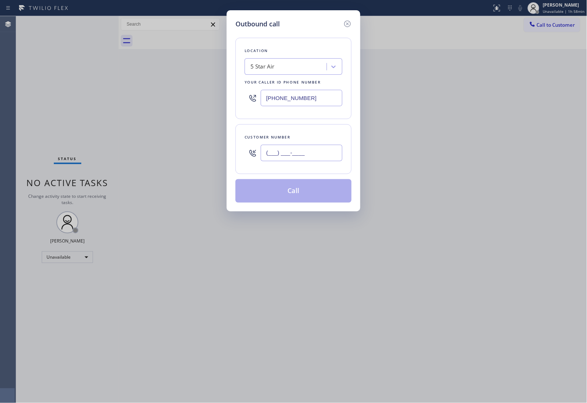
click at [279, 149] on input "(___) ___-____" at bounding box center [302, 153] width 82 height 16
paste input "820) 758-6433"
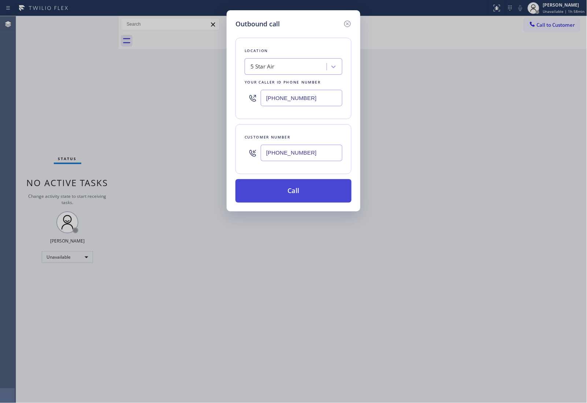
type input "[PHONE_NUMBER]"
click at [303, 196] on button "Call" at bounding box center [293, 190] width 116 height 23
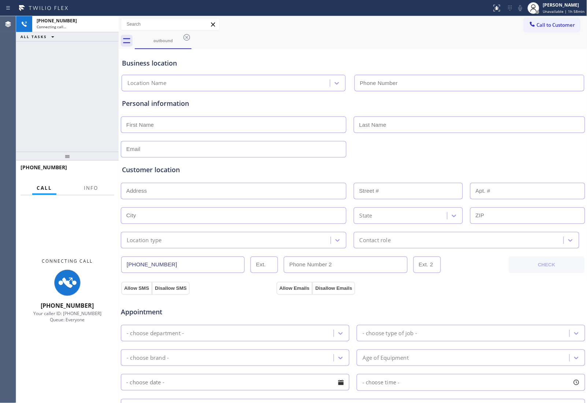
type input "(800) 686-5038"
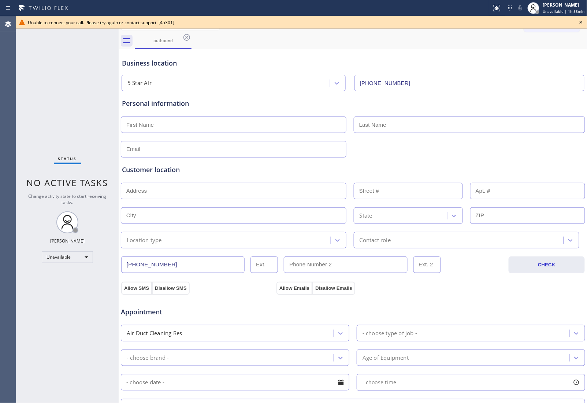
click at [542, 155] on div "Customer location >> ADD NEW ADDRESS << + NEW ADDRESS State Location type Conta…" at bounding box center [352, 202] width 465 height 94
click at [584, 19] on icon at bounding box center [581, 22] width 9 height 9
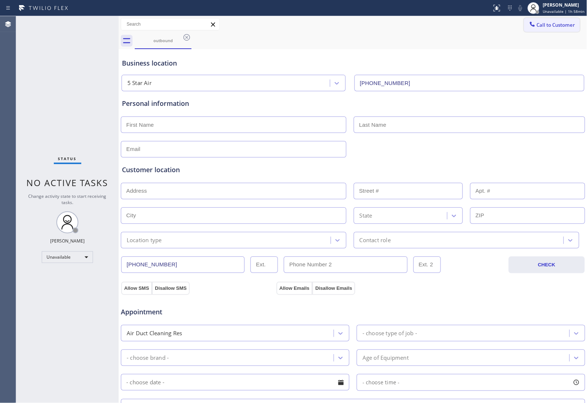
click at [551, 23] on span "Call to Customer" at bounding box center [556, 25] width 38 height 7
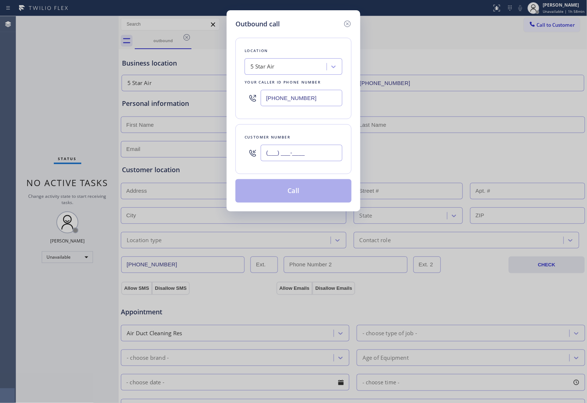
click at [299, 151] on input "(___) ___-____" at bounding box center [302, 153] width 82 height 16
paste input "820) 758-6433"
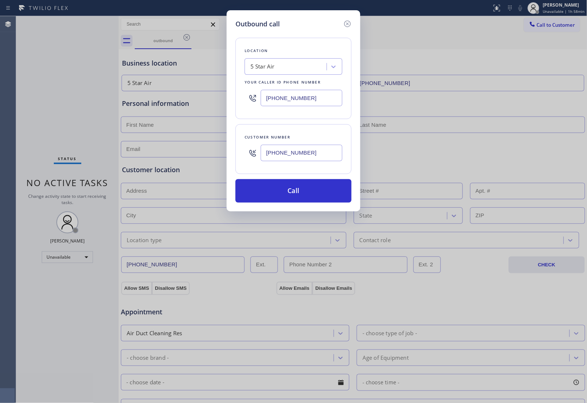
type input "[PHONE_NUMBER]"
click at [286, 102] on input "(800) 686-5038" at bounding box center [302, 98] width 82 height 16
paste input "909) 316-2163"
type input "(909) 316-2163"
drag, startPoint x: 303, startPoint y: 152, endPoint x: 303, endPoint y: 182, distance: 29.7
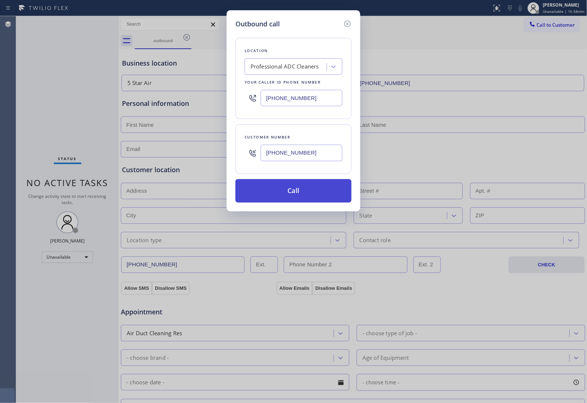
click at [303, 152] on input "[PHONE_NUMBER]" at bounding box center [302, 153] width 82 height 16
paste input "909) 815-5281"
type input "(909) 815-5281"
click at [301, 199] on button "Call" at bounding box center [293, 190] width 116 height 23
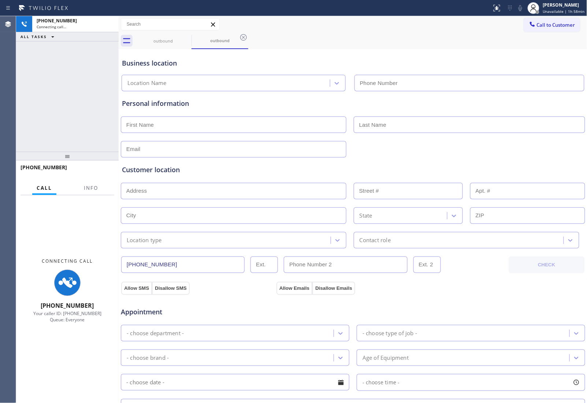
type input "(909) 316-2163"
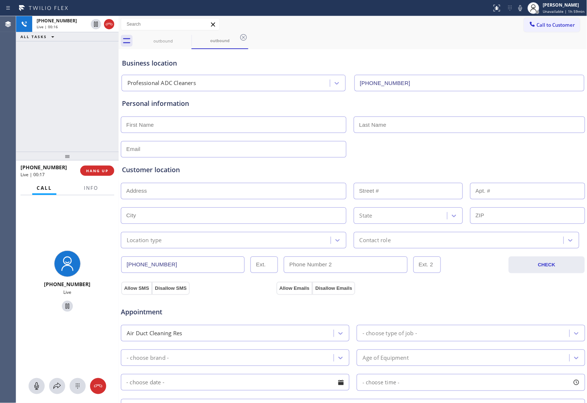
click at [520, 57] on div "Business location Professional ADC Cleaners (909) 316-2163" at bounding box center [352, 71] width 465 height 40
drag, startPoint x: 111, startPoint y: 26, endPoint x: 504, endPoint y: 29, distance: 393.7
click at [111, 26] on icon at bounding box center [109, 24] width 9 height 9
drag, startPoint x: 534, startPoint y: 21, endPoint x: 410, endPoint y: 113, distance: 154.4
click at [533, 21] on button "Call to Customer" at bounding box center [552, 25] width 56 height 14
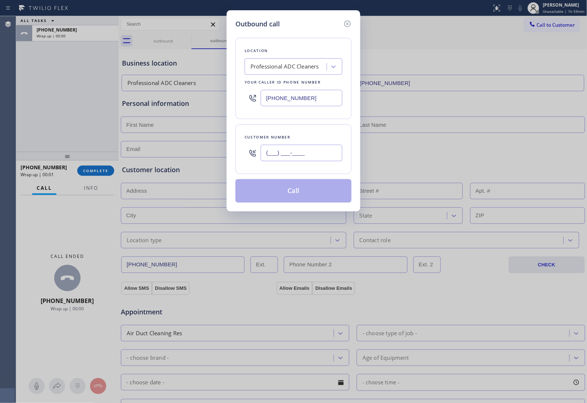
click at [315, 158] on input "(___) ___-____" at bounding box center [302, 153] width 82 height 16
paste input "909) 815-5281"
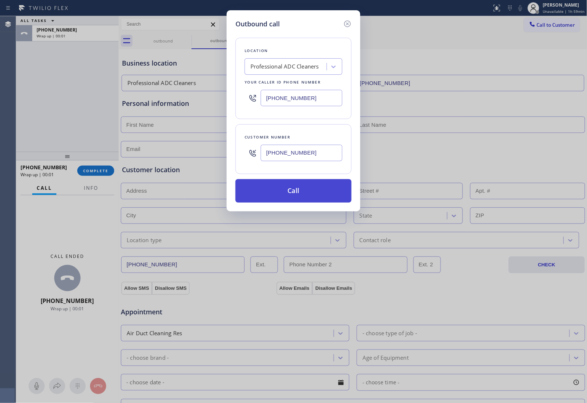
type input "(909) 815-5281"
click at [295, 196] on button "Call" at bounding box center [293, 190] width 116 height 23
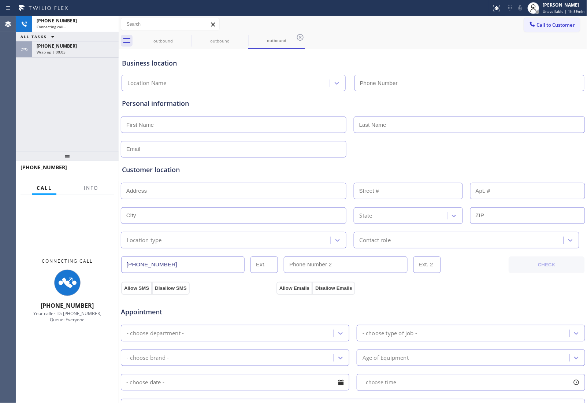
type input "(909) 316-2163"
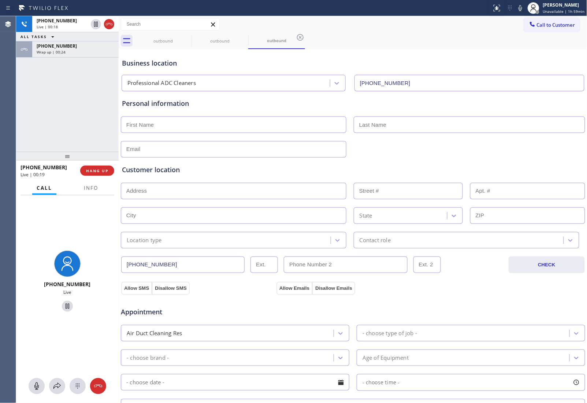
click at [506, 135] on div "Personal information" at bounding box center [353, 128] width 462 height 59
drag, startPoint x: 109, startPoint y: 25, endPoint x: 330, endPoint y: 286, distance: 342.2
click at [111, 26] on icon at bounding box center [109, 24] width 9 height 9
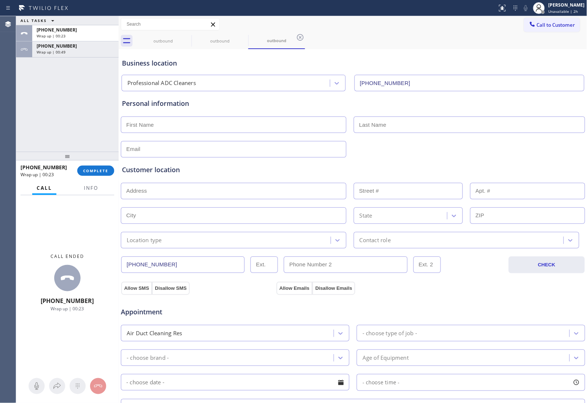
drag, startPoint x: 526, startPoint y: 52, endPoint x: 535, endPoint y: 37, distance: 17.2
click at [530, 51] on div "Business location Professional ADC Cleaners (909) 316-2163" at bounding box center [352, 71] width 465 height 40
drag, startPoint x: 536, startPoint y: 33, endPoint x: 464, endPoint y: 51, distance: 74.4
click at [537, 31] on div "Call to Customer Outbound call Location Professional ADC Cleaners Your caller i…" at bounding box center [353, 32] width 469 height 33
drag, startPoint x: 535, startPoint y: 24, endPoint x: 350, endPoint y: 94, distance: 198.1
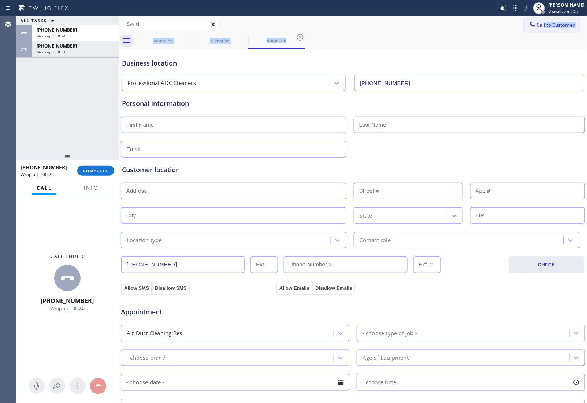
click at [537, 25] on span "Call to Customer" at bounding box center [556, 25] width 38 height 7
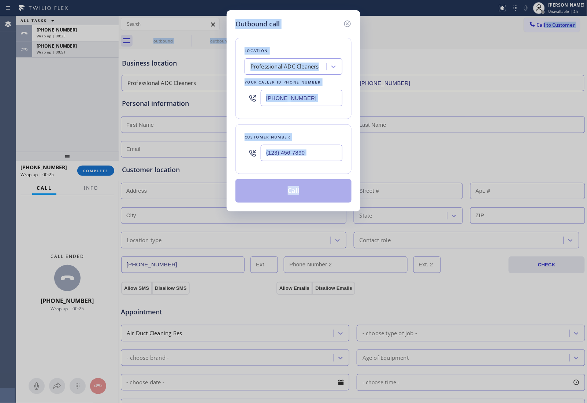
click at [293, 104] on input "(909) 316-2163" at bounding box center [302, 98] width 82 height 16
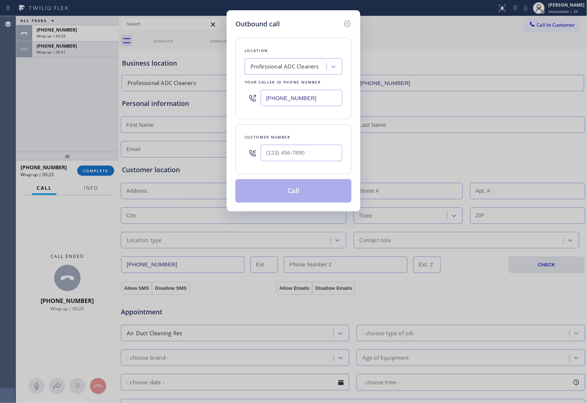
paste input "760) 642-6449"
type input "(760) 642-6449"
click at [320, 160] on input "text" at bounding box center [302, 153] width 82 height 16
paste input "858) 205-9772"
type input "(858) 205-9772"
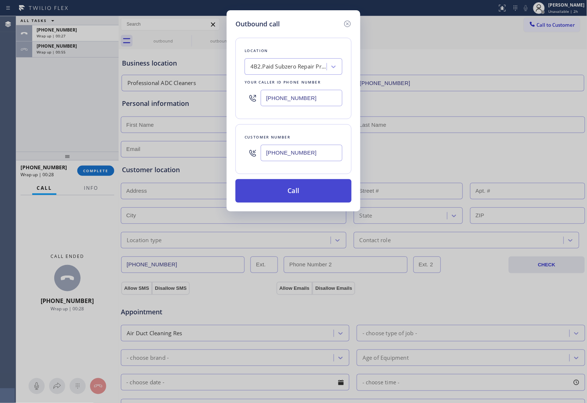
click at [300, 195] on button "Call" at bounding box center [293, 190] width 116 height 23
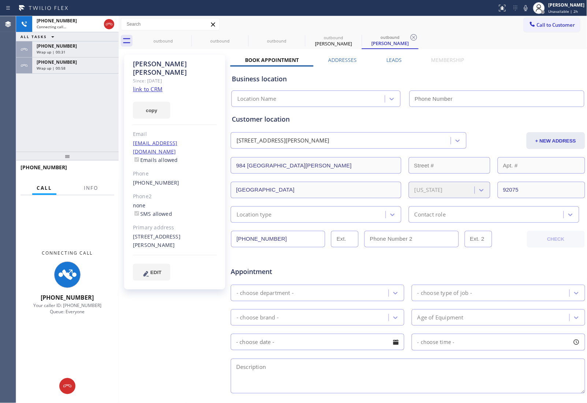
click at [140, 85] on link "link to CRM" at bounding box center [148, 88] width 30 height 7
type input "(760) 642-6449"
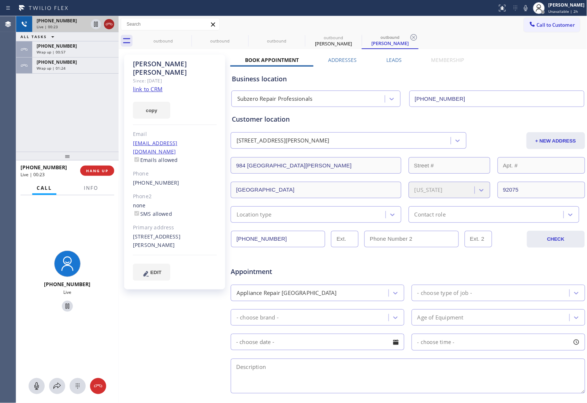
drag, startPoint x: 108, startPoint y: 23, endPoint x: 8, endPoint y: 149, distance: 161.3
click at [108, 24] on icon at bounding box center [109, 24] width 9 height 9
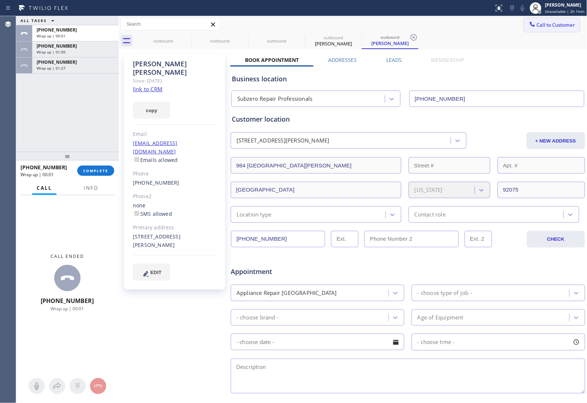
click at [553, 24] on span "Call to Customer" at bounding box center [556, 25] width 38 height 7
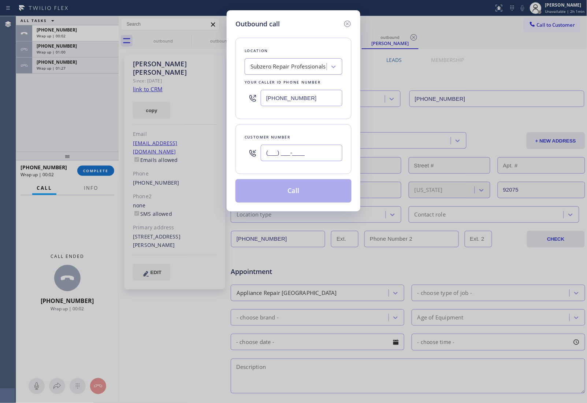
drag, startPoint x: 298, startPoint y: 146, endPoint x: 307, endPoint y: 153, distance: 10.5
click at [298, 148] on input "(___) ___-____" at bounding box center [302, 153] width 82 height 16
paste input "858) 205-9772"
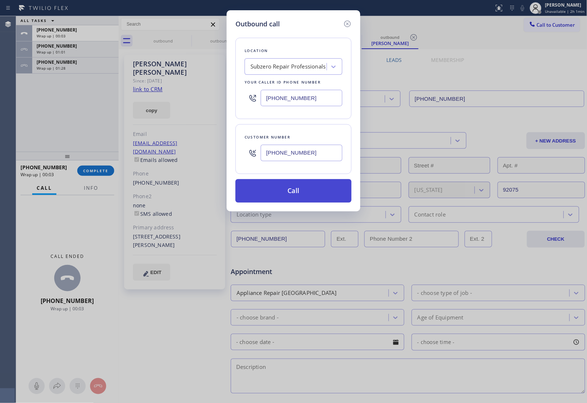
type input "(858) 205-9772"
click at [300, 194] on button "Call" at bounding box center [293, 190] width 116 height 23
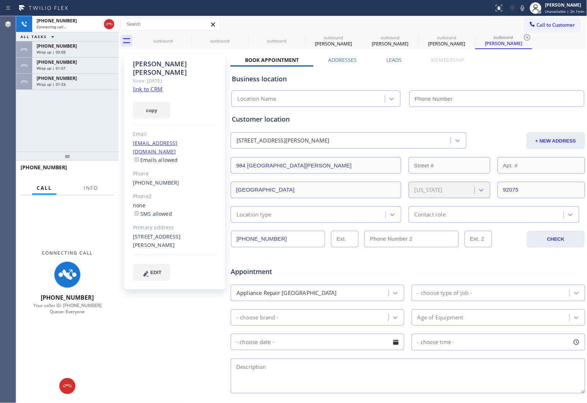
type input "(760) 642-6449"
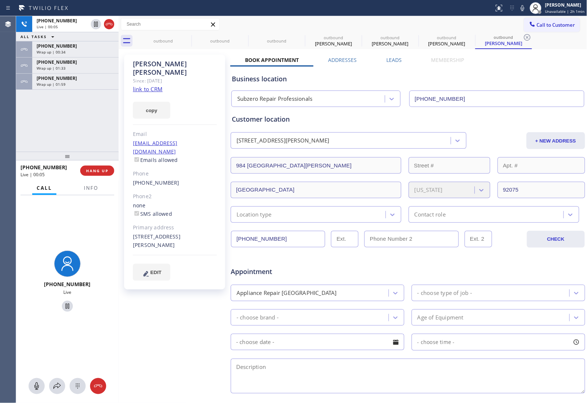
click at [514, 253] on div "Appointment Appliance Repair High End - choose type of job - - choose brand - A…" at bounding box center [407, 323] width 355 height 144
click at [110, 24] on icon at bounding box center [109, 24] width 7 height 2
click at [70, 80] on div "+19098155281" at bounding box center [76, 78] width 78 height 6
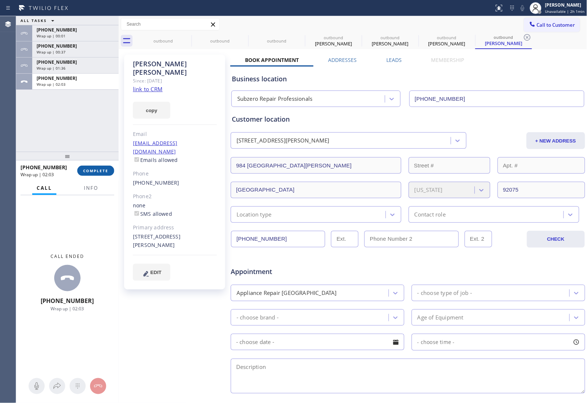
click at [91, 172] on span "COMPLETE" at bounding box center [95, 170] width 25 height 5
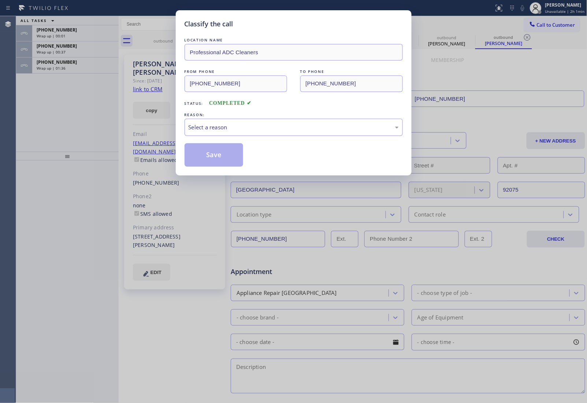
click at [220, 134] on div "Select a reason" at bounding box center [294, 127] width 218 height 17
click at [209, 158] on button "Save" at bounding box center [214, 154] width 59 height 23
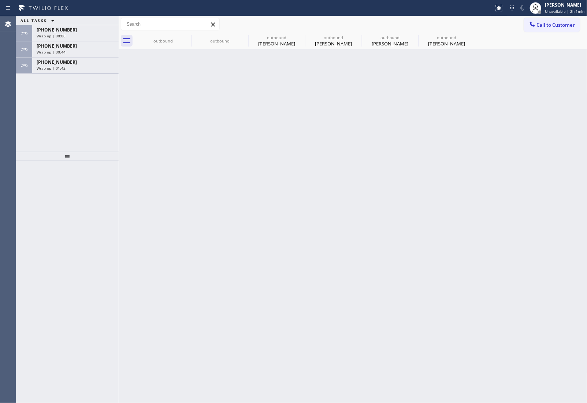
drag, startPoint x: 574, startPoint y: 11, endPoint x: 561, endPoint y: 23, distance: 17.4
click at [573, 11] on span "Unavailable | 2h 1min" at bounding box center [565, 11] width 40 height 5
click at [544, 37] on button "Available" at bounding box center [550, 39] width 73 height 10
click at [81, 62] on div "+19098155281" at bounding box center [76, 62] width 78 height 6
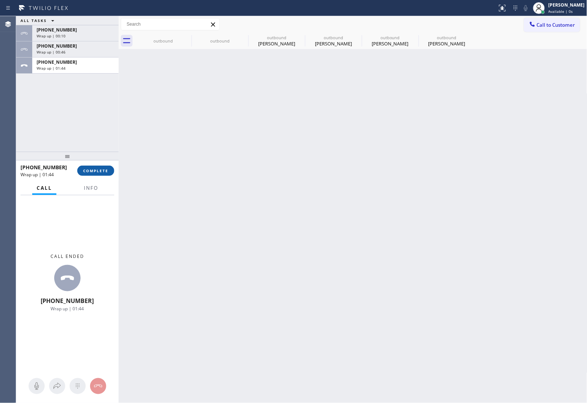
click at [87, 166] on button "COMPLETE" at bounding box center [95, 171] width 37 height 10
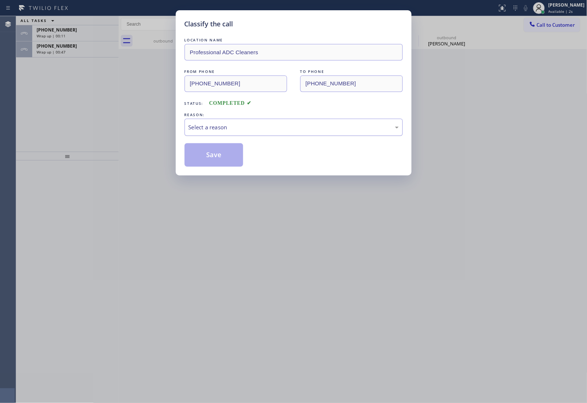
click at [217, 131] on div "Select a reason" at bounding box center [294, 127] width 210 height 8
click at [210, 155] on button "Save" at bounding box center [214, 154] width 59 height 23
type input "(760) 642-6449"
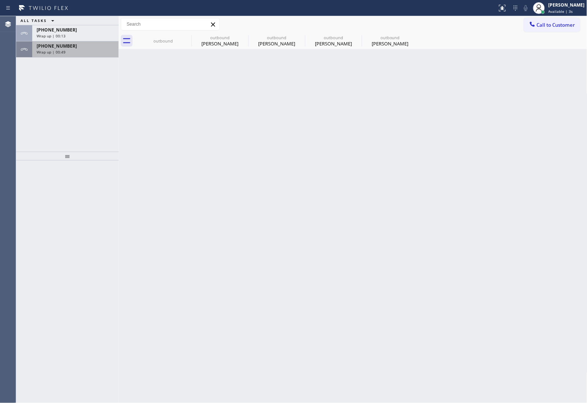
click at [61, 52] on span "Wrap up | 00:49" at bounding box center [51, 51] width 29 height 5
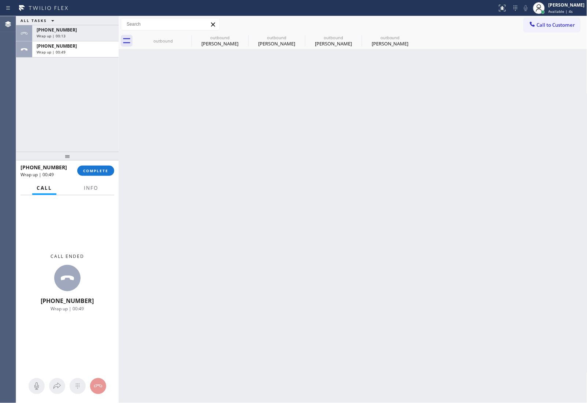
click at [96, 176] on div "+18582059772 Wrap up | 00:49 COMPLETE" at bounding box center [68, 170] width 94 height 19
click at [94, 171] on span "COMPLETE" at bounding box center [95, 170] width 25 height 5
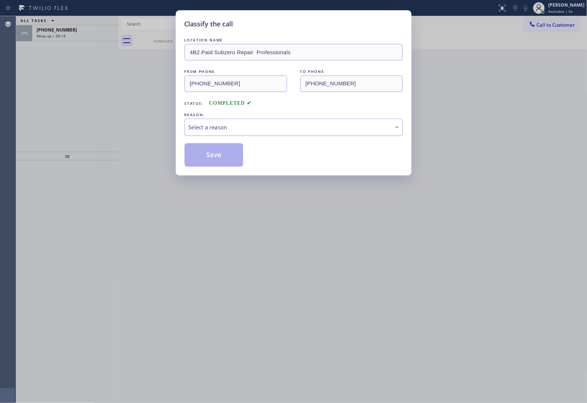
click at [214, 127] on div "Select a reason" at bounding box center [294, 127] width 210 height 8
click at [209, 156] on button "Save" at bounding box center [214, 154] width 59 height 23
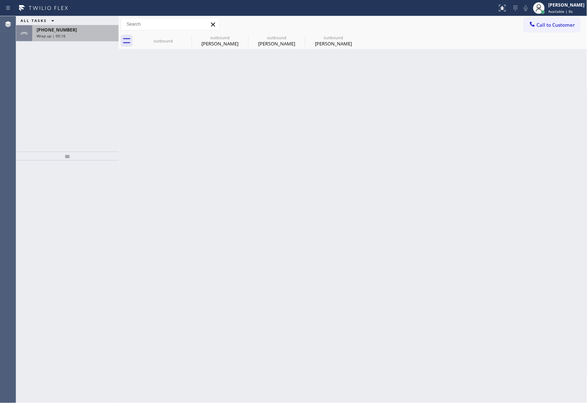
click at [65, 32] on span "+18582059772" at bounding box center [57, 30] width 40 height 6
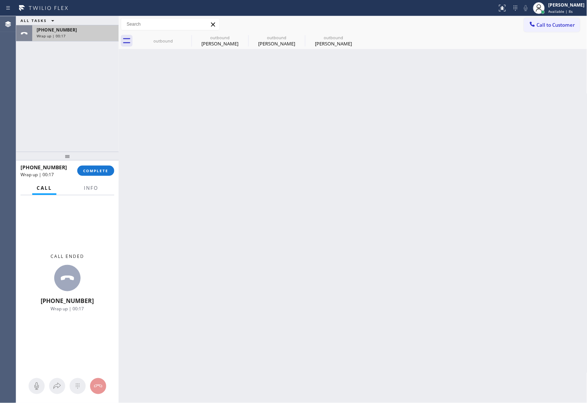
click at [65, 32] on span "+18582059772" at bounding box center [57, 30] width 40 height 6
click at [99, 173] on button "COMPLETE" at bounding box center [95, 171] width 37 height 10
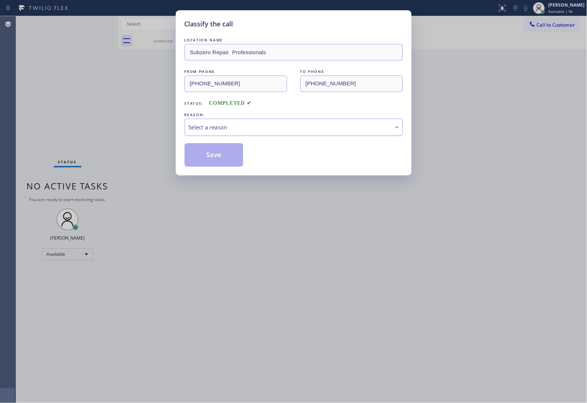
click at [220, 127] on div "Select a reason" at bounding box center [294, 127] width 210 height 8
click at [215, 158] on button "Save" at bounding box center [214, 154] width 59 height 23
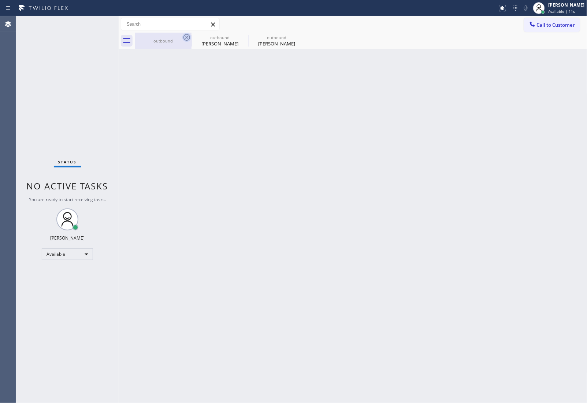
click at [184, 39] on icon at bounding box center [186, 37] width 9 height 9
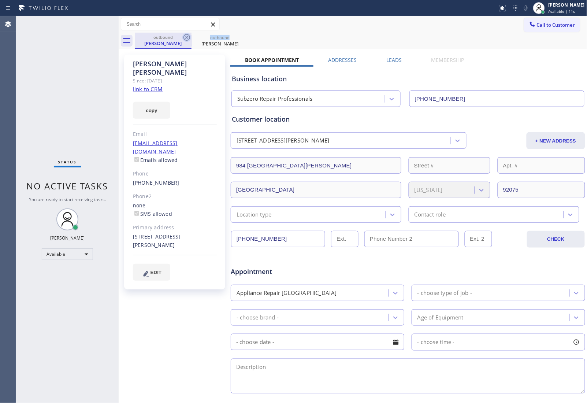
click at [184, 39] on icon at bounding box center [186, 37] width 9 height 9
click at [240, 39] on icon at bounding box center [243, 37] width 7 height 7
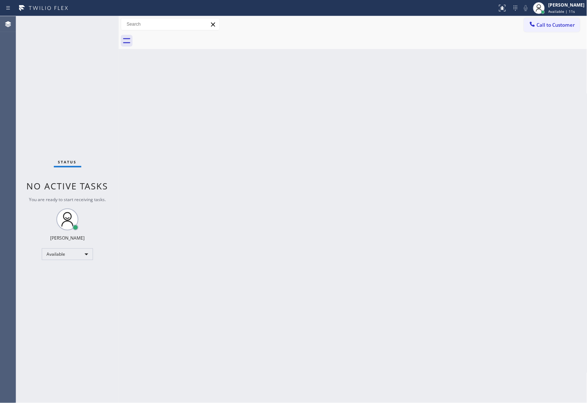
click at [184, 39] on div at bounding box center [361, 41] width 453 height 16
click at [184, 42] on div at bounding box center [361, 41] width 453 height 16
click at [301, 205] on div "Back to Dashboard Change Sender ID Customers Technicians Select a contact Outbo…" at bounding box center [353, 209] width 469 height 387
click at [367, 159] on div "Back to Dashboard Change Sender ID Customers Technicians Select a contact Outbo…" at bounding box center [353, 209] width 469 height 387
click at [506, 272] on div "Back to Dashboard Change Sender ID Customers Technicians Select a contact Outbo…" at bounding box center [353, 209] width 469 height 387
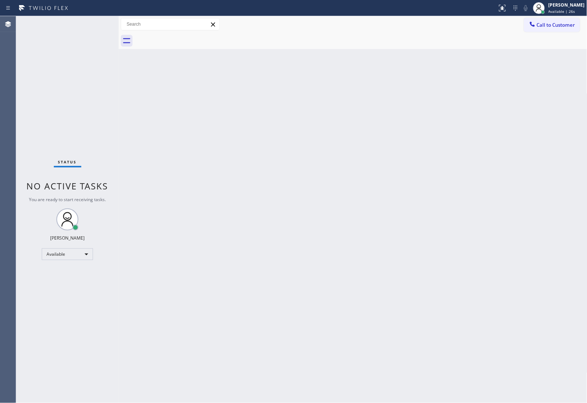
click at [92, 57] on div "Status No active tasks You are ready to start receiving tasks. JOHN FELIX PEREZ…" at bounding box center [67, 209] width 103 height 387
drag, startPoint x: 526, startPoint y: 135, endPoint x: 450, endPoint y: 147, distance: 76.8
click at [525, 135] on div "Back to Dashboard Change Sender ID Customers Technicians Select a contact Outbo…" at bounding box center [353, 209] width 469 height 387
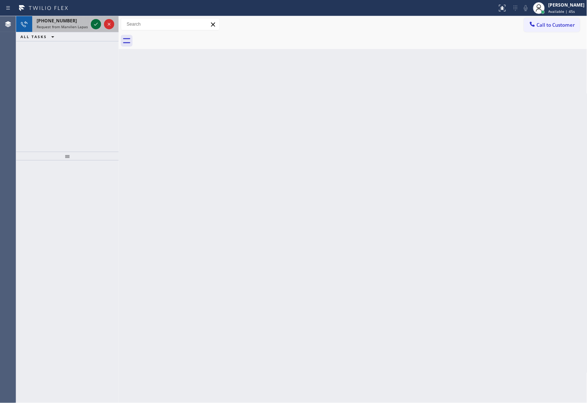
click at [97, 20] on icon at bounding box center [96, 24] width 9 height 9
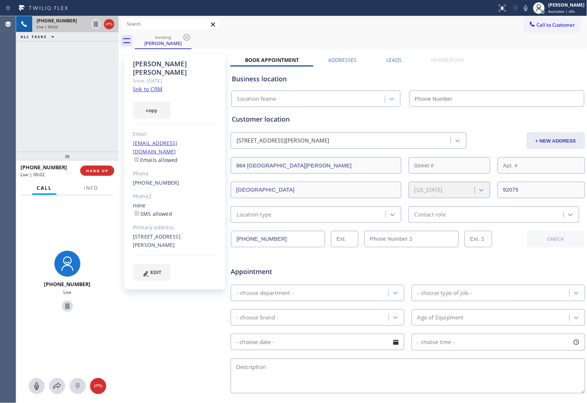
type input "(760) 642-6449"
click at [94, 24] on icon at bounding box center [96, 24] width 9 height 9
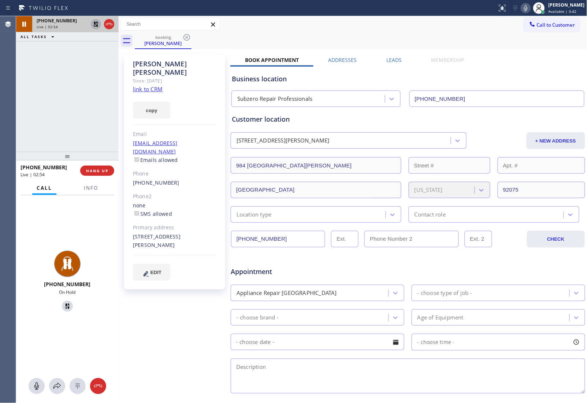
click at [524, 7] on icon at bounding box center [526, 8] width 4 height 6
drag, startPoint x: 503, startPoint y: 59, endPoint x: 494, endPoint y: 60, distance: 8.6
click at [503, 59] on div "Book Appointment Addresses Leads Membership Business location Subzero Repair Pr…" at bounding box center [407, 290] width 355 height 469
click at [96, 26] on icon at bounding box center [96, 24] width 9 height 9
click at [522, 3] on button at bounding box center [526, 8] width 10 height 10
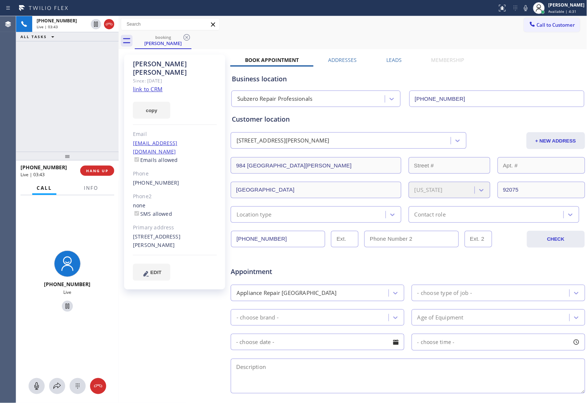
drag, startPoint x: 530, startPoint y: 73, endPoint x: 87, endPoint y: 3, distance: 448.9
click at [520, 71] on div "Business location Subzero Repair Professionals (760) 642-6449" at bounding box center [407, 87] width 355 height 40
click at [85, 187] on span "Info" at bounding box center [91, 188] width 14 height 7
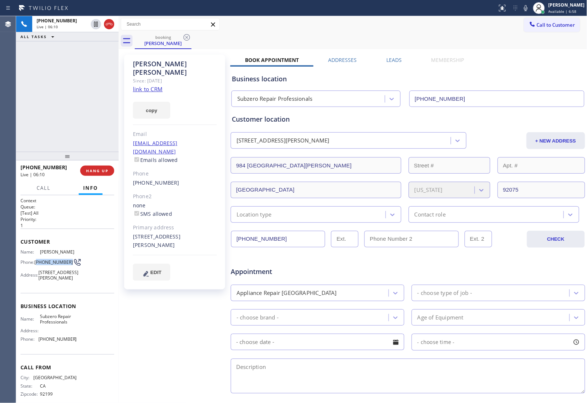
drag, startPoint x: 48, startPoint y: 264, endPoint x: 37, endPoint y: 259, distance: 12.5
click at [37, 259] on span "(858) 205-9772" at bounding box center [53, 261] width 38 height 5
copy span "858) 205-9772"
copy link "pandcmorley@firstlink.net"
drag, startPoint x: 204, startPoint y: 134, endPoint x: 128, endPoint y: 134, distance: 76.2
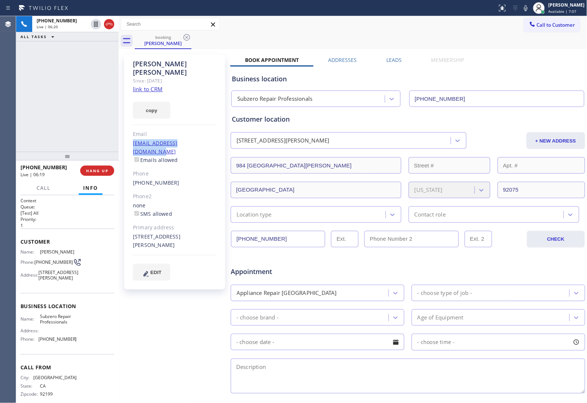
click at [128, 134] on div "Paul Morley Since: 20 may 2020 link to CRM copy Email pandcmorley@firstlink.net…" at bounding box center [174, 172] width 101 height 235
click at [503, 264] on div "Appointment" at bounding box center [408, 267] width 356 height 19
drag, startPoint x: 211, startPoint y: 135, endPoint x: 131, endPoint y: 134, distance: 79.5
click at [131, 134] on div "Paul Morley Since: 20 may 2020 link to CRM copy Email pandcmorley@firstlink.net…" at bounding box center [174, 172] width 101 height 235
copy link "pandcmorley@firstlink.net"
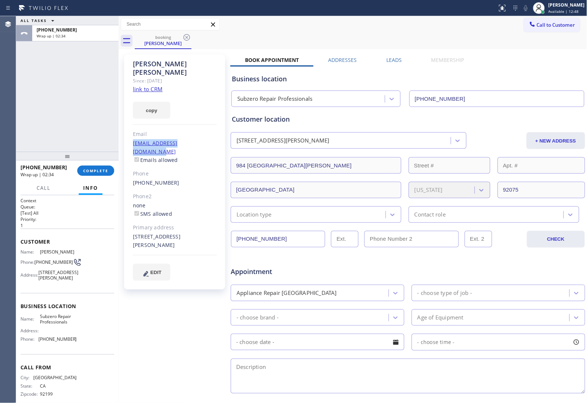
click at [553, 26] on span "Call to Customer" at bounding box center [556, 25] width 38 height 7
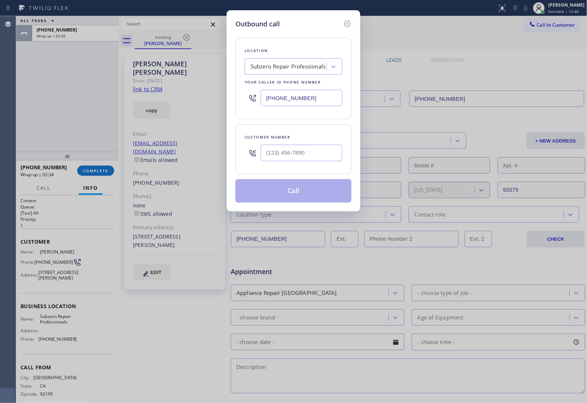
drag, startPoint x: 345, startPoint y: 25, endPoint x: 377, endPoint y: 27, distance: 32.7
click at [345, 25] on icon at bounding box center [347, 23] width 9 height 9
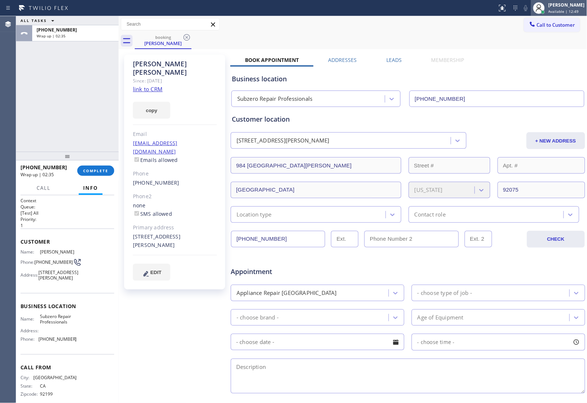
click at [555, 11] on span "Available | 12:49" at bounding box center [564, 11] width 30 height 5
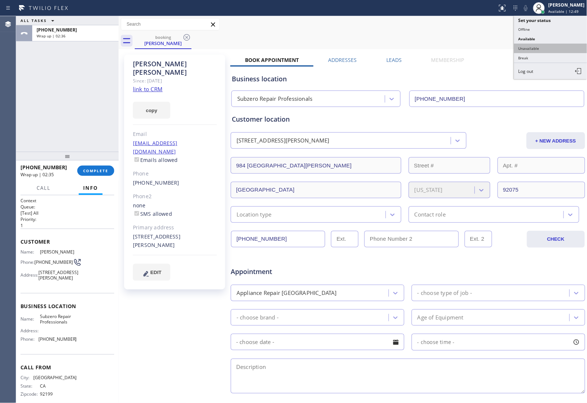
click at [548, 52] on button "Unavailable" at bounding box center [550, 49] width 73 height 10
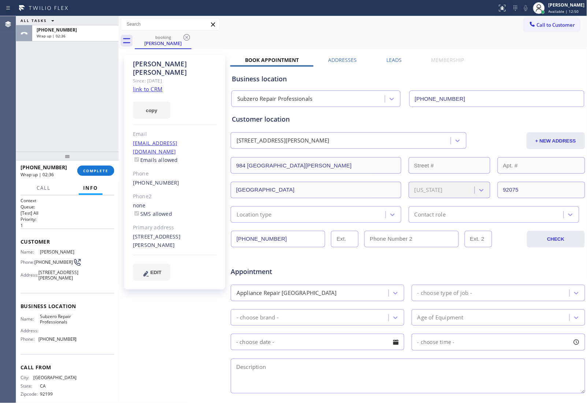
click at [92, 164] on div "+18582059772 Wrap up | 02:36 COMPLETE" at bounding box center [68, 170] width 94 height 19
click at [93, 171] on span "COMPLETE" at bounding box center [95, 170] width 25 height 5
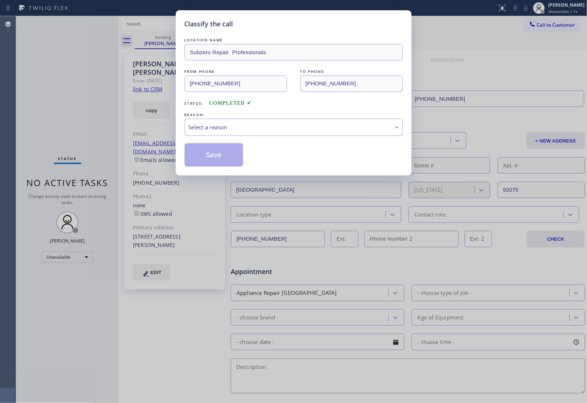
drag, startPoint x: 250, startPoint y: 129, endPoint x: 245, endPoint y: 134, distance: 7.3
click at [247, 131] on div "Select a reason" at bounding box center [294, 127] width 210 height 8
click at [208, 153] on button "Save" at bounding box center [214, 154] width 59 height 23
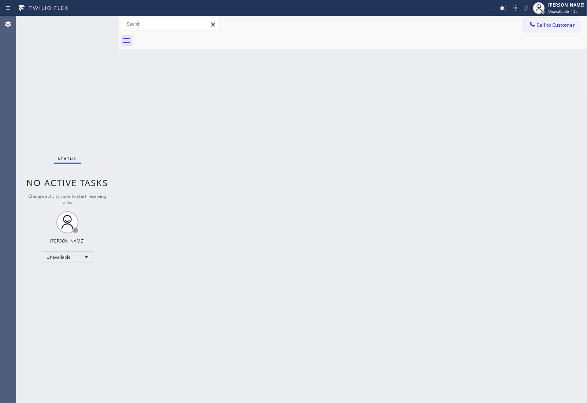
click at [550, 23] on span "Call to Customer" at bounding box center [556, 25] width 38 height 7
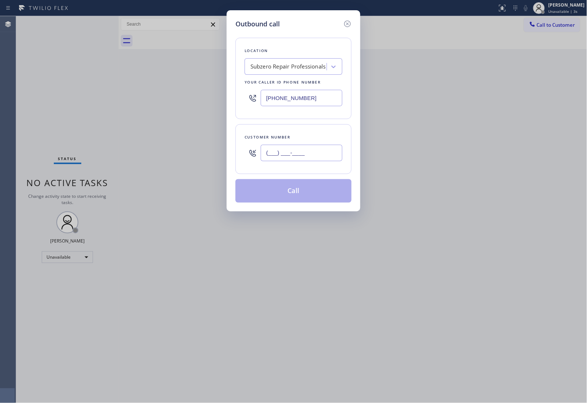
click at [279, 160] on input "(___) ___-____" at bounding box center [302, 153] width 82 height 16
paste input "508) 562-2431"
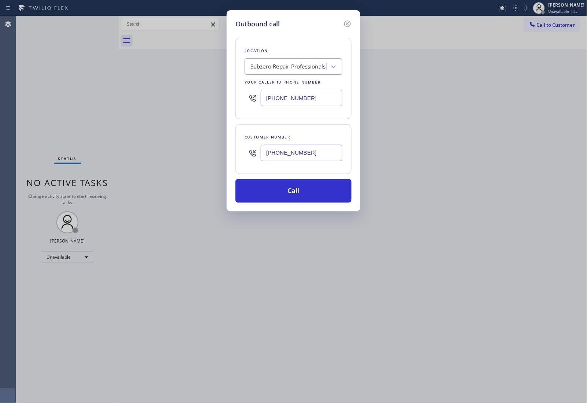
type input "(508) 562-2431"
drag, startPoint x: 537, startPoint y: 162, endPoint x: 268, endPoint y: 68, distance: 284.9
click at [537, 162] on div "Outbound call Location Subzero Repair Professionals Your caller id phone number…" at bounding box center [293, 201] width 587 height 403
drag, startPoint x: 267, startPoint y: 67, endPoint x: 267, endPoint y: 71, distance: 3.7
click at [267, 67] on div "Subzero Repair Professionals" at bounding box center [287, 67] width 75 height 8
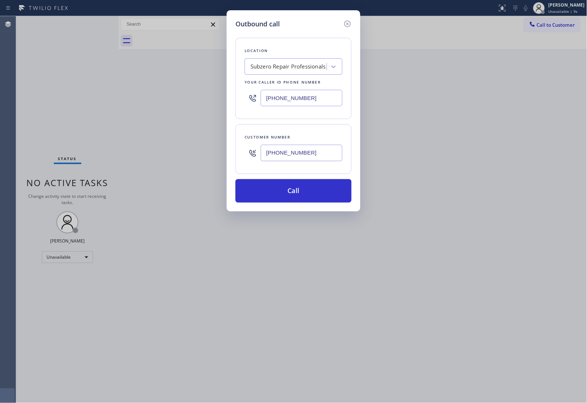
paste input "Woodland Hills Electricians"
type input "Woodland Hills Electricians"
click at [268, 89] on div "Woodland Hills Electricians" at bounding box center [294, 81] width 98 height 13
type input "(310) 441-8023"
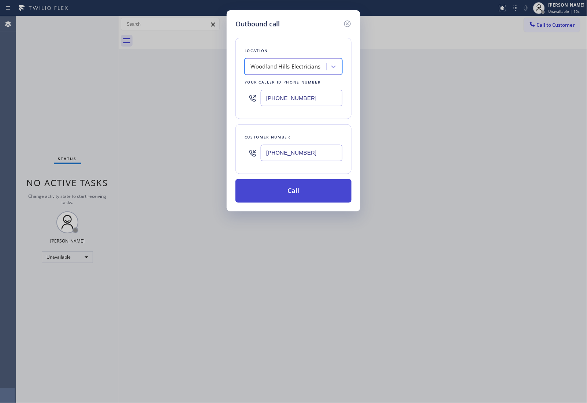
click at [292, 190] on button "Call" at bounding box center [293, 190] width 116 height 23
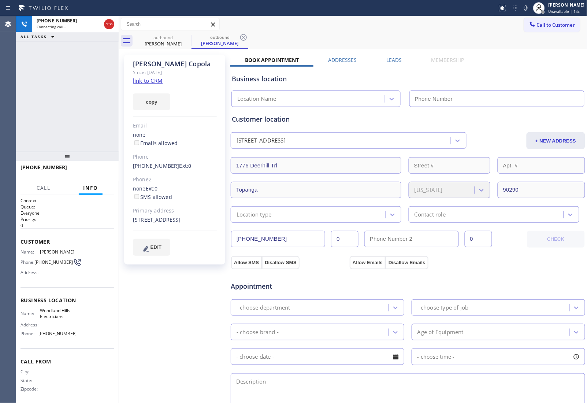
type input "(310) 441-8023"
click at [150, 82] on link "link to CRM" at bounding box center [148, 80] width 30 height 7
click at [110, 25] on icon at bounding box center [109, 24] width 9 height 9
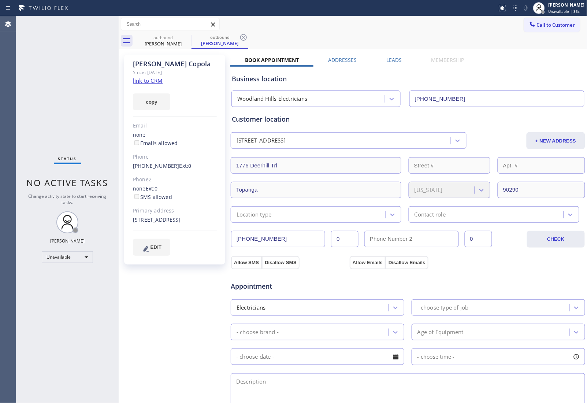
click at [39, 259] on div "Status No active tasks Change activity state to start receiving tasks. JOHN FEL…" at bounding box center [67, 209] width 103 height 387
drag, startPoint x: 168, startPoint y: 165, endPoint x: 136, endPoint y: 166, distance: 32.6
click at [136, 166] on link "(508) 562-2431" at bounding box center [156, 165] width 47 height 7
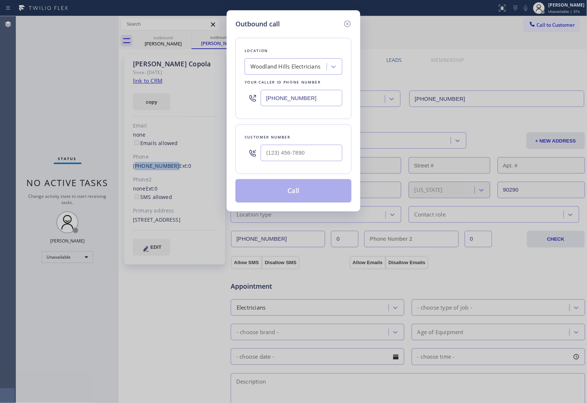
copy link "508) 562-2431"
type input "(508) 562-2431"
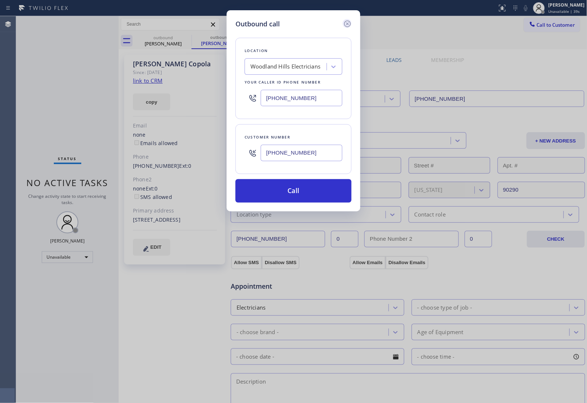
drag, startPoint x: 346, startPoint y: 25, endPoint x: 279, endPoint y: 0, distance: 71.8
click at [346, 25] on icon at bounding box center [347, 23] width 9 height 9
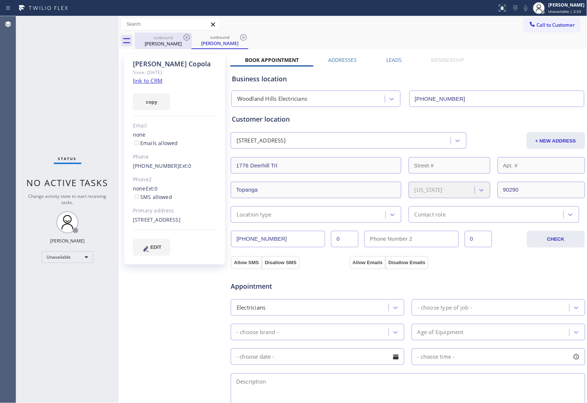
click at [181, 35] on div "outbound" at bounding box center [162, 37] width 55 height 5
click at [183, 36] on icon at bounding box center [186, 37] width 9 height 9
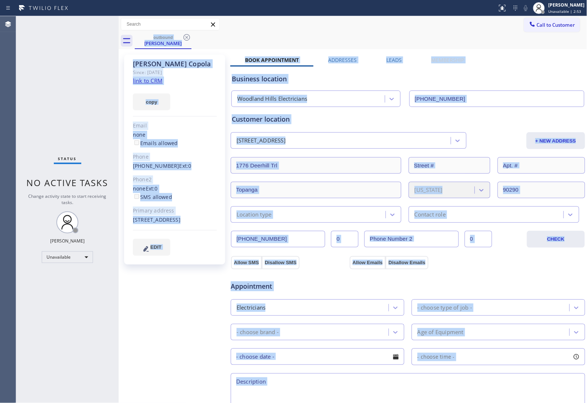
click at [183, 36] on div "outbound Rachel Copola" at bounding box center [361, 41] width 453 height 16
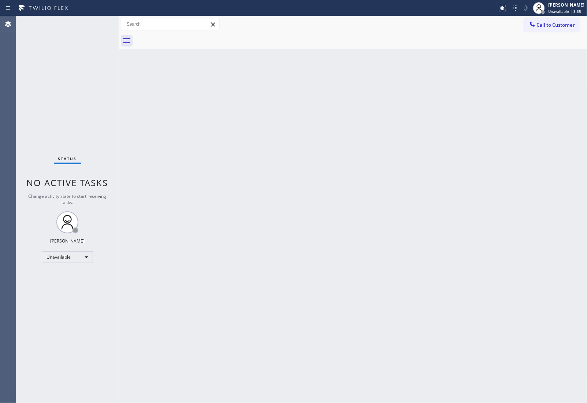
click at [505, 213] on div "Back to Dashboard Change Sender ID Customers Technicians Select a contact Outbo…" at bounding box center [353, 209] width 469 height 387
click at [563, 23] on span "Call to Customer" at bounding box center [556, 25] width 38 height 7
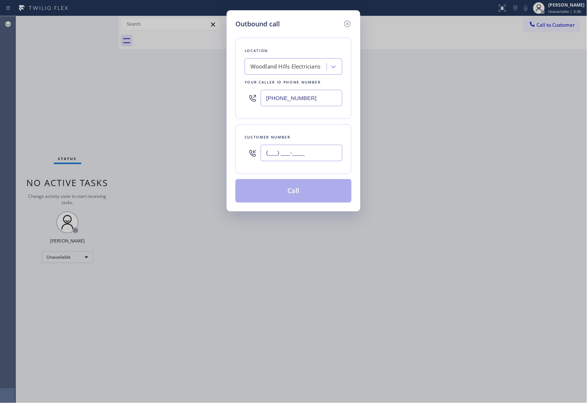
click at [285, 155] on input "(___) ___-____" at bounding box center [302, 153] width 82 height 16
paste input "508) 562-2431"
type input "(508) 562-2431"
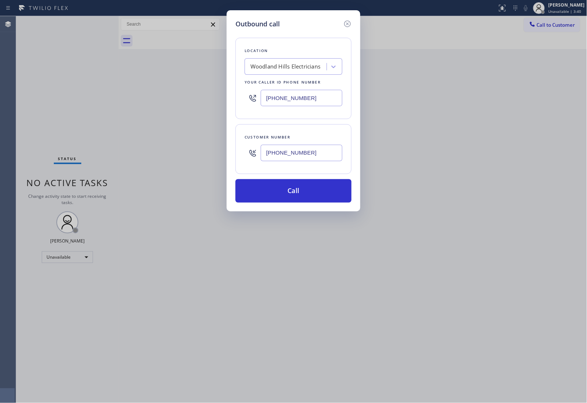
drag, startPoint x: 506, startPoint y: 153, endPoint x: 310, endPoint y: 113, distance: 200.7
click at [506, 153] on div "Outbound call Location Woodland Hills Electricians Your caller id phone number …" at bounding box center [293, 201] width 587 height 403
click at [255, 68] on div "Woodland Hills Electricians" at bounding box center [285, 67] width 70 height 8
click at [272, 83] on div "Woodland Hills Electricians" at bounding box center [294, 81] width 98 height 13
click at [287, 189] on button "Call" at bounding box center [293, 190] width 116 height 23
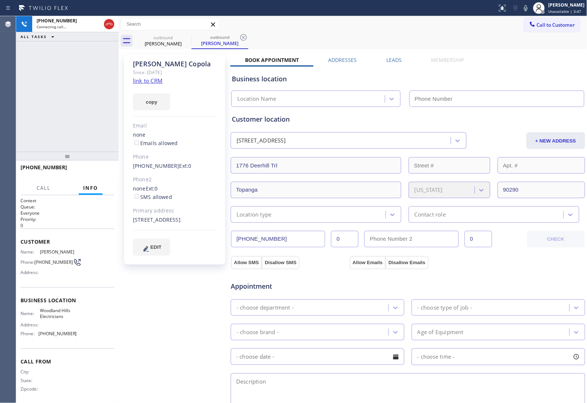
type input "(310) 441-8023"
click at [511, 246] on div "Allow SMS Disallow SMS Allow Emails Disallow Emails" at bounding box center [407, 257] width 355 height 24
click at [202, 321] on div "Rachel Copola Since: 20 may 2020 link to CRM copy Email none Emails allowed Pho…" at bounding box center [175, 295] width 110 height 489
click at [528, 64] on div "Business location Woodland Hills Electricians (310) 441-8023" at bounding box center [407, 85] width 355 height 43
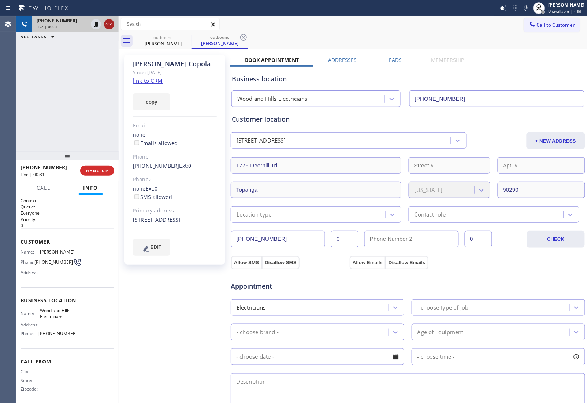
click at [113, 25] on div at bounding box center [109, 24] width 10 height 9
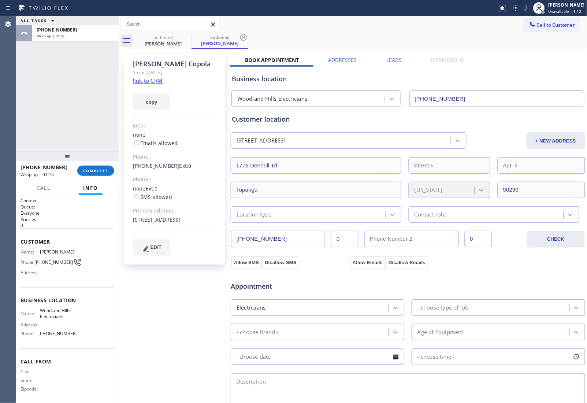
click at [506, 367] on div "Appointment Electricians - choose type of job - - choose brand - Age of Equipme…" at bounding box center [408, 340] width 352 height 137
click at [102, 173] on button "COMPLETE" at bounding box center [95, 171] width 37 height 10
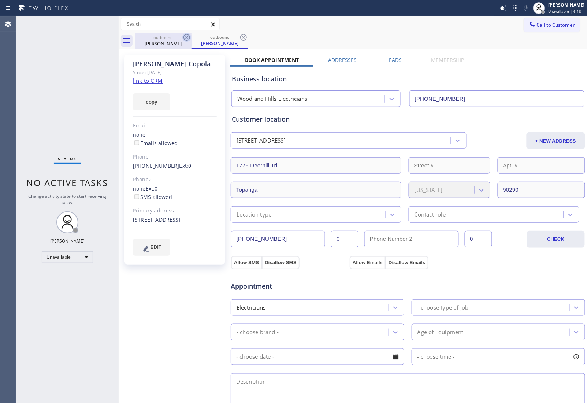
click at [185, 37] on icon at bounding box center [186, 37] width 9 height 9
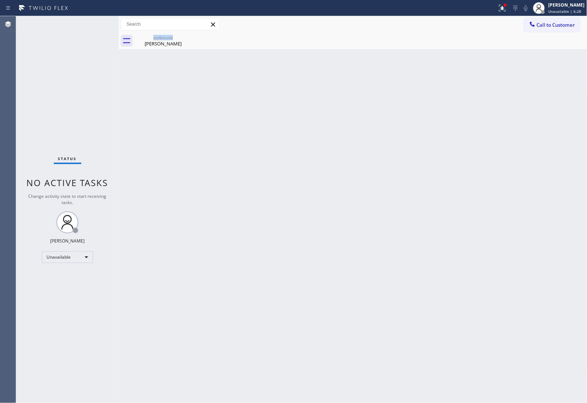
drag, startPoint x: 572, startPoint y: 24, endPoint x: 511, endPoint y: 62, distance: 71.7
click at [572, 24] on span "Call to Customer" at bounding box center [556, 25] width 38 height 7
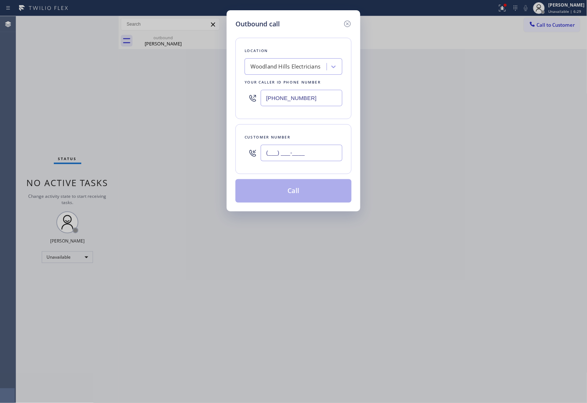
click at [315, 155] on input "(___) ___-____" at bounding box center [302, 153] width 82 height 16
paste input "820) 758-6433"
type input "[PHONE_NUMBER]"
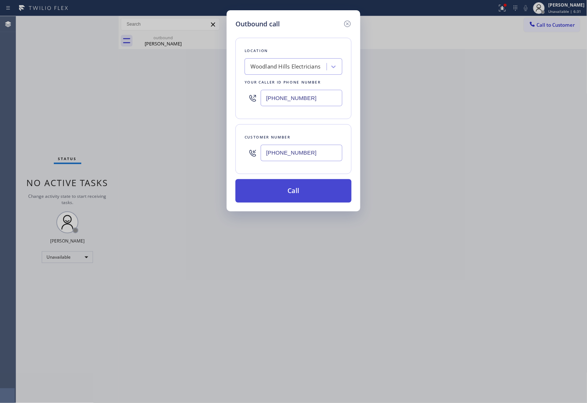
click at [308, 189] on button "Call" at bounding box center [293, 190] width 116 height 23
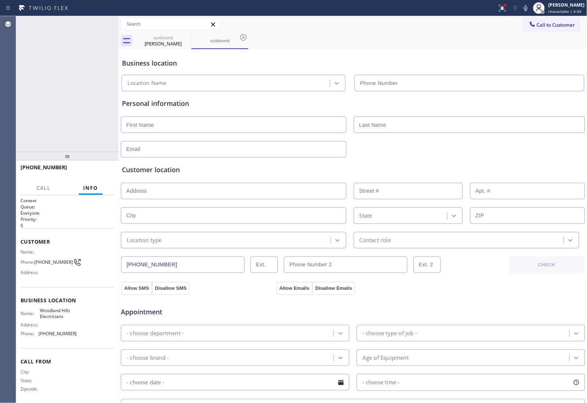
type input "(310) 441-8023"
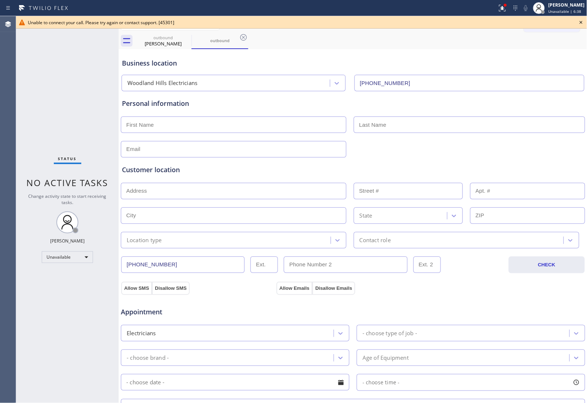
click at [581, 21] on icon at bounding box center [581, 22] width 9 height 9
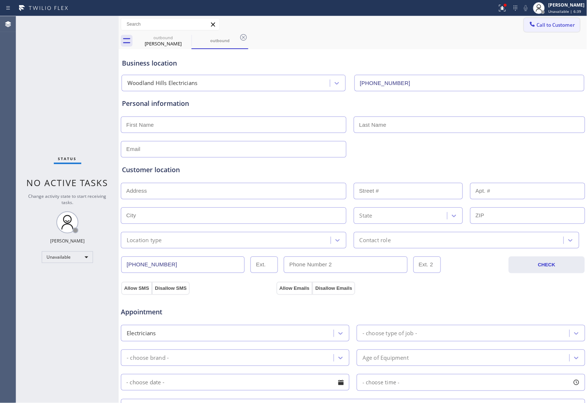
click at [566, 25] on span "Call to Customer" at bounding box center [556, 25] width 38 height 7
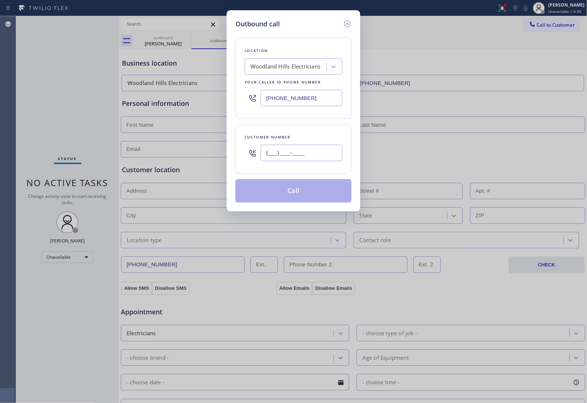
click at [312, 145] on input "(___) ___-____" at bounding box center [302, 153] width 82 height 16
click at [310, 151] on input "(___) ___-____" at bounding box center [302, 153] width 82 height 16
paste input "820) 758-6433"
type input "[PHONE_NUMBER]"
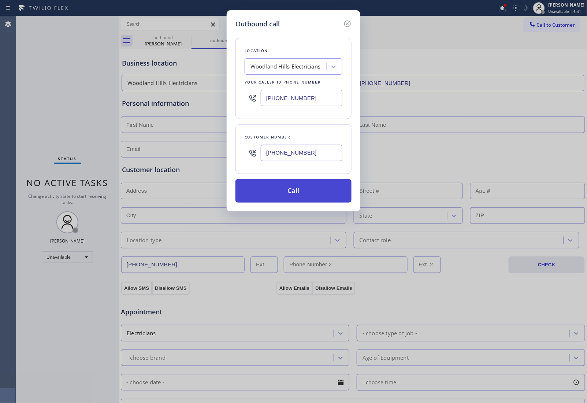
click at [297, 191] on button "Call" at bounding box center [293, 190] width 116 height 23
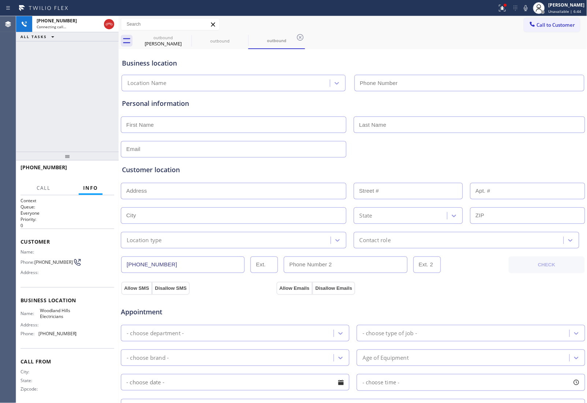
type input "(310) 441-8023"
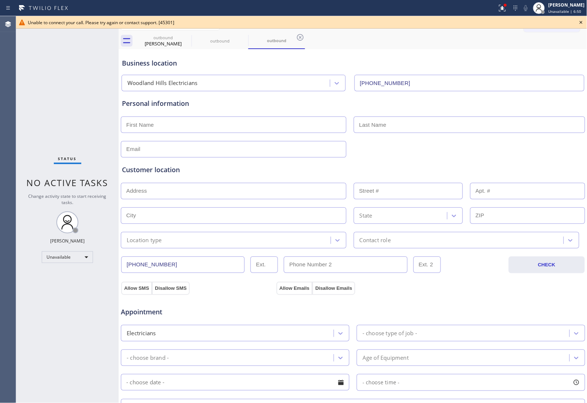
drag, startPoint x: 518, startPoint y: 101, endPoint x: 519, endPoint y: 97, distance: 3.7
click at [519, 97] on div "Personal information" at bounding box center [352, 124] width 465 height 66
drag, startPoint x: 579, startPoint y: 21, endPoint x: 545, endPoint y: 26, distance: 34.9
click at [579, 21] on icon at bounding box center [581, 22] width 9 height 9
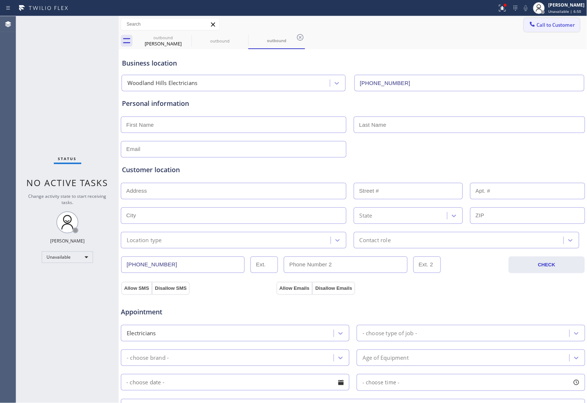
click at [544, 26] on span "Call to Customer" at bounding box center [556, 25] width 38 height 7
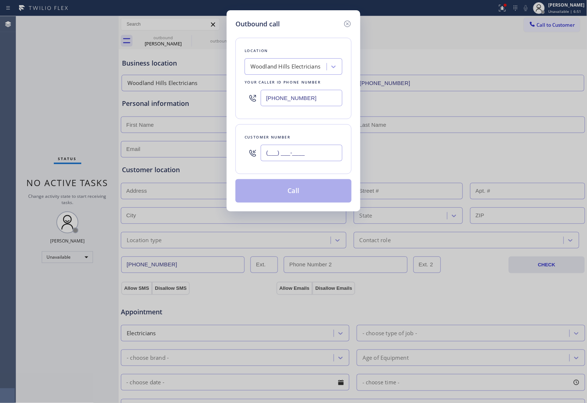
click at [310, 154] on input "(___) ___-____" at bounding box center [302, 153] width 82 height 16
paste input "820) 758-6433"
type input "[PHONE_NUMBER]"
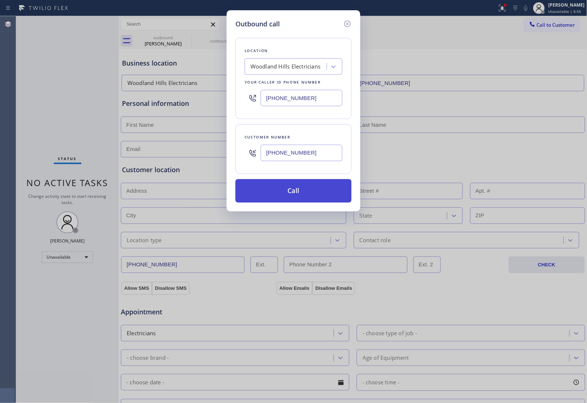
click at [279, 191] on button "Call" at bounding box center [293, 190] width 116 height 23
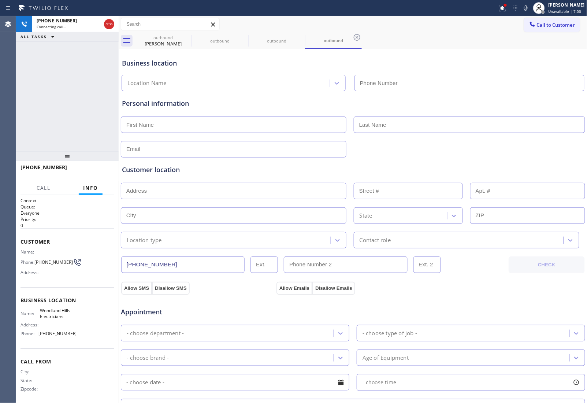
type input "(310) 441-8023"
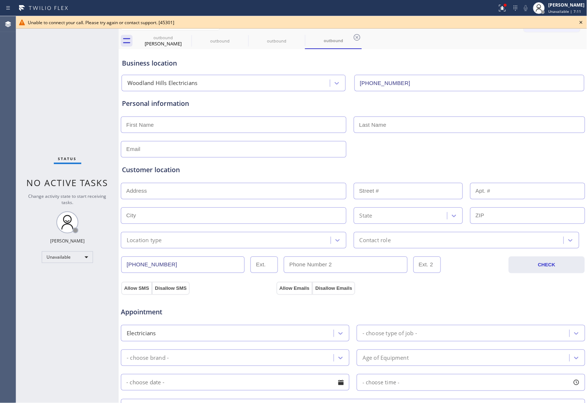
drag, startPoint x: 496, startPoint y: 64, endPoint x: 491, endPoint y: 63, distance: 4.9
click at [491, 63] on div "Business location" at bounding box center [353, 63] width 462 height 10
click at [549, 44] on div "outbound Rachel Copola outbound outbound outbound" at bounding box center [361, 41] width 453 height 16
click at [584, 17] on div "Status report Issues detected These issues could affect your workflow. Please c…" at bounding box center [293, 201] width 587 height 403
click at [580, 22] on icon at bounding box center [581, 22] width 9 height 9
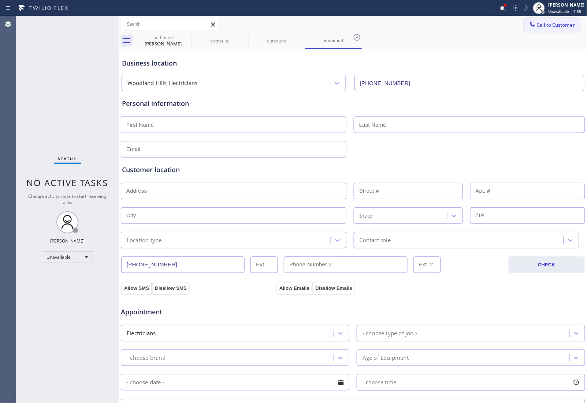
click at [548, 28] on span "Call to Customer" at bounding box center [556, 25] width 38 height 7
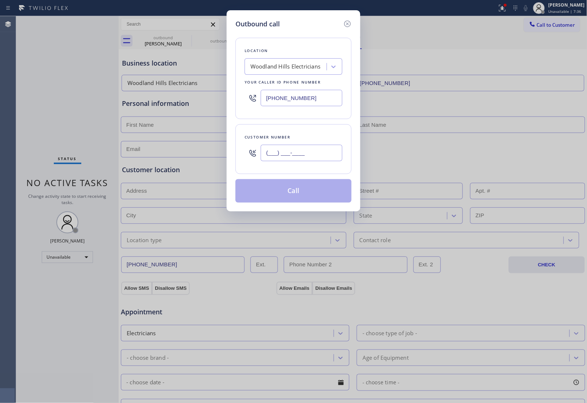
drag, startPoint x: 301, startPoint y: 156, endPoint x: 306, endPoint y: 171, distance: 15.3
click at [301, 156] on input "(___) ___-____" at bounding box center [302, 153] width 82 height 16
paste input "820) 758-6433"
type input "[PHONE_NUMBER]"
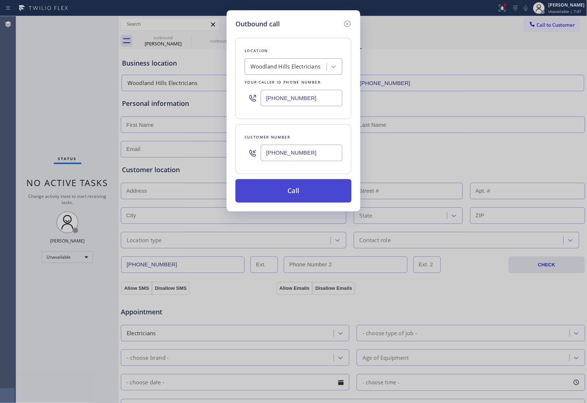
click at [301, 189] on button "Call" at bounding box center [293, 190] width 116 height 23
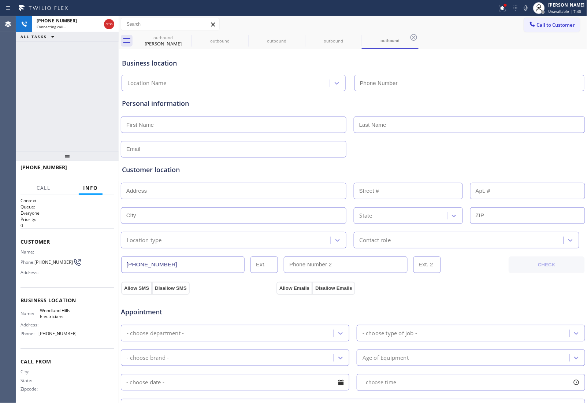
type input "(310) 441-8023"
drag, startPoint x: 187, startPoint y: 35, endPoint x: 186, endPoint y: 41, distance: 5.5
click at [0, 0] on icon at bounding box center [0, 0] width 0 height 0
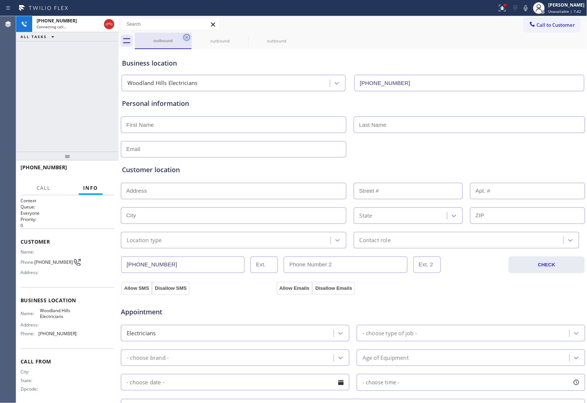
click at [186, 41] on icon at bounding box center [186, 37] width 9 height 9
click at [0, 0] on icon at bounding box center [0, 0] width 0 height 0
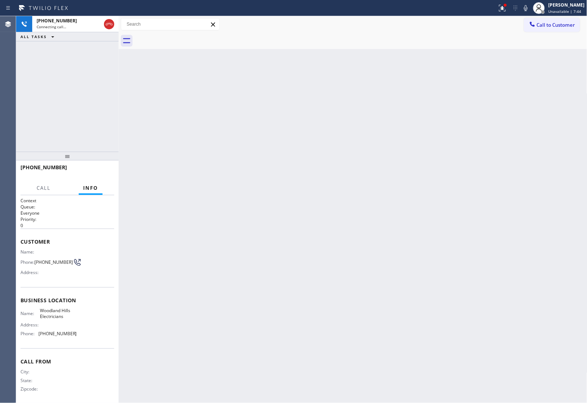
click at [186, 41] on div at bounding box center [361, 41] width 453 height 16
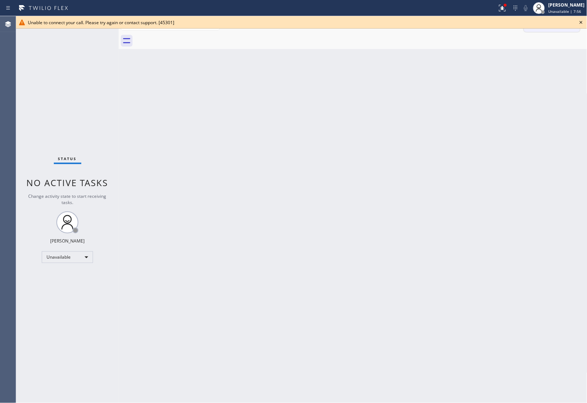
drag, startPoint x: 583, startPoint y: 18, endPoint x: 576, endPoint y: 22, distance: 7.9
click at [582, 18] on icon at bounding box center [581, 22] width 9 height 9
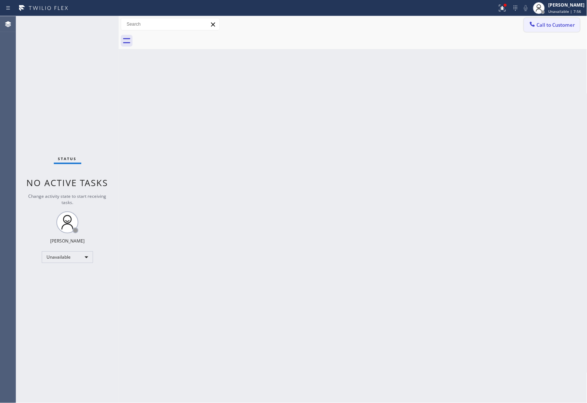
click at [562, 23] on span "Call to Customer" at bounding box center [556, 25] width 38 height 7
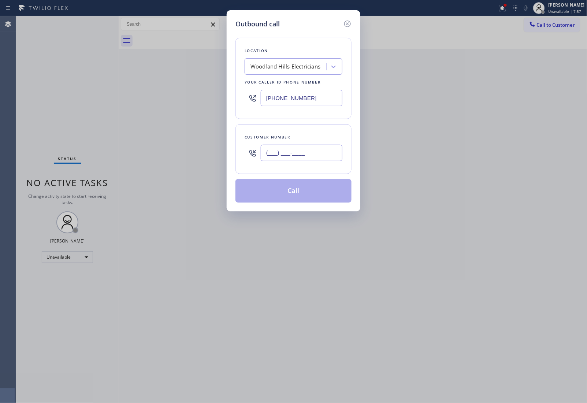
click at [286, 152] on input "(___) ___-____" at bounding box center [302, 153] width 82 height 16
paste input "820) 758-6433"
type input "[PHONE_NUMBER]"
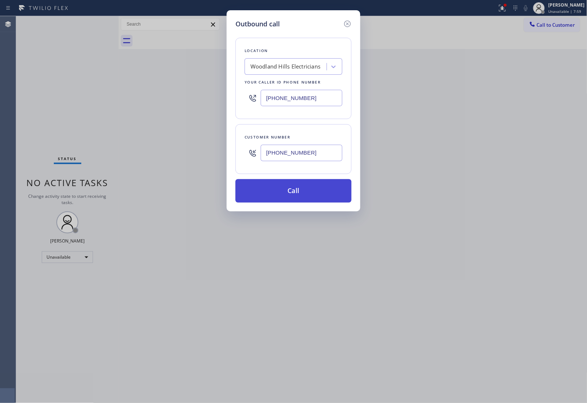
click at [279, 193] on button "Call" at bounding box center [293, 190] width 116 height 23
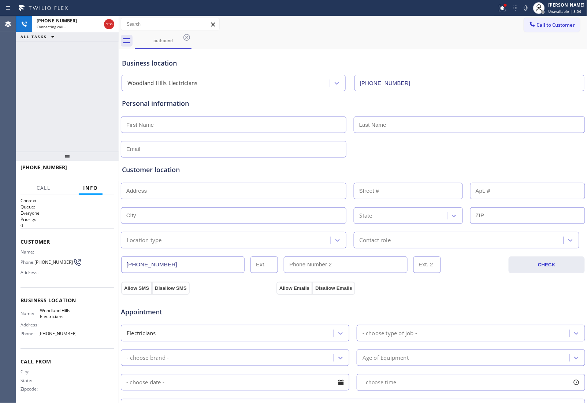
type input "(310) 441-8023"
click at [517, 44] on div "outbound" at bounding box center [361, 41] width 453 height 16
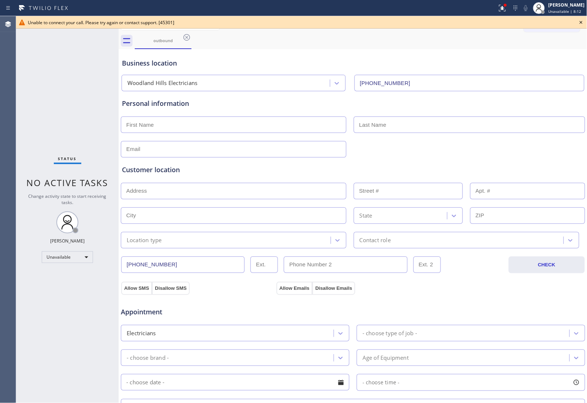
click at [581, 20] on icon at bounding box center [581, 22] width 9 height 9
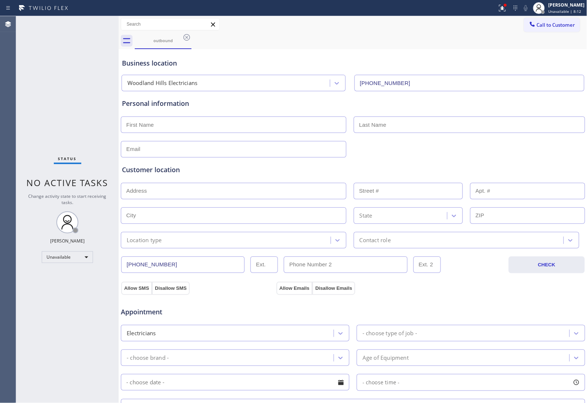
click at [566, 24] on span "Call to Customer" at bounding box center [556, 25] width 38 height 7
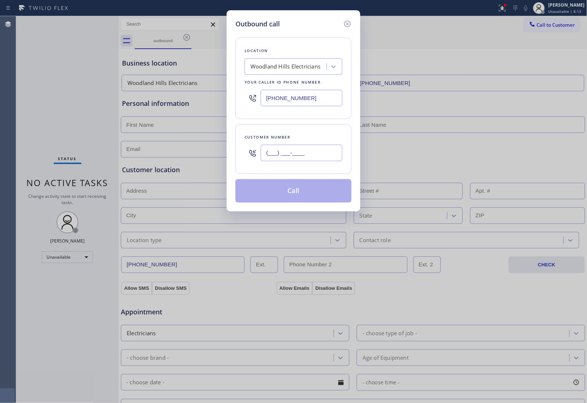
click at [319, 161] on input "(___) ___-____" at bounding box center [302, 153] width 82 height 16
paste input "820) 758-6433"
type input "[PHONE_NUMBER]"
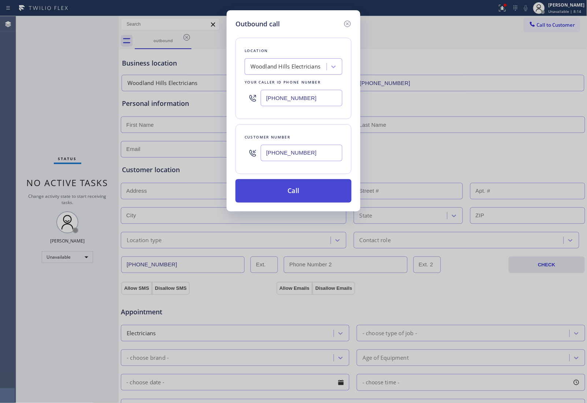
click at [316, 193] on button "Call" at bounding box center [293, 190] width 116 height 23
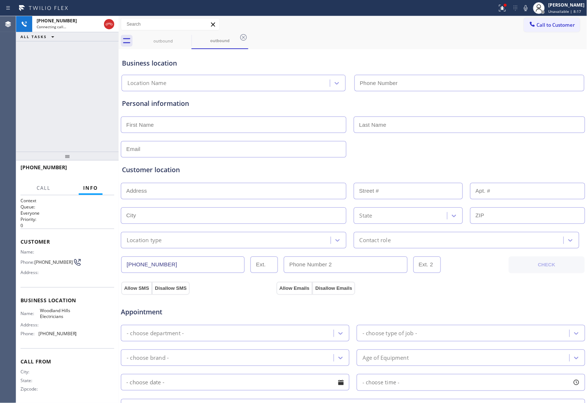
type input "(310) 441-8023"
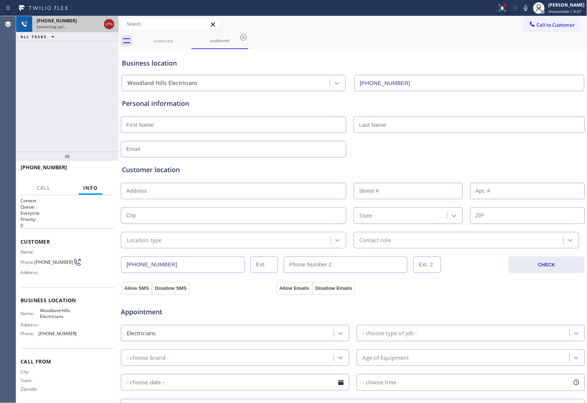
click at [107, 21] on icon at bounding box center [109, 24] width 9 height 9
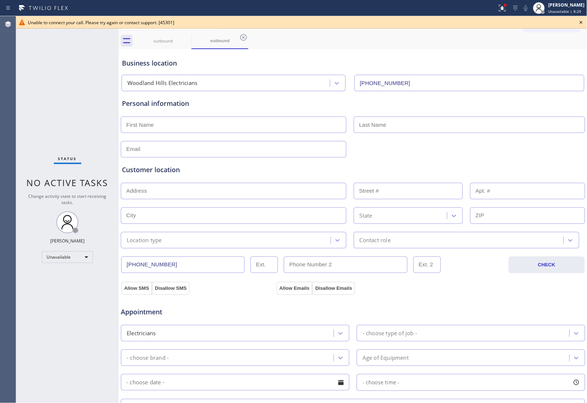
click at [579, 21] on icon at bounding box center [581, 22] width 9 height 9
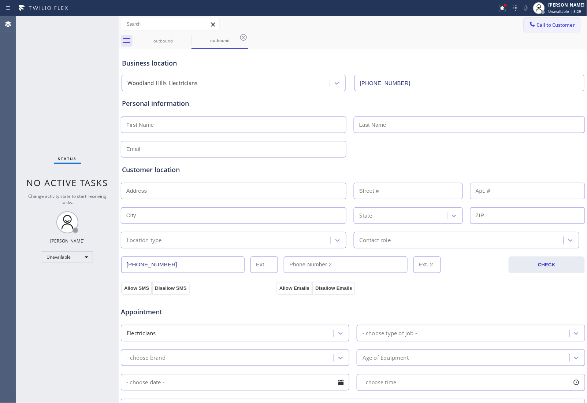
click at [557, 24] on span "Call to Customer" at bounding box center [556, 25] width 38 height 7
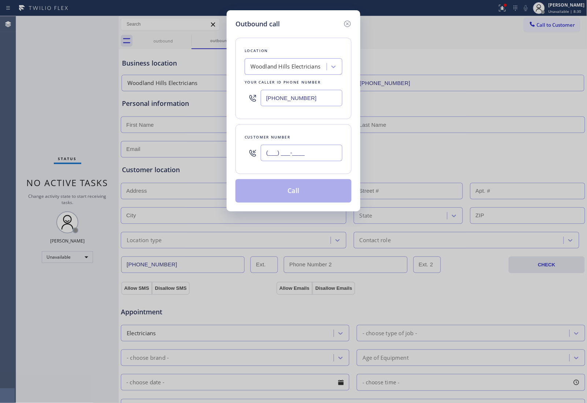
click at [302, 155] on input "(___) ___-____" at bounding box center [302, 153] width 82 height 16
paste input "820) 758-6433"
type input "[PHONE_NUMBER]"
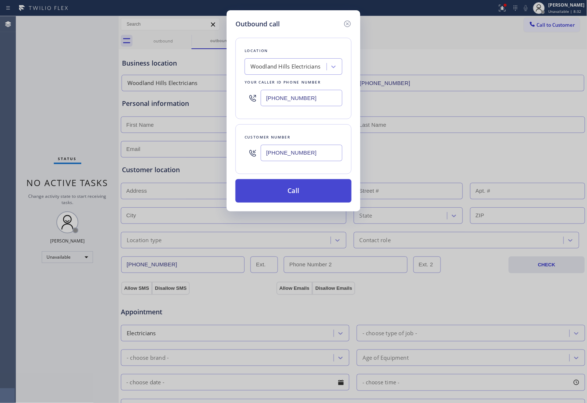
click at [277, 201] on button "Call" at bounding box center [293, 190] width 116 height 23
click at [290, 192] on button "Call" at bounding box center [293, 190] width 116 height 23
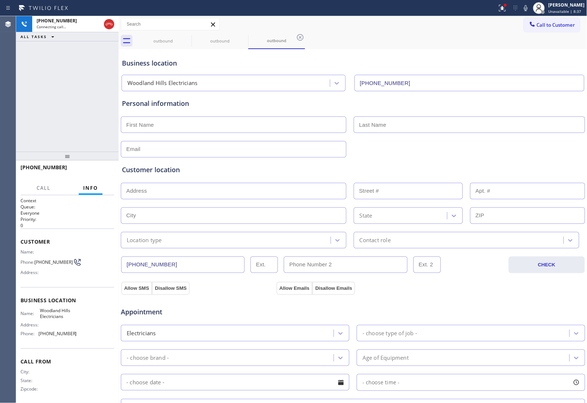
type input "(310) 441-8023"
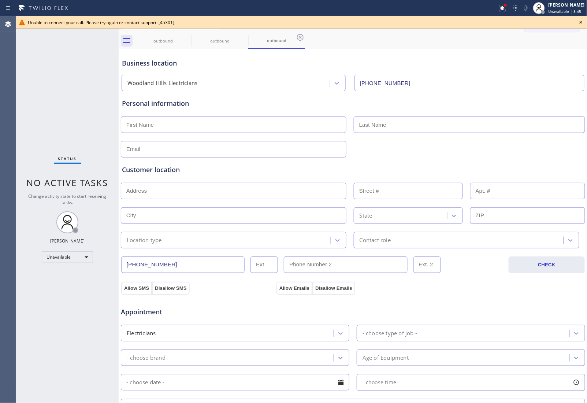
drag, startPoint x: 513, startPoint y: 48, endPoint x: 518, endPoint y: 47, distance: 5.6
click at [514, 47] on div "outbound outbound outbound Call to Customer Outbound call Location Woodland Hil…" at bounding box center [353, 291] width 469 height 551
click at [582, 24] on icon at bounding box center [581, 22] width 9 height 9
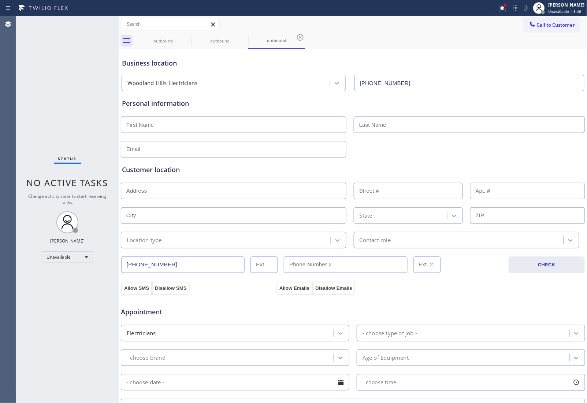
drag, startPoint x: 577, startPoint y: 23, endPoint x: 569, endPoint y: 23, distance: 8.1
click at [577, 23] on div "Call to Customer Outbound call Location Woodland Hills Electricians Your caller…" at bounding box center [555, 24] width 63 height 13
click at [557, 23] on span "Call to Customer" at bounding box center [556, 25] width 38 height 7
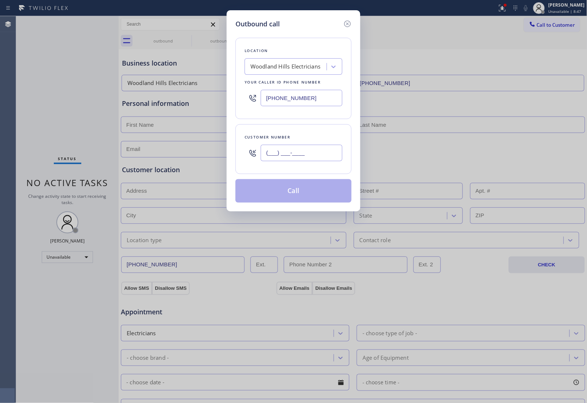
click at [290, 156] on input "(___) ___-____" at bounding box center [302, 153] width 82 height 16
paste input "820) 758-6433"
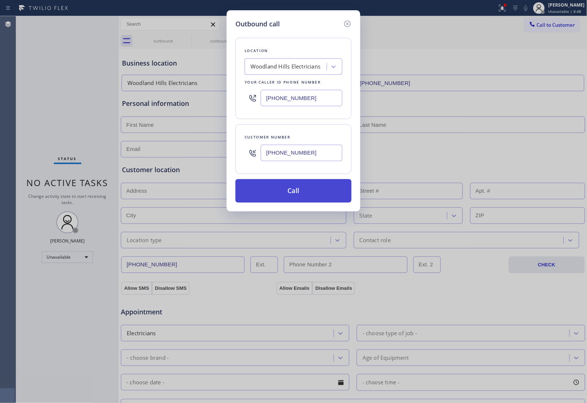
type input "[PHONE_NUMBER]"
click at [305, 196] on button "Call" at bounding box center [293, 190] width 116 height 23
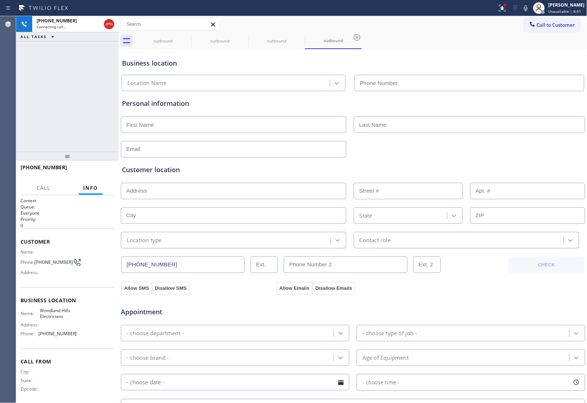
click at [511, 43] on div "outbound outbound outbound outbound" at bounding box center [361, 41] width 453 height 16
type input "(310) 441-8023"
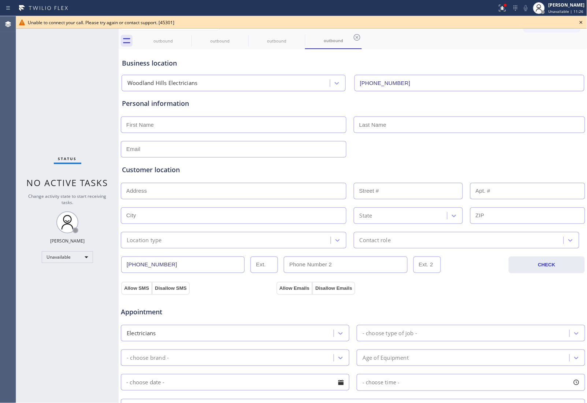
drag, startPoint x: 585, startPoint y: 17, endPoint x: 581, endPoint y: 19, distance: 4.3
click at [584, 18] on div "Unable to connect your call. Please try again or contact support. [45301]" at bounding box center [301, 22] width 571 height 12
click at [580, 19] on icon at bounding box center [581, 22] width 9 height 9
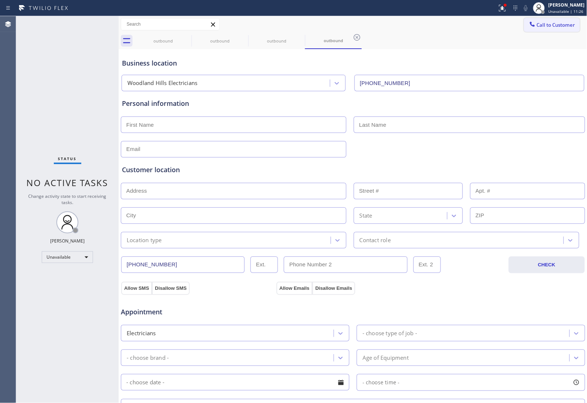
click at [552, 26] on span "Call to Customer" at bounding box center [556, 25] width 38 height 7
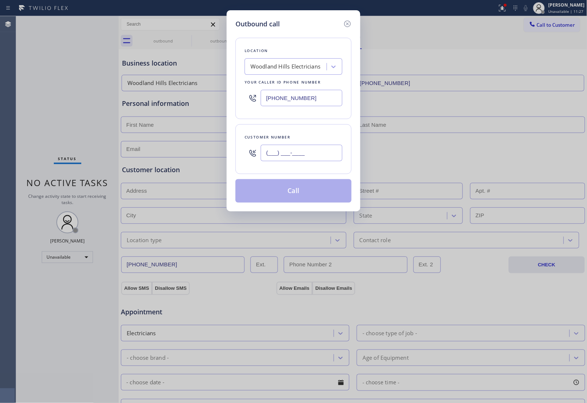
click at [299, 157] on input "(___) ___-____" at bounding box center [302, 153] width 82 height 16
paste input "820) 758-6433"
type input "[PHONE_NUMBER]"
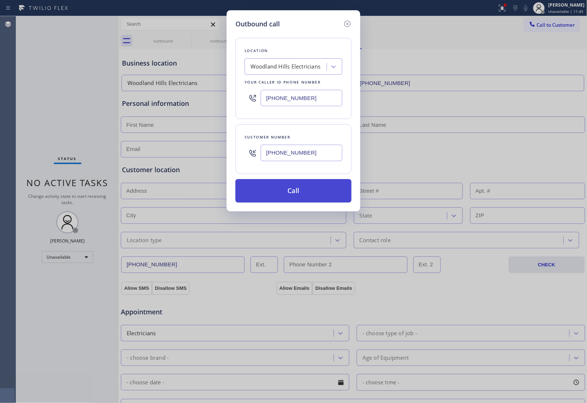
click at [309, 194] on button "Call" at bounding box center [293, 190] width 116 height 23
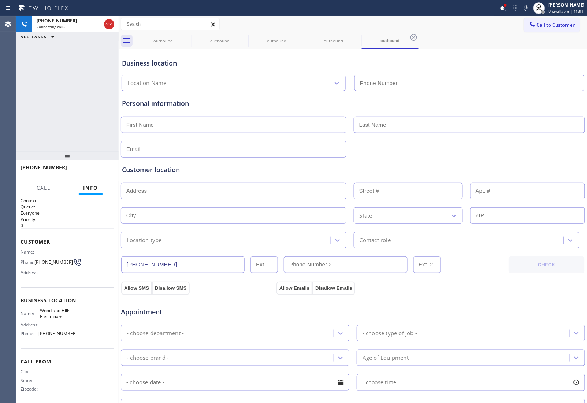
type input "(310) 441-8023"
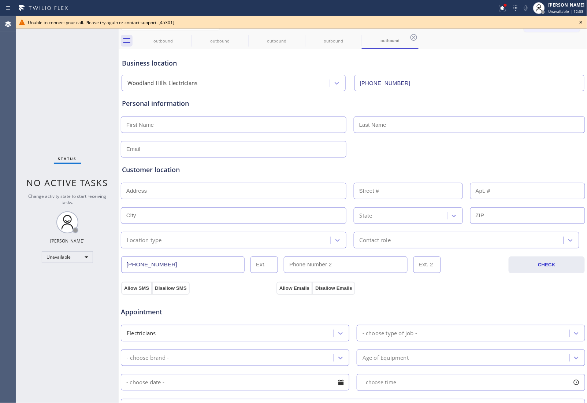
click at [580, 24] on icon at bounding box center [581, 22] width 9 height 9
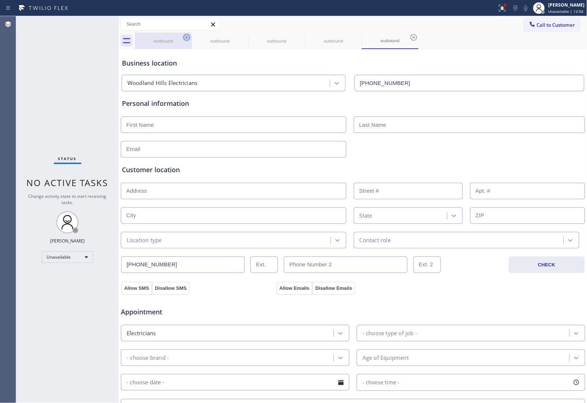
click at [187, 40] on icon at bounding box center [186, 37] width 9 height 9
click at [0, 0] on icon at bounding box center [0, 0] width 0 height 0
click at [187, 40] on icon at bounding box center [186, 37] width 9 height 9
click at [0, 0] on icon at bounding box center [0, 0] width 0 height 0
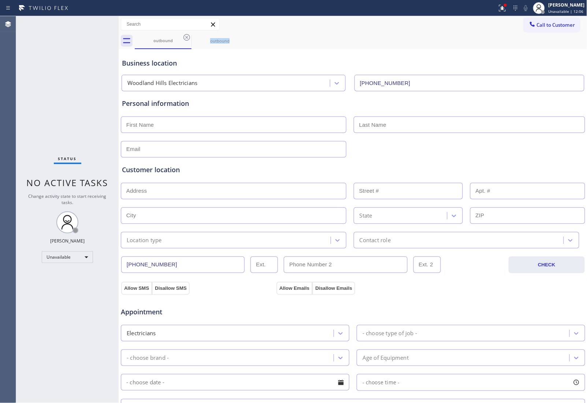
click at [187, 40] on div "outbound outbound" at bounding box center [361, 41] width 453 height 16
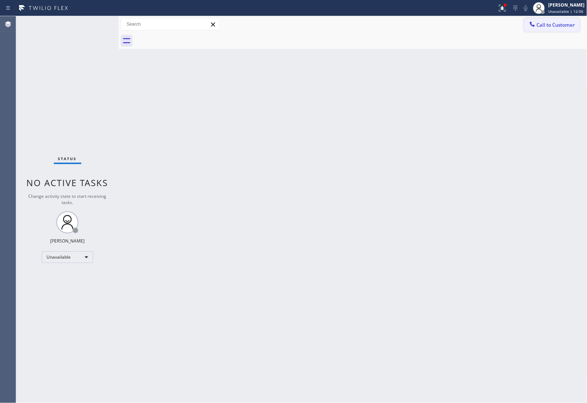
click at [533, 31] on button "Call to Customer" at bounding box center [552, 25] width 56 height 14
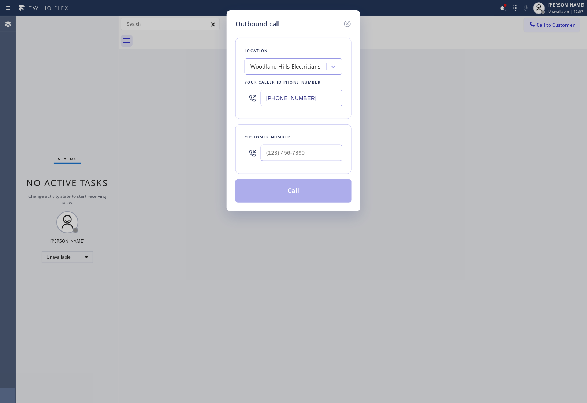
click at [268, 176] on div "Location Woodland Hills Electricians Your caller id phone number (310) 441-8023…" at bounding box center [293, 116] width 116 height 174
click at [281, 157] on input "(___) ___-____" at bounding box center [302, 153] width 82 height 16
paste input "820) 758-6433"
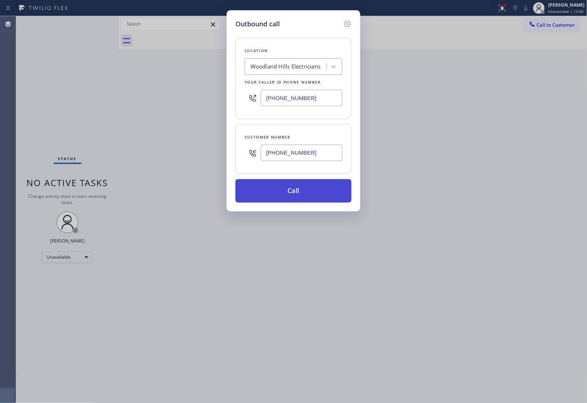
type input "[PHONE_NUMBER]"
click at [306, 193] on button "Call" at bounding box center [293, 190] width 116 height 23
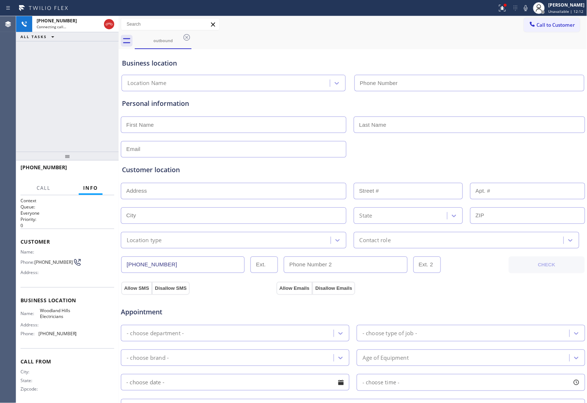
type input "(310) 441-8023"
click at [501, 52] on div "Business location Woodland Hills Electricians (310) 441-8023" at bounding box center [352, 71] width 465 height 40
click at [106, 23] on icon at bounding box center [109, 24] width 9 height 9
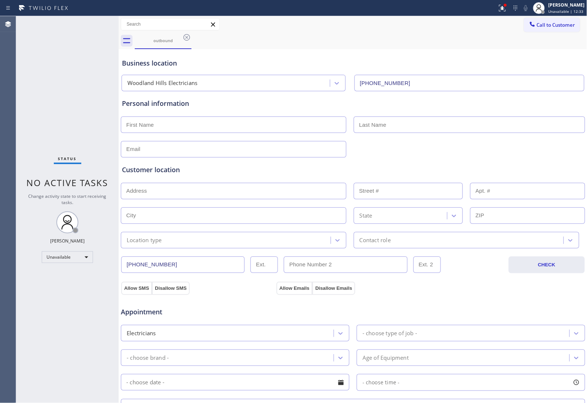
click at [529, 23] on icon at bounding box center [532, 24] width 7 height 7
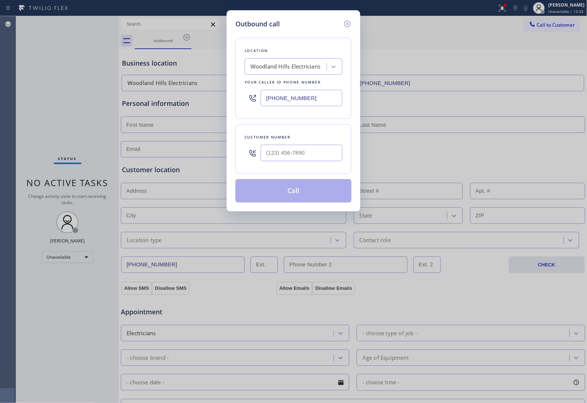
click at [278, 101] on input "(310) 441-8023" at bounding box center [302, 98] width 82 height 16
paste input "858) 252-0531"
type input "(858) 252-0531"
click at [292, 157] on input "text" at bounding box center [302, 153] width 82 height 16
paste input "310) 963-5112"
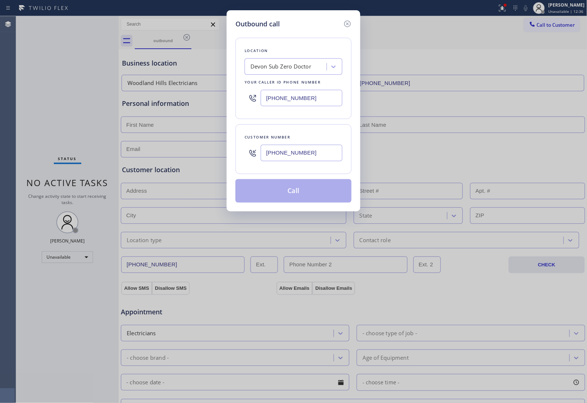
type input "(310) 963-5112"
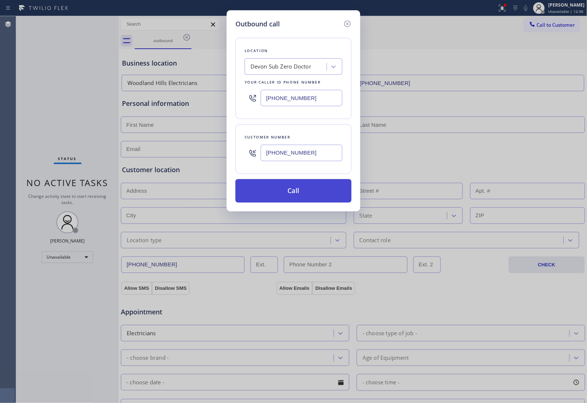
click at [292, 197] on button "Call" at bounding box center [293, 190] width 116 height 23
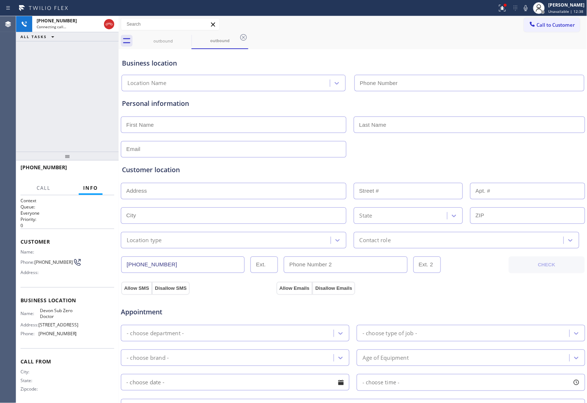
type input "(858) 252-0531"
click at [68, 112] on div "+13109635112 Connecting call… ALL TASKS ALL TASKS ACTIVE TASKS TASKS IN WRAP UP" at bounding box center [67, 83] width 103 height 135
click at [509, 186] on input "text" at bounding box center [527, 191] width 115 height 16
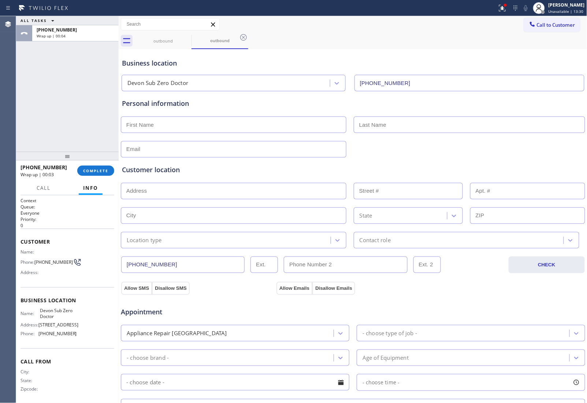
click at [540, 27] on span "Call to Customer" at bounding box center [556, 25] width 38 height 7
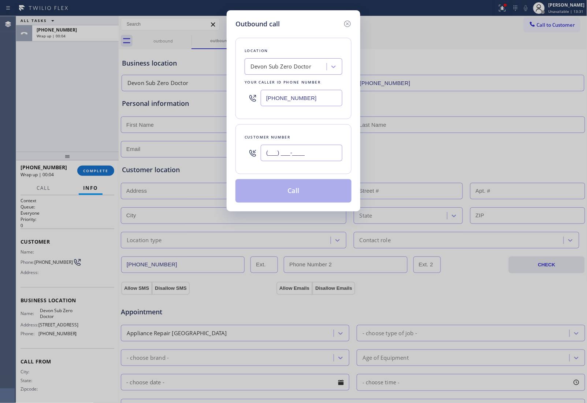
click at [298, 151] on input "(___) ___-____" at bounding box center [302, 153] width 82 height 16
paste input "310) 963-5112"
type input "(310) 963-5112"
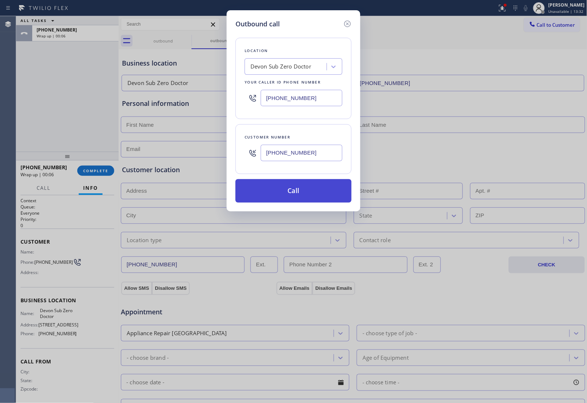
click at [290, 189] on button "Call" at bounding box center [293, 190] width 116 height 23
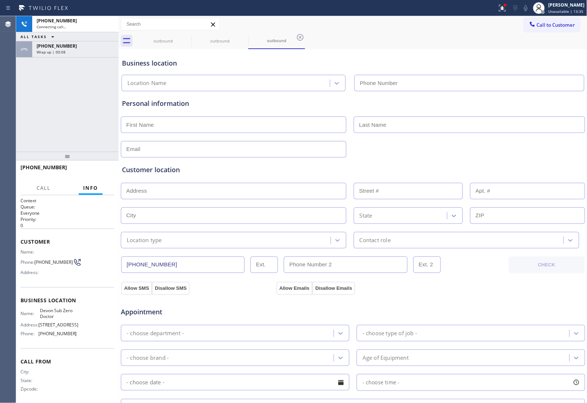
type input "(858) 252-0531"
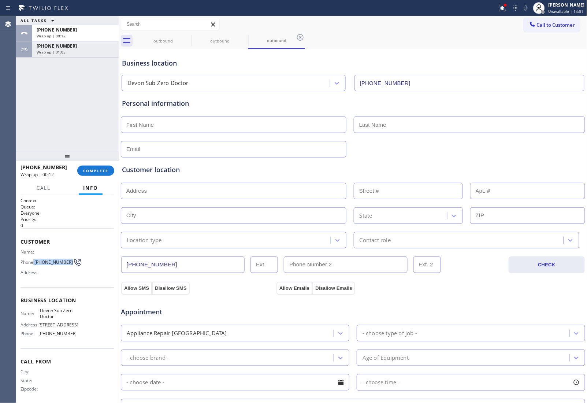
drag, startPoint x: 49, startPoint y: 267, endPoint x: 33, endPoint y: 261, distance: 16.3
click at [33, 261] on div "Phone: (310) 963-5112" at bounding box center [49, 262] width 56 height 9
copy div ": (310) 963-5112"
click at [533, 45] on div "outbound outbound outbound" at bounding box center [361, 41] width 453 height 16
click at [556, 27] on span "Call to Customer" at bounding box center [556, 25] width 38 height 7
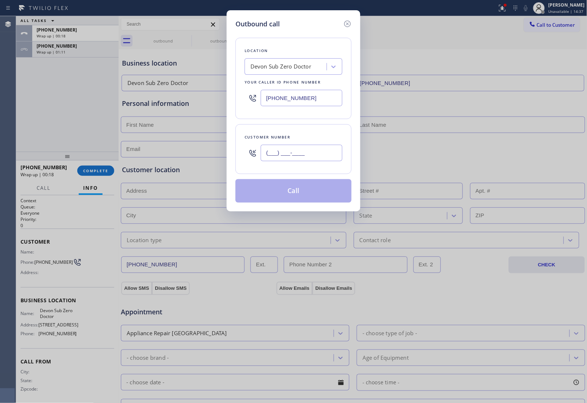
click at [312, 159] on input "(___) ___-____" at bounding box center [302, 153] width 82 height 16
paste input "820) 758-6433"
type input "[PHONE_NUMBER]"
click at [286, 185] on button "Call" at bounding box center [293, 190] width 116 height 23
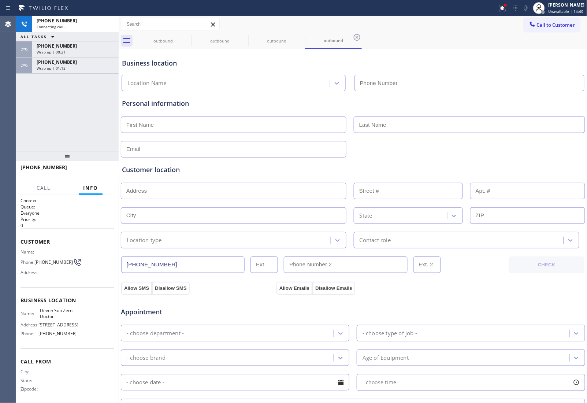
type input "(858) 252-0531"
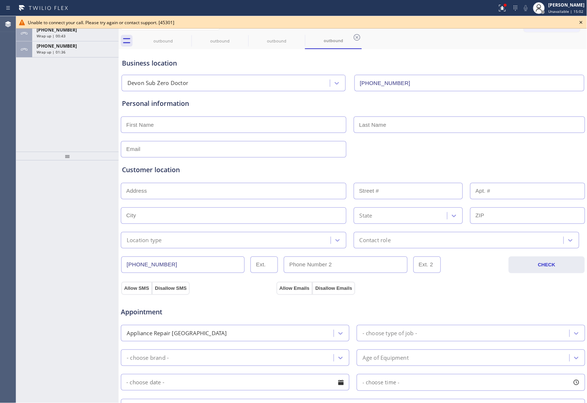
click at [579, 23] on icon at bounding box center [581, 22] width 9 height 9
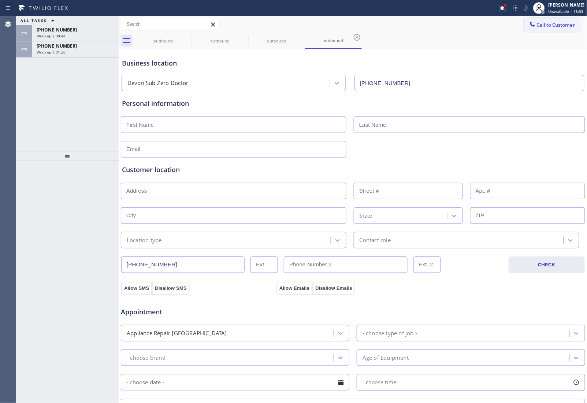
drag, startPoint x: 577, startPoint y: 23, endPoint x: 566, endPoint y: 25, distance: 11.9
click at [577, 24] on div "Call to Customer Outbound call Location Devon Sub Zero Doctor Your caller id ph…" at bounding box center [555, 24] width 63 height 13
click at [566, 25] on span "Call to Customer" at bounding box center [556, 25] width 38 height 7
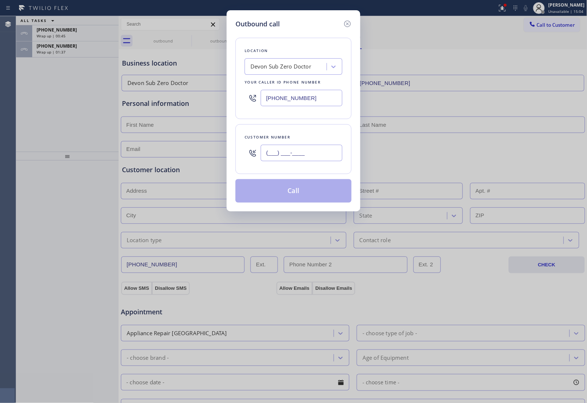
click at [326, 151] on input "(___) ___-____" at bounding box center [302, 153] width 82 height 16
paste input "820) 758-6433"
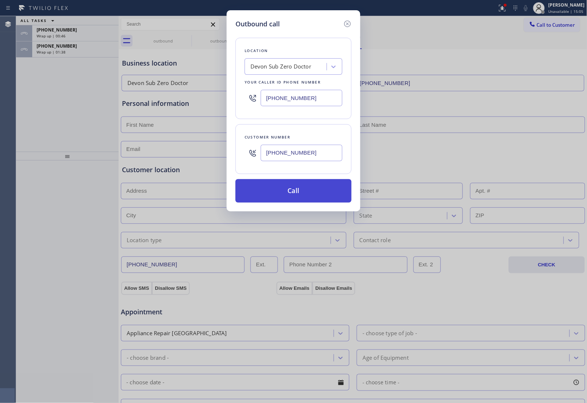
type input "[PHONE_NUMBER]"
click at [290, 195] on button "Call" at bounding box center [293, 190] width 116 height 23
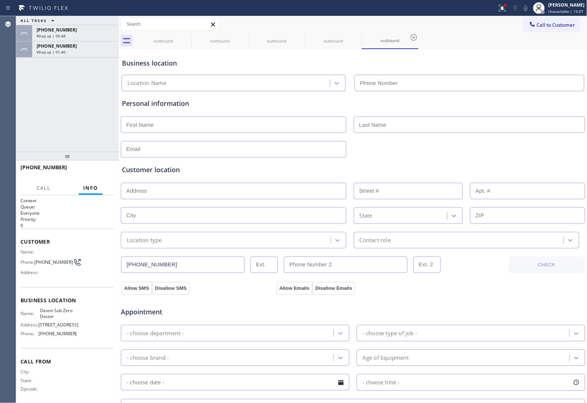
type input "(858) 252-0531"
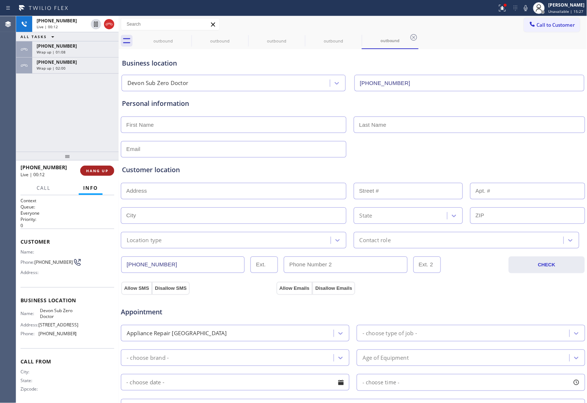
click at [97, 168] on span "HANG UP" at bounding box center [97, 170] width 22 height 5
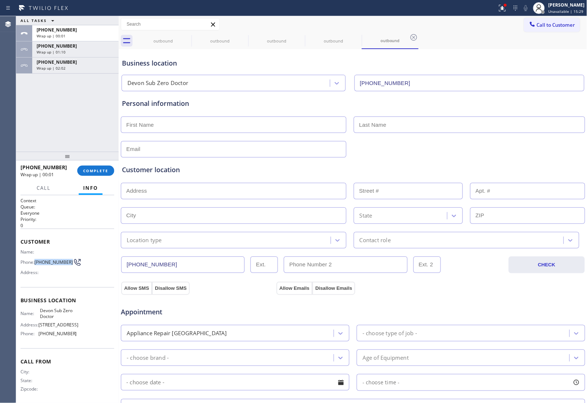
drag, startPoint x: 42, startPoint y: 261, endPoint x: 35, endPoint y: 257, distance: 7.9
click at [35, 259] on span "[PHONE_NUMBER]" at bounding box center [53, 261] width 38 height 5
click at [541, 25] on span "Call to Customer" at bounding box center [556, 25] width 38 height 7
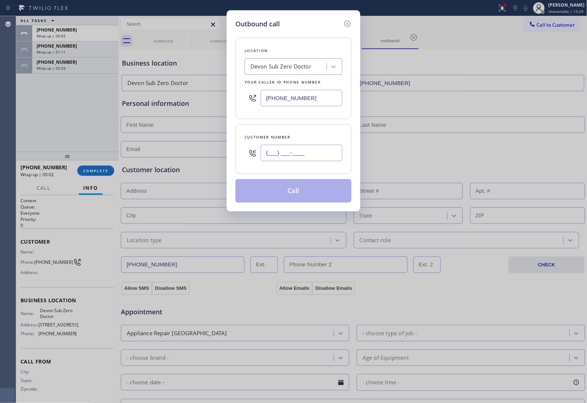
click at [314, 153] on input "(___) ___-____" at bounding box center [302, 153] width 82 height 16
paste input "820) 758-6433"
type input "[PHONE_NUMBER]"
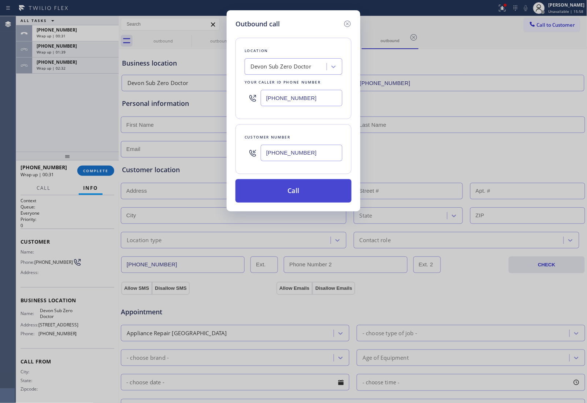
click at [299, 208] on div "Outbound call Location Devon Sub Zero Doctor Your caller id phone number (858) …" at bounding box center [293, 201] width 587 height 403
click at [299, 194] on button "Call" at bounding box center [293, 190] width 116 height 23
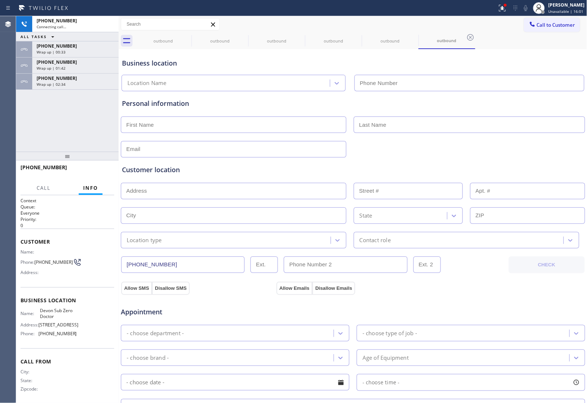
type input "(858) 252-0531"
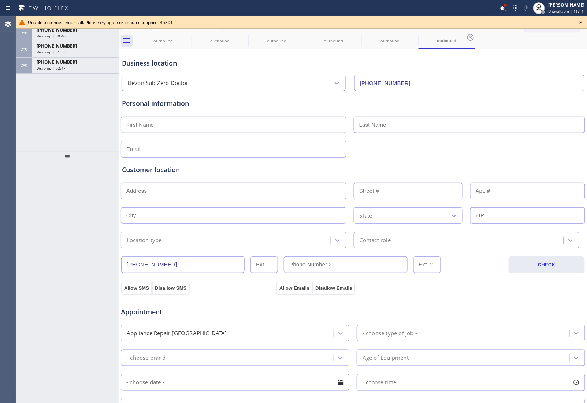
click at [82, 97] on div "ALL TASKS ALL TASKS ACTIVE TASKS TASKS IN WRAP UP +18207586433 Wrap up | 00:46 …" at bounding box center [67, 83] width 103 height 135
click at [584, 21] on icon at bounding box center [581, 22] width 9 height 9
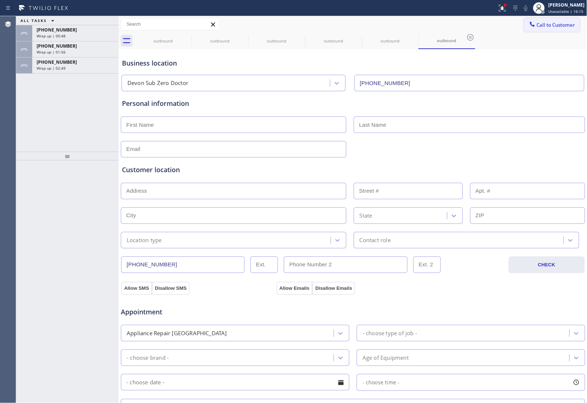
click at [562, 23] on span "Call to Customer" at bounding box center [556, 25] width 38 height 7
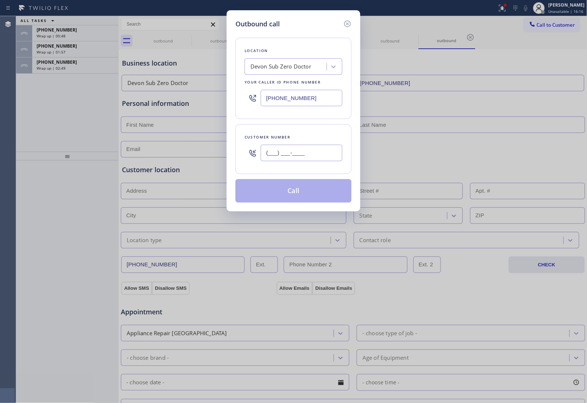
click at [289, 152] on input "(___) ___-____" at bounding box center [302, 153] width 82 height 16
paste input "908) 921-1347"
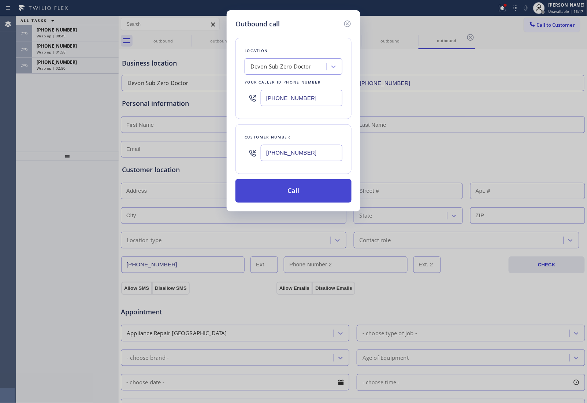
type input "(908) 921-1347"
click at [291, 193] on button "Call" at bounding box center [293, 190] width 116 height 23
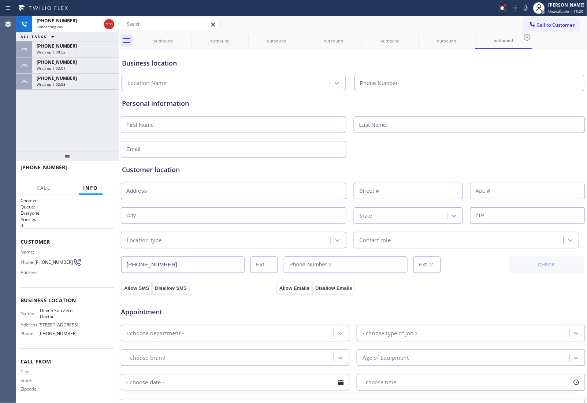
type input "(858) 252-0531"
click at [519, 301] on div "Appointment" at bounding box center [353, 307] width 466 height 19
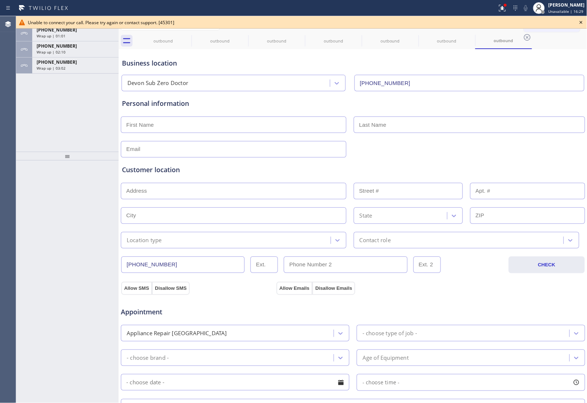
click at [517, 79] on input "(858) 252-0531" at bounding box center [469, 83] width 230 height 16
click at [188, 35] on icon at bounding box center [186, 37] width 9 height 9
click at [0, 0] on icon at bounding box center [0, 0] width 0 height 0
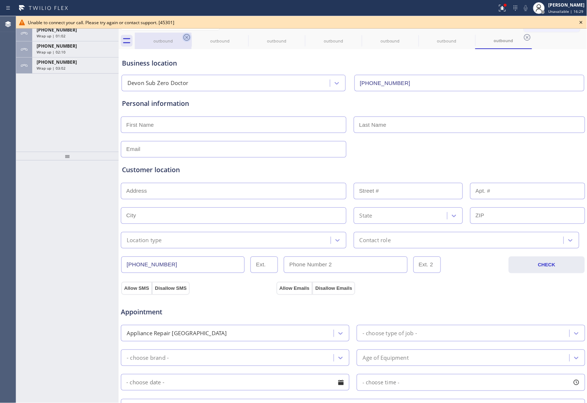
click at [0, 0] on icon at bounding box center [0, 0] width 0 height 0
click at [188, 35] on icon at bounding box center [186, 37] width 9 height 9
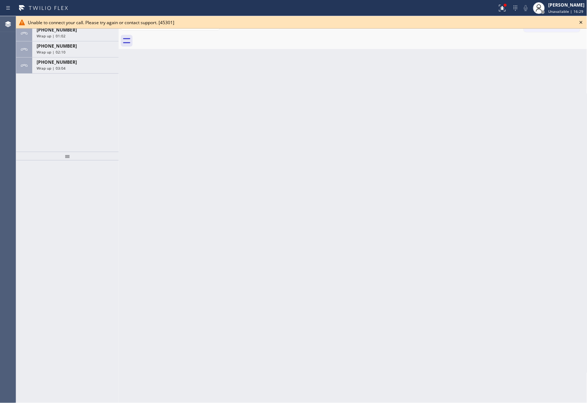
drag, startPoint x: 188, startPoint y: 35, endPoint x: 66, endPoint y: 79, distance: 129.5
click at [187, 35] on div at bounding box center [361, 41] width 453 height 16
click at [63, 66] on span "Wrap up | 03:04" at bounding box center [51, 68] width 29 height 5
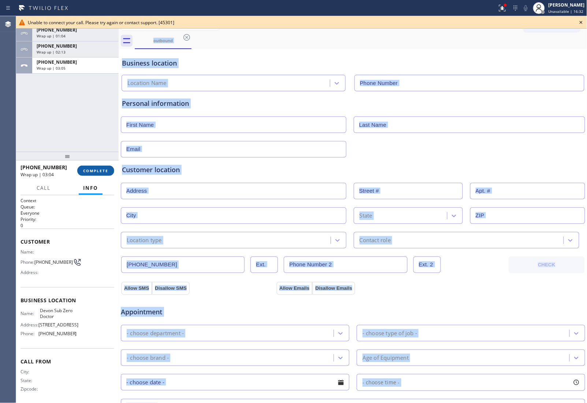
click at [97, 171] on span "COMPLETE" at bounding box center [95, 170] width 25 height 5
type input "(858) 252-0531"
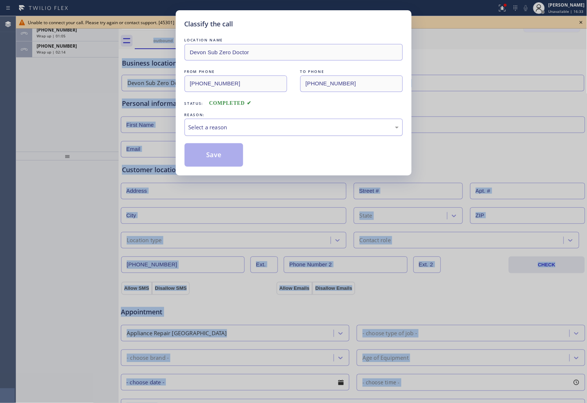
click at [231, 130] on div "Select a reason" at bounding box center [294, 127] width 210 height 8
click at [218, 153] on button "Save" at bounding box center [214, 154] width 59 height 23
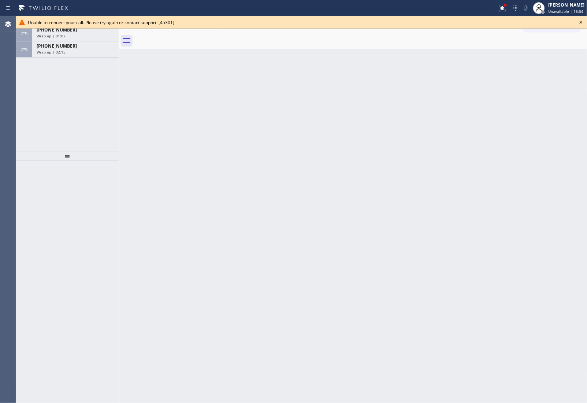
click at [76, 57] on div "+13109635112 Wrap up | 02:15" at bounding box center [73, 49] width 83 height 16
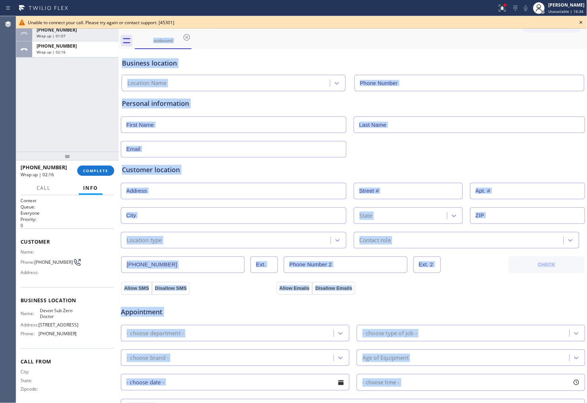
type input "(858) 252-0531"
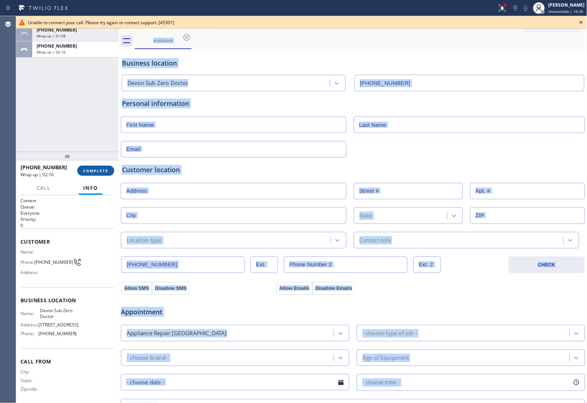
click at [100, 172] on span "COMPLETE" at bounding box center [95, 170] width 25 height 5
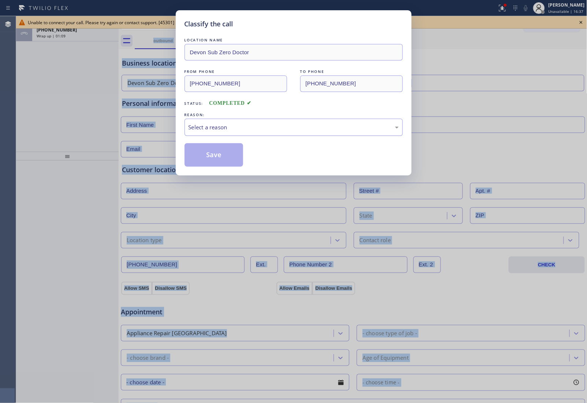
drag, startPoint x: 220, startPoint y: 129, endPoint x: 222, endPoint y: 133, distance: 4.6
click at [222, 133] on div "Select a reason" at bounding box center [294, 127] width 218 height 17
click at [221, 155] on button "Save" at bounding box center [214, 154] width 59 height 23
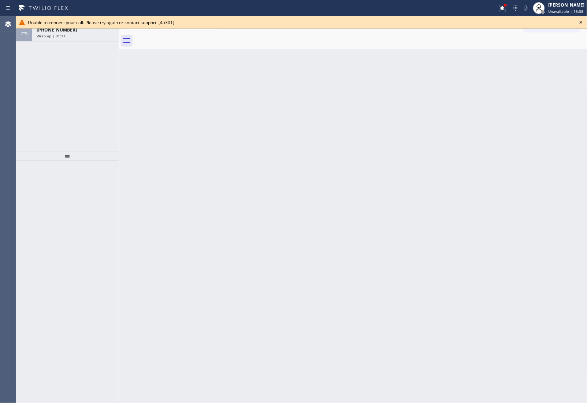
click at [70, 37] on div "Wrap up | 01:11" at bounding box center [76, 35] width 78 height 5
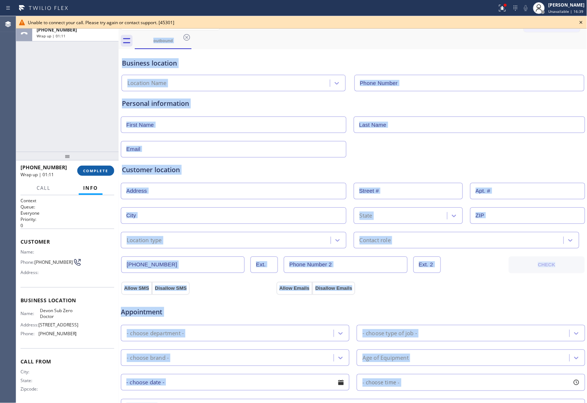
click at [98, 175] on button "COMPLETE" at bounding box center [95, 171] width 37 height 10
type input "(858) 252-0531"
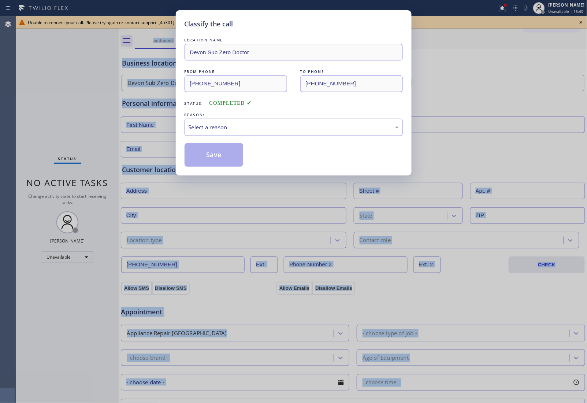
click at [213, 127] on div "Select a reason" at bounding box center [294, 127] width 210 height 8
click at [216, 157] on button "Save" at bounding box center [214, 154] width 59 height 23
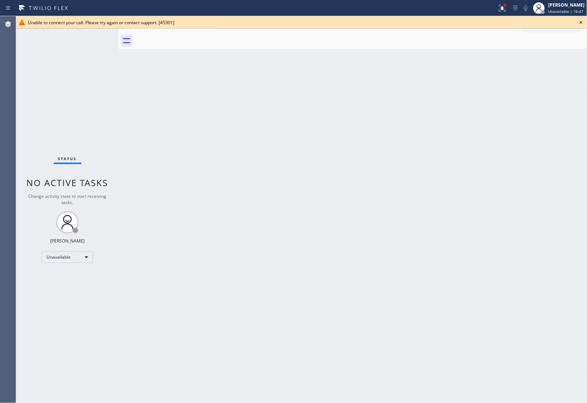
click at [533, 74] on div "Back to Dashboard Change Sender ID Customers Technicians Select a contact Outbo…" at bounding box center [353, 209] width 469 height 387
click at [580, 21] on icon at bounding box center [581, 22] width 3 height 3
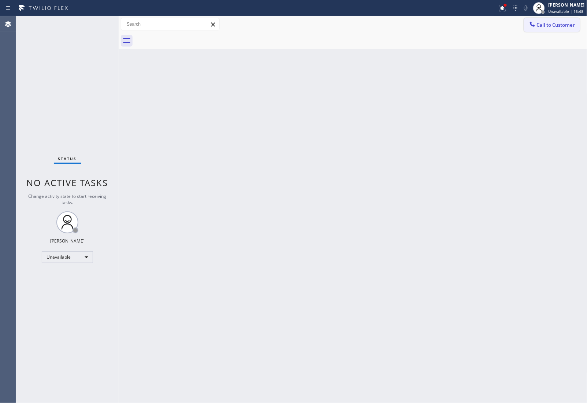
click at [550, 27] on span "Call to Customer" at bounding box center [556, 25] width 38 height 7
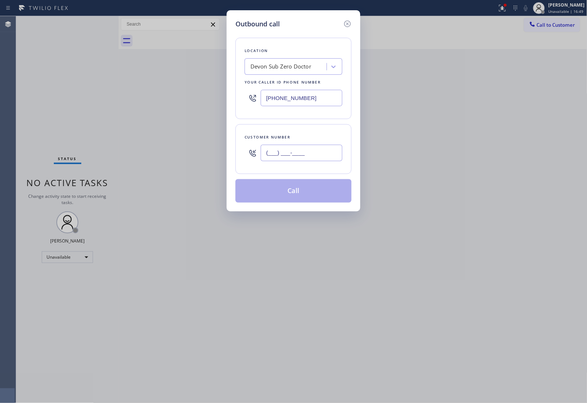
click at [314, 153] on input "(___) ___-____" at bounding box center [302, 153] width 82 height 16
paste input "908) 921-1347"
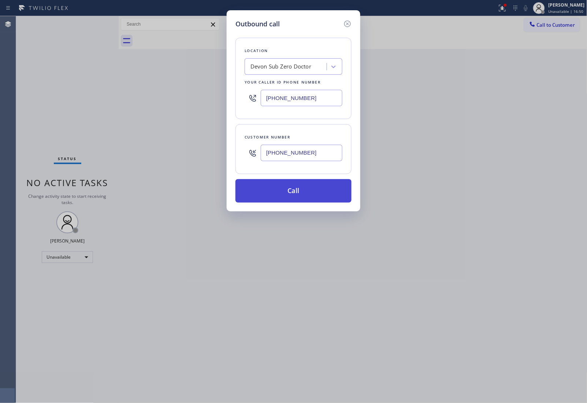
type input "(908) 921-1347"
click at [285, 193] on button "Call" at bounding box center [293, 190] width 116 height 23
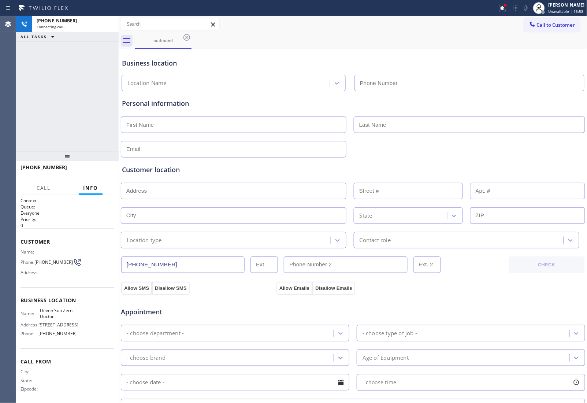
type input "(858) 252-0531"
click at [510, 103] on div "Personal information" at bounding box center [353, 104] width 462 height 10
